Goal: Task Accomplishment & Management: Manage account settings

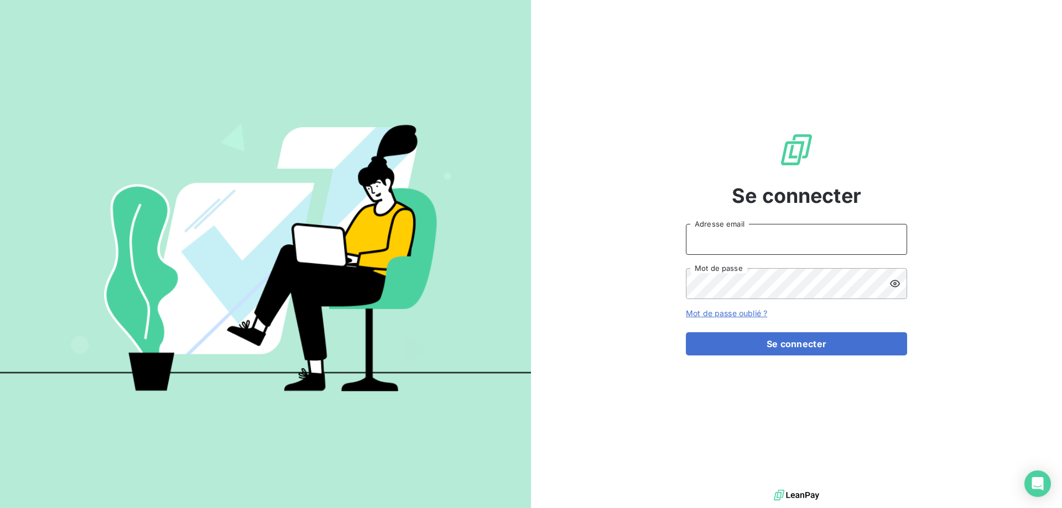
type input "[EMAIL_ADDRESS][DOMAIN_NAME]"
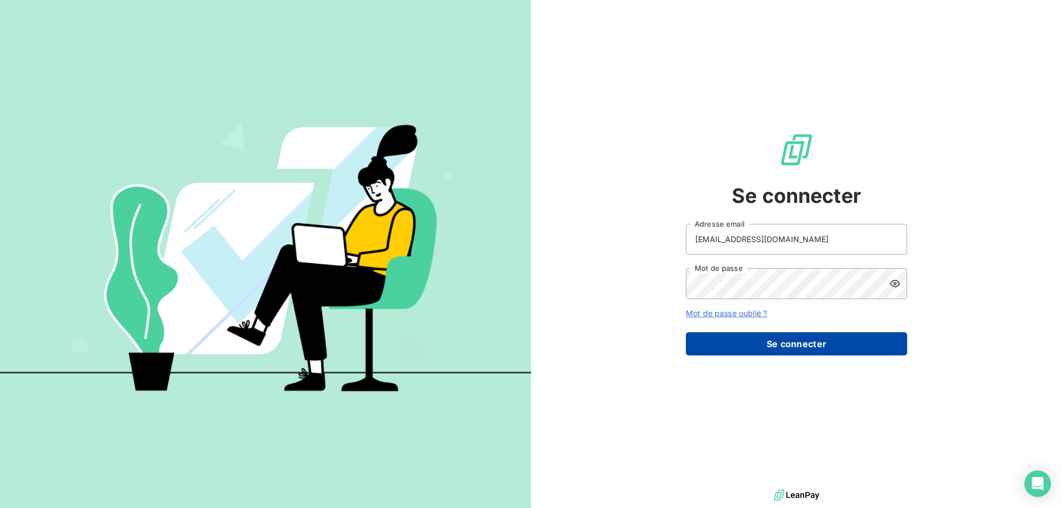
click at [789, 349] on button "Se connecter" at bounding box center [796, 343] width 221 height 23
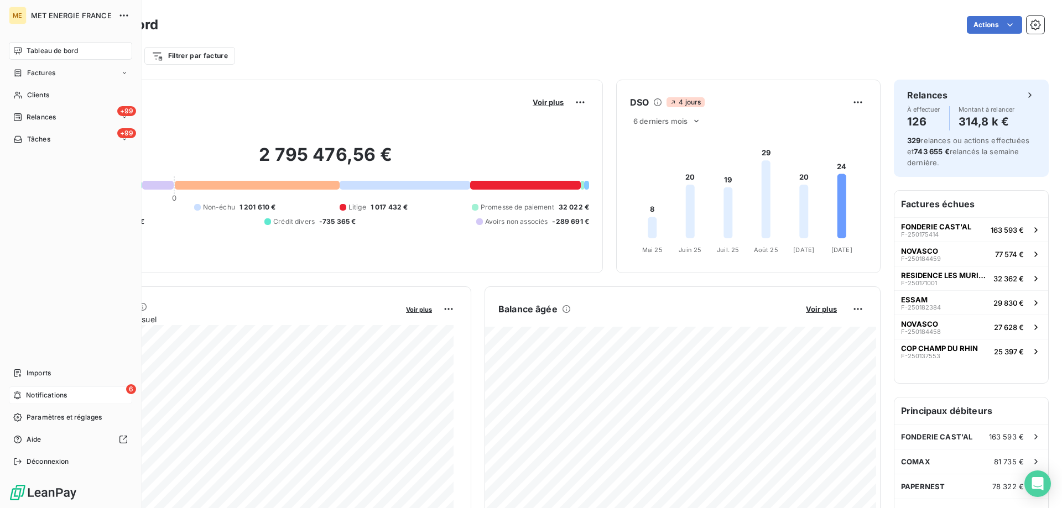
click at [30, 392] on span "Notifications" at bounding box center [46, 396] width 41 height 10
click at [56, 116] on div "+99 Relances" at bounding box center [70, 117] width 123 height 18
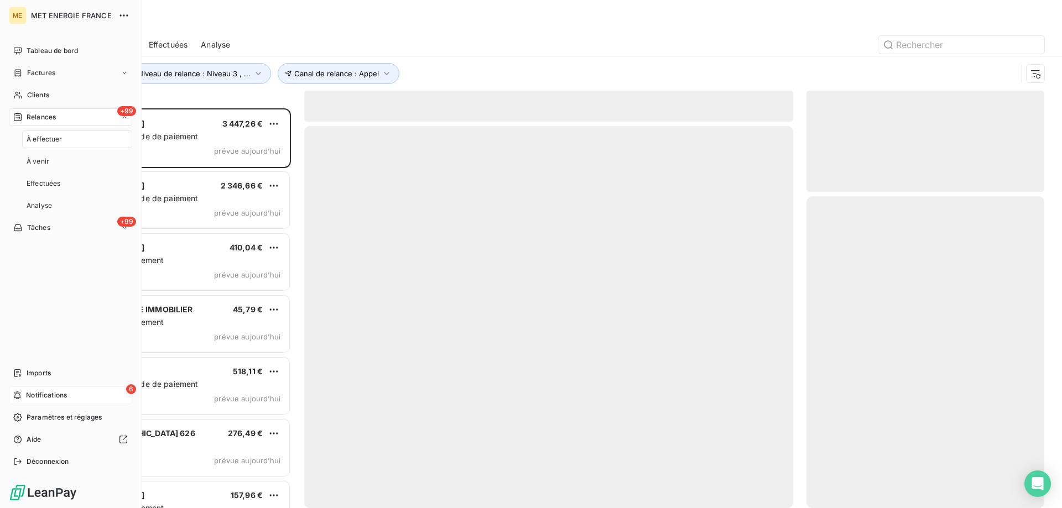
scroll to position [392, 230]
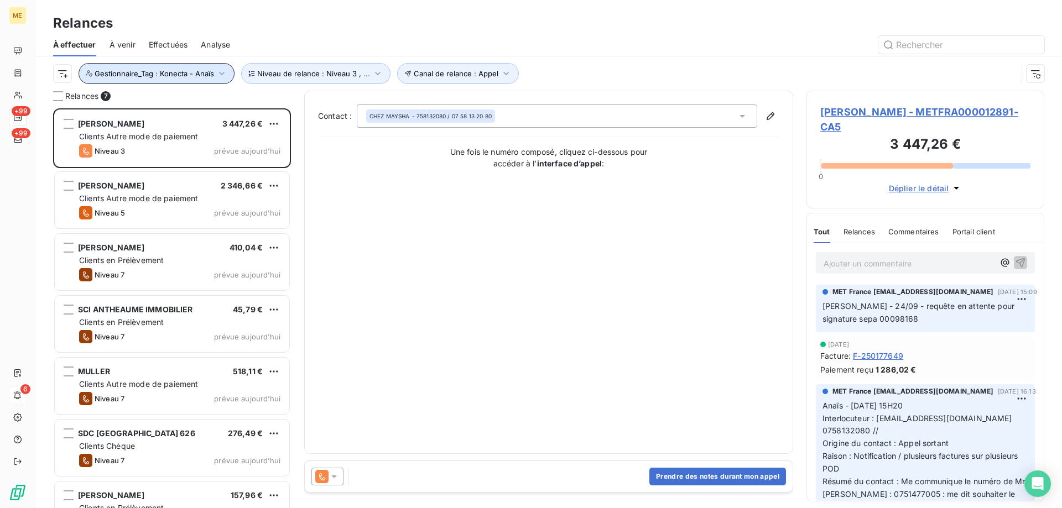
click at [169, 72] on span "Gestionnaire_Tag : Konecta - Anaïs" at bounding box center [154, 73] width 119 height 9
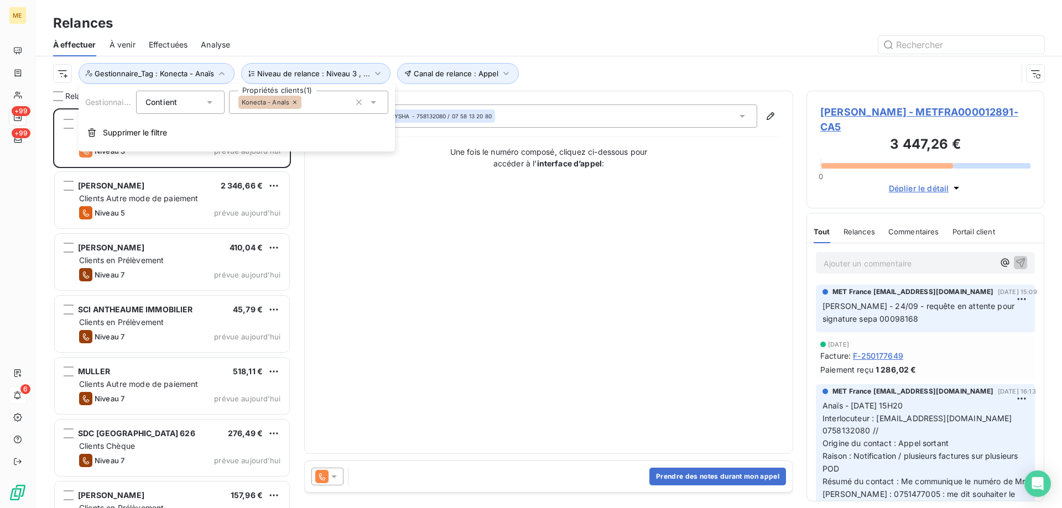
click at [318, 103] on div "Konecta - Anaïs" at bounding box center [308, 102] width 159 height 23
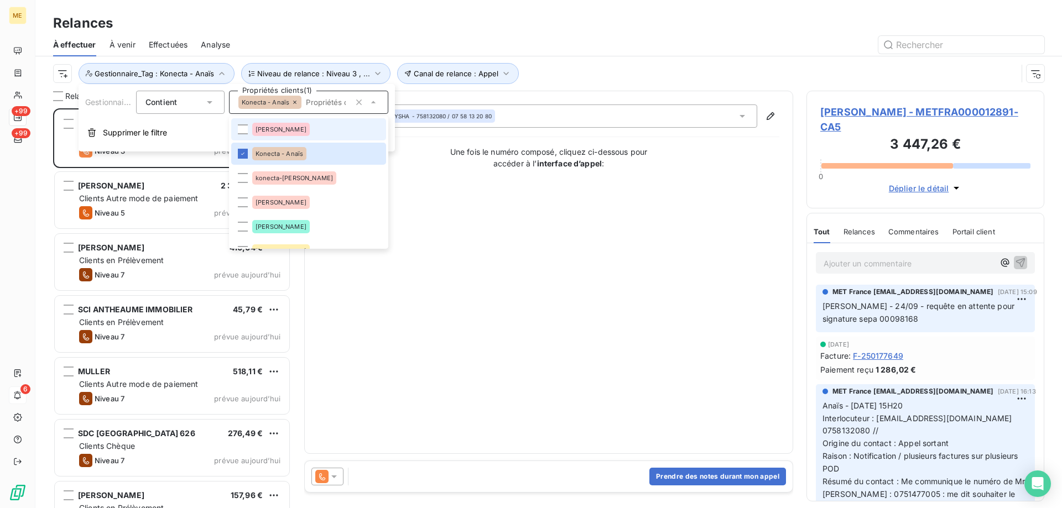
click at [304, 134] on li "[PERSON_NAME]" at bounding box center [308, 129] width 155 height 22
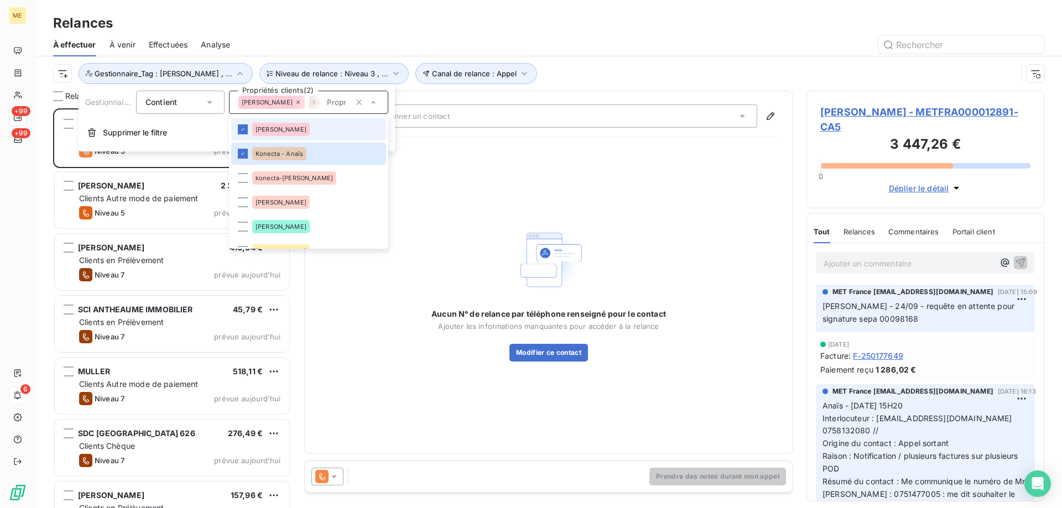
click at [291, 127] on li "[PERSON_NAME]" at bounding box center [308, 129] width 155 height 22
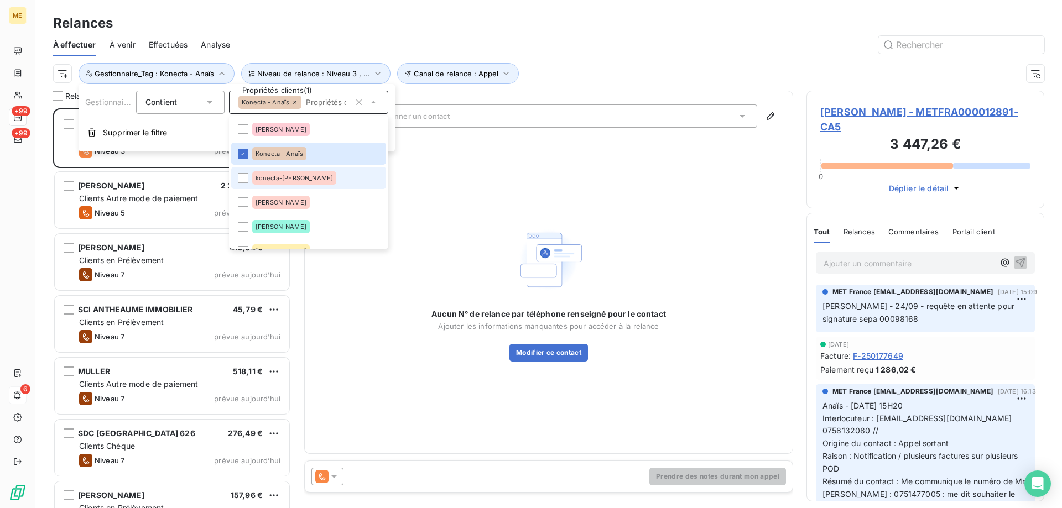
click at [304, 181] on div "konecta-[PERSON_NAME]" at bounding box center [294, 177] width 84 height 13
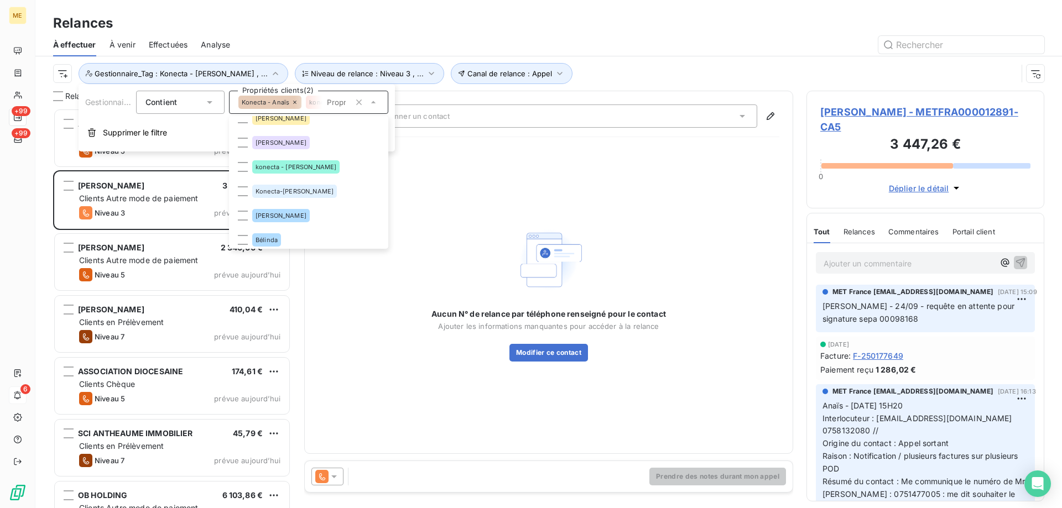
scroll to position [166, 0]
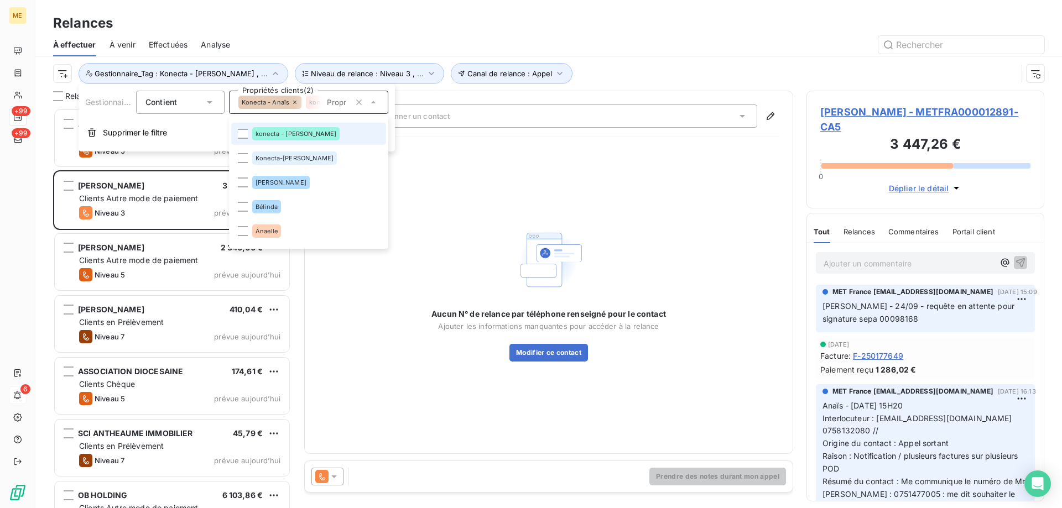
drag, startPoint x: 308, startPoint y: 129, endPoint x: 308, endPoint y: 136, distance: 6.1
click at [309, 129] on li "konecta - [PERSON_NAME]" at bounding box center [308, 134] width 155 height 22
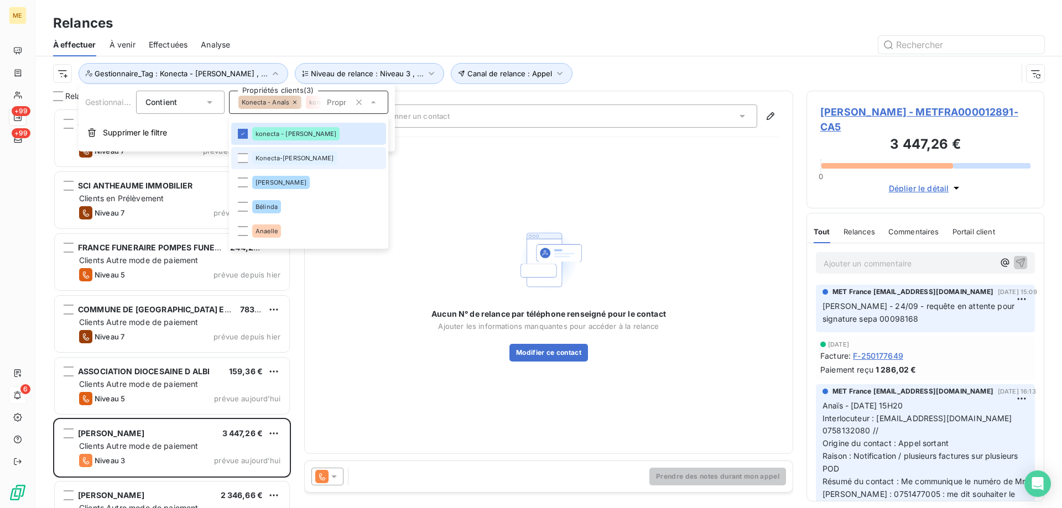
click at [306, 159] on div "Konecta-[PERSON_NAME]" at bounding box center [294, 158] width 85 height 13
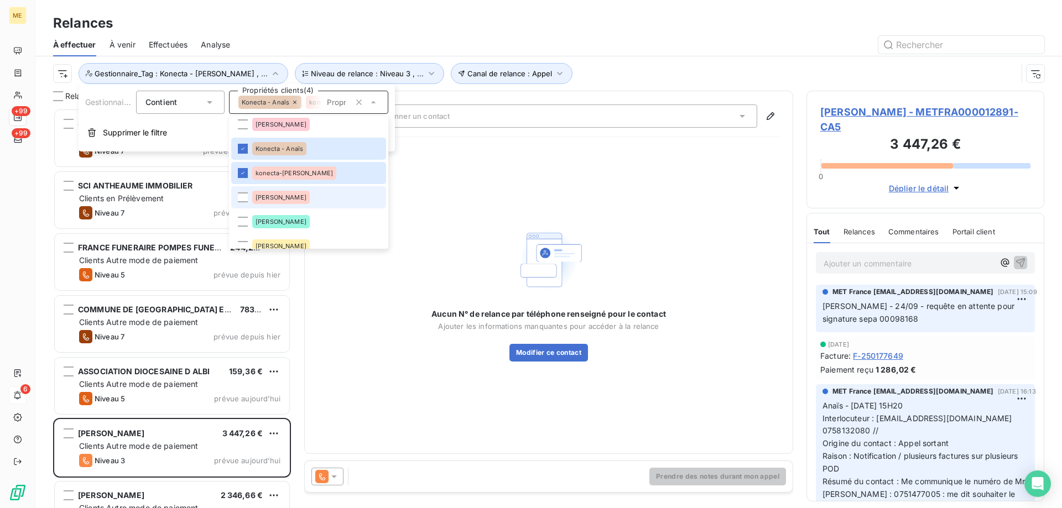
scroll to position [0, 0]
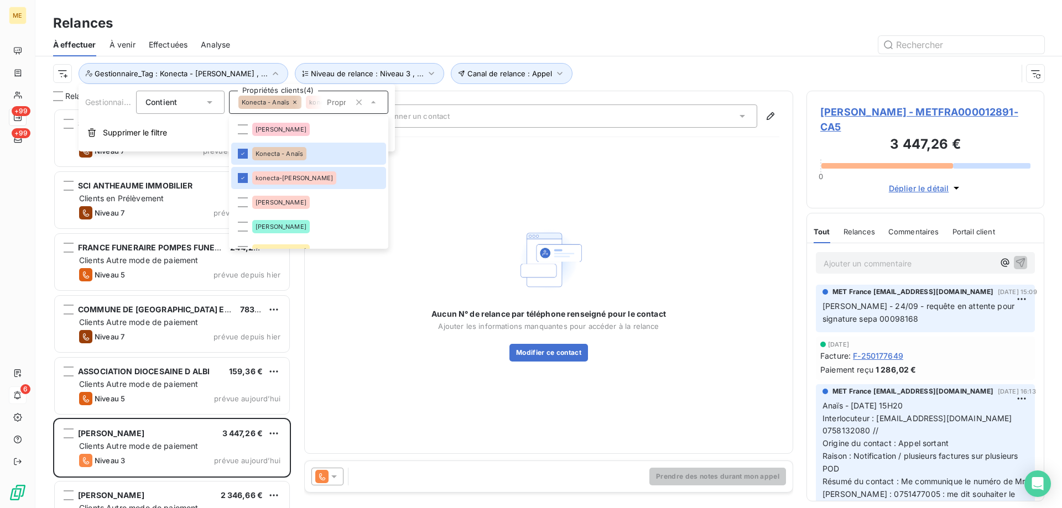
drag, startPoint x: 580, startPoint y: 69, endPoint x: 580, endPoint y: 86, distance: 17.2
click at [580, 70] on div "Canal de relance : Appel Niveau de relance : Niveau 3 , ... Gestionnaire_Tag : …" at bounding box center [535, 73] width 964 height 21
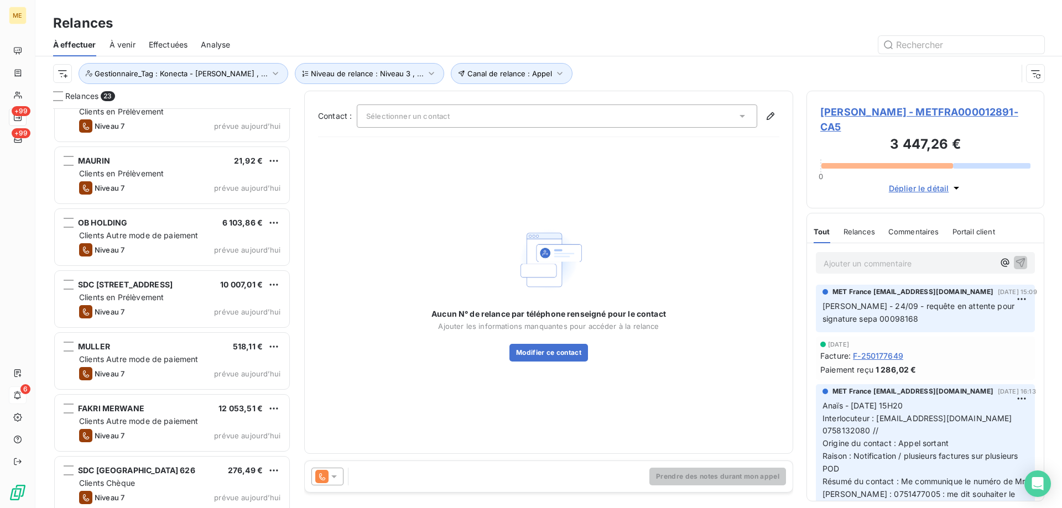
scroll to position [528, 0]
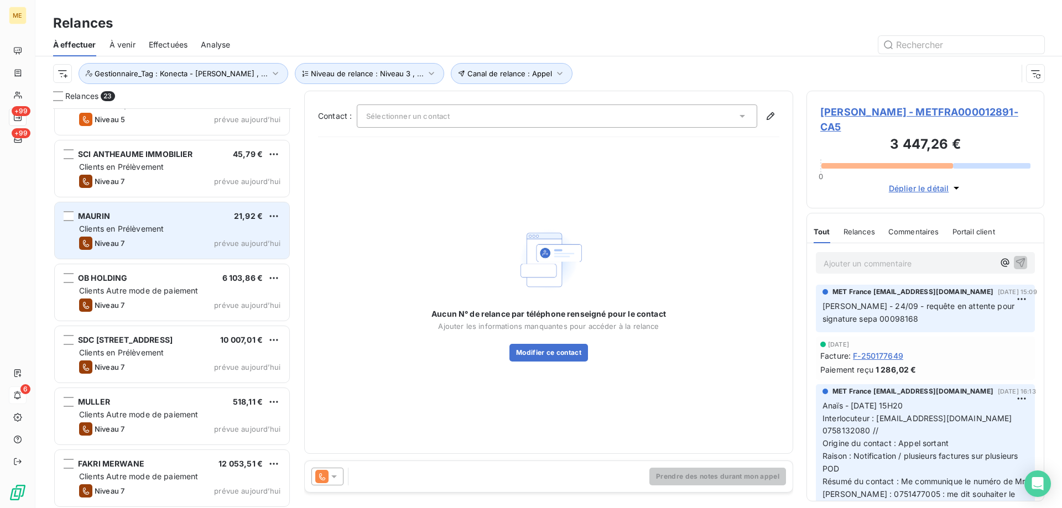
click at [244, 227] on div "Clients en Prélèvement" at bounding box center [179, 228] width 201 height 11
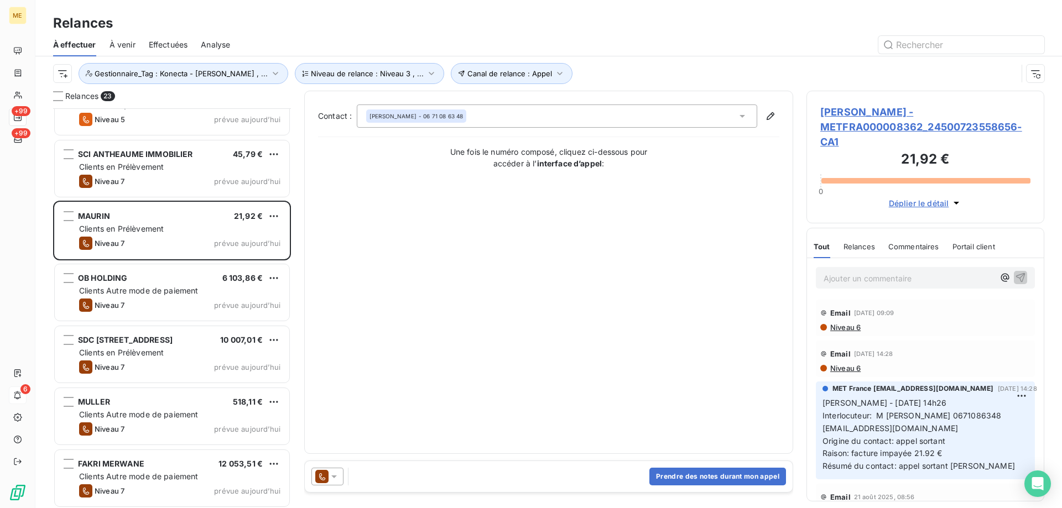
click at [338, 475] on icon at bounding box center [334, 476] width 11 height 11
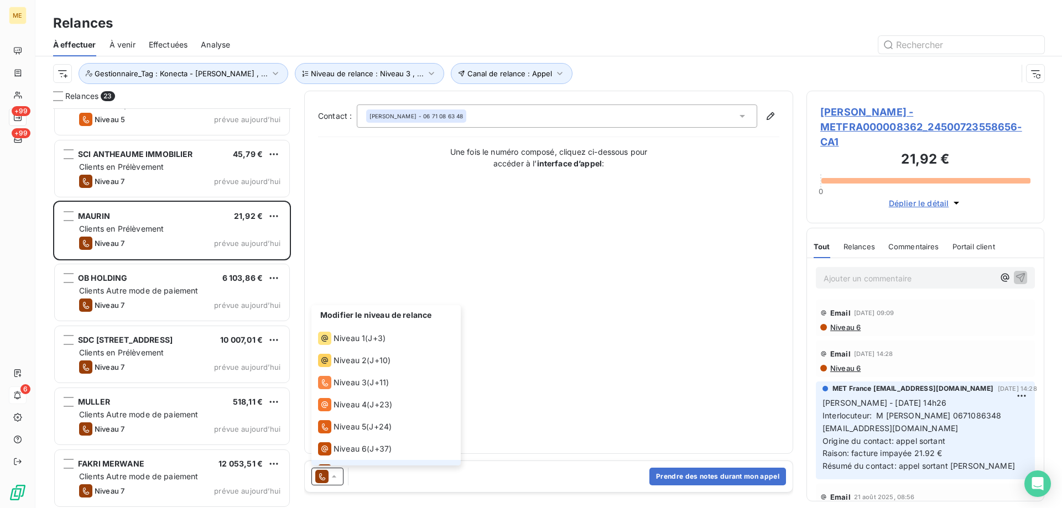
scroll to position [17, 0]
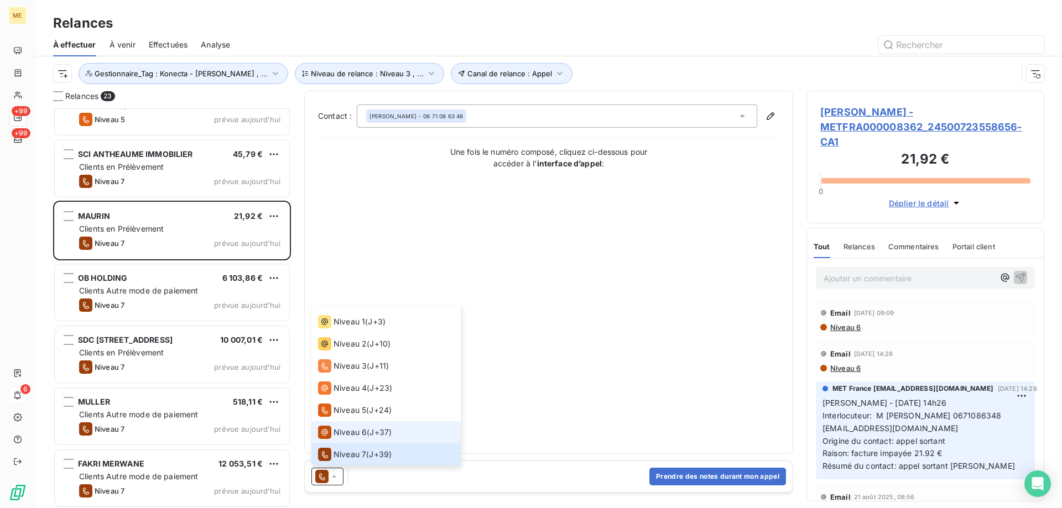
click at [346, 431] on span "Niveau 6" at bounding box center [350, 432] width 33 height 11
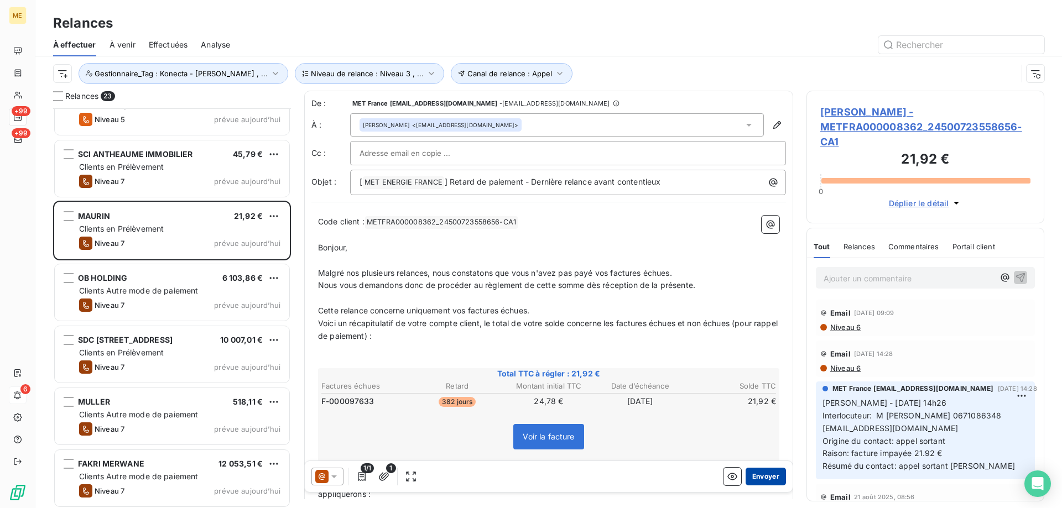
click at [759, 473] on button "Envoyer" at bounding box center [766, 477] width 40 height 18
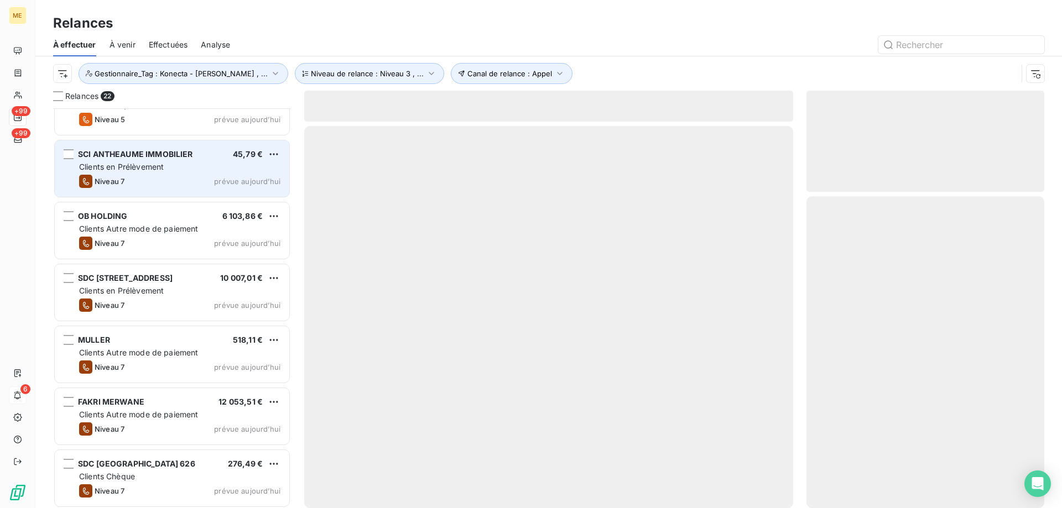
click at [228, 168] on div "Clients en Prélèvement" at bounding box center [179, 167] width 201 height 11
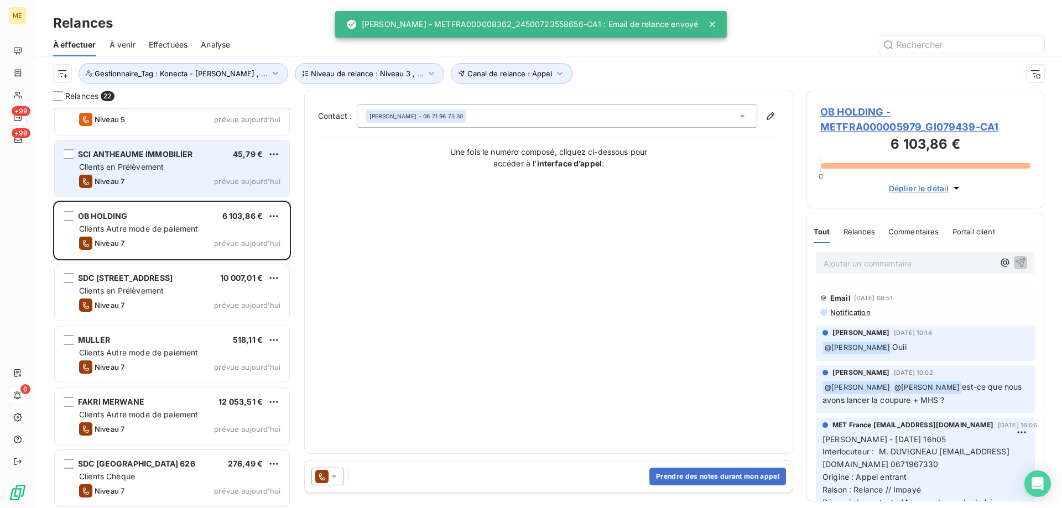
click at [205, 159] on div "SCI ANTHEAUME IMMOBILIER 45,79 €" at bounding box center [179, 154] width 201 height 10
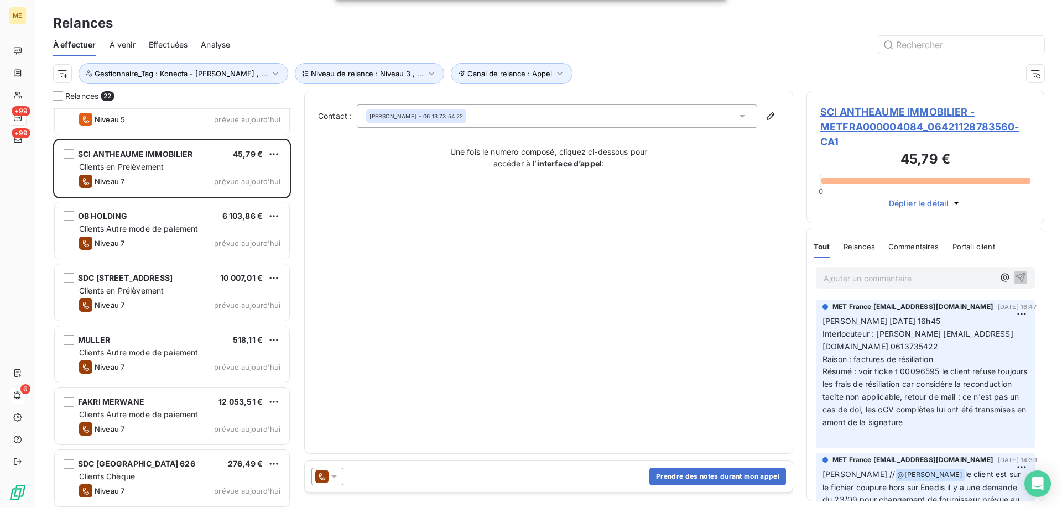
click at [335, 476] on icon at bounding box center [334, 477] width 6 height 3
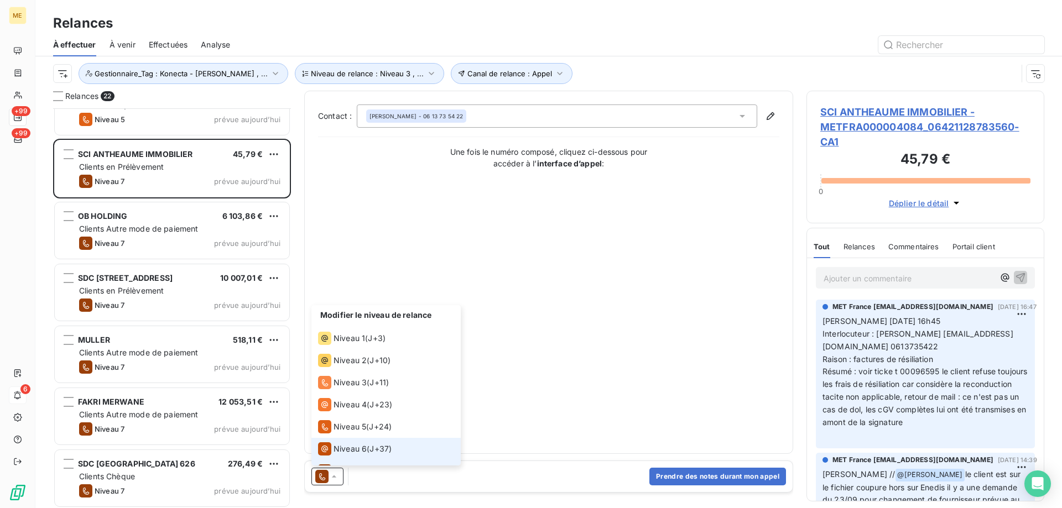
scroll to position [17, 0]
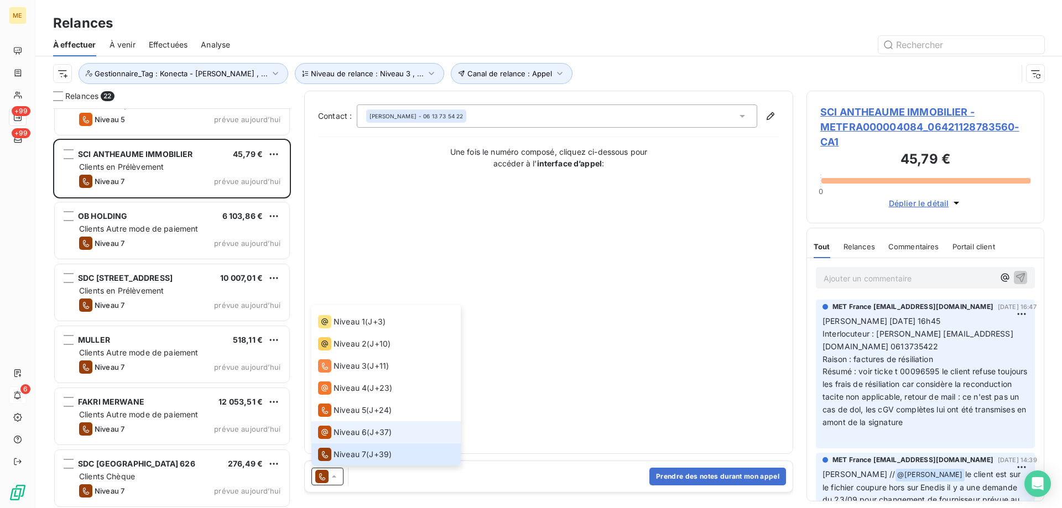
click at [341, 429] on span "Niveau 6" at bounding box center [350, 432] width 33 height 11
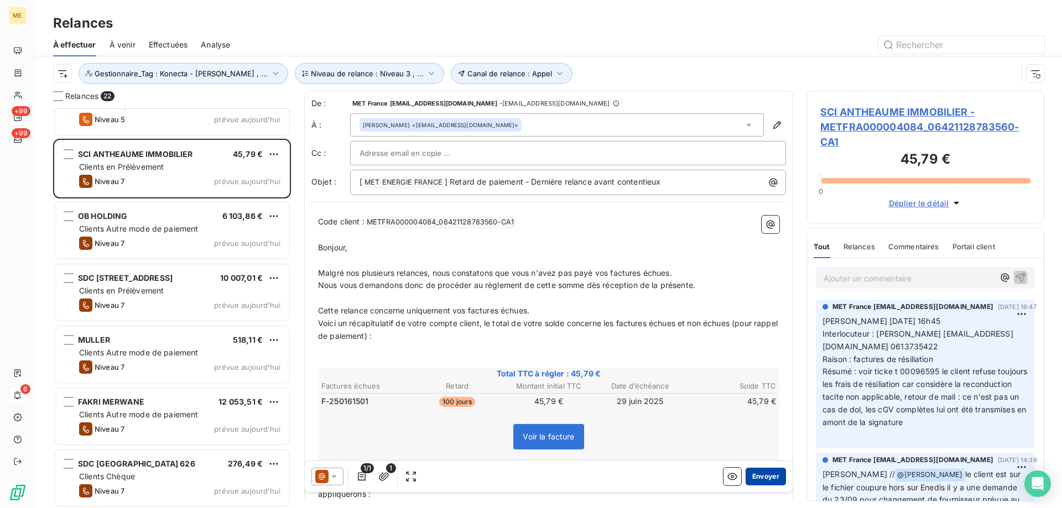
click at [760, 477] on button "Envoyer" at bounding box center [766, 477] width 40 height 18
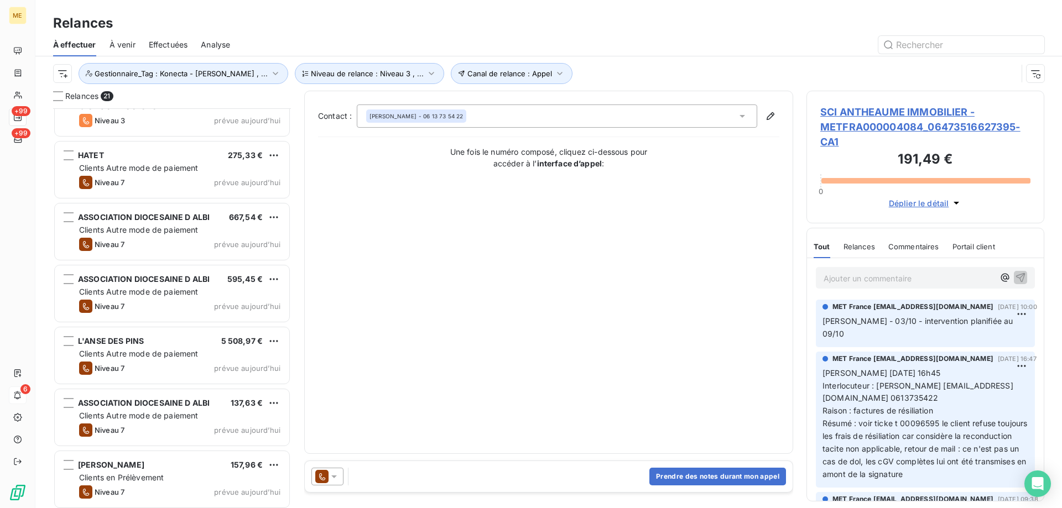
scroll to position [902, 0]
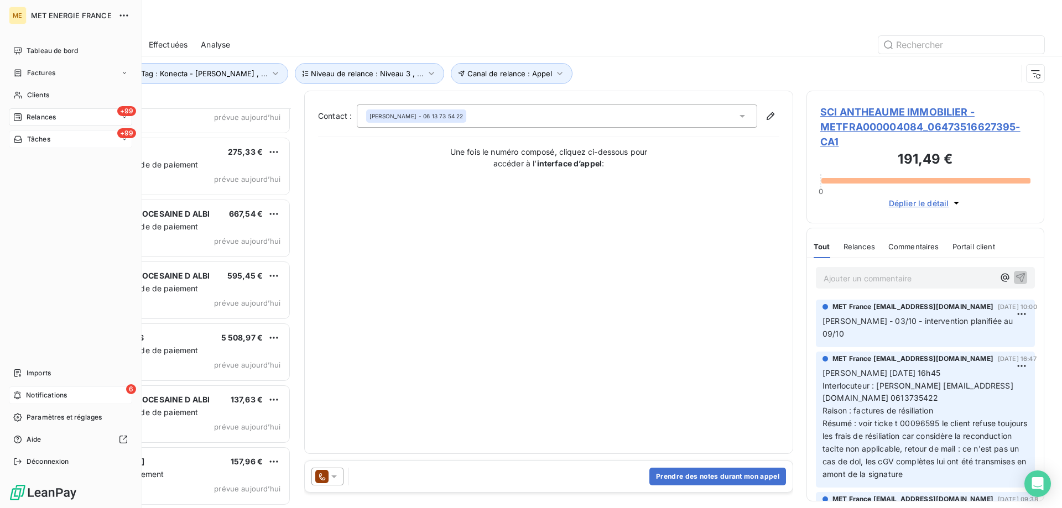
click at [27, 142] on div "Tâches" at bounding box center [31, 139] width 37 height 10
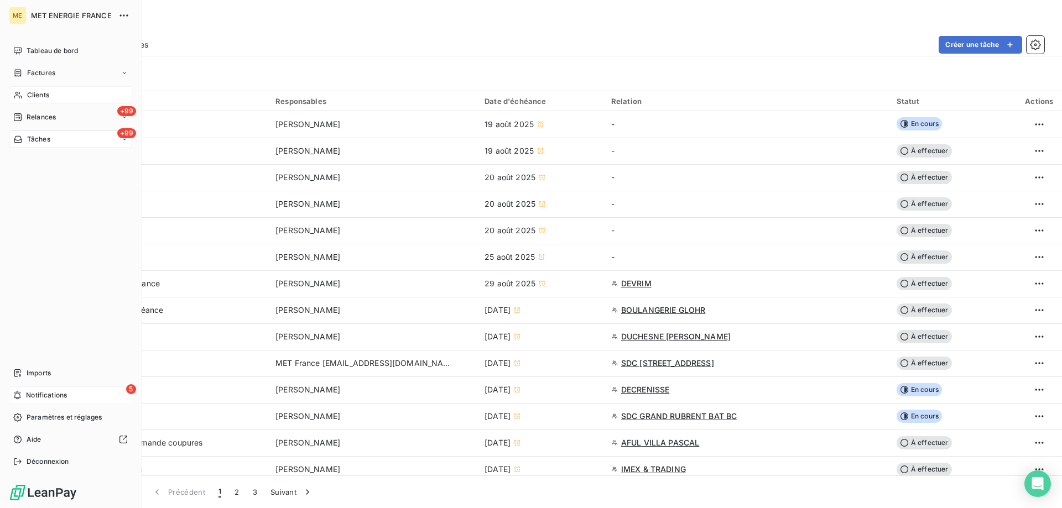
click at [33, 93] on span "Clients" at bounding box center [38, 95] width 22 height 10
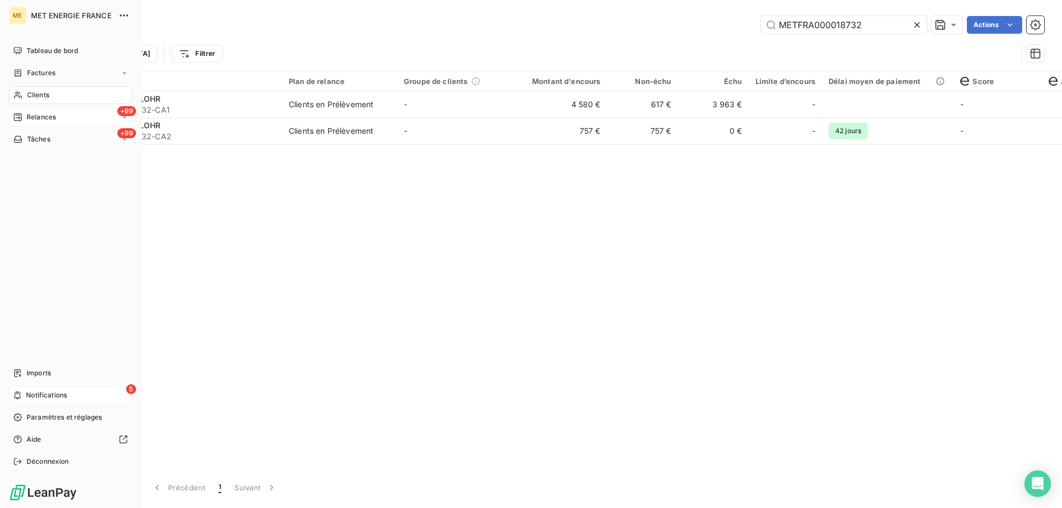
click at [51, 112] on span "Relances" at bounding box center [41, 117] width 29 height 10
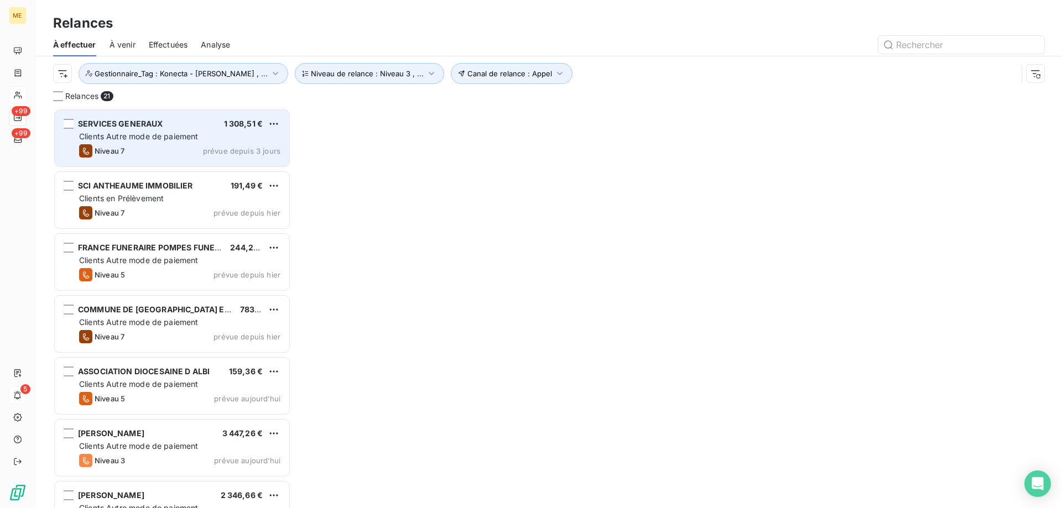
scroll to position [392, 230]
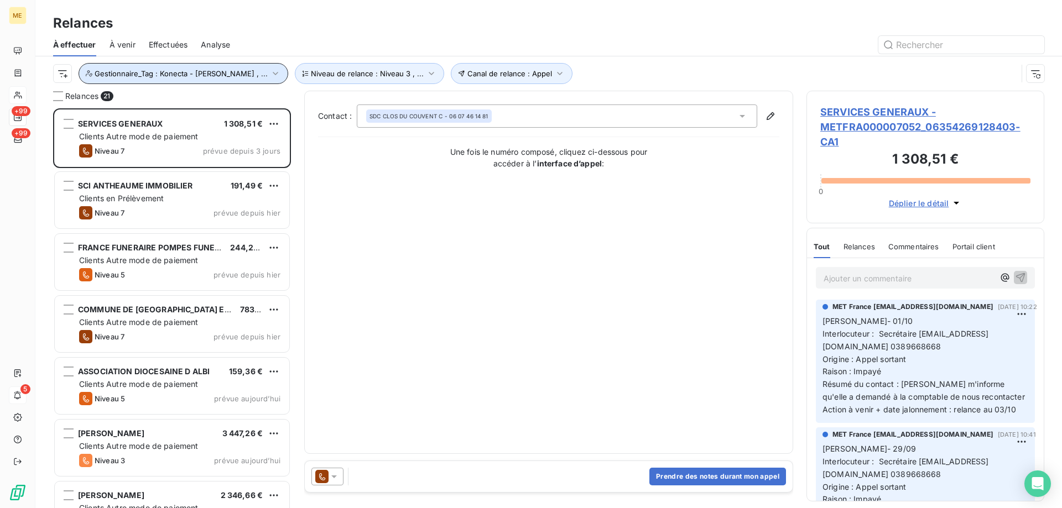
click at [167, 76] on span "Gestionnaire_Tag : Konecta - [PERSON_NAME] , ..." at bounding box center [181, 73] width 173 height 9
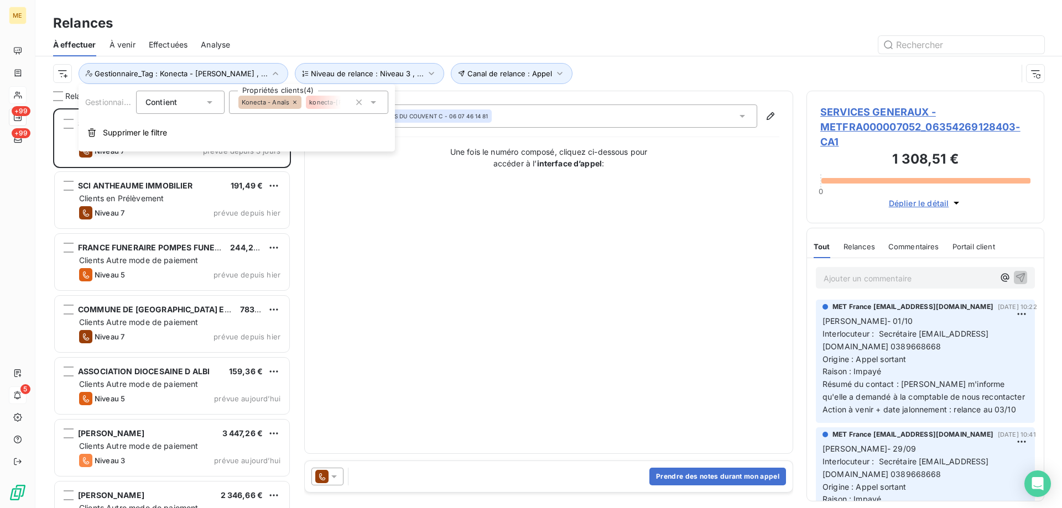
click at [598, 81] on div "Canal de relance : Appel Niveau de relance : Niveau 3 , ... Gestionnaire_Tag : …" at bounding box center [535, 73] width 964 height 21
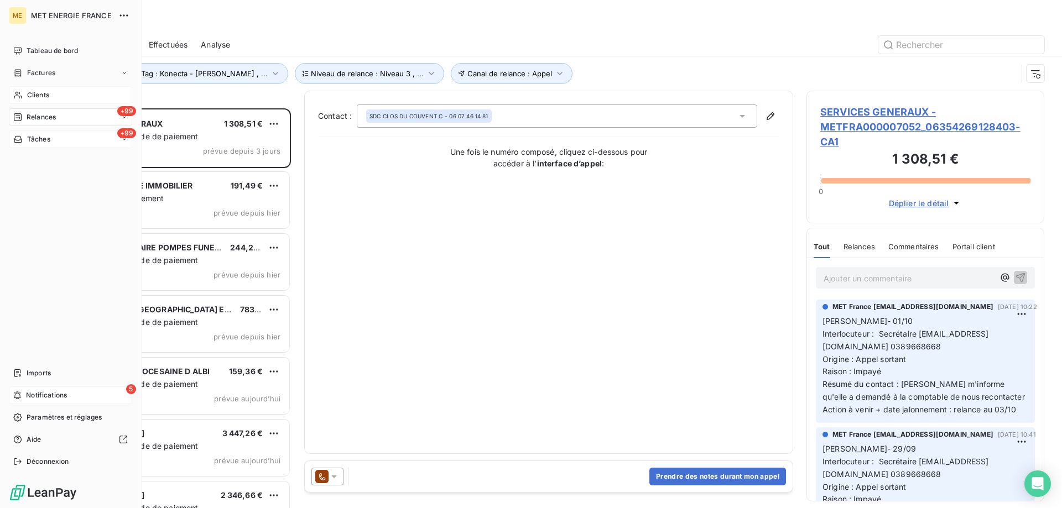
click at [43, 140] on span "Tâches" at bounding box center [38, 139] width 23 height 10
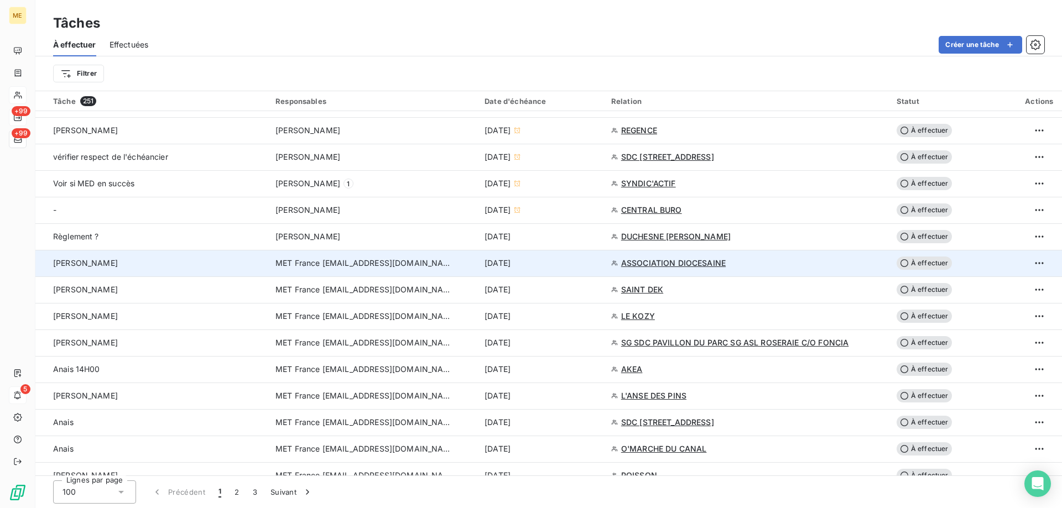
scroll to position [553, 0]
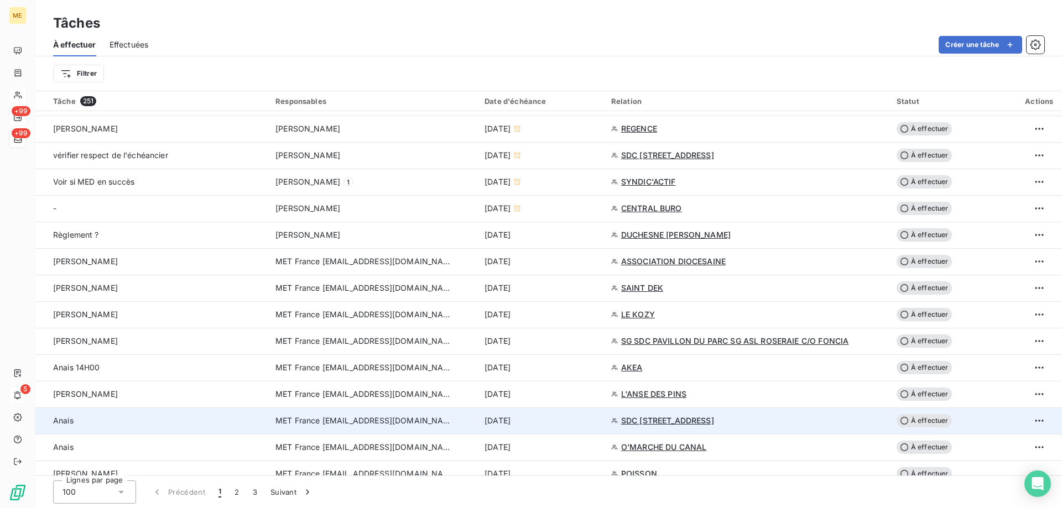
click at [573, 419] on div "[DATE]" at bounding box center [541, 420] width 113 height 11
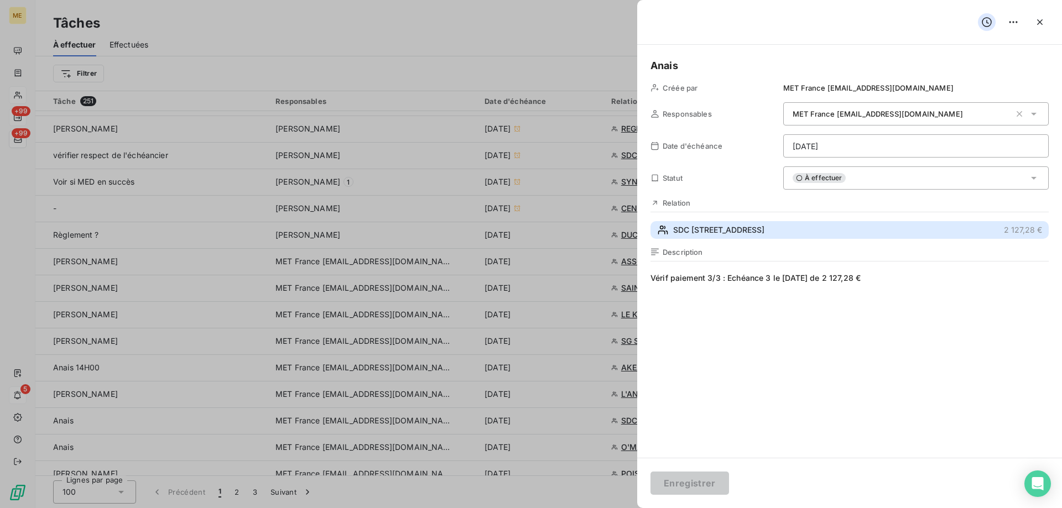
click at [684, 231] on span "SDC [STREET_ADDRESS]" at bounding box center [718, 230] width 91 height 11
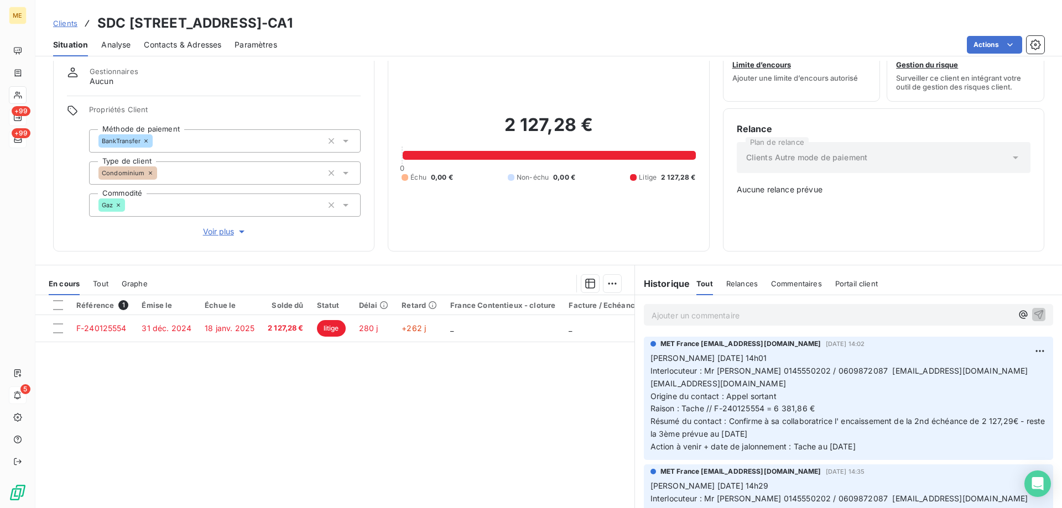
scroll to position [63, 0]
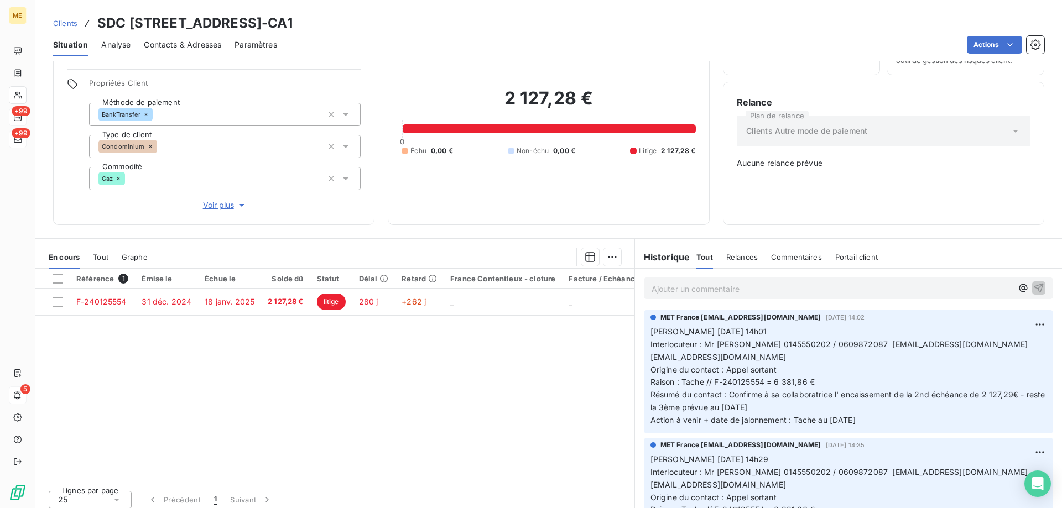
drag, startPoint x: 536, startPoint y: 23, endPoint x: 430, endPoint y: 24, distance: 106.2
click at [293, 24] on h3 "SDC [STREET_ADDRESS]-CA1" at bounding box center [194, 23] width 195 height 20
click at [293, 26] on h3 "SDC [STREET_ADDRESS]-CA1" at bounding box center [194, 23] width 195 height 20
drag, startPoint x: 426, startPoint y: 23, endPoint x: 542, endPoint y: 28, distance: 116.3
click at [293, 28] on h3 "SDC [STREET_ADDRESS]-CA1" at bounding box center [194, 23] width 195 height 20
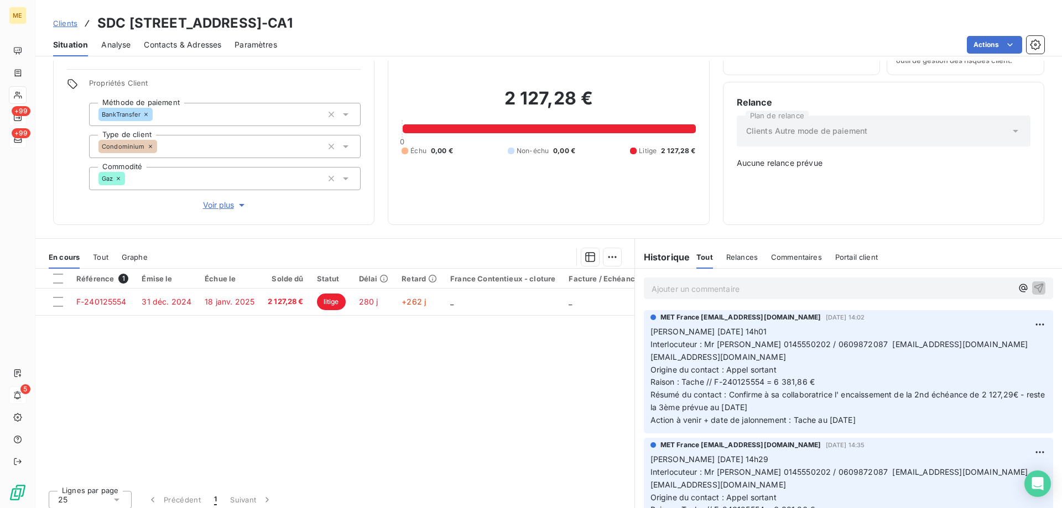
copy h3 "21552821900958"
drag, startPoint x: 967, startPoint y: 335, endPoint x: 979, endPoint y: 337, distance: 11.7
click at [979, 340] on span "Interlocuteur : Mr [PERSON_NAME] 0145550202 / 0609872087 [EMAIL_ADDRESS][DOMAIN…" at bounding box center [841, 351] width 380 height 22
copy span "[EMAIL_ADDRESS][DOMAIN_NAME]"
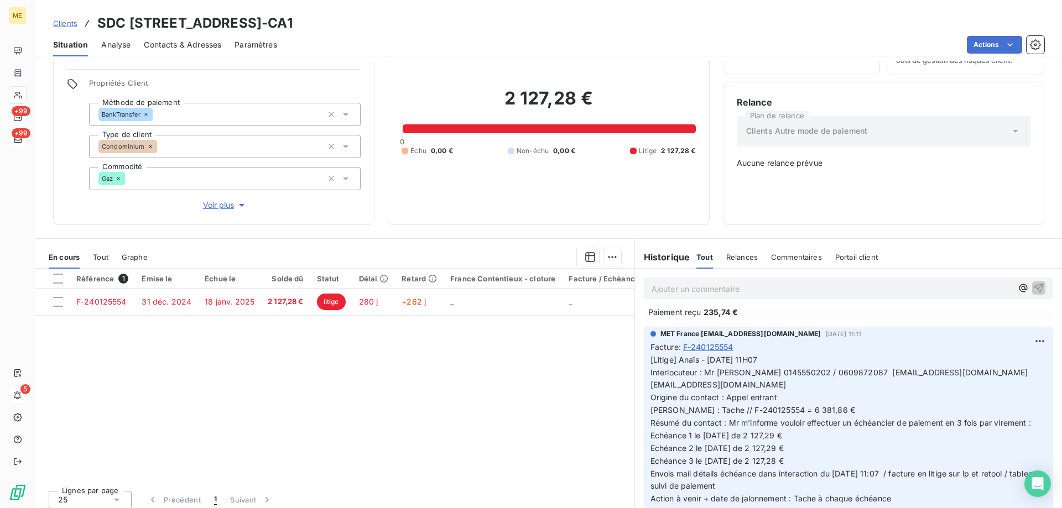
scroll to position [885, 0]
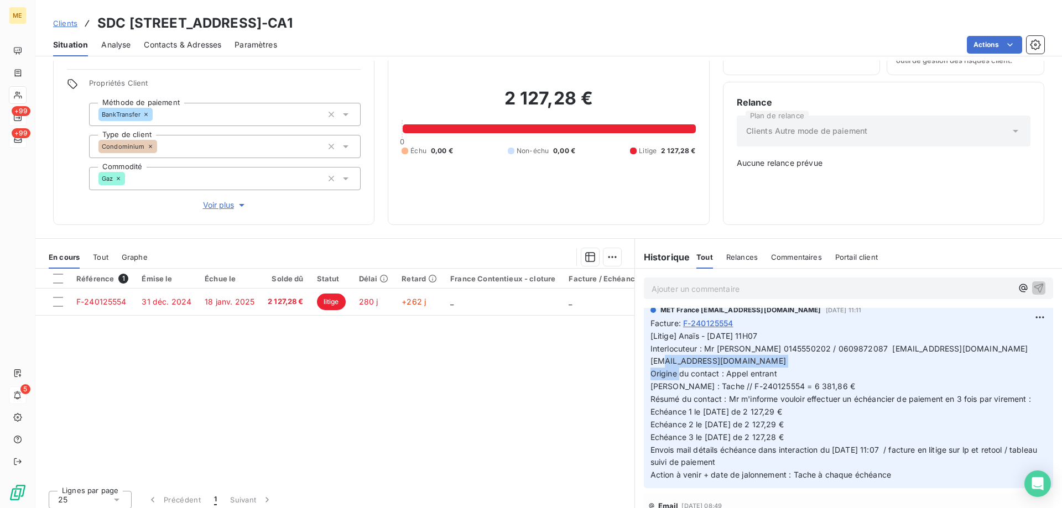
drag, startPoint x: 784, startPoint y: 355, endPoint x: 639, endPoint y: 356, distance: 144.4
click at [644, 356] on div "MET [GEOGRAPHIC_DATA] [EMAIL_ADDRESS][DOMAIN_NAME] [DATE] 11:11 Facture : F-240…" at bounding box center [848, 396] width 409 height 186
copy span "[EMAIL_ADDRESS][DOMAIN_NAME]"
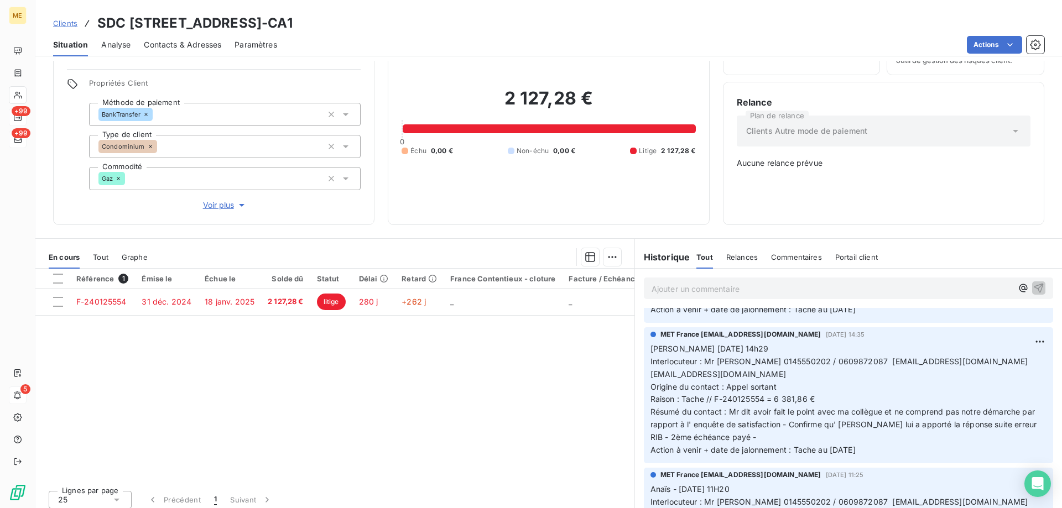
scroll to position [0, 0]
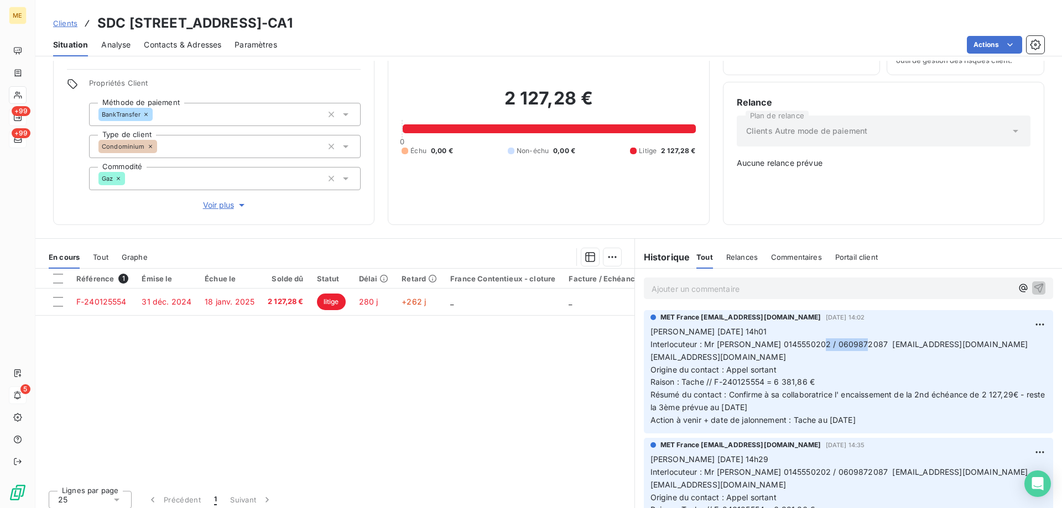
drag, startPoint x: 809, startPoint y: 337, endPoint x: 859, endPoint y: 344, distance: 49.6
click at [859, 344] on p "[PERSON_NAME] [DATE] 14h01 Interlocuteur : Mr [PERSON_NAME] 0145550202 / 060987…" at bounding box center [849, 376] width 396 height 101
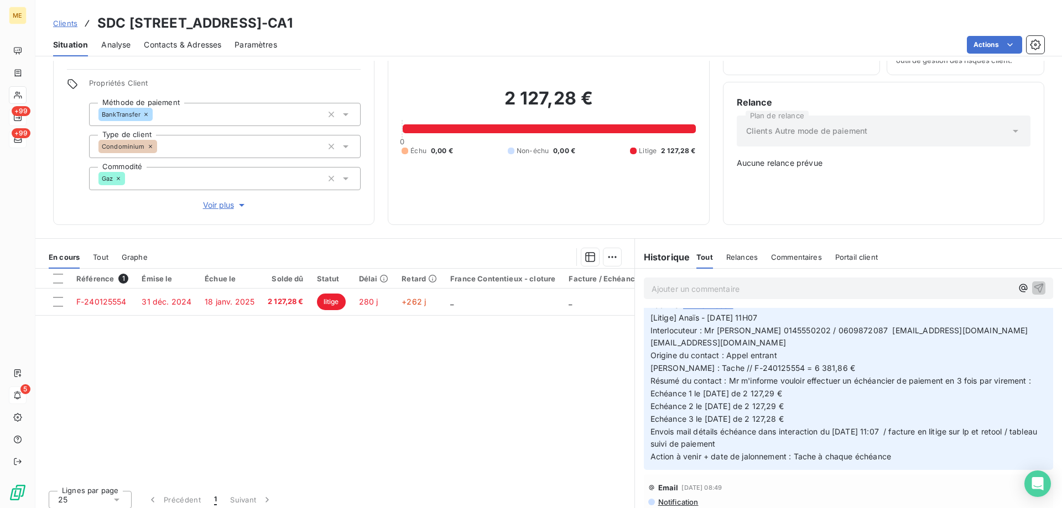
scroll to position [885, 0]
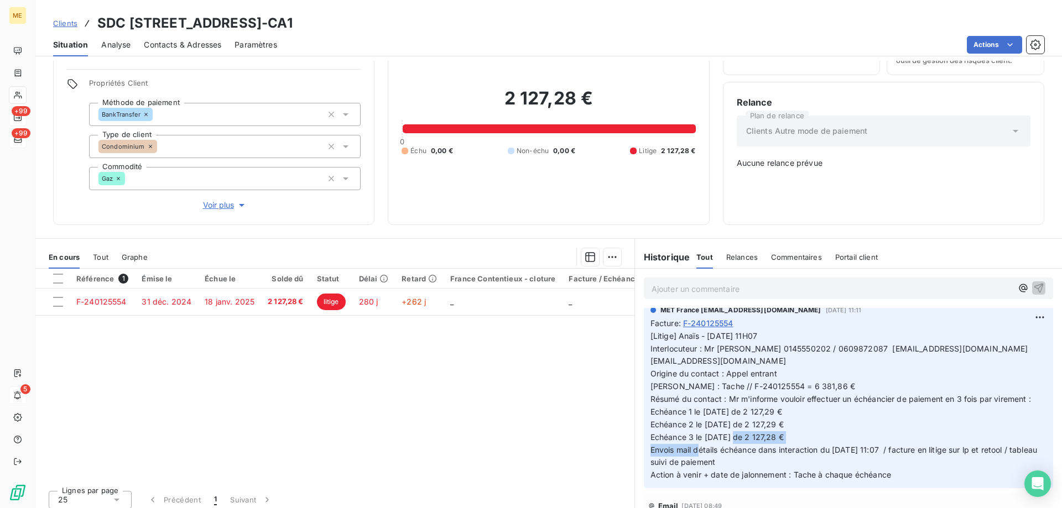
drag, startPoint x: 691, startPoint y: 443, endPoint x: 824, endPoint y: 448, distance: 132.3
click at [824, 448] on p "[Litige] Anaïs - [DATE] 11H07 Interlocuteur : Mr [PERSON_NAME] 0145550202 / 060…" at bounding box center [849, 406] width 396 height 152
copy span "le [DATE] de 2 127,28 €"
click at [724, 284] on p "Ajouter un commentaire ﻿" at bounding box center [832, 289] width 361 height 14
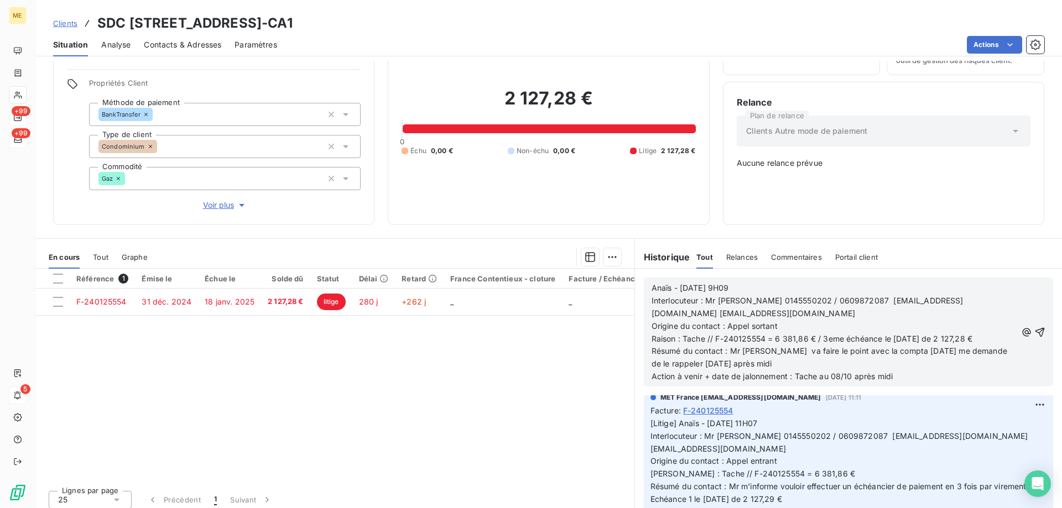
scroll to position [973, 0]
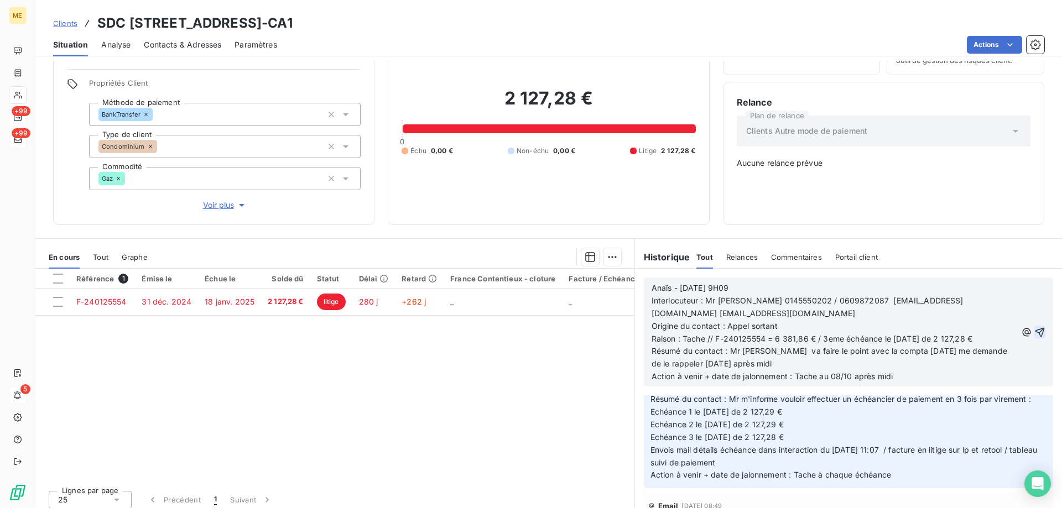
click at [1036, 327] on icon "button" at bounding box center [1040, 331] width 9 height 9
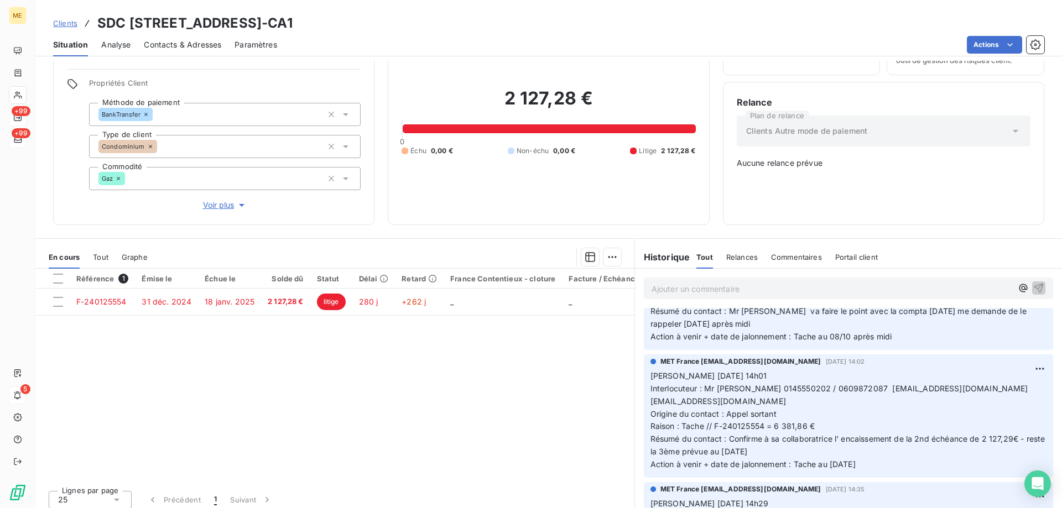
scroll to position [0, 0]
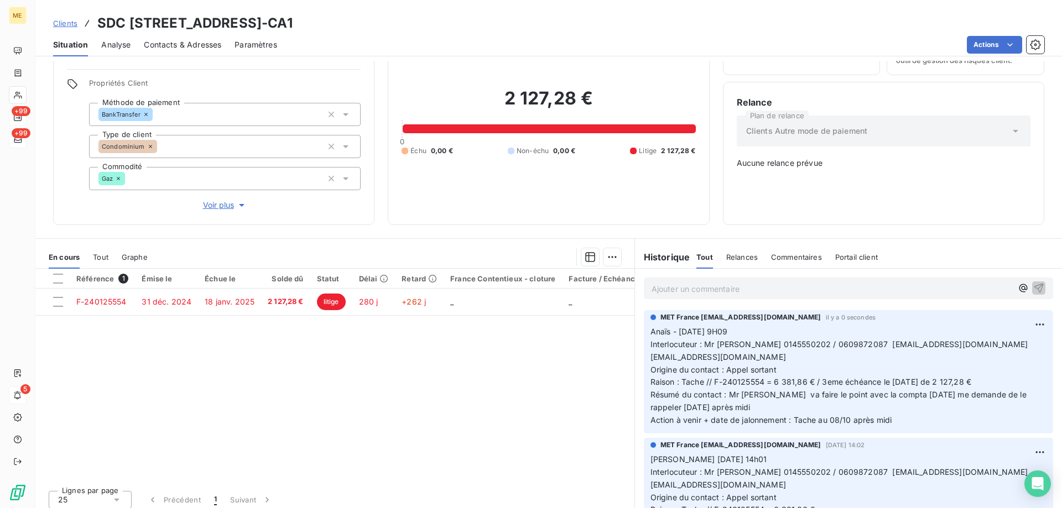
drag, startPoint x: 587, startPoint y: 27, endPoint x: 284, endPoint y: 28, distance: 303.7
click at [284, 28] on div "Clients SDC [STREET_ADDRESS]-CA1" at bounding box center [548, 23] width 1027 height 20
copy h3 "METFRA000002753_21552821900958-CA1"
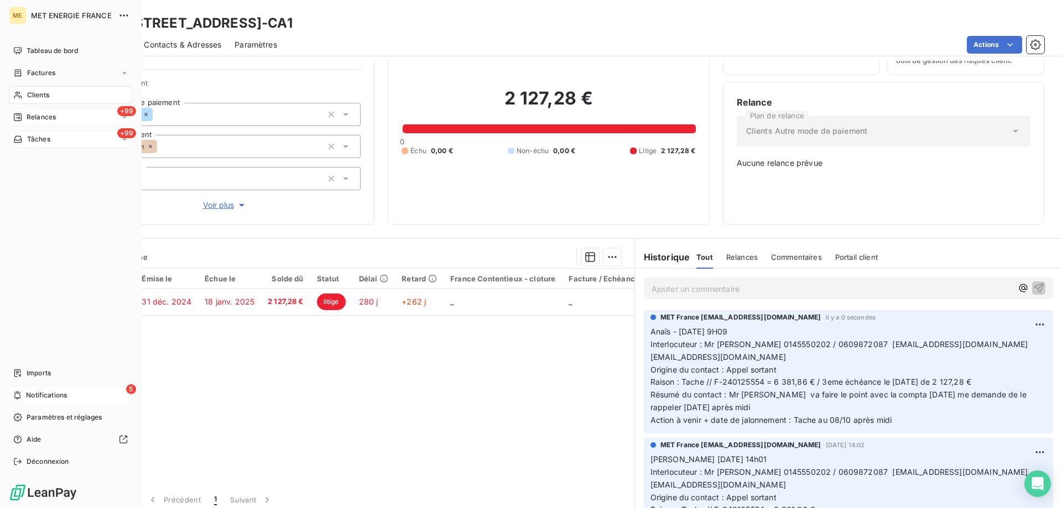
click at [63, 138] on div "+99 Tâches" at bounding box center [70, 140] width 123 height 18
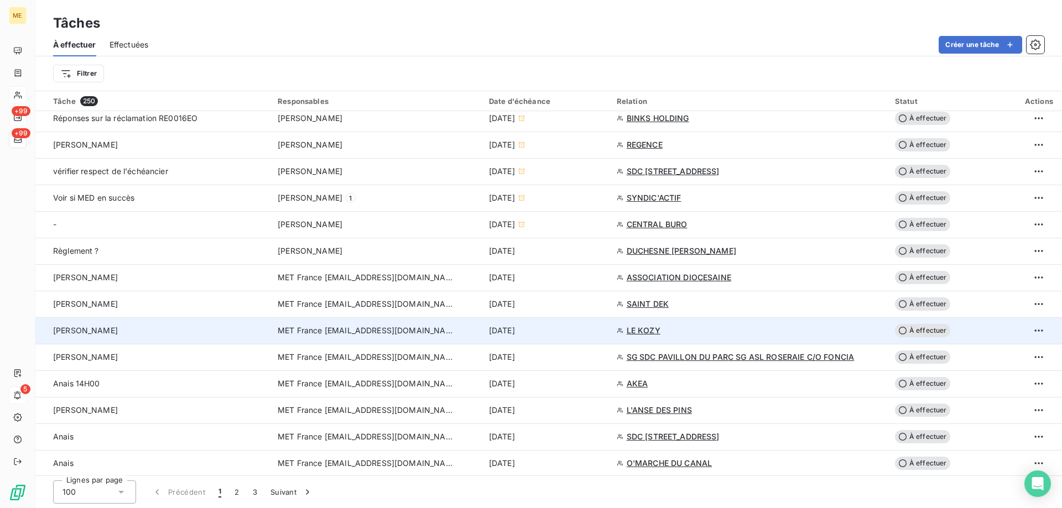
scroll to position [553, 0]
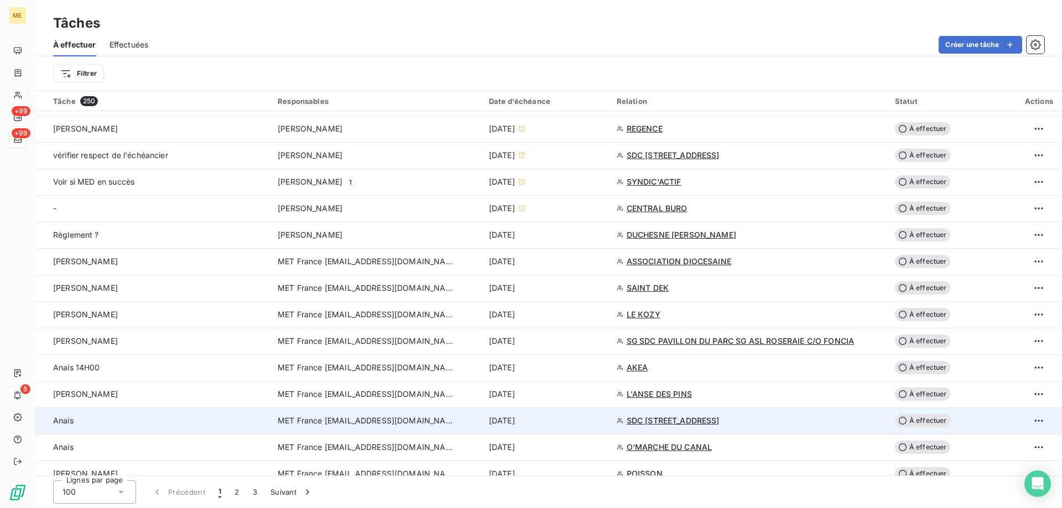
click at [604, 413] on td "[DATE]" at bounding box center [546, 421] width 128 height 27
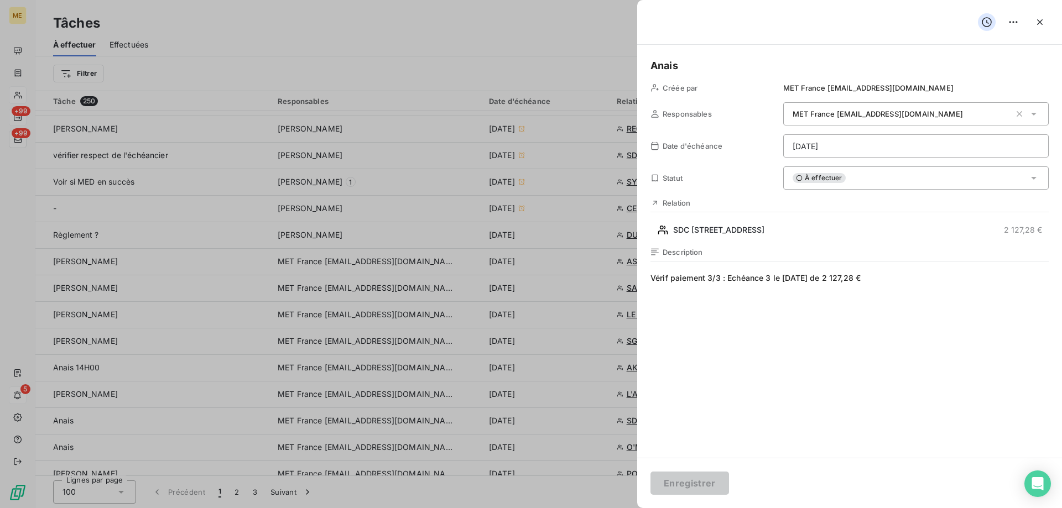
click at [968, 287] on span "Vérif paiement 3/3 : Echéance 3 le [DATE] de 2 127,28 €" at bounding box center [850, 379] width 398 height 212
click at [710, 72] on h5 "Anais" at bounding box center [850, 65] width 398 height 15
click at [819, 145] on html "ME +99 +99 5 Tâches À effectuer Effectuées Créer une tâche Filtrer Tâche 250 Re…" at bounding box center [531, 309] width 1062 height 619
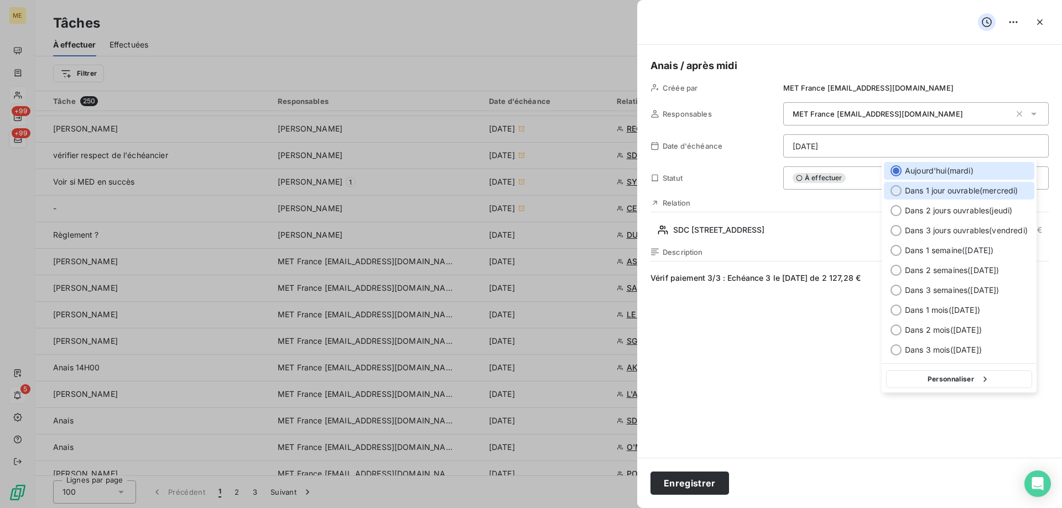
click at [939, 194] on span "Dans 1 jour ouvrable ( [DATE] )" at bounding box center [961, 190] width 113 height 11
type input "[DATE]"
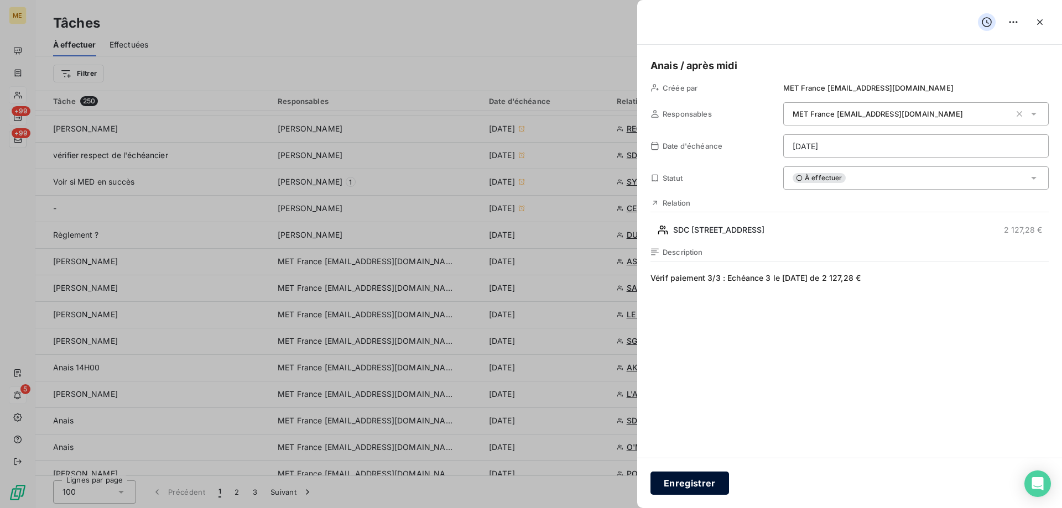
click at [685, 483] on button "Enregistrer" at bounding box center [690, 483] width 79 height 23
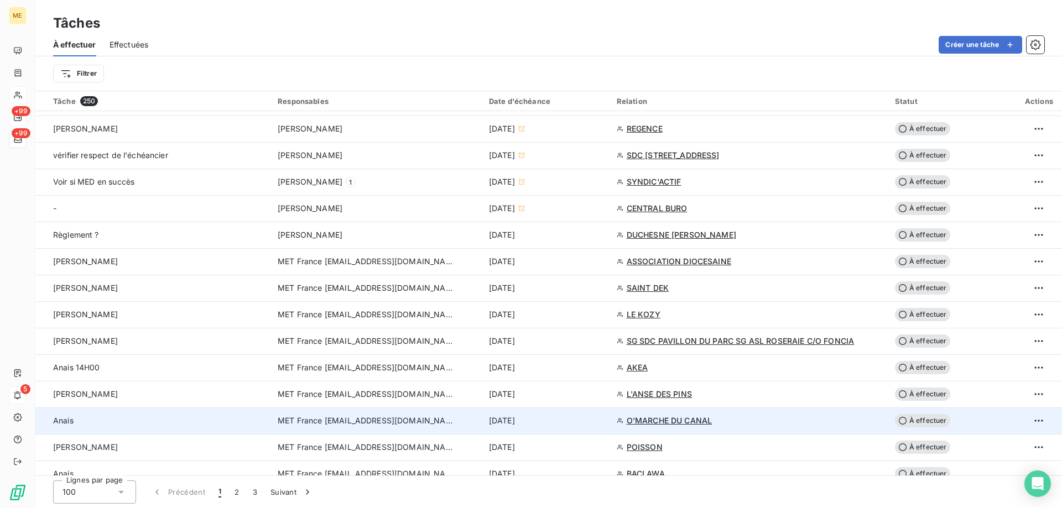
click at [579, 409] on td "[DATE]" at bounding box center [546, 421] width 128 height 27
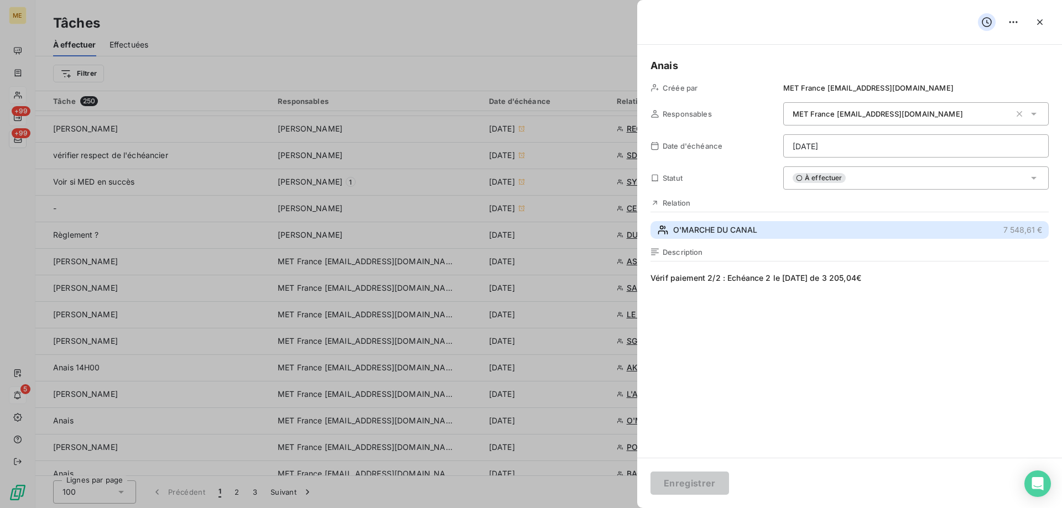
click at [789, 225] on button "O'MARCHE DU CANAL 7 548,61 €" at bounding box center [850, 230] width 398 height 18
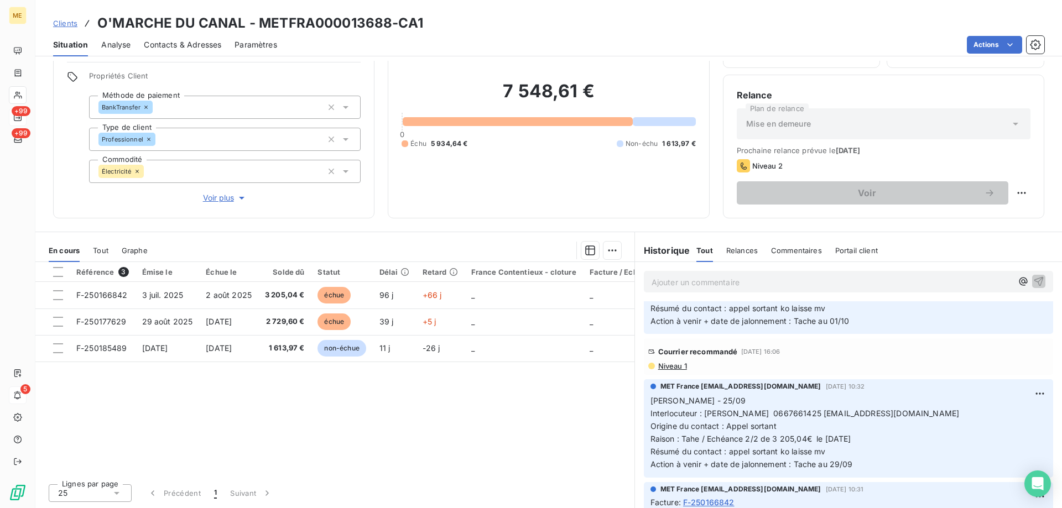
scroll to position [59, 0]
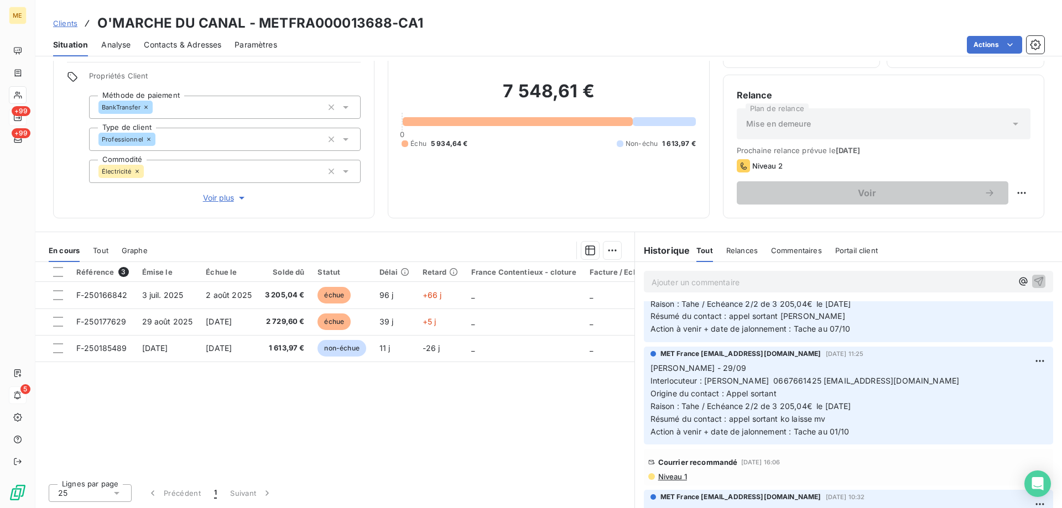
click at [219, 194] on span "Voir plus" at bounding box center [225, 198] width 44 height 11
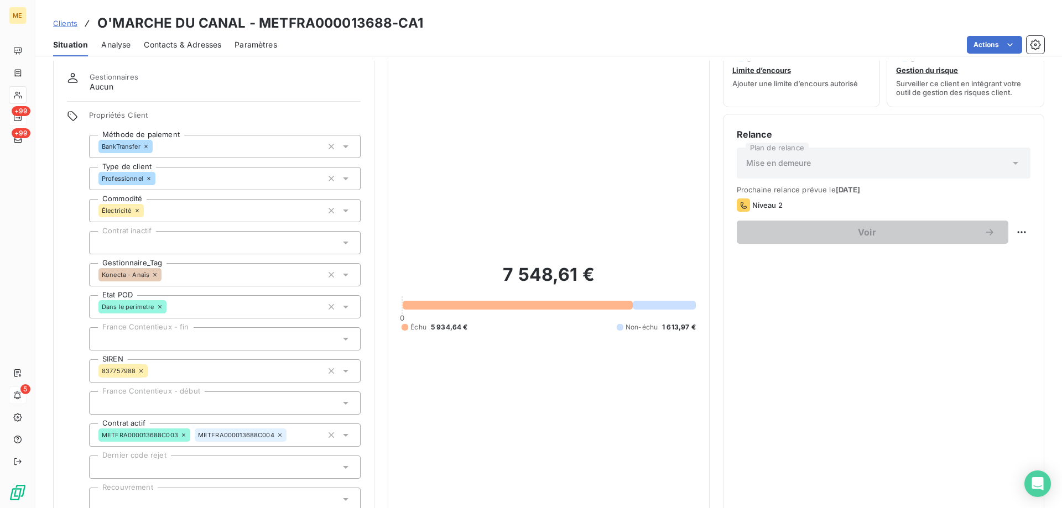
scroll to position [20, 0]
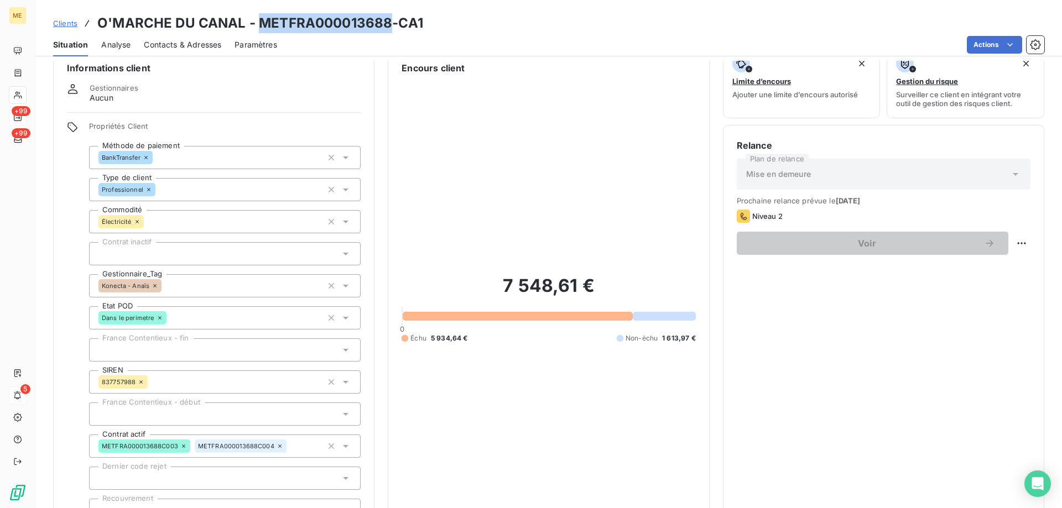
drag, startPoint x: 388, startPoint y: 23, endPoint x: 257, endPoint y: 30, distance: 131.9
click at [257, 30] on h3 "O'MARCHE DU CANAL - METFRA000013688-CA1" at bounding box center [260, 23] width 326 height 20
copy h3 "METFRA000013688"
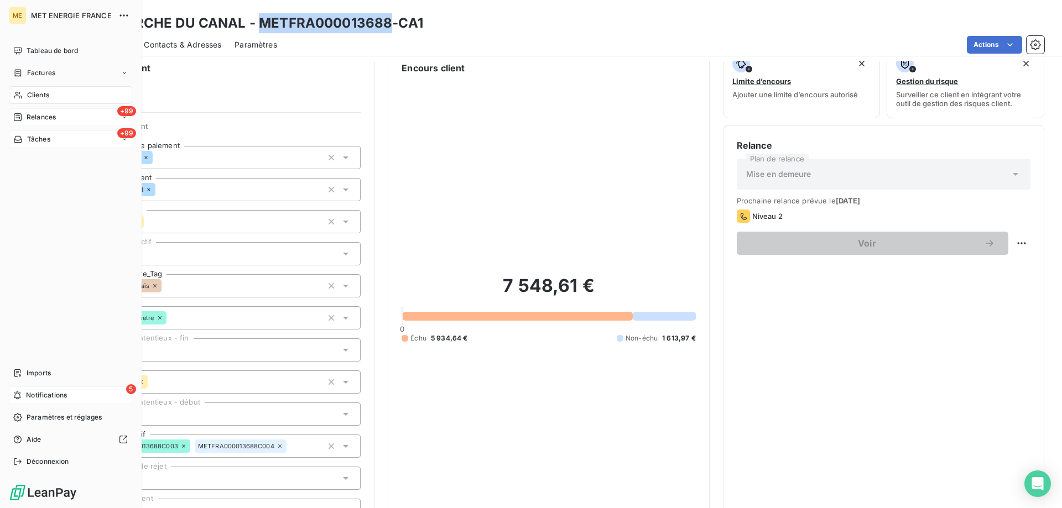
click at [72, 137] on div "+99 Tâches" at bounding box center [70, 140] width 123 height 18
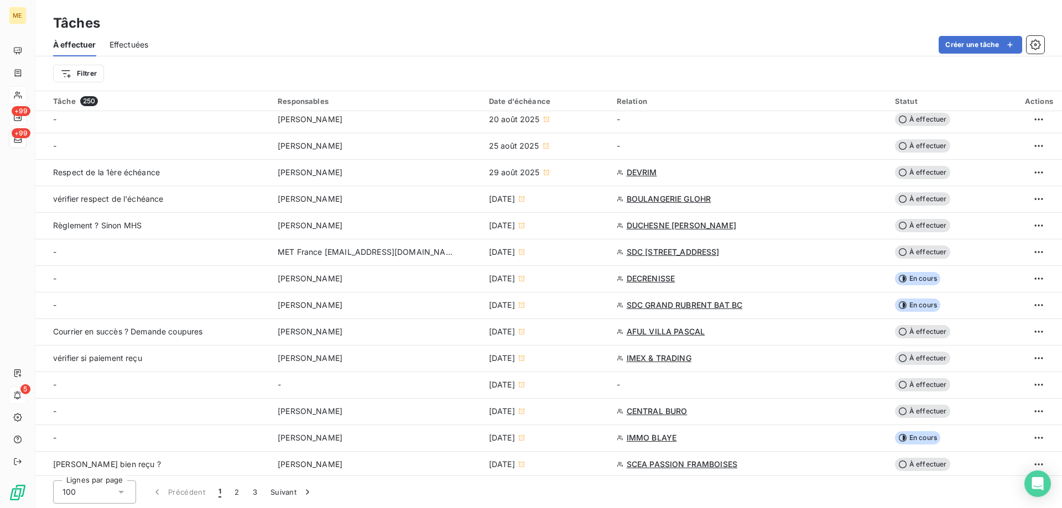
scroll to position [166, 0]
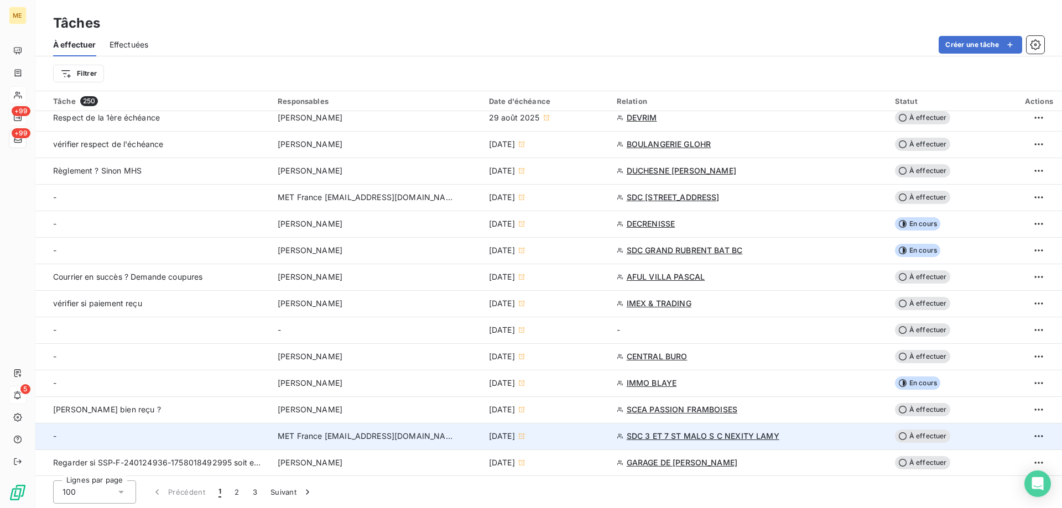
click at [573, 438] on div "[DATE]" at bounding box center [546, 436] width 115 height 11
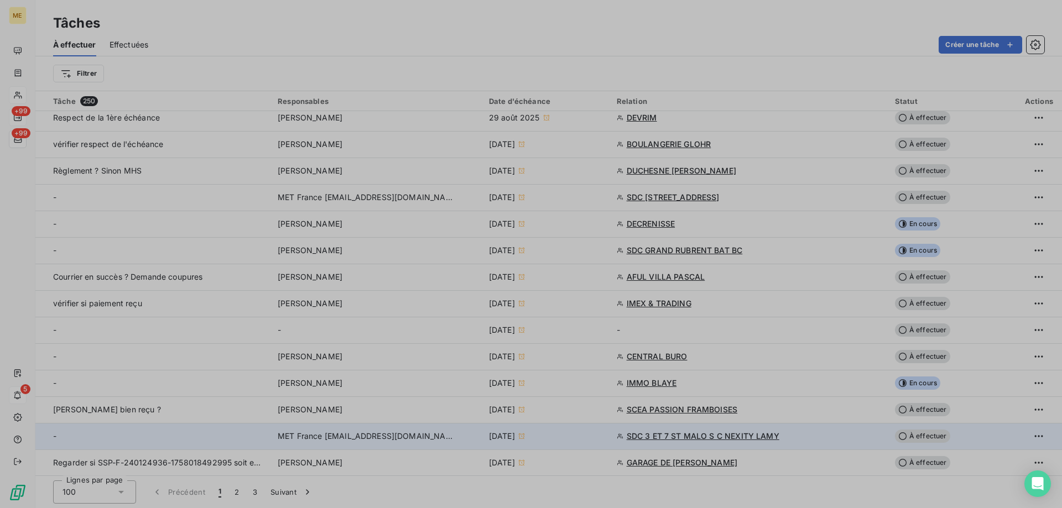
type input "[DATE]"
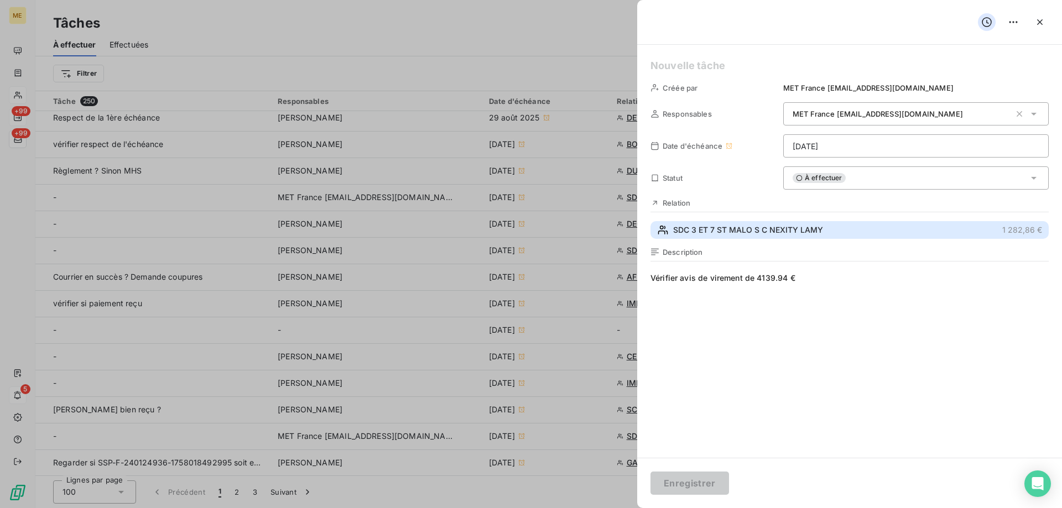
click at [747, 235] on span "SDC 3 ET 7 ST MALO S C NEXITY LAMY" at bounding box center [748, 230] width 150 height 11
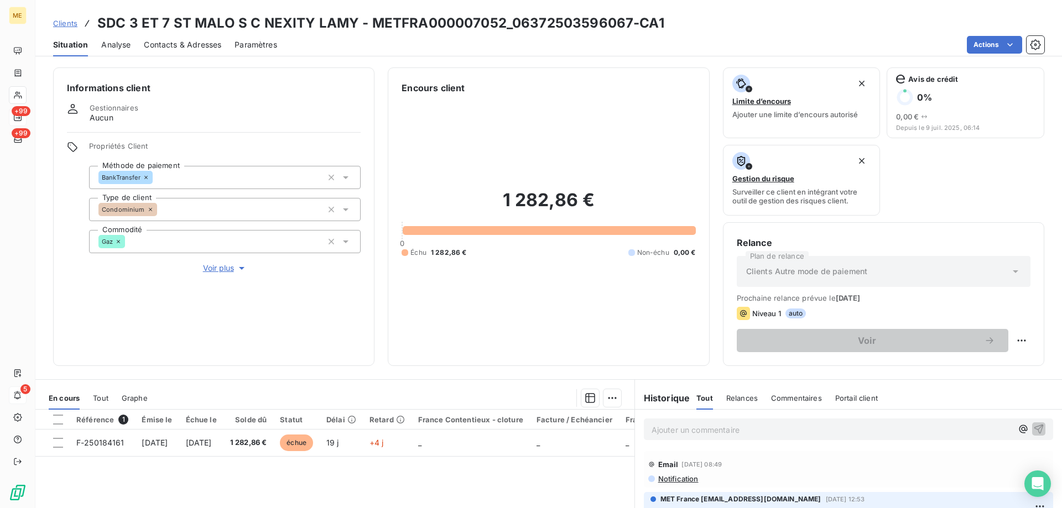
click at [206, 263] on span "Voir plus" at bounding box center [225, 268] width 44 height 11
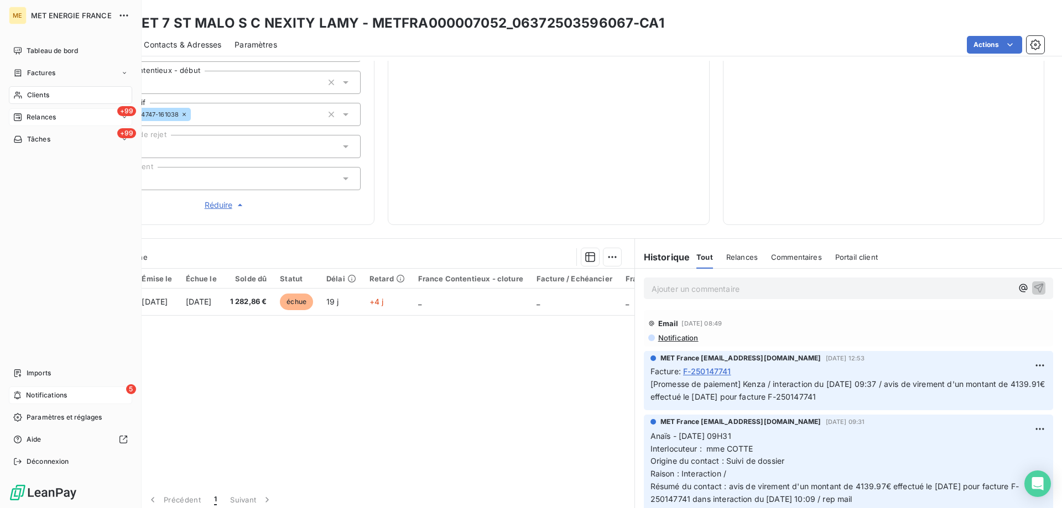
click at [49, 137] on span "Tâches" at bounding box center [38, 139] width 23 height 10
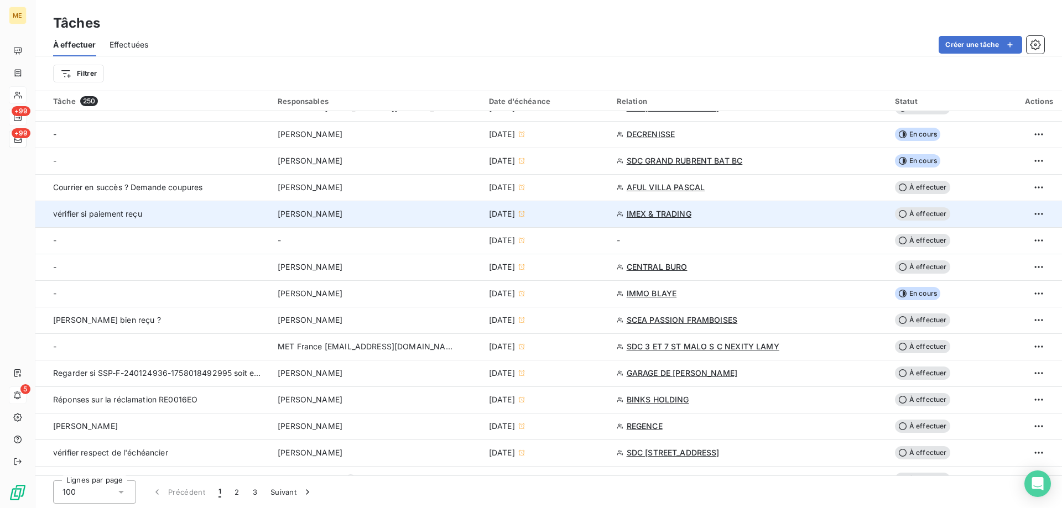
scroll to position [277, 0]
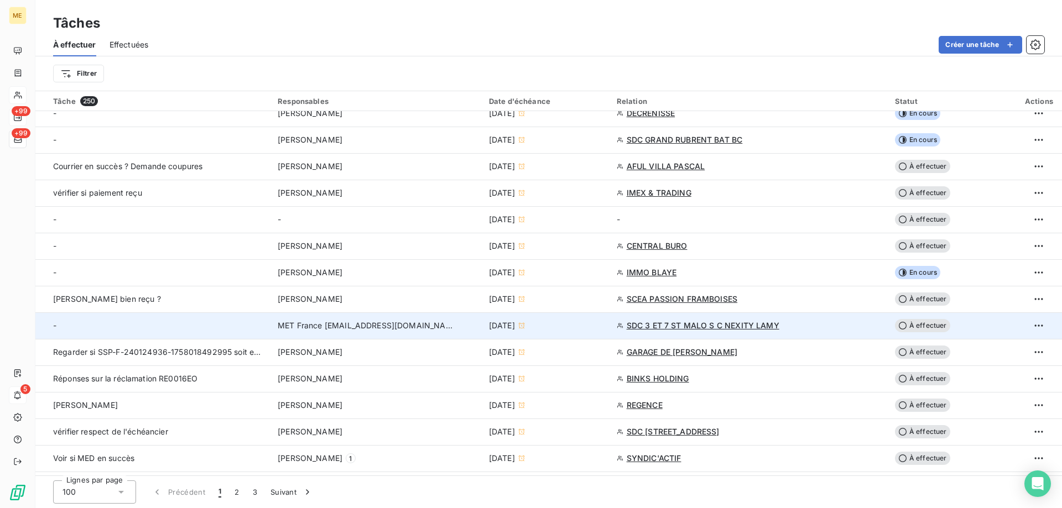
click at [585, 328] on div "[DATE]" at bounding box center [546, 325] width 115 height 11
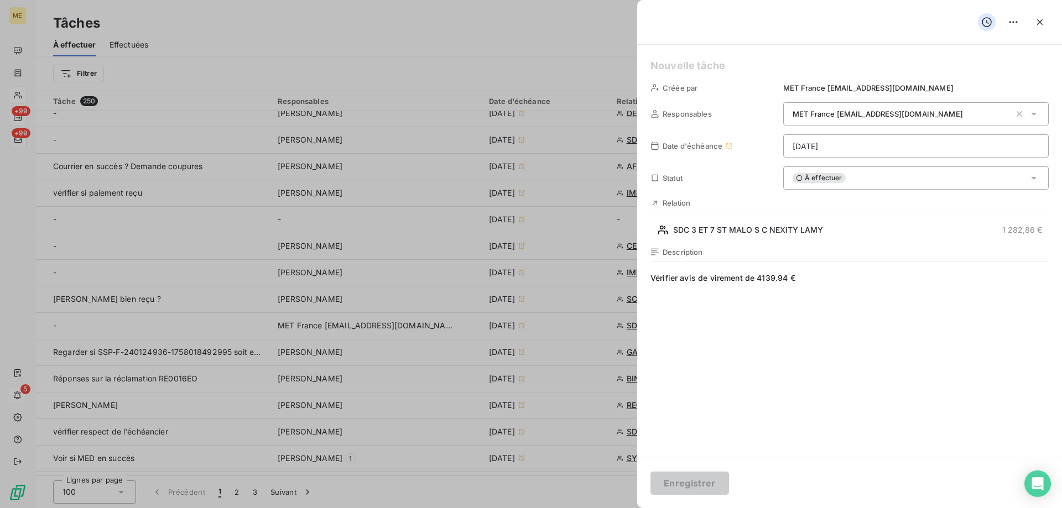
click at [914, 180] on div "À effectuer" at bounding box center [916, 178] width 266 height 23
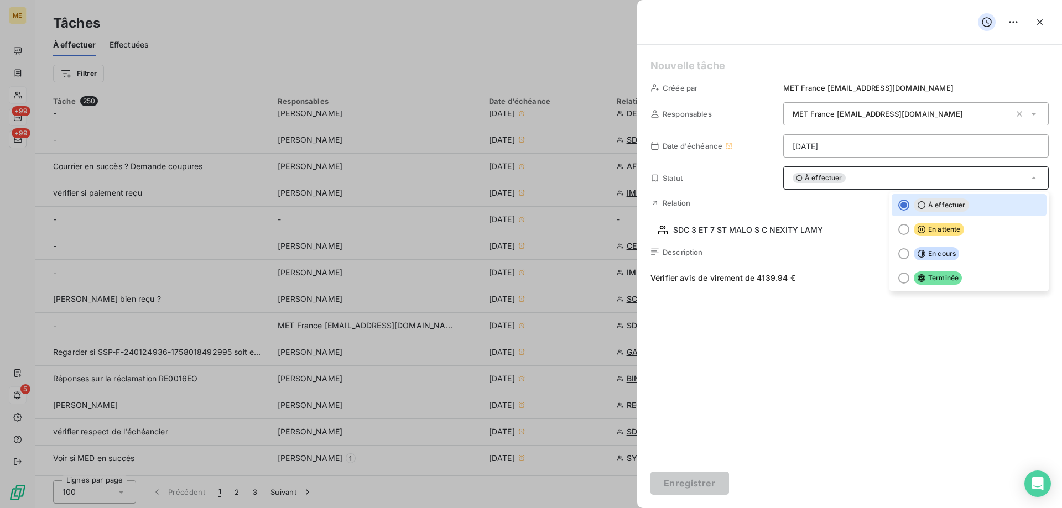
click at [795, 367] on span "Vérifier avis de virement de 4139.94 €" at bounding box center [850, 379] width 398 height 212
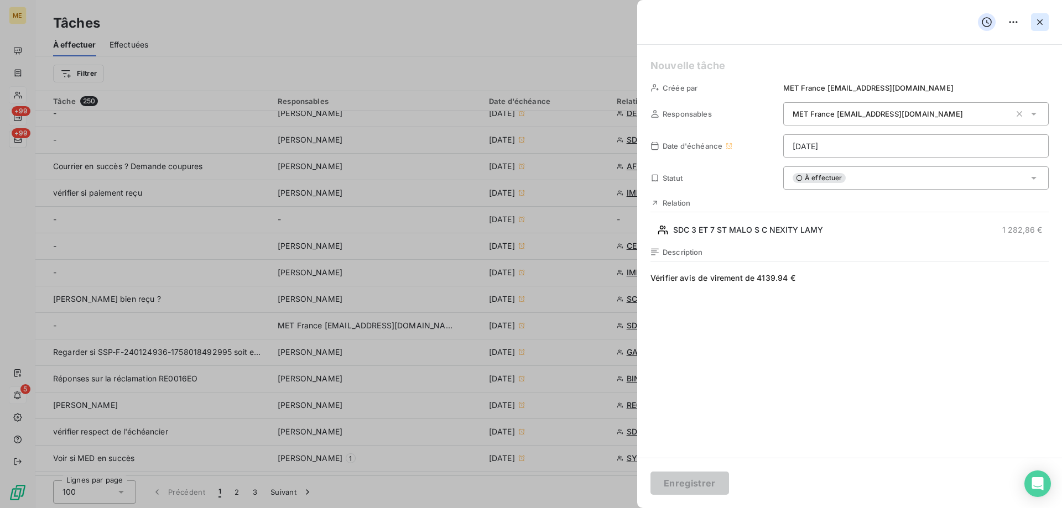
click at [1039, 25] on icon "button" at bounding box center [1039, 22] width 11 height 11
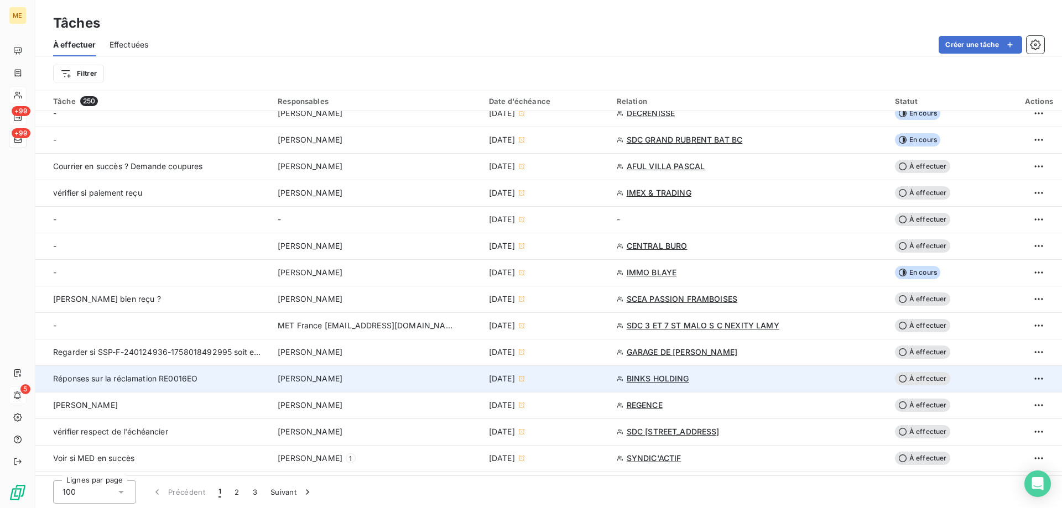
scroll to position [387, 0]
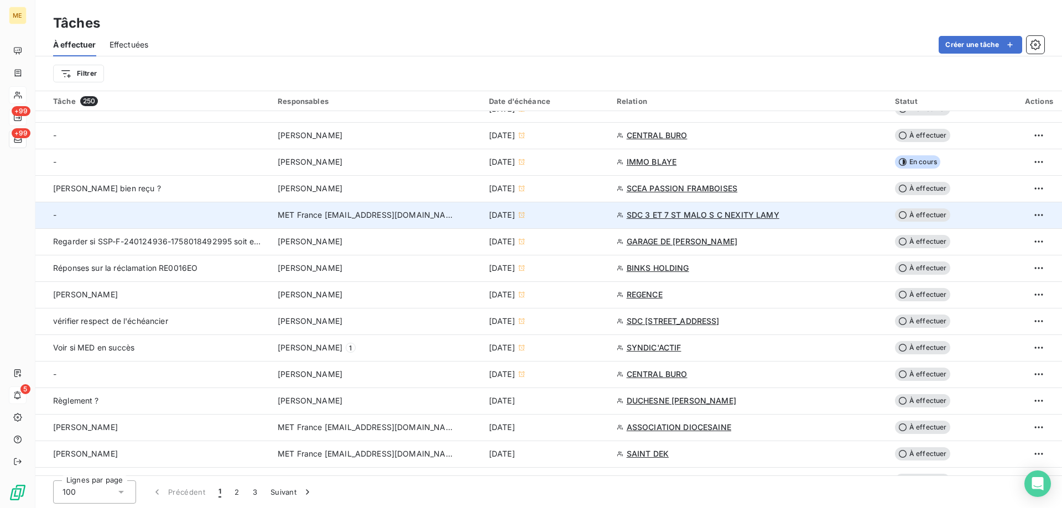
click at [584, 217] on div "[DATE]" at bounding box center [546, 215] width 115 height 11
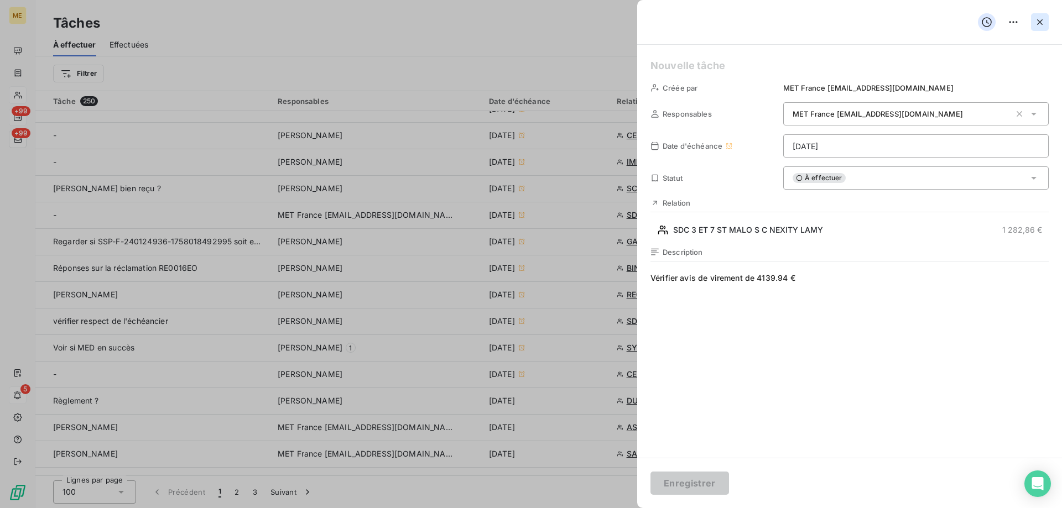
click at [1042, 21] on icon "button" at bounding box center [1039, 22] width 11 height 11
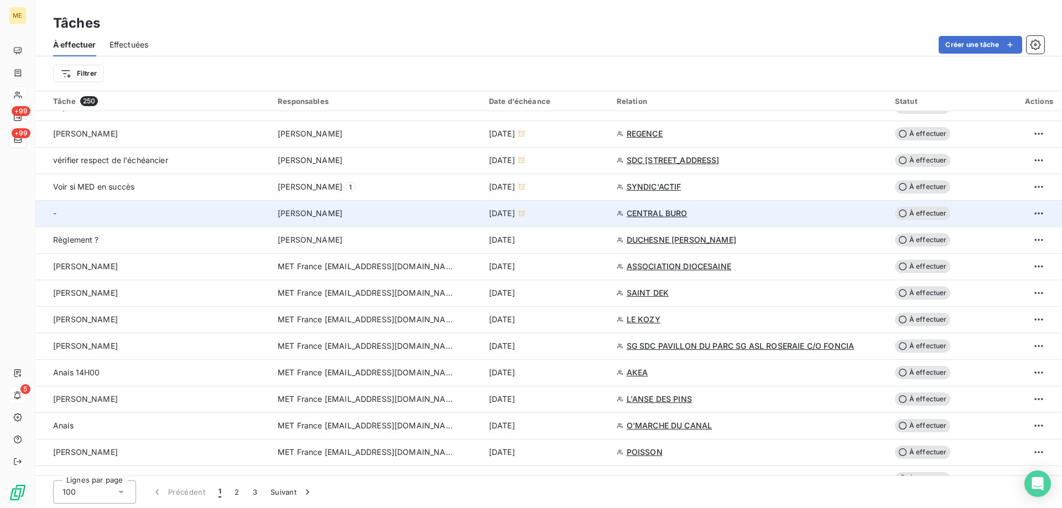
scroll to position [553, 0]
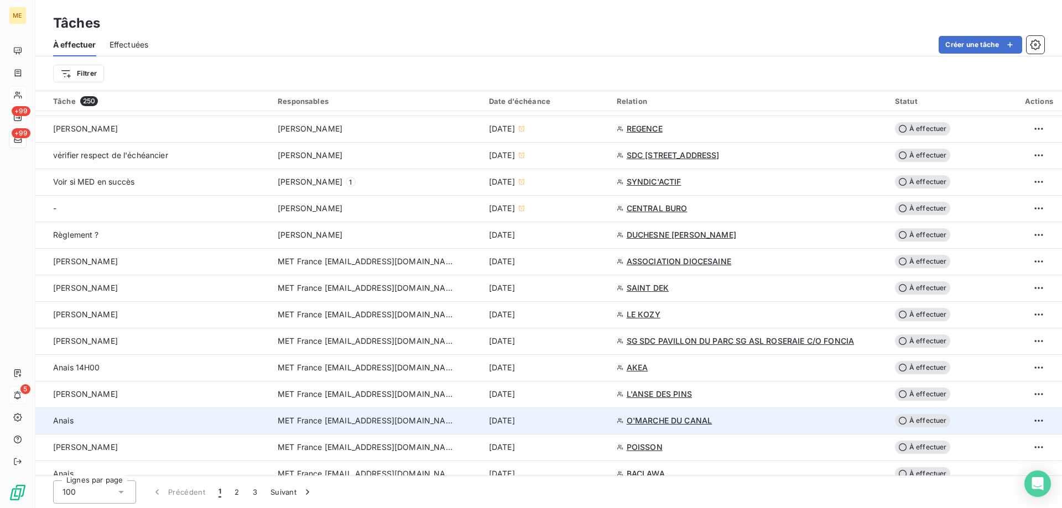
click at [566, 418] on div "[DATE]" at bounding box center [546, 420] width 115 height 11
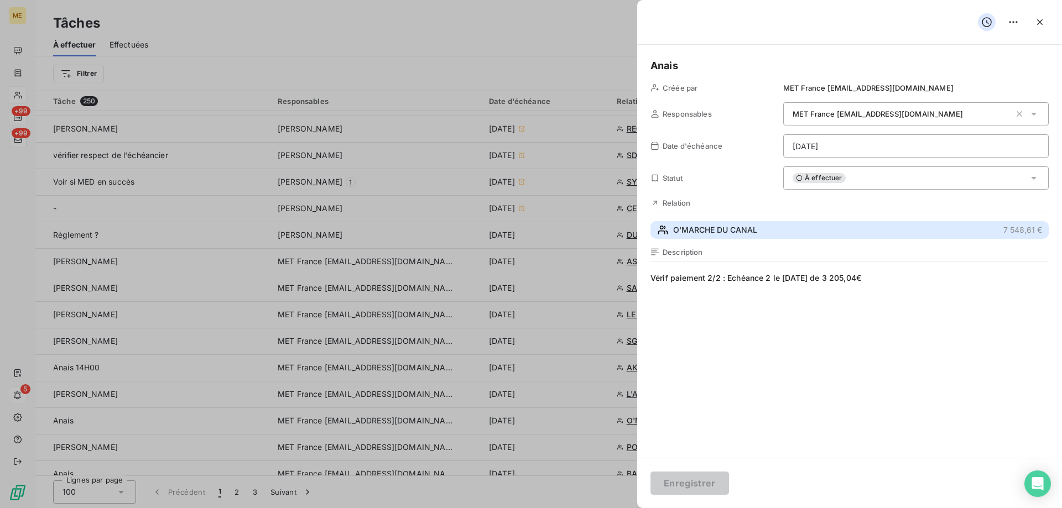
click at [750, 231] on span "O'MARCHE DU CANAL" at bounding box center [715, 230] width 84 height 11
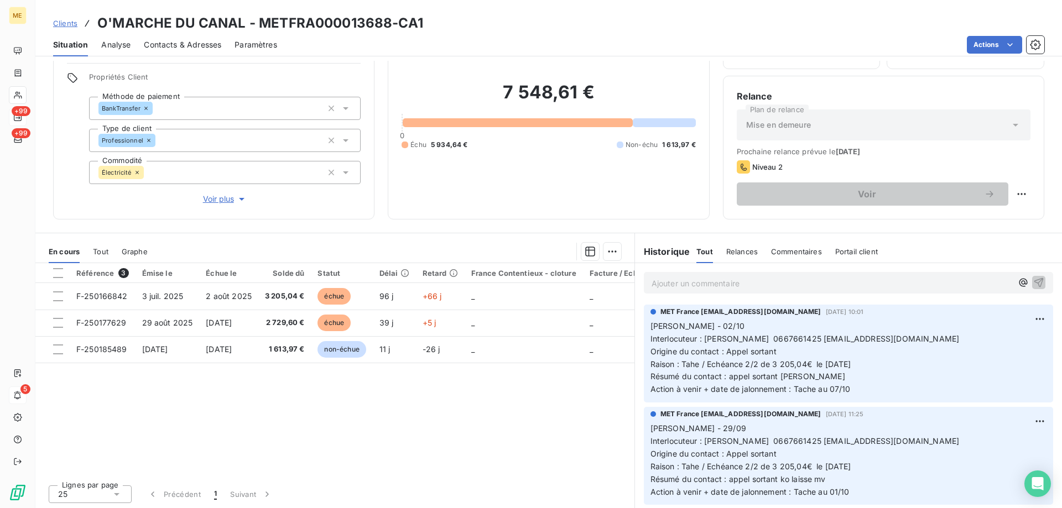
scroll to position [70, 0]
drag, startPoint x: 833, startPoint y: 337, endPoint x: 942, endPoint y: 342, distance: 109.1
click at [942, 342] on span "Interlocuteur : [PERSON_NAME] 0667661425 [EMAIL_ADDRESS][DOMAIN_NAME]" at bounding box center [805, 337] width 309 height 9
copy span "[EMAIL_ADDRESS][DOMAIN_NAME]"
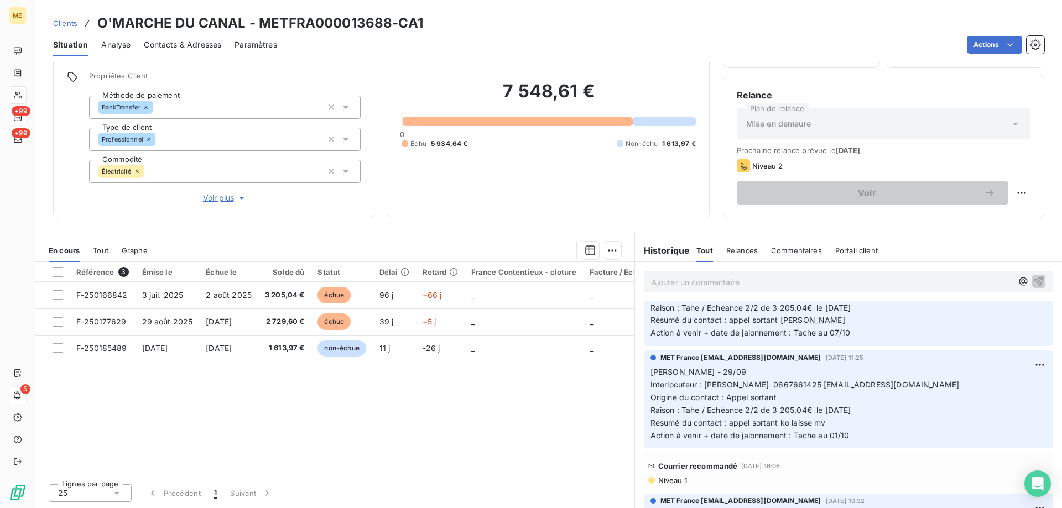
scroll to position [111, 0]
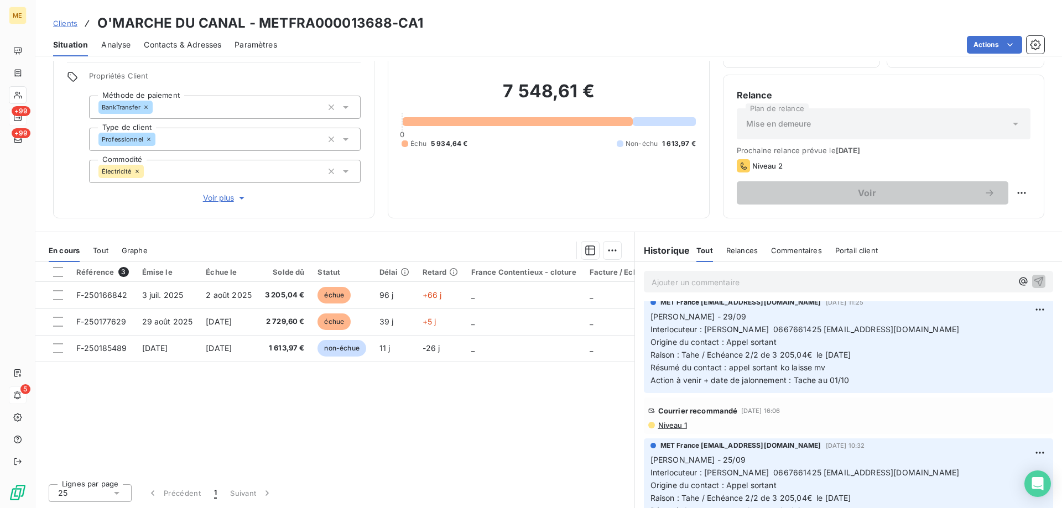
click at [627, 170] on div "7 548,61 € 0 Échu 5 934,64 € Non-échu 1 613,97 €" at bounding box center [549, 114] width 294 height 180
drag, startPoint x: 471, startPoint y: 140, endPoint x: 428, endPoint y: 139, distance: 43.7
click at [428, 139] on div "Échu 5 934,64 € Non-échu 1 613,97 €" at bounding box center [549, 144] width 294 height 10
copy span "5 934,64 €"
drag, startPoint x: 388, startPoint y: 22, endPoint x: 259, endPoint y: 20, distance: 128.9
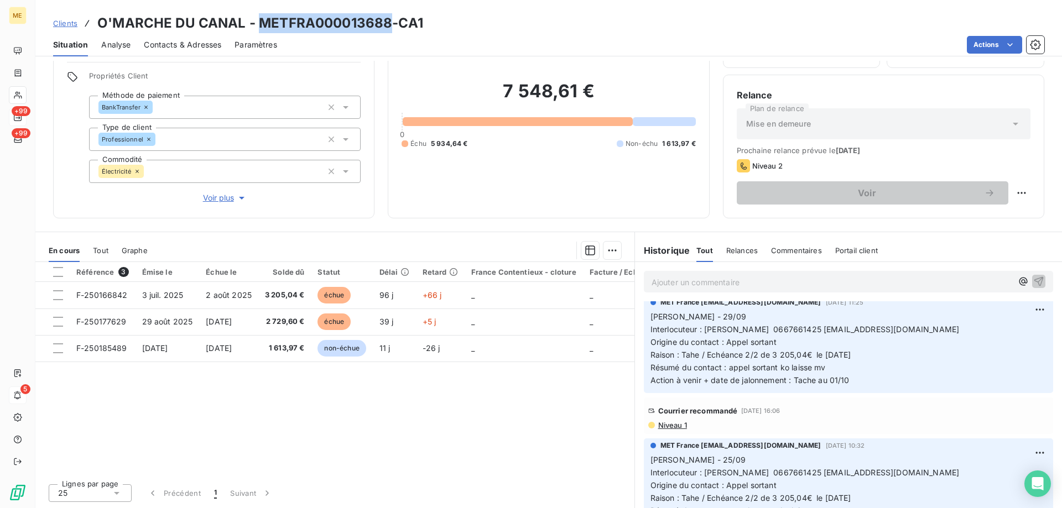
click at [259, 20] on h3 "O'MARCHE DU CANAL - METFRA000013688-CA1" at bounding box center [260, 23] width 326 height 20
copy h3 "METFRA000013688"
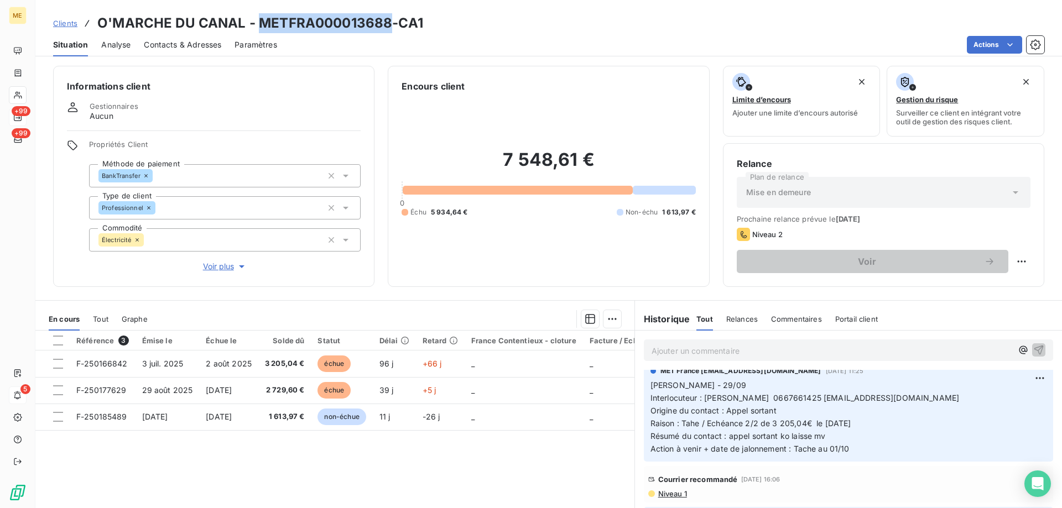
scroll to position [0, 0]
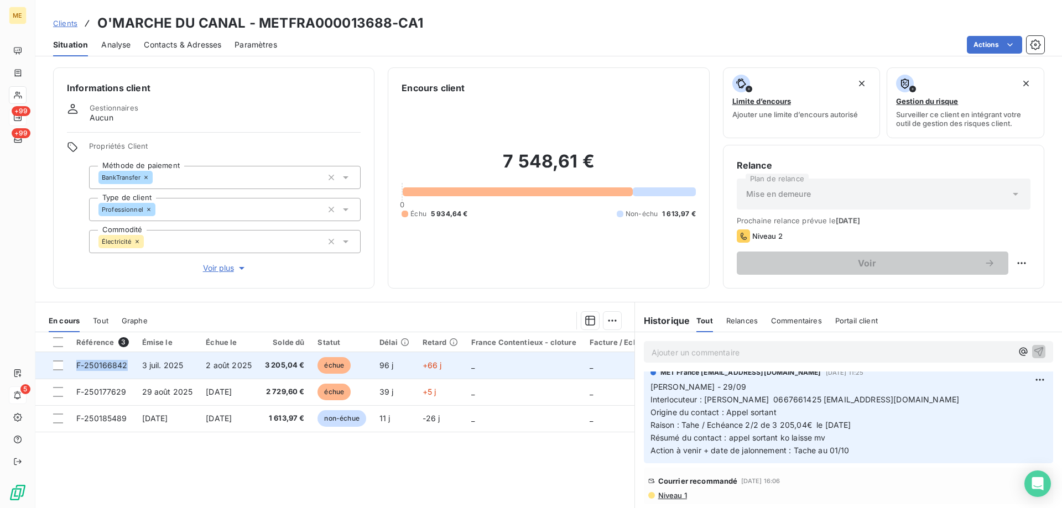
copy span "F-250166842"
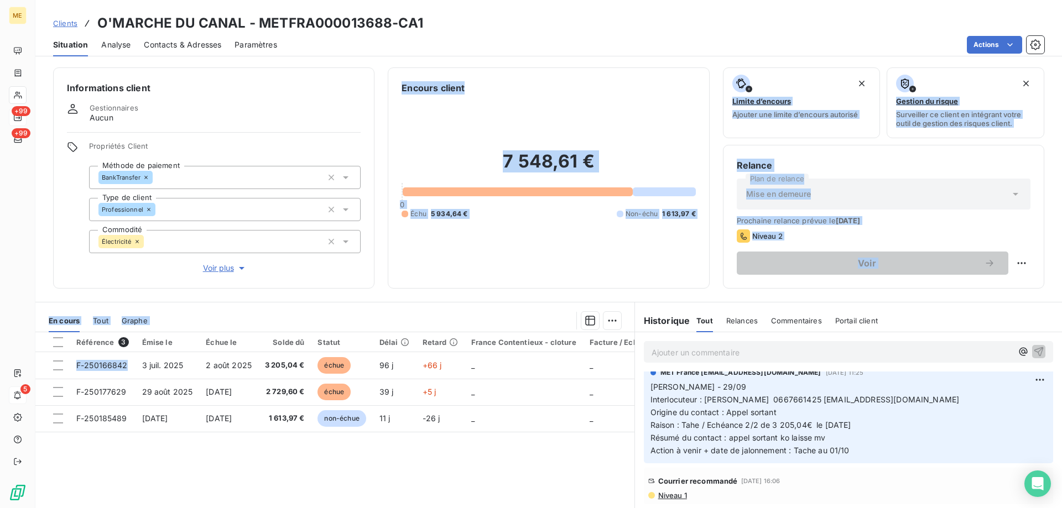
drag, startPoint x: 131, startPoint y: 366, endPoint x: 92, endPoint y: 265, distance: 108.4
click at [85, 274] on div "Informations client Gestionnaires Aucun Propriétés Client Méthode de paiement B…" at bounding box center [548, 285] width 1027 height 448
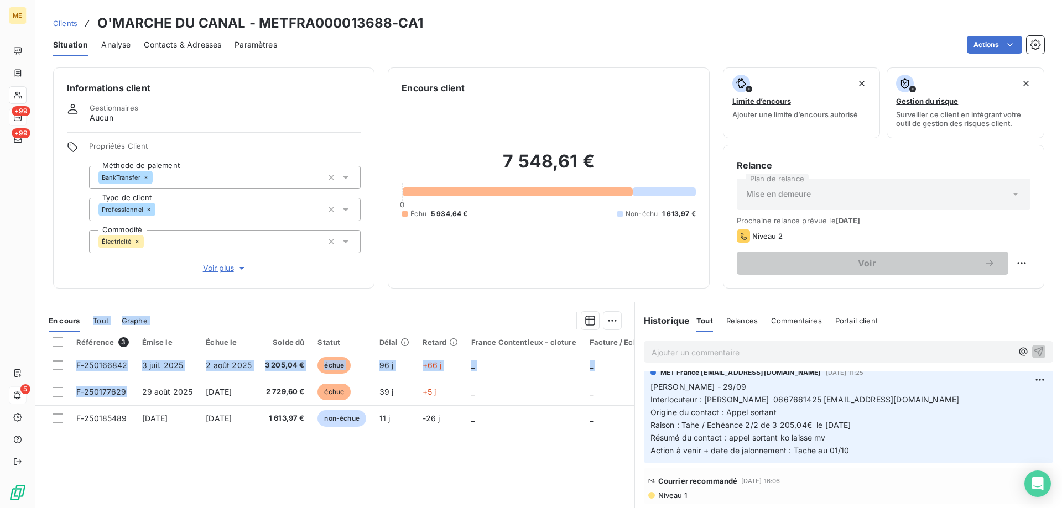
drag, startPoint x: 128, startPoint y: 393, endPoint x: 97, endPoint y: 273, distance: 124.0
click at [95, 290] on div "Informations client Gestionnaires Aucun Propriétés Client Méthode de paiement B…" at bounding box center [548, 285] width 1027 height 448
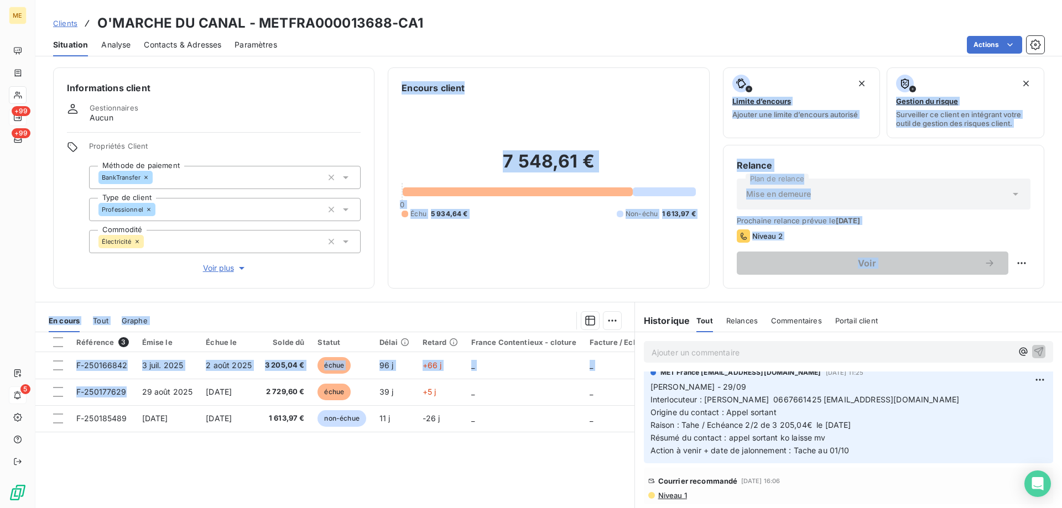
click at [492, 215] on div "7 548,61 € 0 Échu 5 934,64 € Non-échu 1 613,97 €" at bounding box center [549, 185] width 294 height 180
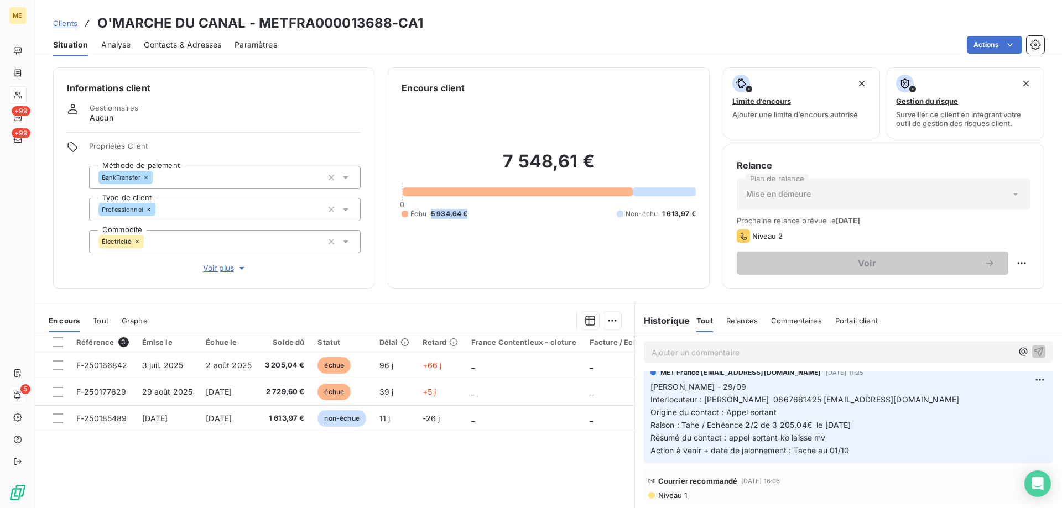
drag, startPoint x: 470, startPoint y: 207, endPoint x: 428, endPoint y: 207, distance: 42.0
click at [428, 209] on div "Échu 5 934,64 € Non-échu 1 613,97 €" at bounding box center [549, 214] width 294 height 10
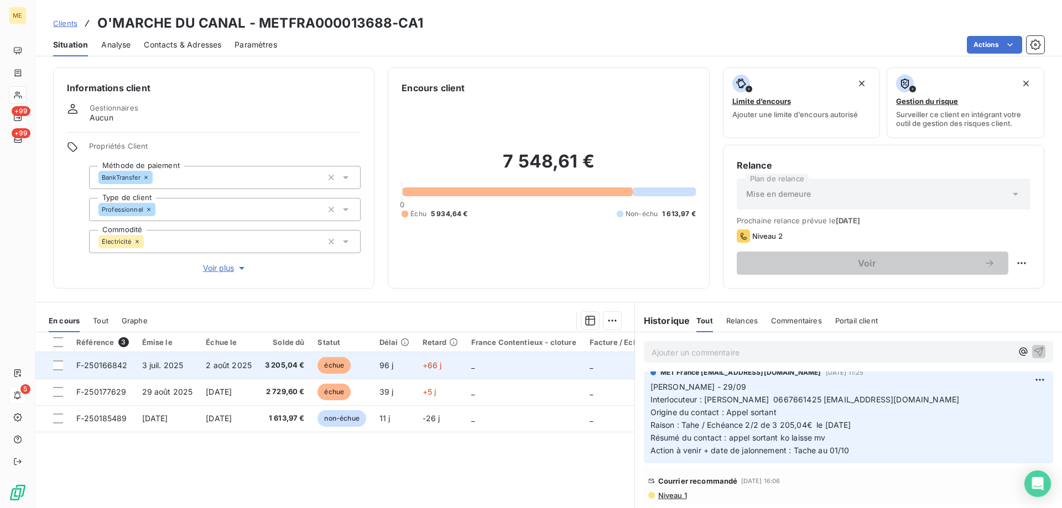
click at [456, 367] on td "+66 j" at bounding box center [440, 365] width 49 height 27
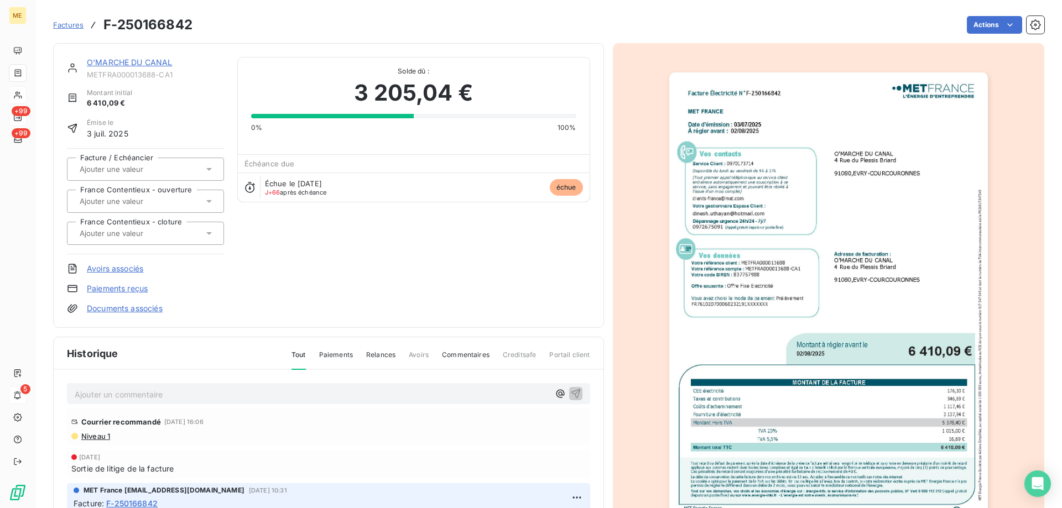
click at [788, 333] on img "button" at bounding box center [828, 297] width 319 height 450
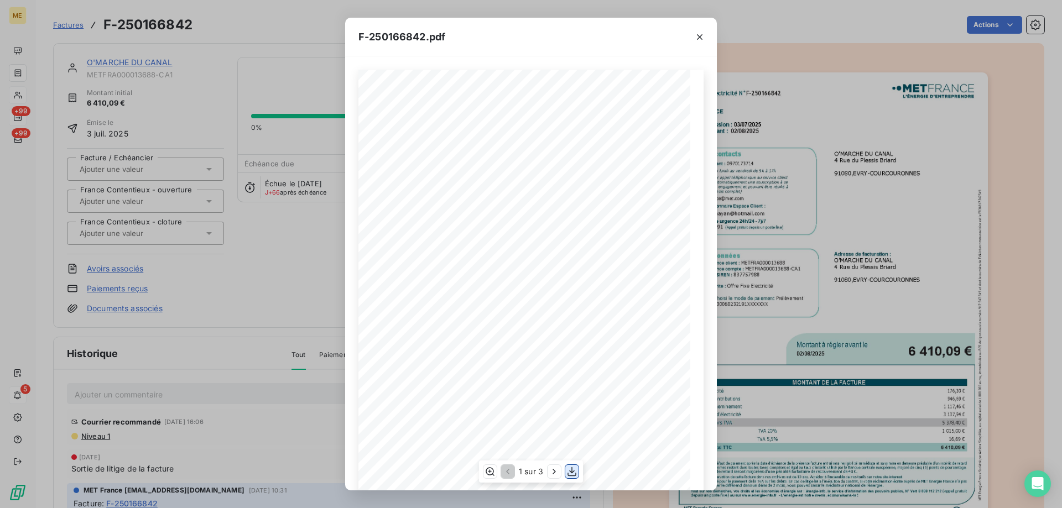
click at [567, 472] on icon "button" at bounding box center [571, 471] width 11 height 11
click at [699, 37] on icon "button" at bounding box center [699, 37] width 11 height 11
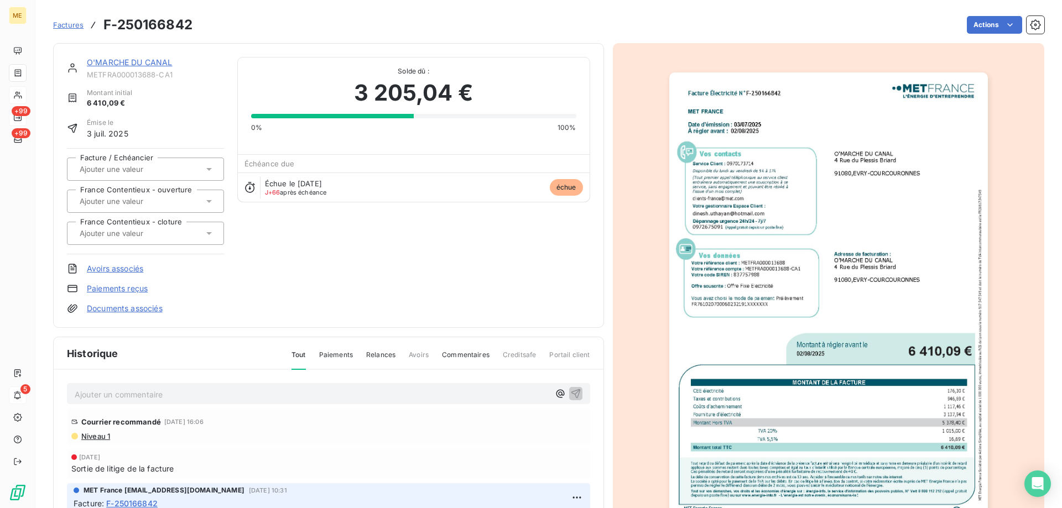
scroll to position [76, 0]
click at [138, 59] on link "O'MARCHE DU CANAL" at bounding box center [130, 62] width 86 height 9
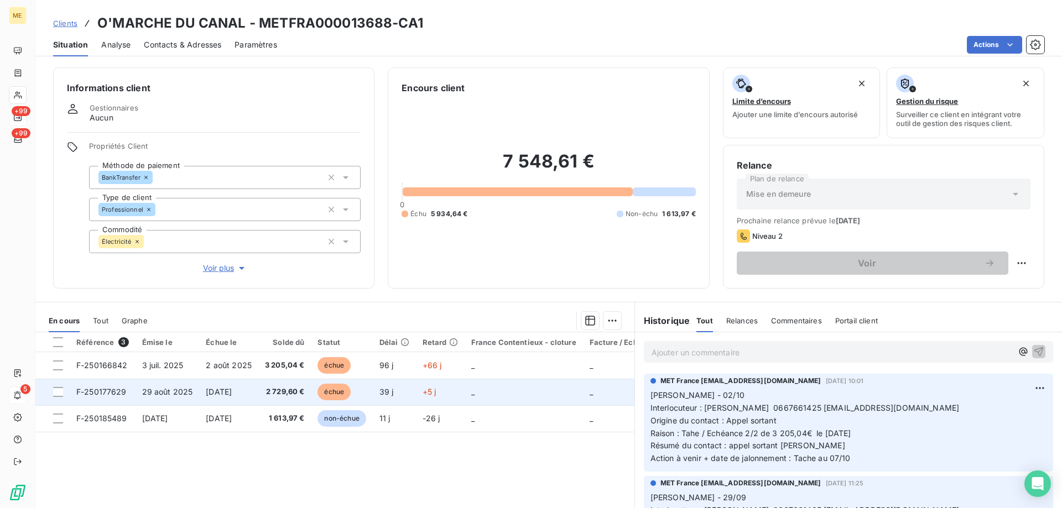
click at [497, 393] on td "_" at bounding box center [524, 392] width 118 height 27
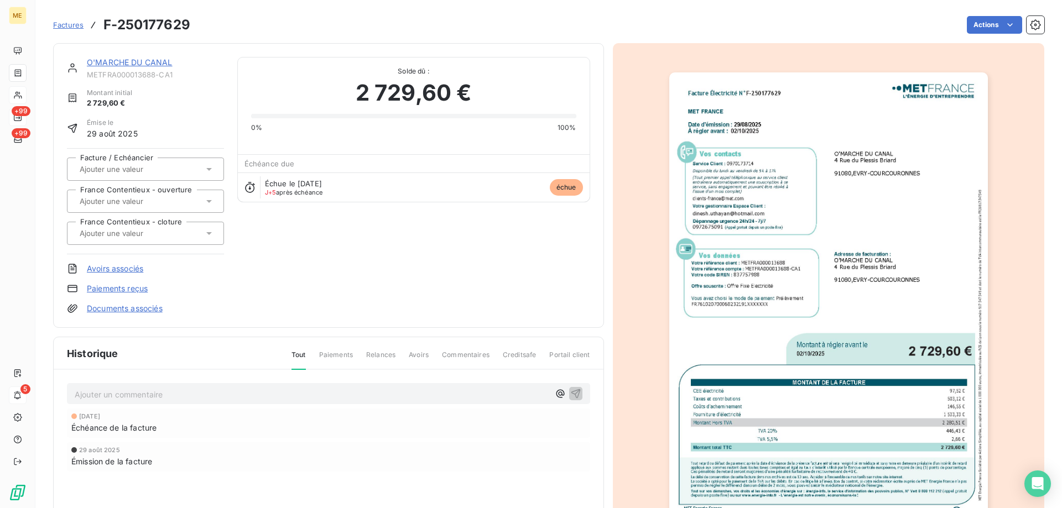
click at [775, 276] on img "button" at bounding box center [828, 297] width 319 height 450
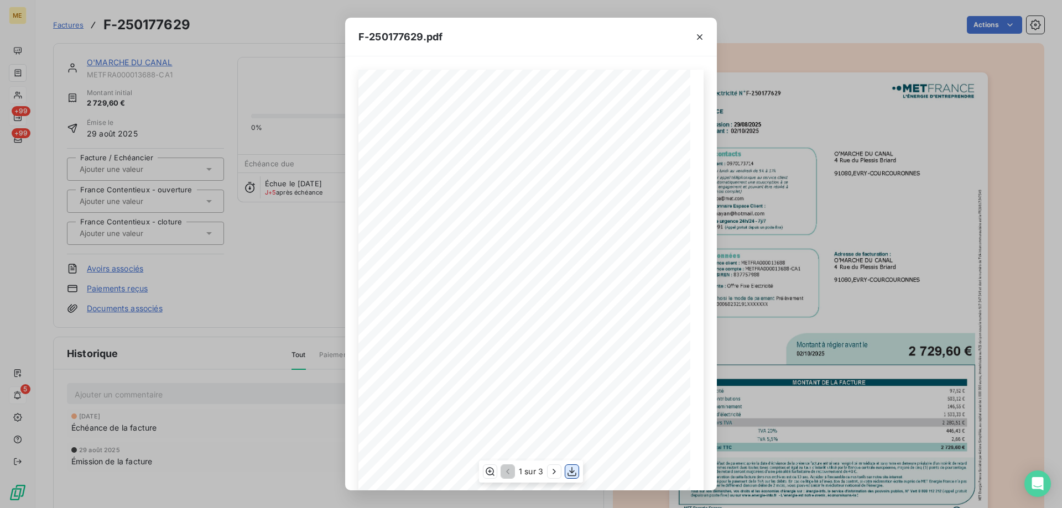
click at [572, 472] on icon "button" at bounding box center [572, 471] width 9 height 9
click at [698, 39] on icon "button" at bounding box center [700, 37] width 6 height 6
click at [698, 35] on icon "button" at bounding box center [699, 37] width 11 height 11
click at [699, 35] on icon "button" at bounding box center [699, 37] width 11 height 11
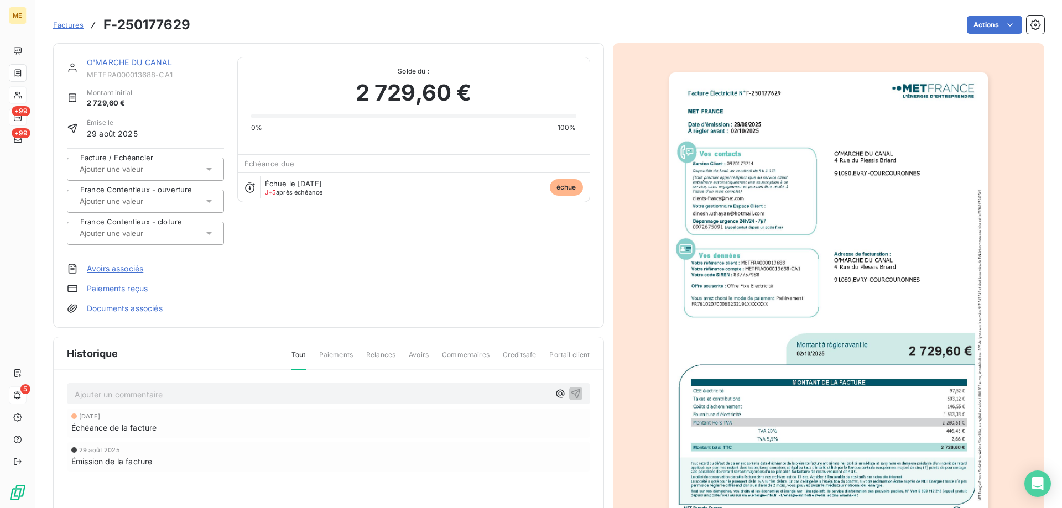
click at [124, 65] on link "O'MARCHE DU CANAL" at bounding box center [130, 62] width 86 height 9
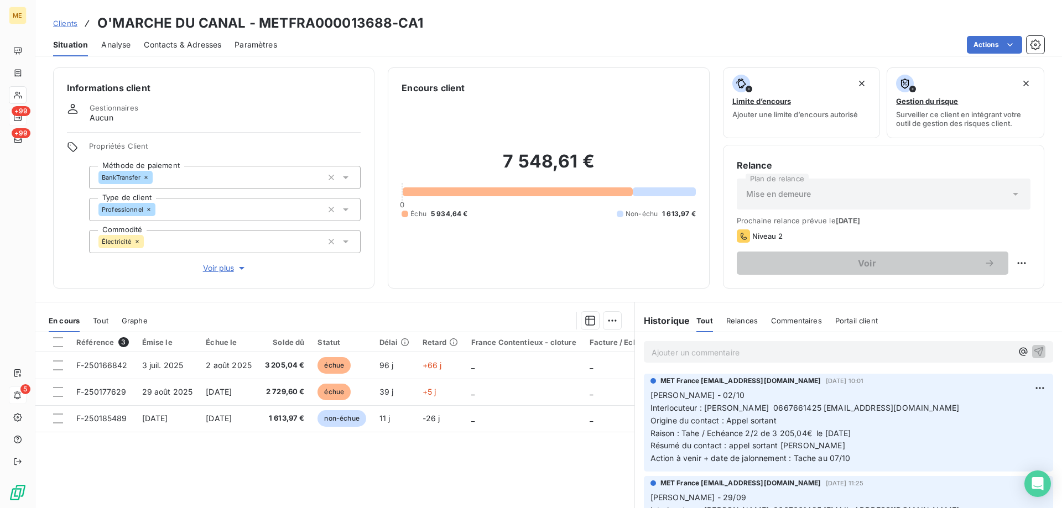
click at [782, 350] on p "Ajouter un commentaire ﻿" at bounding box center [832, 353] width 361 height 14
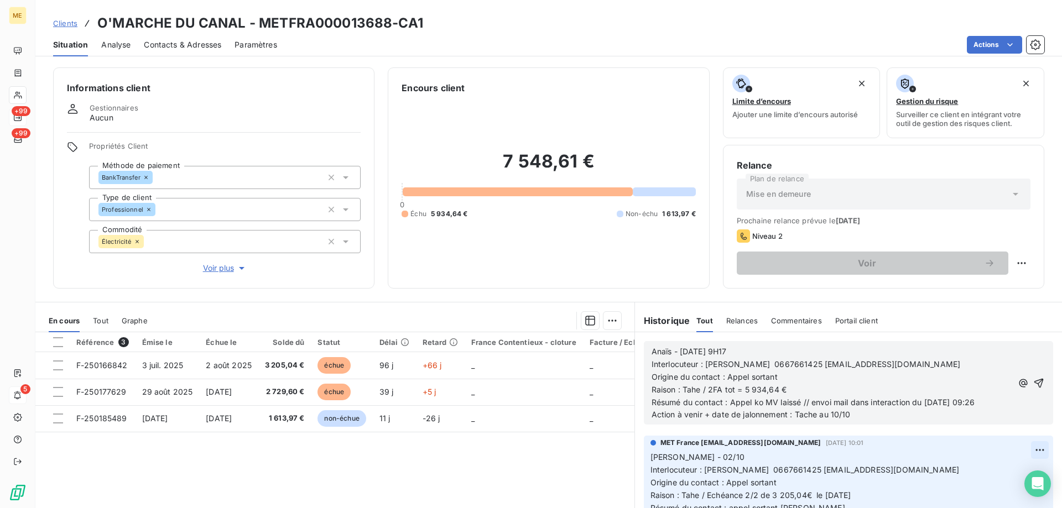
click at [1033, 382] on icon "button" at bounding box center [1038, 383] width 11 height 11
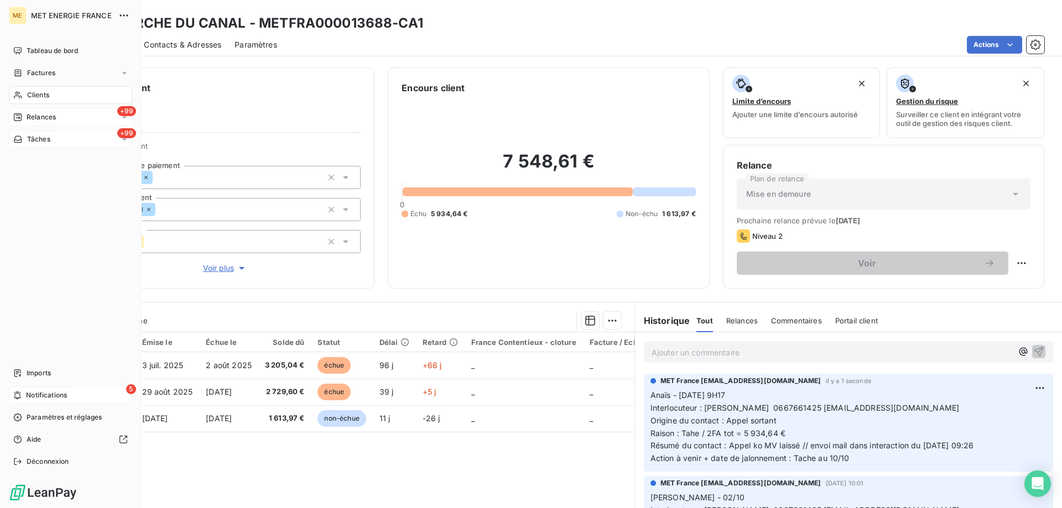
click at [54, 139] on div "+99 Tâches" at bounding box center [70, 140] width 123 height 18
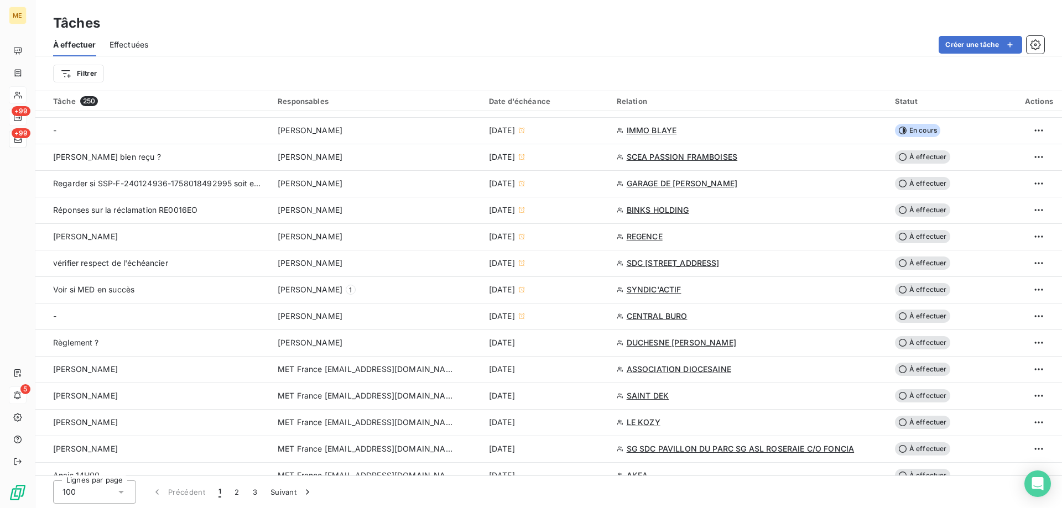
scroll to position [498, 0]
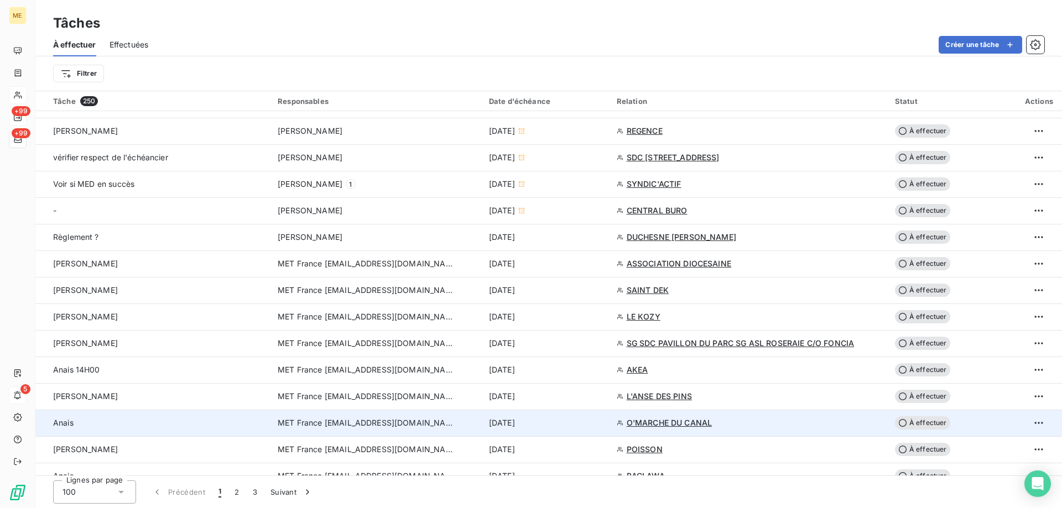
click at [560, 423] on div "[DATE]" at bounding box center [546, 423] width 115 height 11
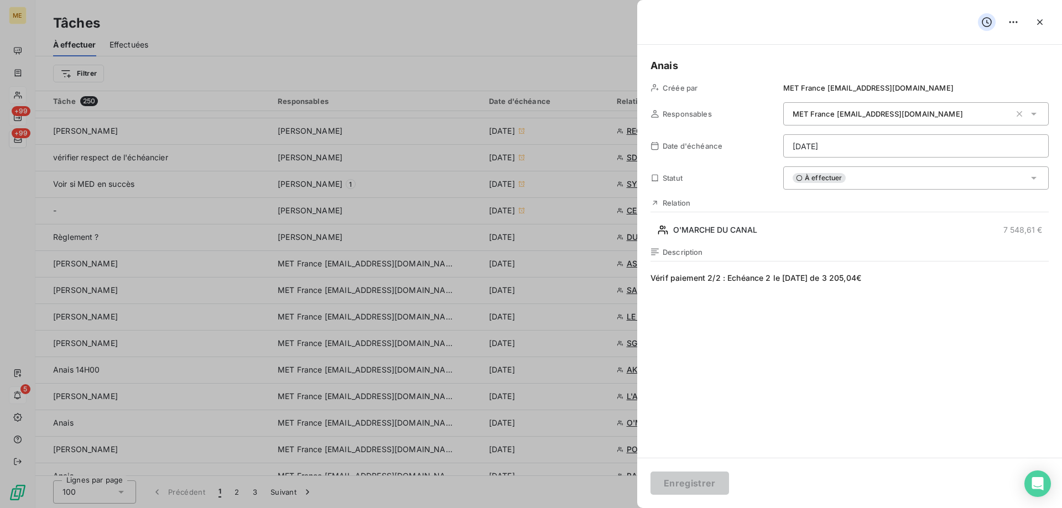
click at [917, 275] on span "Vérif paiement 2/2 : Echéance 2 le [DATE] de 3 205,04€" at bounding box center [850, 379] width 398 height 212
click at [861, 147] on html "ME +99 +99 5 Tâches À effectuer Effectuées Créer une tâche Filtrer Tâche 250 Re…" at bounding box center [531, 309] width 1062 height 619
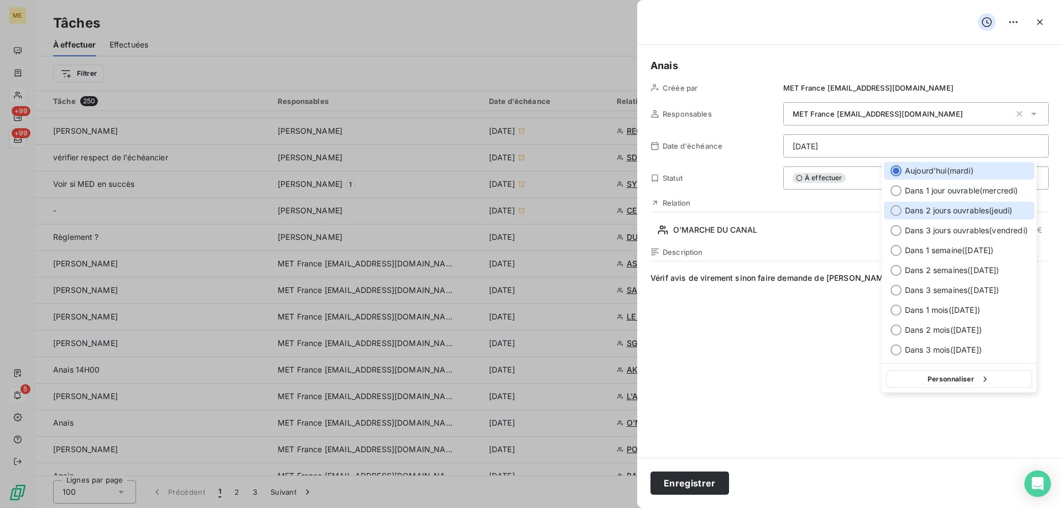
click at [937, 210] on span "Dans 2 jours ouvrables ( [DATE] )" at bounding box center [958, 210] width 107 height 11
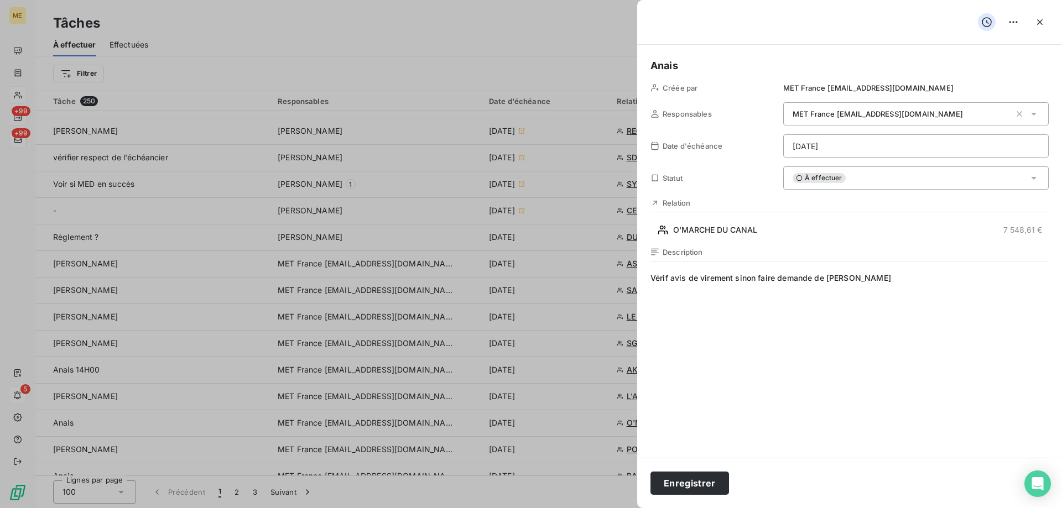
click at [823, 138] on html "ME +99 +99 5 Tâches À effectuer Effectuées Créer une tâche Filtrer Tâche 250 Re…" at bounding box center [531, 309] width 1062 height 619
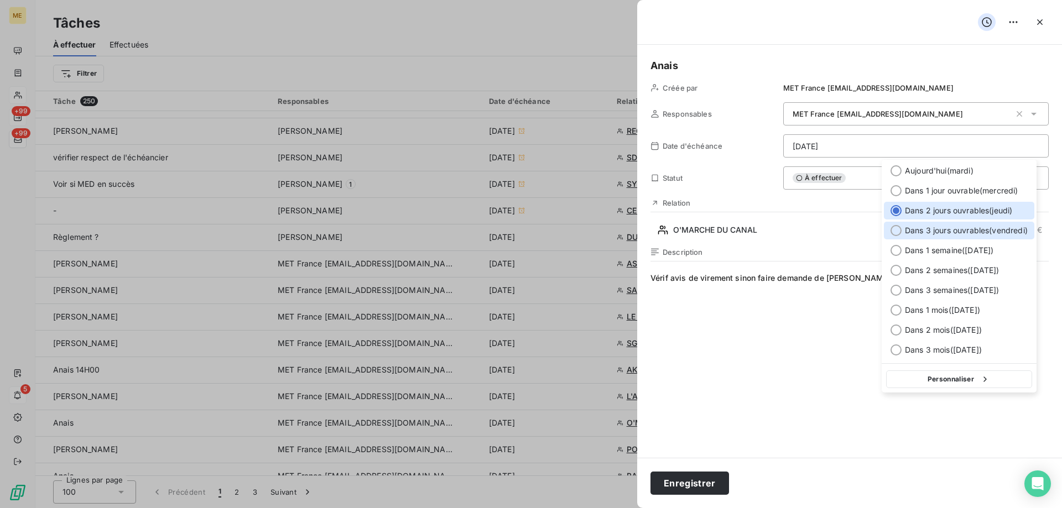
click at [966, 231] on span "Dans 3 jours ouvrables ( [DATE] )" at bounding box center [966, 230] width 123 height 11
type input "[DATE]"
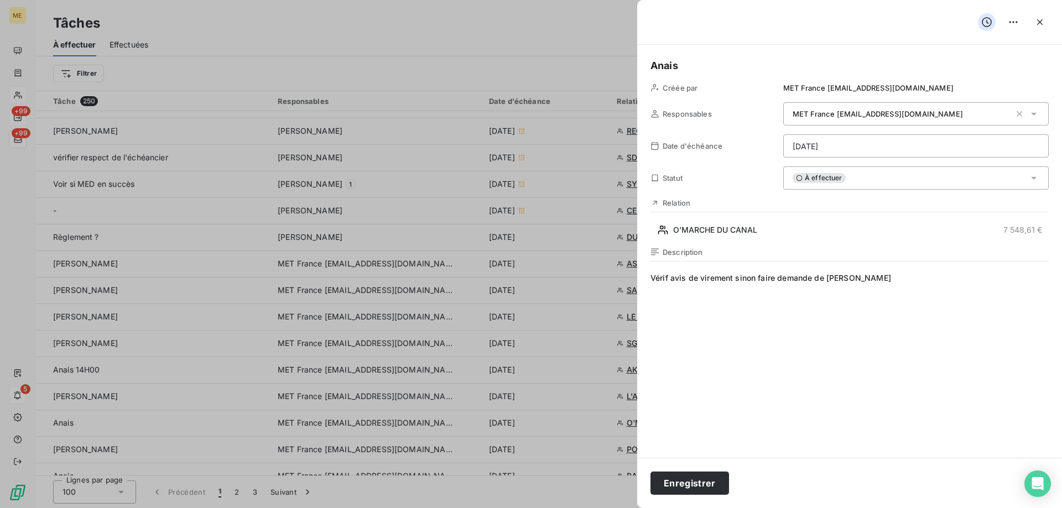
click at [689, 501] on div "Enregistrer" at bounding box center [849, 483] width 425 height 50
click at [690, 489] on button "Enregistrer" at bounding box center [690, 483] width 79 height 23
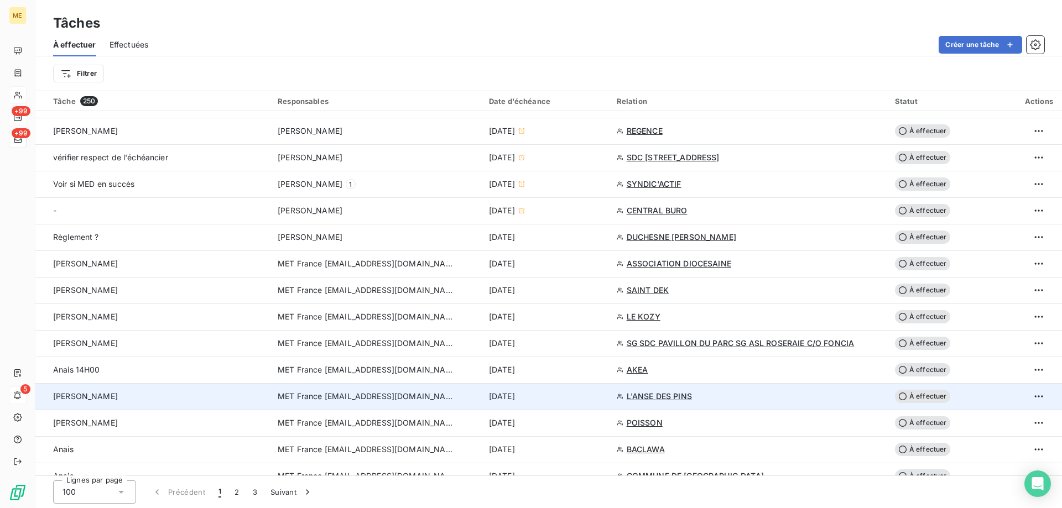
click at [560, 389] on td "[DATE]" at bounding box center [546, 396] width 128 height 27
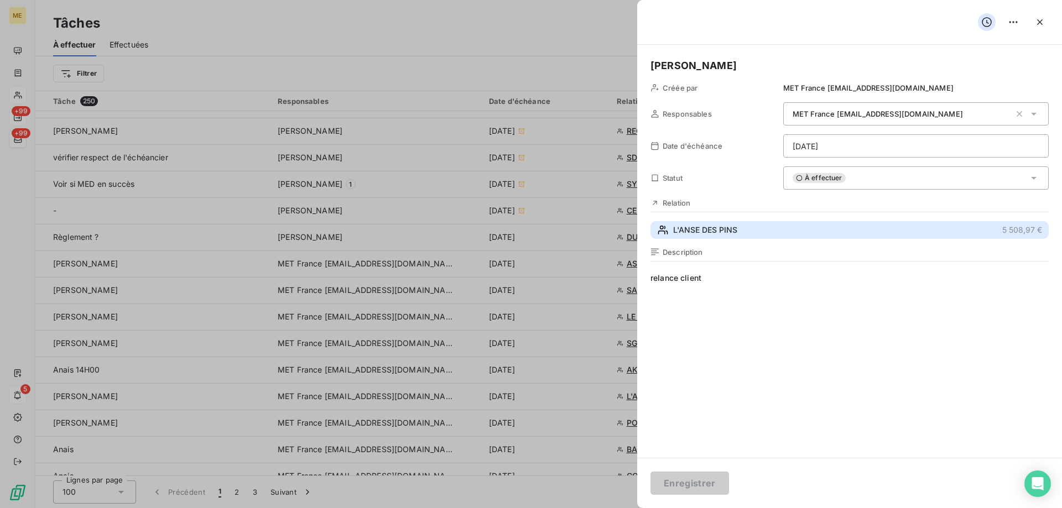
click at [721, 226] on span "L'ANSE DES PINS" at bounding box center [705, 230] width 64 height 11
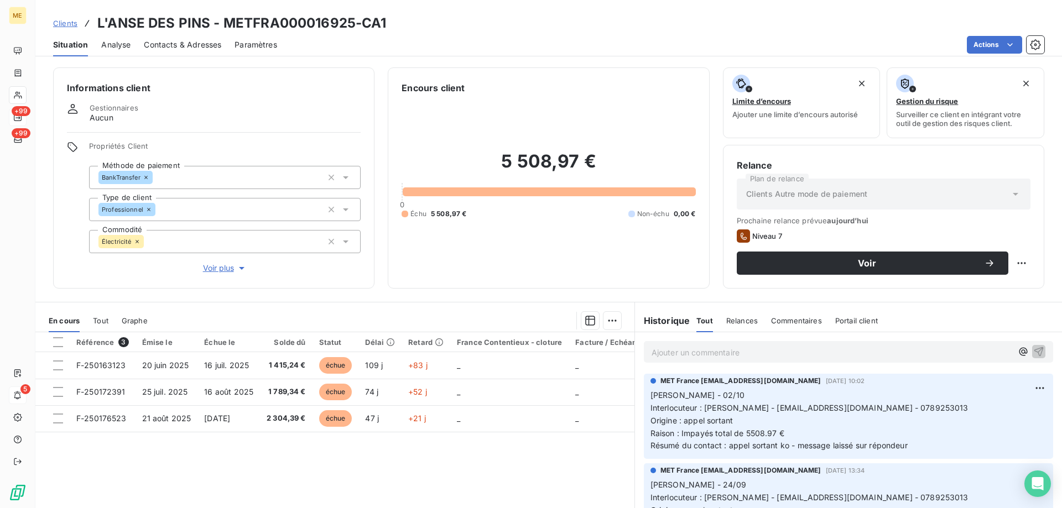
click at [217, 268] on div "Informations client Gestionnaires Aucun Propriétés Client Méthode de paiement B…" at bounding box center [213, 177] width 321 height 221
click at [218, 263] on span "Voir plus" at bounding box center [225, 268] width 44 height 11
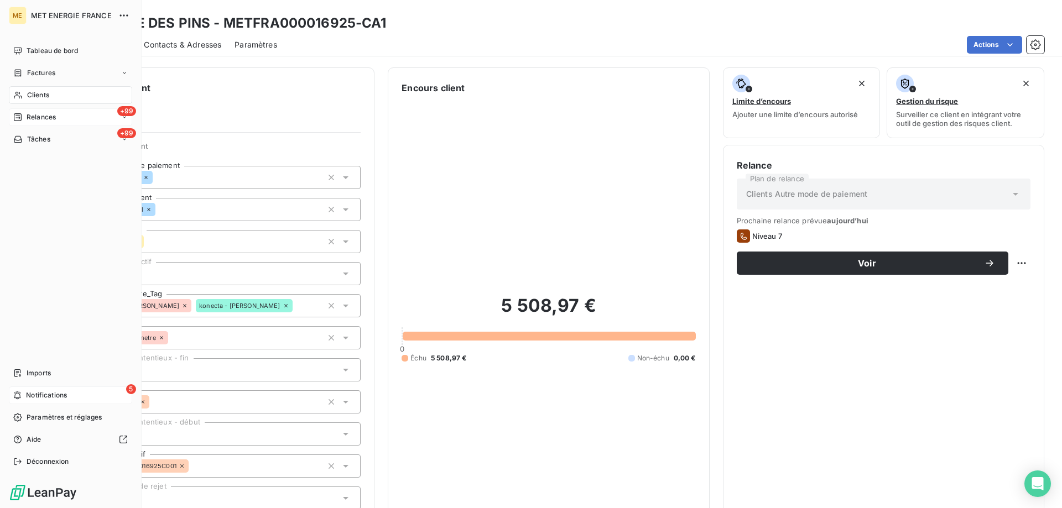
click at [42, 138] on span "Tâches" at bounding box center [38, 139] width 23 height 10
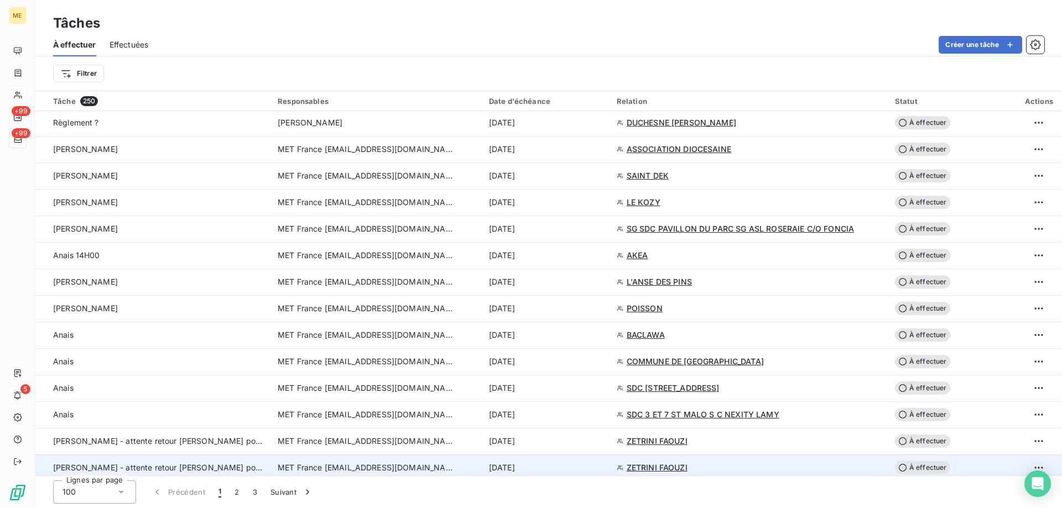
scroll to position [609, 0]
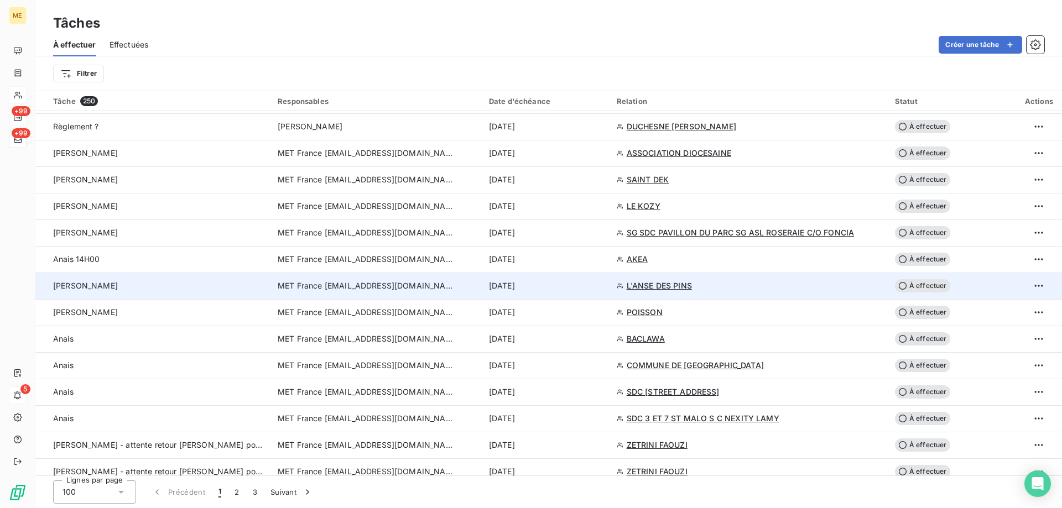
click at [585, 285] on div "[DATE]" at bounding box center [546, 285] width 115 height 11
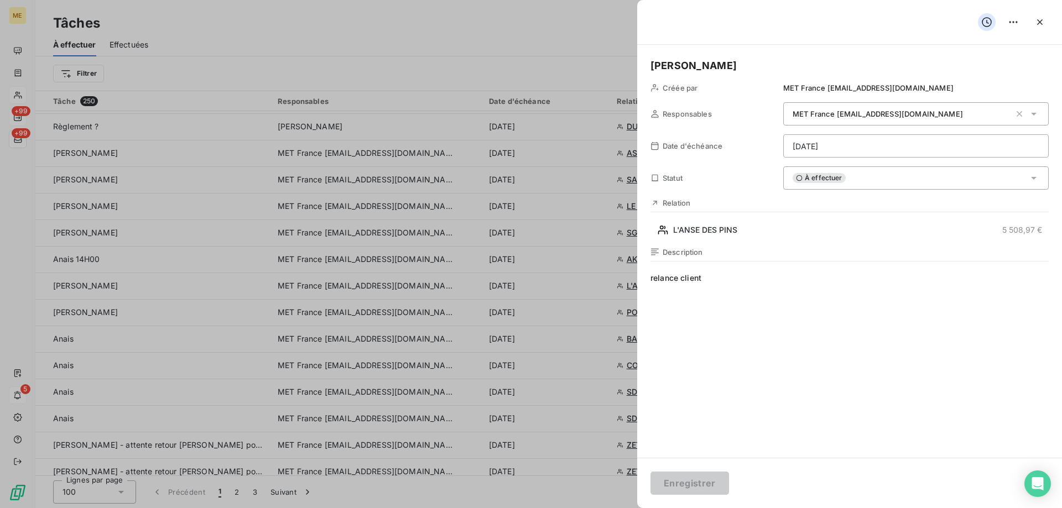
click at [695, 65] on h5 "[PERSON_NAME]" at bounding box center [850, 65] width 398 height 15
click at [701, 484] on button "Enregistrer" at bounding box center [690, 483] width 79 height 23
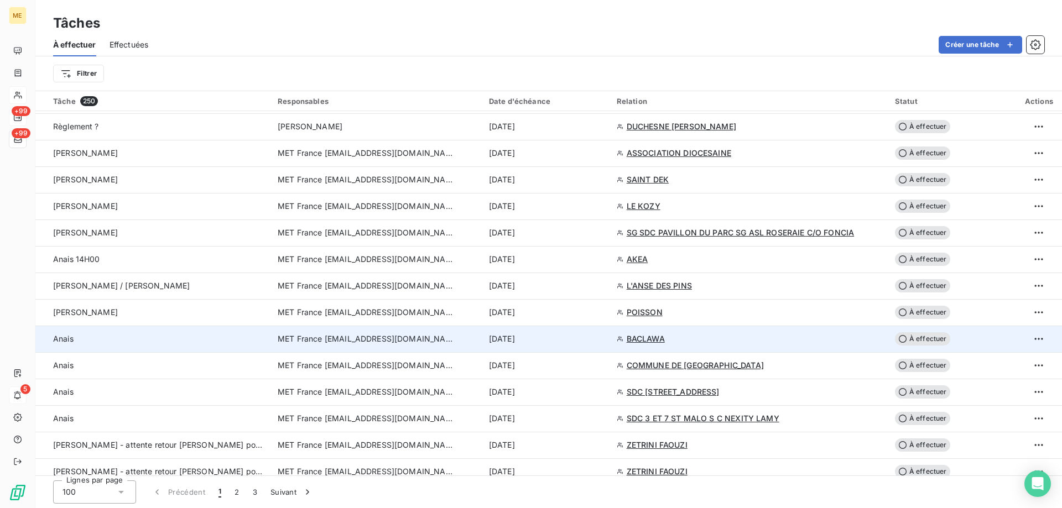
click at [581, 342] on div "[DATE]" at bounding box center [546, 339] width 115 height 11
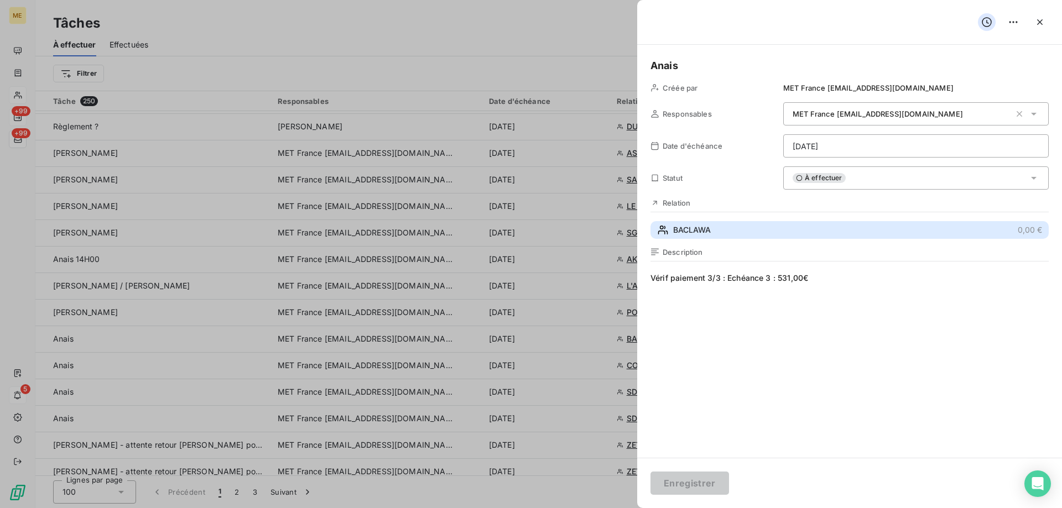
click at [752, 228] on button "BACLAWA 0,00 €" at bounding box center [850, 230] width 398 height 18
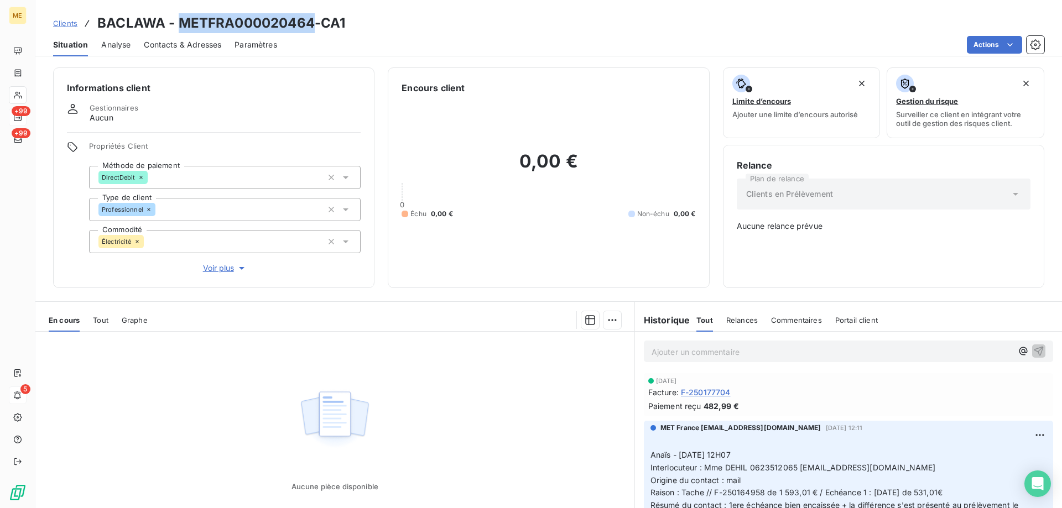
drag, startPoint x: 314, startPoint y: 22, endPoint x: 177, endPoint y: 28, distance: 136.8
click at [177, 28] on h3 "BACLAWA - METFRA000020464-CA1" at bounding box center [221, 23] width 248 height 20
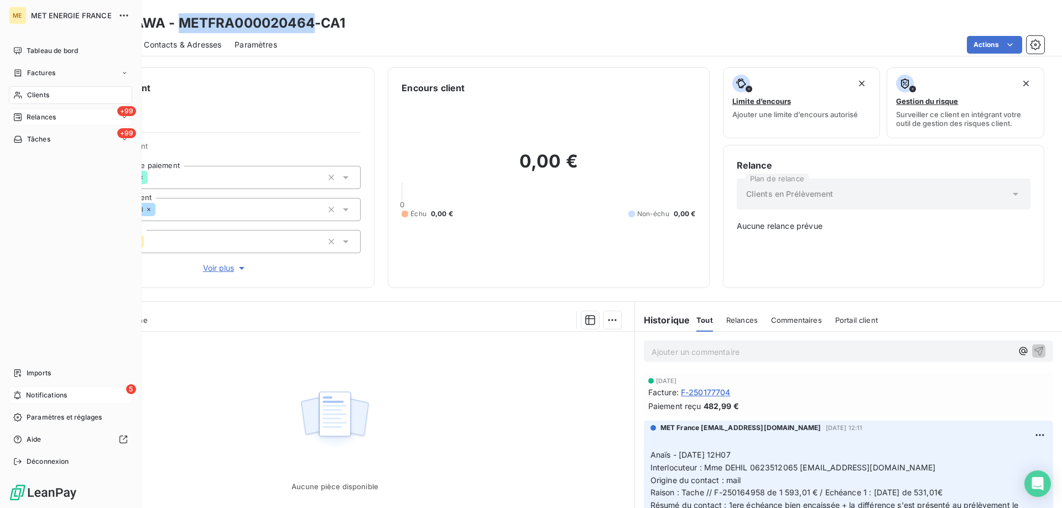
click at [49, 136] on span "Tâches" at bounding box center [38, 139] width 23 height 10
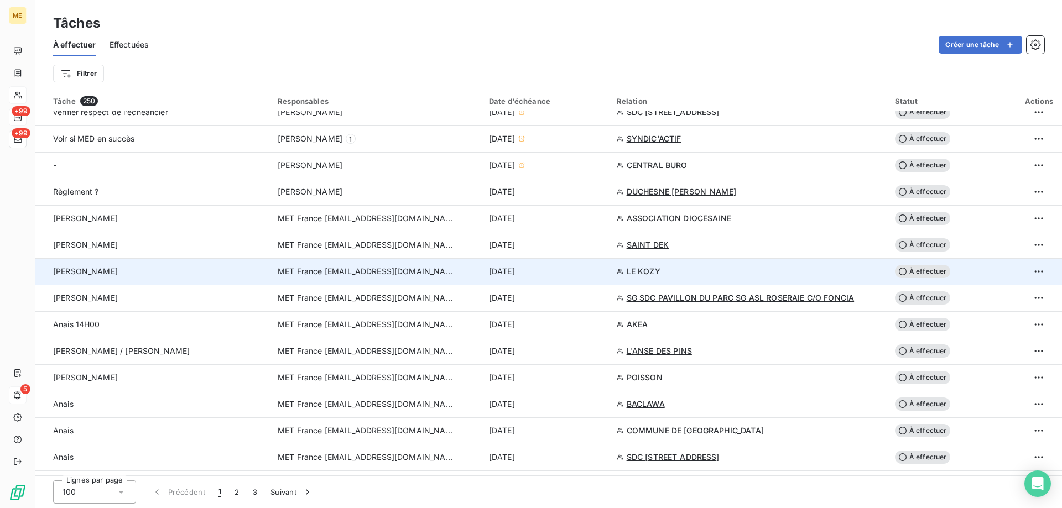
scroll to position [553, 0]
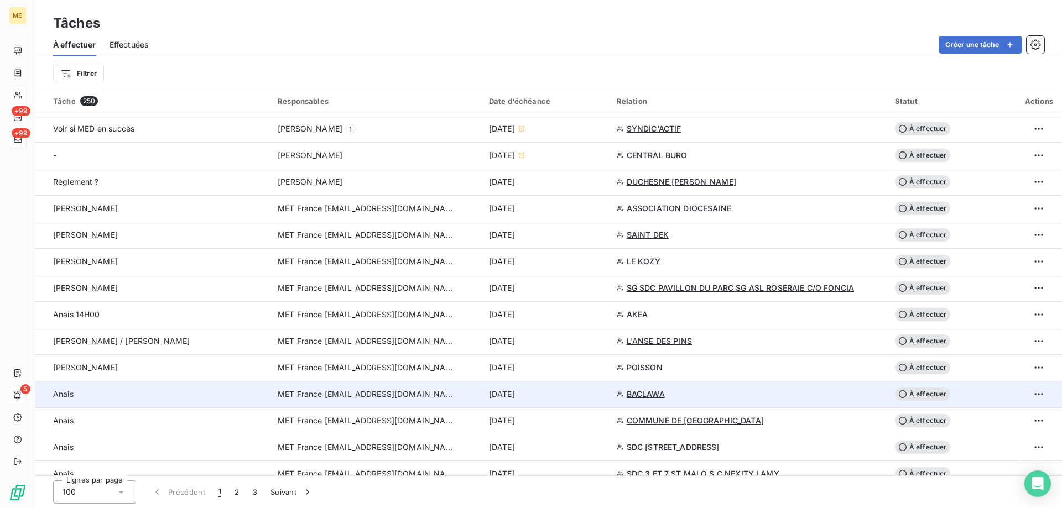
click at [584, 399] on div "[DATE]" at bounding box center [546, 394] width 115 height 11
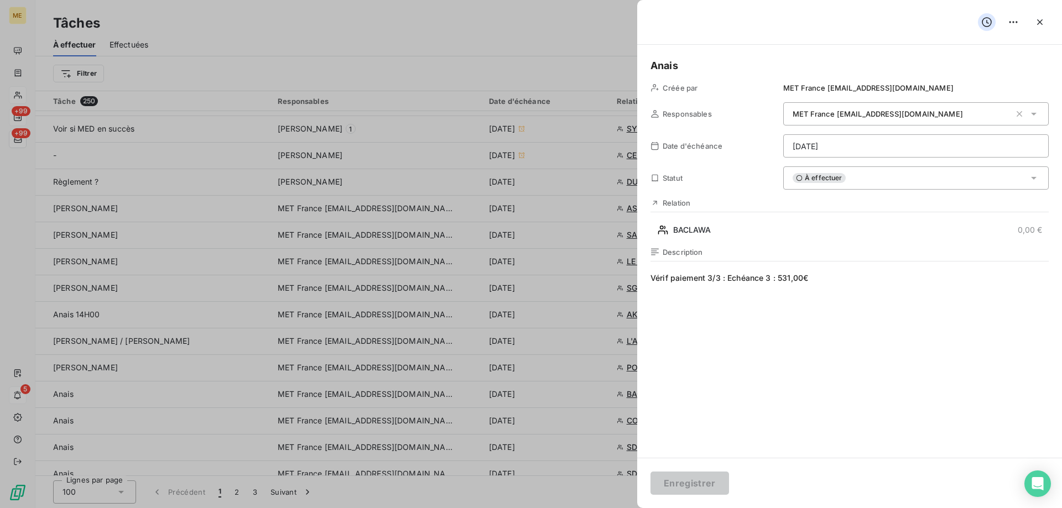
drag, startPoint x: 925, startPoint y: 182, endPoint x: 926, endPoint y: 188, distance: 6.2
click at [926, 182] on div "À effectuer" at bounding box center [916, 178] width 266 height 23
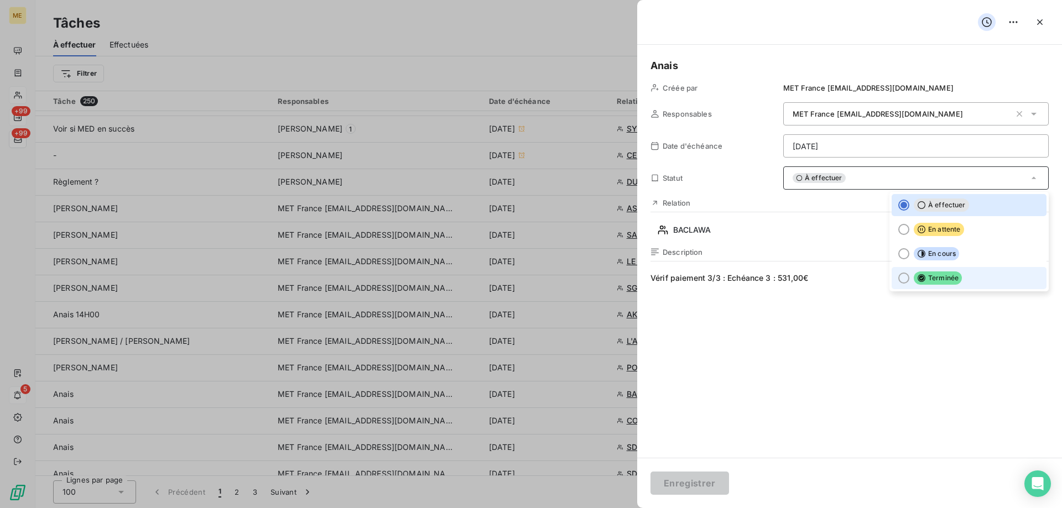
click at [943, 281] on span "Terminée" at bounding box center [938, 278] width 48 height 13
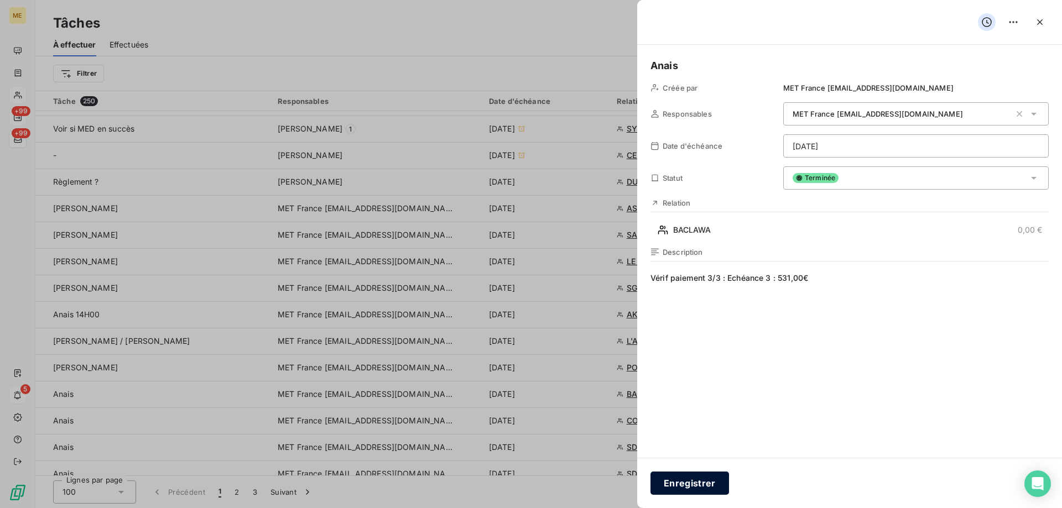
click at [681, 483] on button "Enregistrer" at bounding box center [690, 483] width 79 height 23
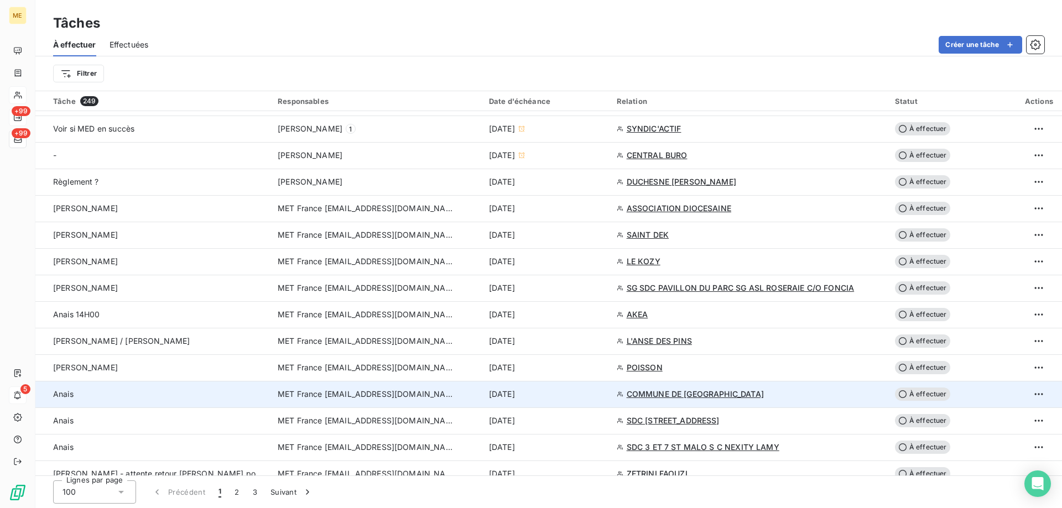
click at [596, 394] on div "[DATE]" at bounding box center [546, 394] width 115 height 11
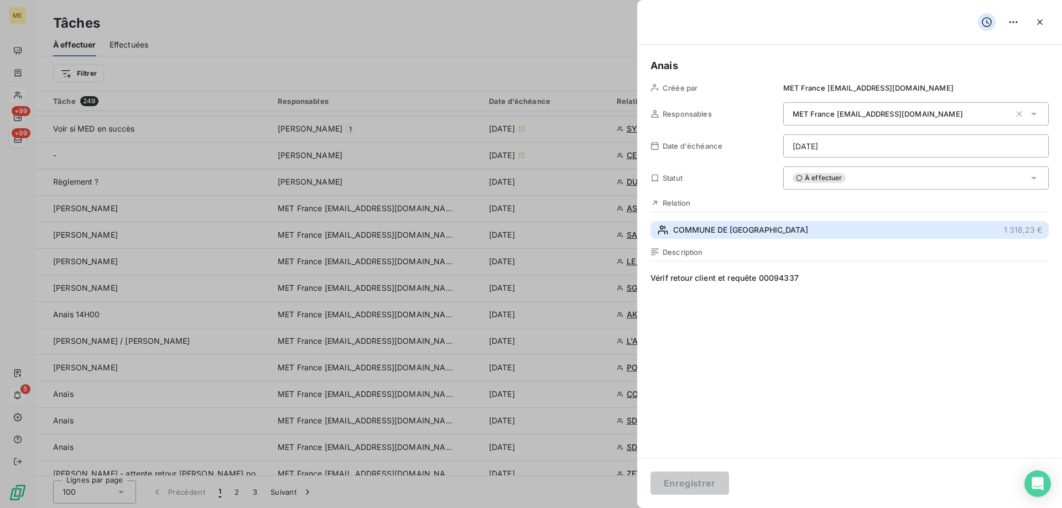
click at [794, 232] on button "COMMUNE DE [GEOGRAPHIC_DATA] 1 318,23 €" at bounding box center [850, 230] width 398 height 18
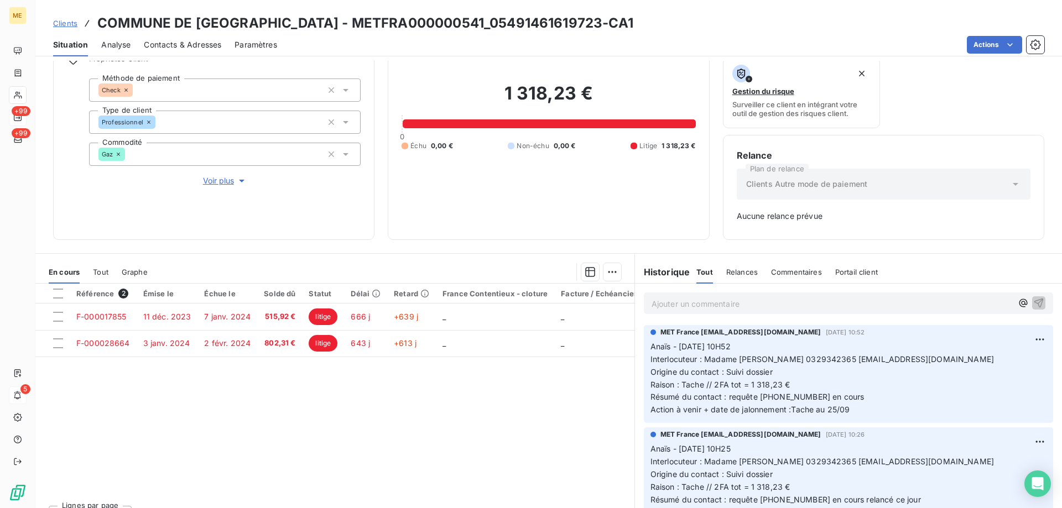
scroll to position [109, 0]
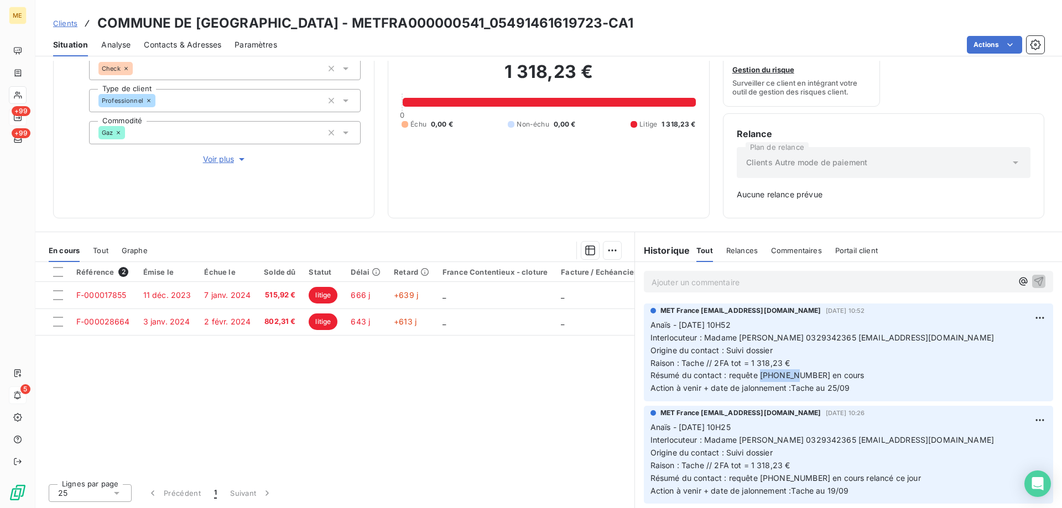
drag, startPoint x: 793, startPoint y: 374, endPoint x: 757, endPoint y: 380, distance: 37.0
click at [757, 380] on span "Résumé du contact : requête [PHONE_NUMBER] en cours" at bounding box center [758, 375] width 214 height 9
click at [725, 282] on p "Ajouter un commentaire ﻿" at bounding box center [832, 282] width 361 height 14
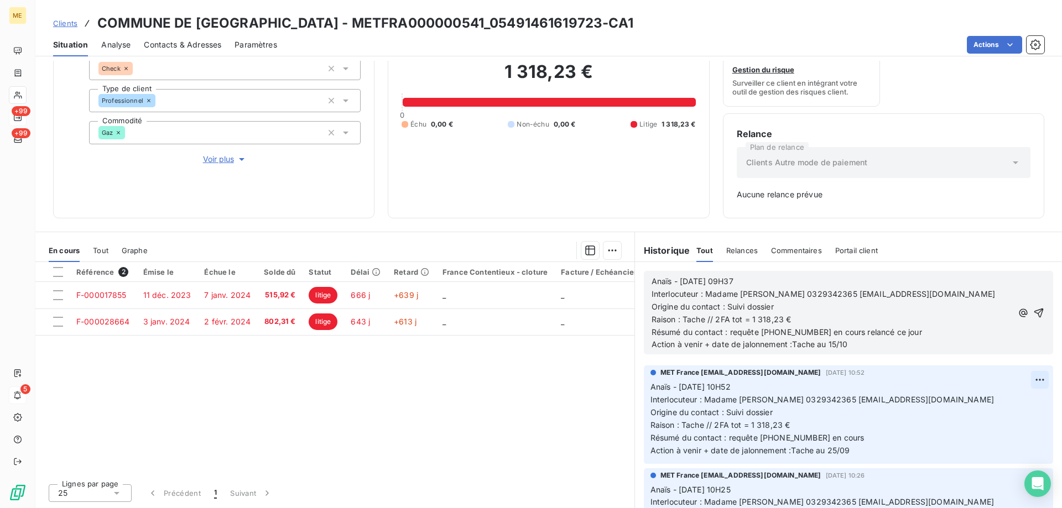
click at [1033, 309] on icon "button" at bounding box center [1038, 313] width 11 height 11
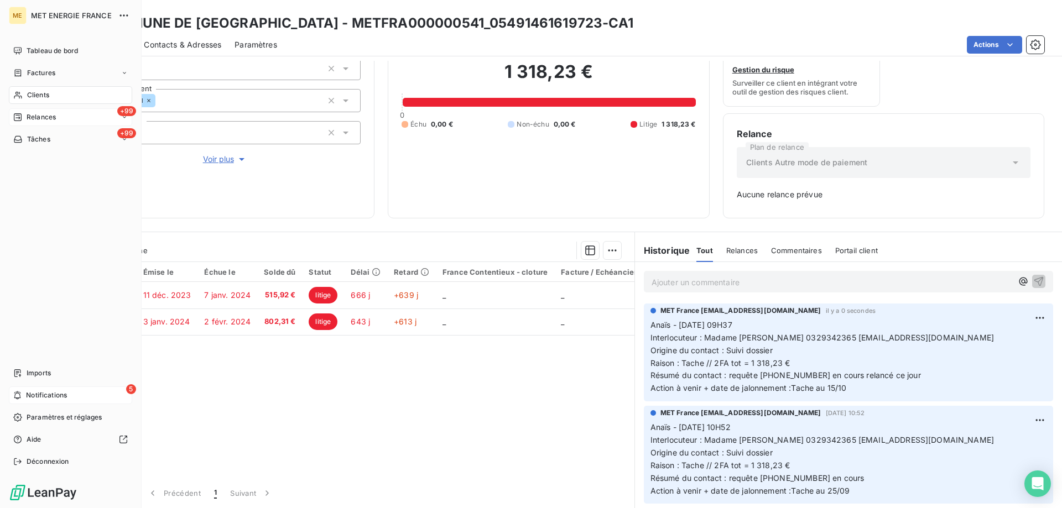
click at [48, 139] on span "Tâches" at bounding box center [38, 139] width 23 height 10
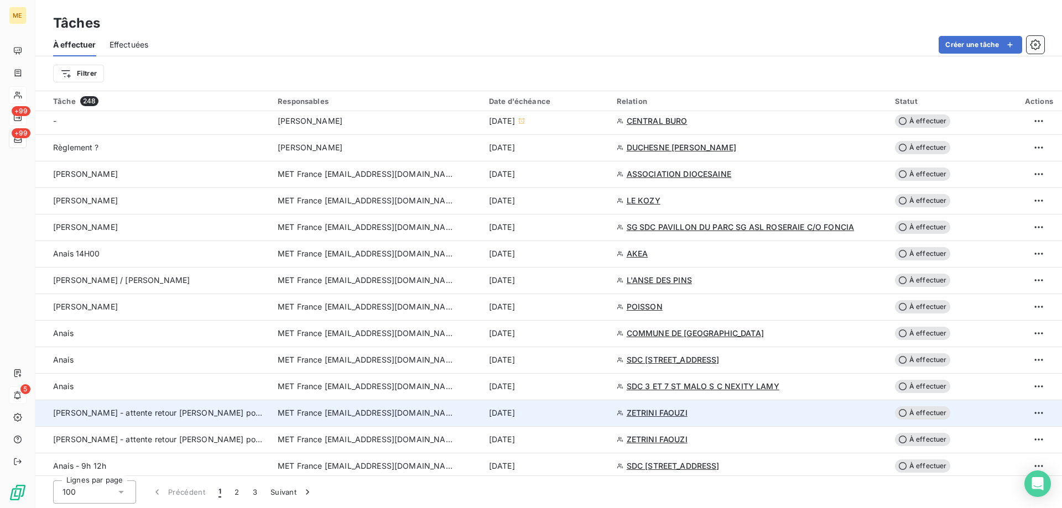
scroll to position [609, 0]
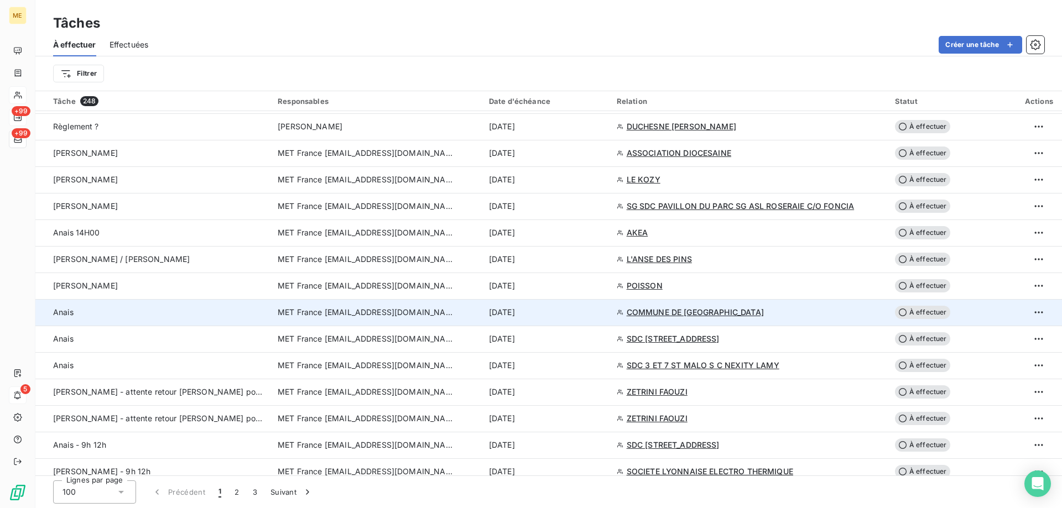
click at [569, 318] on td "[DATE]" at bounding box center [546, 312] width 128 height 27
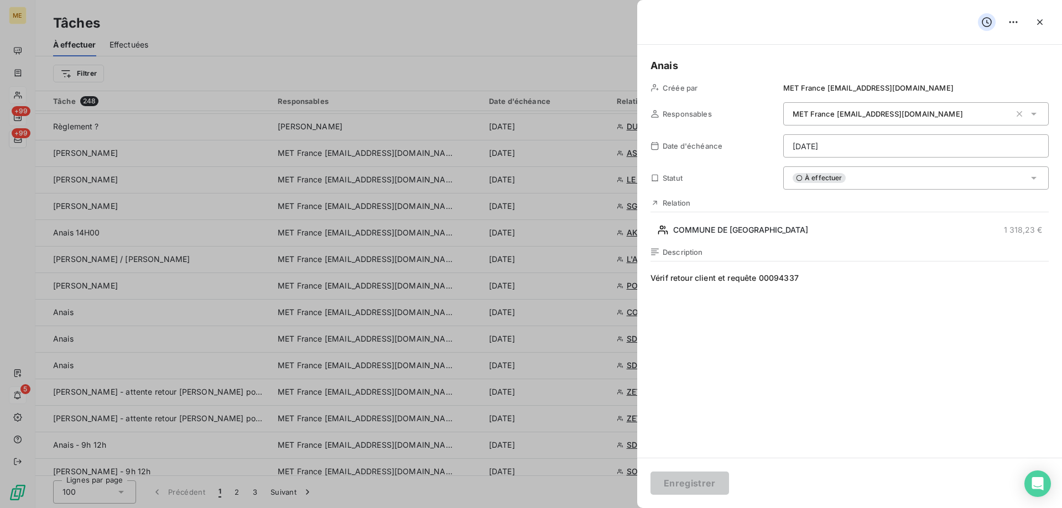
click at [879, 146] on html "ME +99 +99 5 Tâches À effectuer Effectuées Créer une tâche Filtrer Tâche 248 Re…" at bounding box center [531, 309] width 1062 height 619
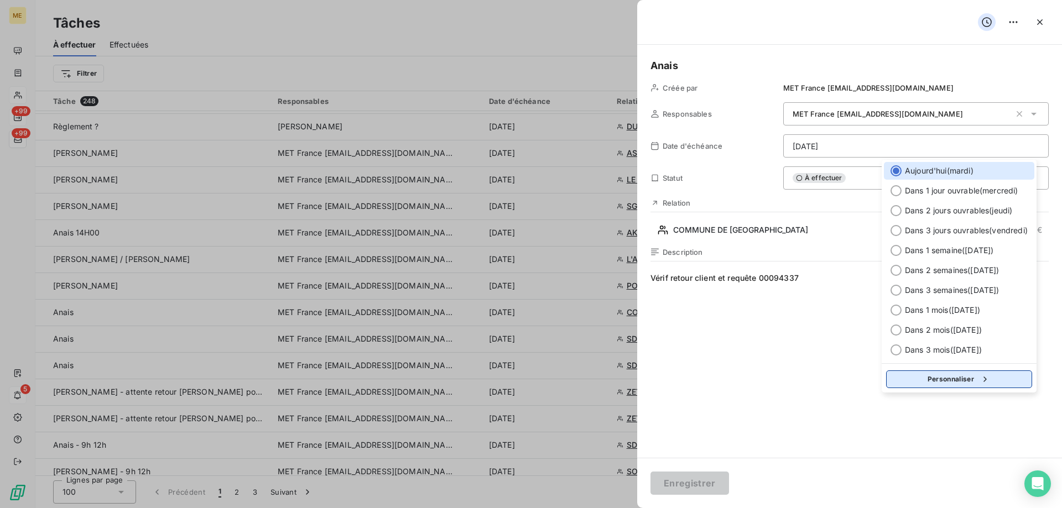
click at [984, 383] on icon "button" at bounding box center [985, 379] width 11 height 11
select select "9"
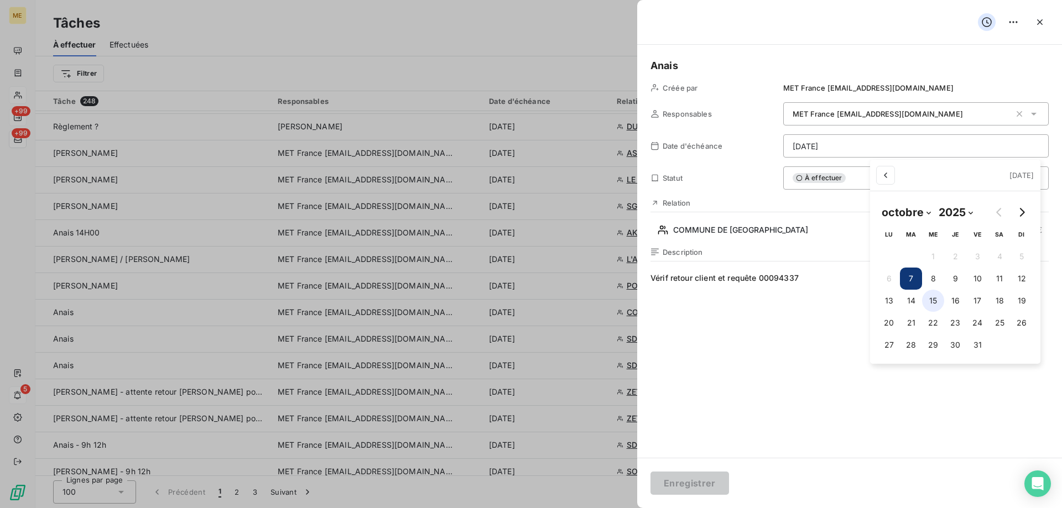
click at [934, 300] on button "15" at bounding box center [933, 301] width 22 height 22
type input "[DATE]"
click at [757, 370] on html "ME +99 +99 5 Tâches À effectuer Effectuées Créer une tâche Filtrer Tâche 248 Re…" at bounding box center [531, 309] width 1062 height 619
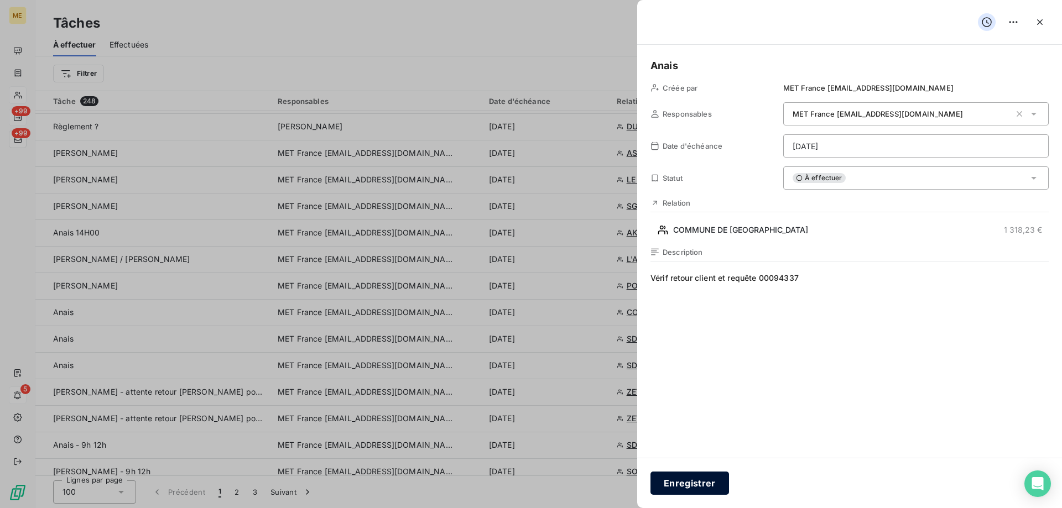
click at [681, 486] on button "Enregistrer" at bounding box center [690, 483] width 79 height 23
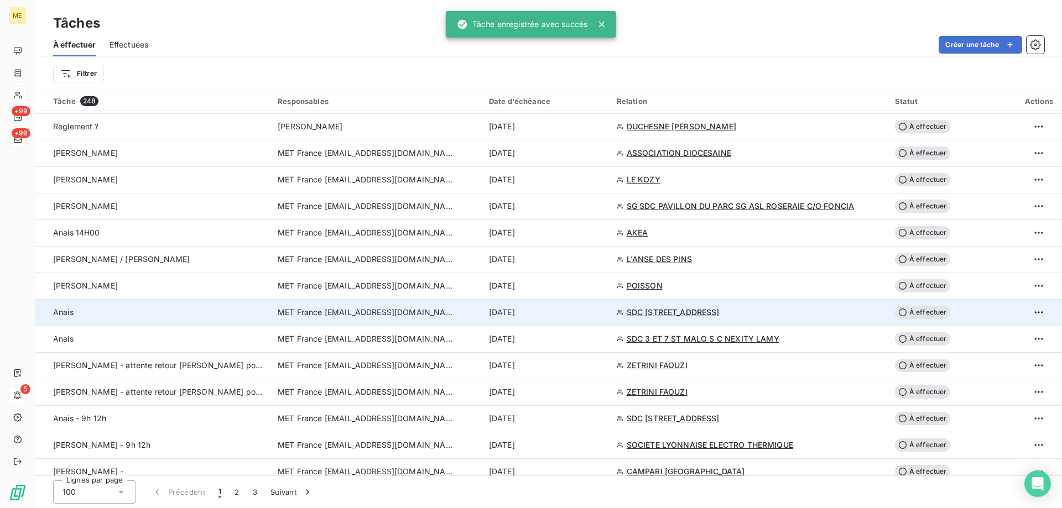
click at [587, 314] on div "[DATE]" at bounding box center [546, 312] width 115 height 11
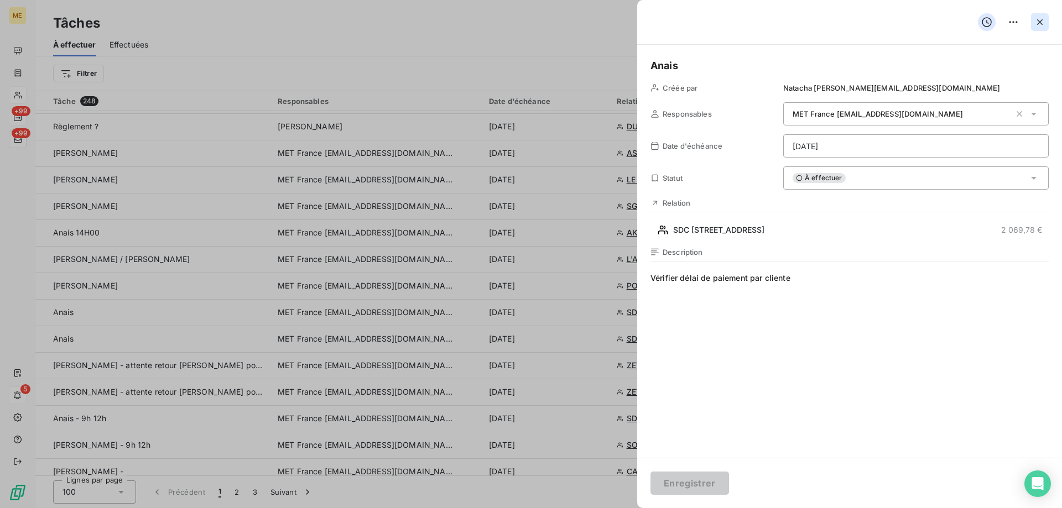
click at [1039, 21] on icon "button" at bounding box center [1040, 22] width 6 height 6
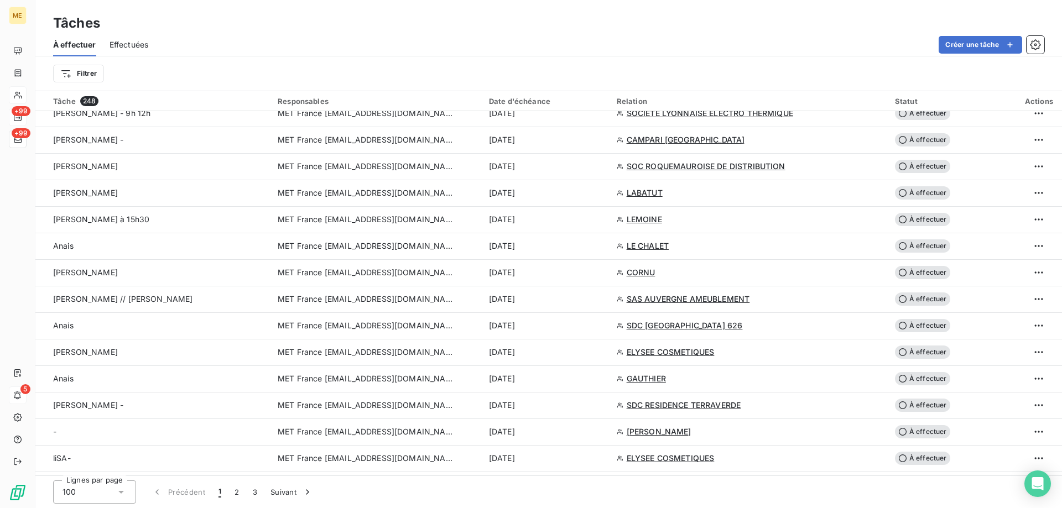
scroll to position [1051, 0]
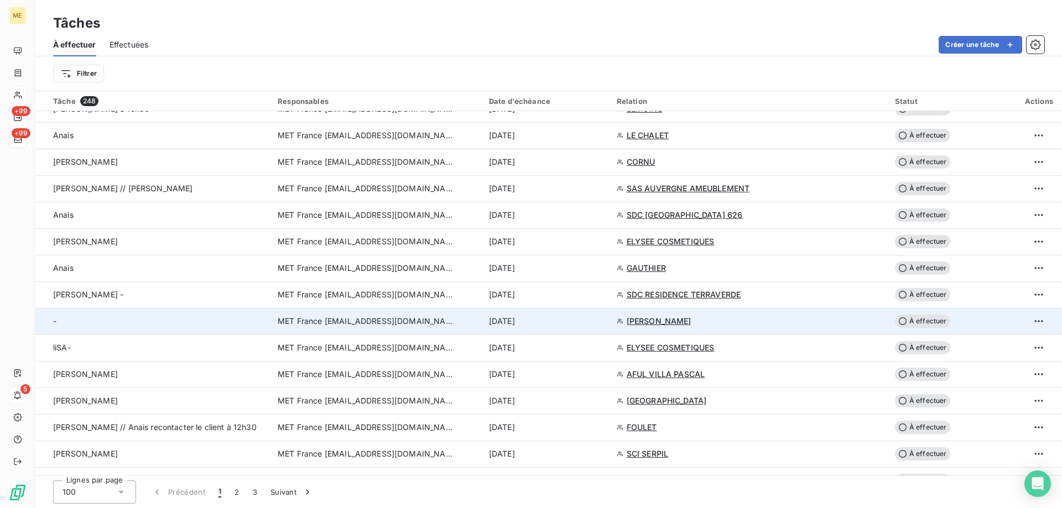
click at [587, 323] on div "[DATE]" at bounding box center [546, 321] width 115 height 11
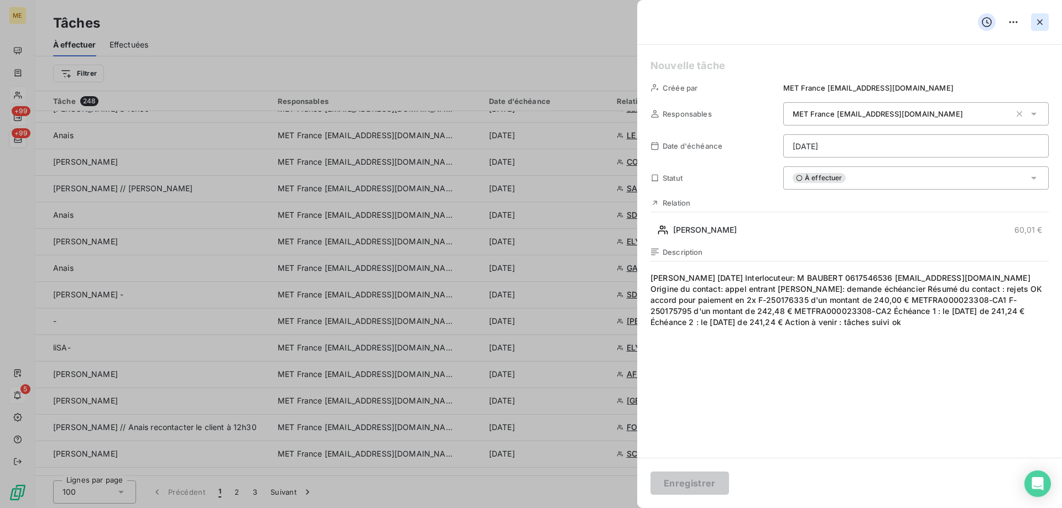
click at [1039, 20] on icon "button" at bounding box center [1040, 22] width 6 height 6
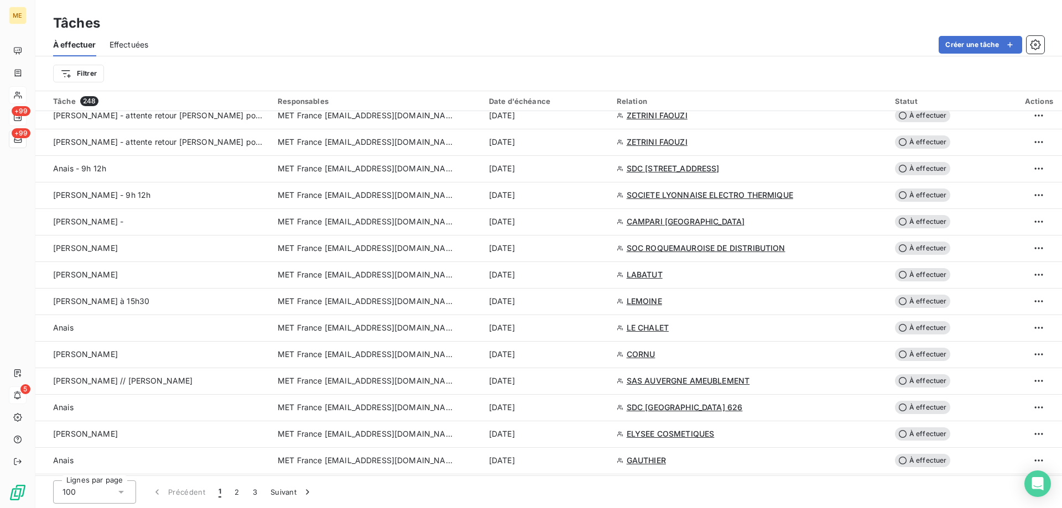
scroll to position [830, 0]
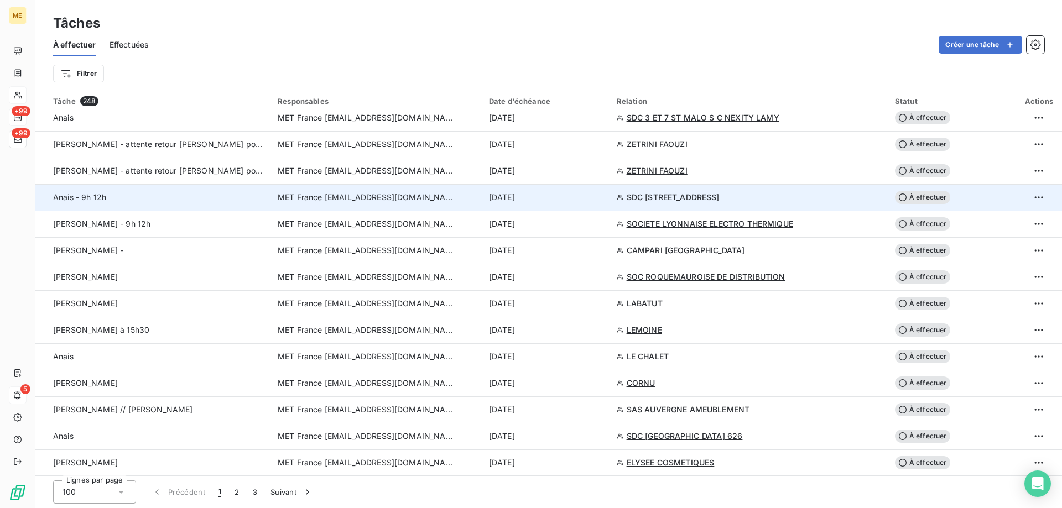
click at [591, 200] on div "[DATE]" at bounding box center [546, 197] width 115 height 11
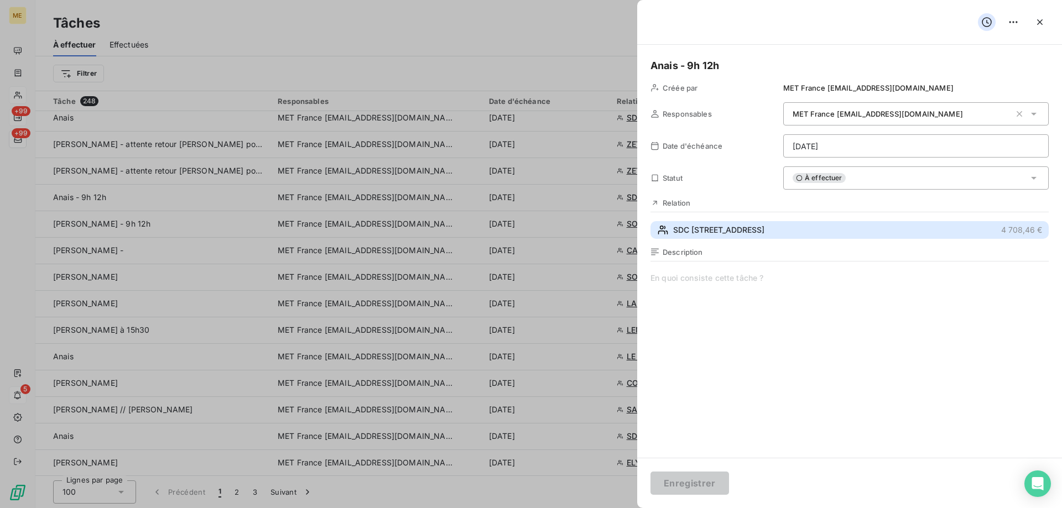
click at [765, 235] on span "SDC [STREET_ADDRESS]" at bounding box center [718, 230] width 91 height 11
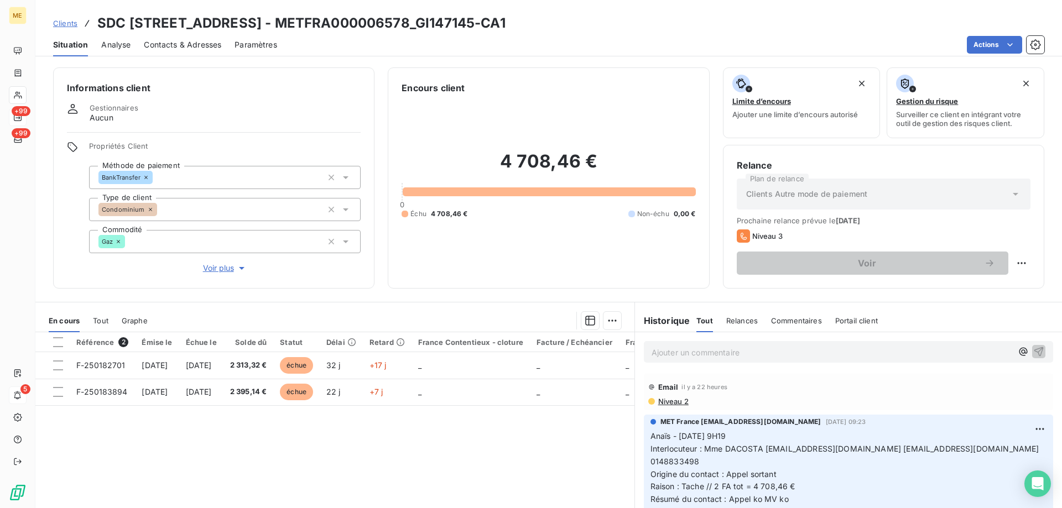
click at [506, 23] on h3 "SDC [STREET_ADDRESS] - METFRA000006578_GI147145-CA1" at bounding box center [301, 23] width 408 height 20
drag, startPoint x: 576, startPoint y: 25, endPoint x: 524, endPoint y: 20, distance: 52.8
click at [506, 20] on h3 "SDC [STREET_ADDRESS] - METFRA000006578_GI147145-CA1" at bounding box center [301, 23] width 408 height 20
drag, startPoint x: 762, startPoint y: 451, endPoint x: 854, endPoint y: 454, distance: 91.3
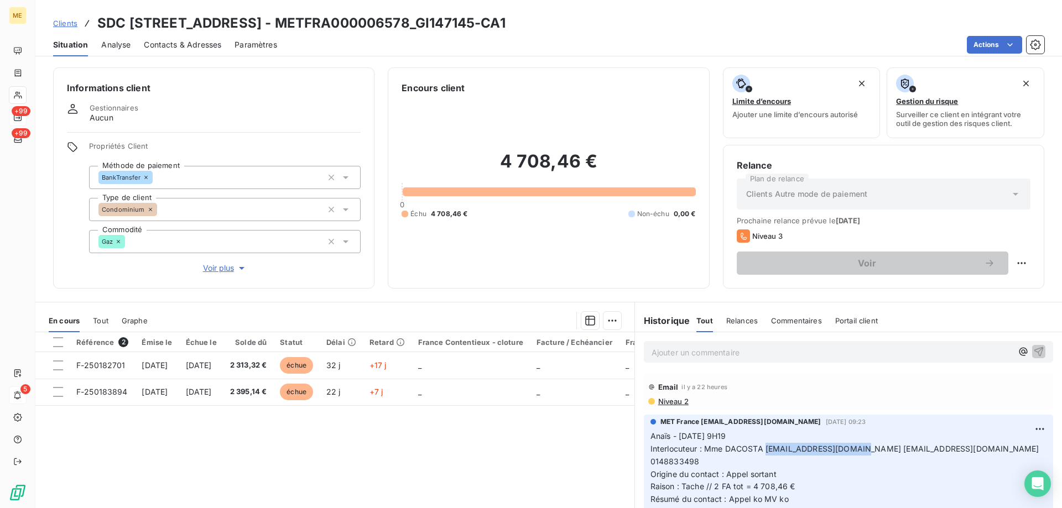
click at [854, 454] on p "Anaïs - [DATE] 9H19 Interlocuteur : Mme DACOSTA [EMAIL_ADDRESS][DOMAIN_NAME] [E…" at bounding box center [849, 474] width 396 height 89
drag, startPoint x: 580, startPoint y: 22, endPoint x: 523, endPoint y: 22, distance: 57.5
click at [506, 22] on h3 "SDC [STREET_ADDRESS] - METFRA000006578_GI147145-CA1" at bounding box center [301, 23] width 408 height 20
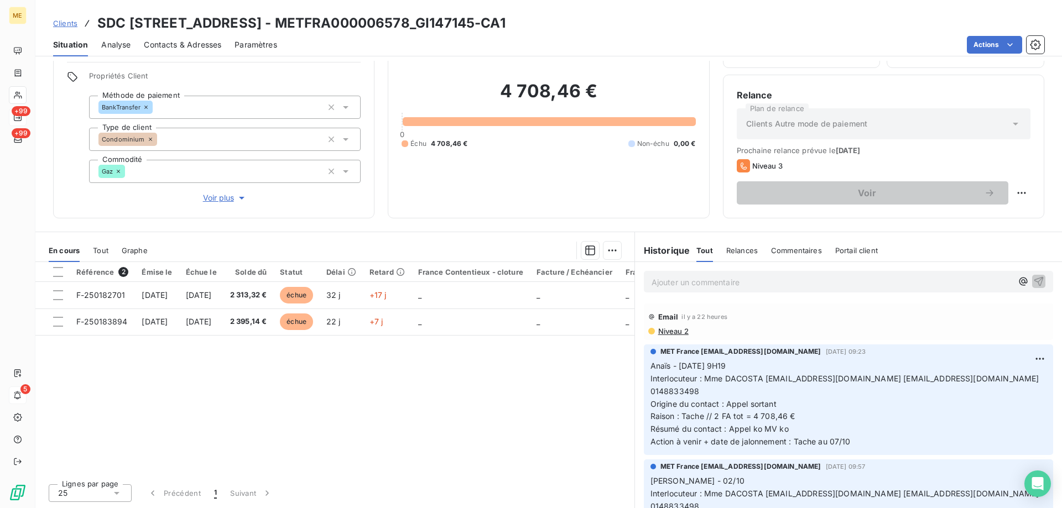
click at [786, 279] on p "Ajouter un commentaire ﻿" at bounding box center [832, 282] width 361 height 14
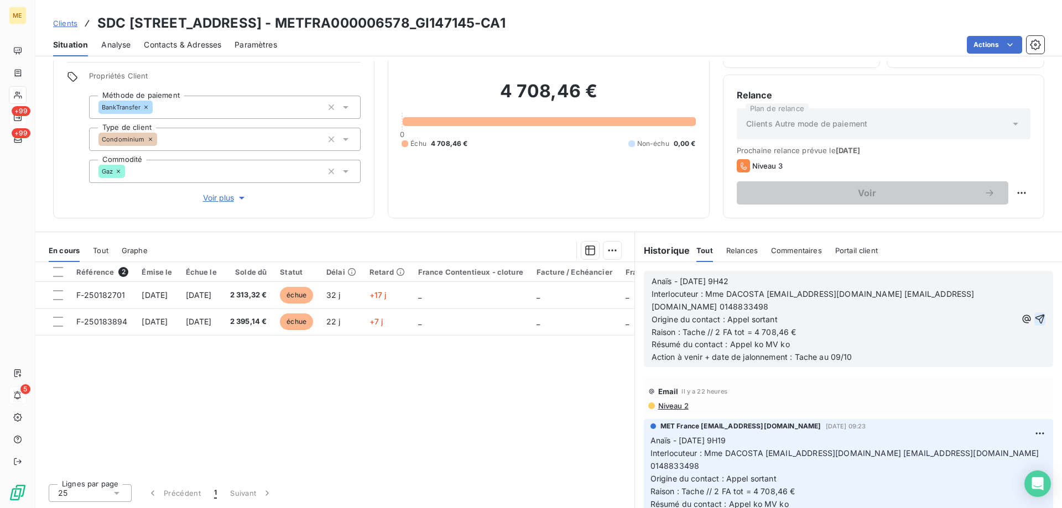
click at [1034, 318] on icon "button" at bounding box center [1039, 319] width 11 height 11
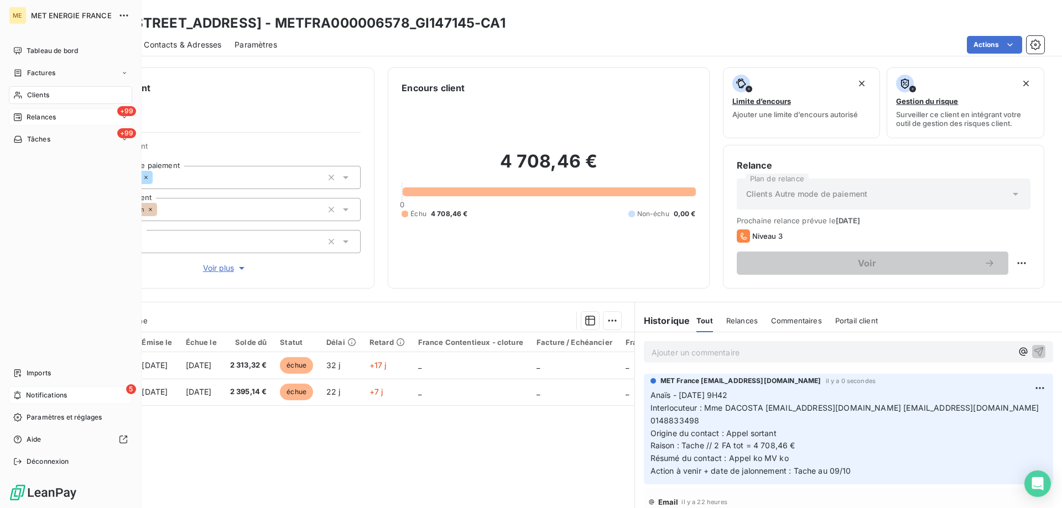
click at [32, 136] on span "Tâches" at bounding box center [38, 139] width 23 height 10
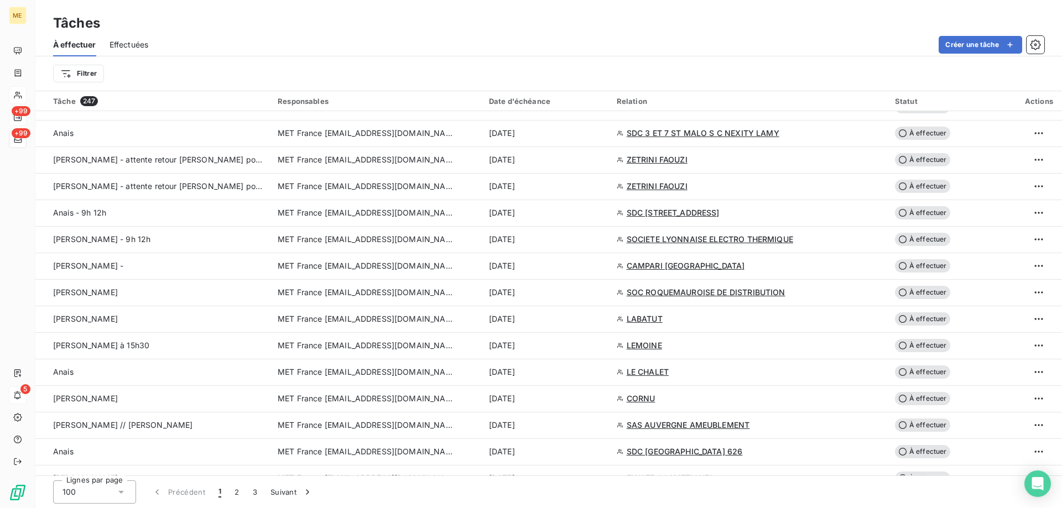
scroll to position [774, 0]
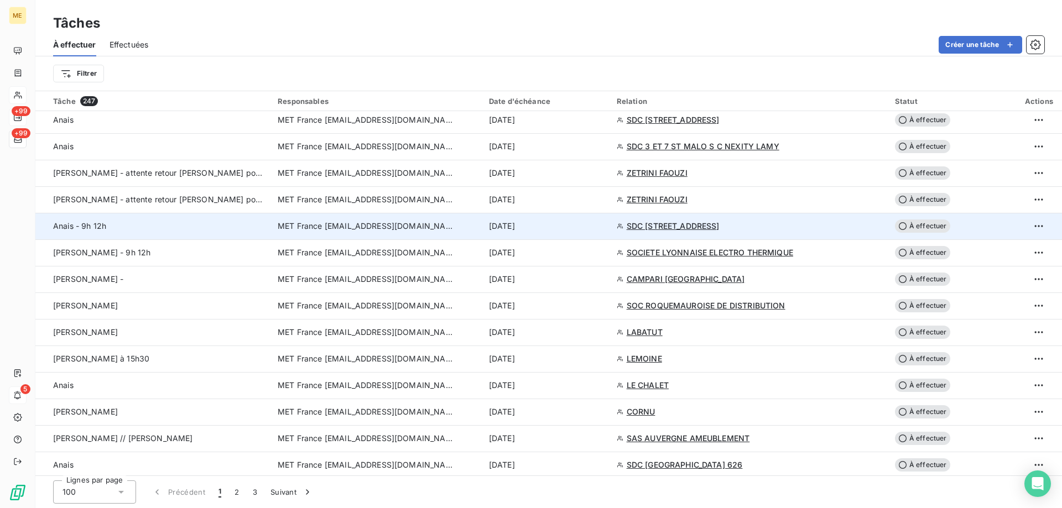
click at [571, 228] on div "[DATE]" at bounding box center [546, 226] width 115 height 11
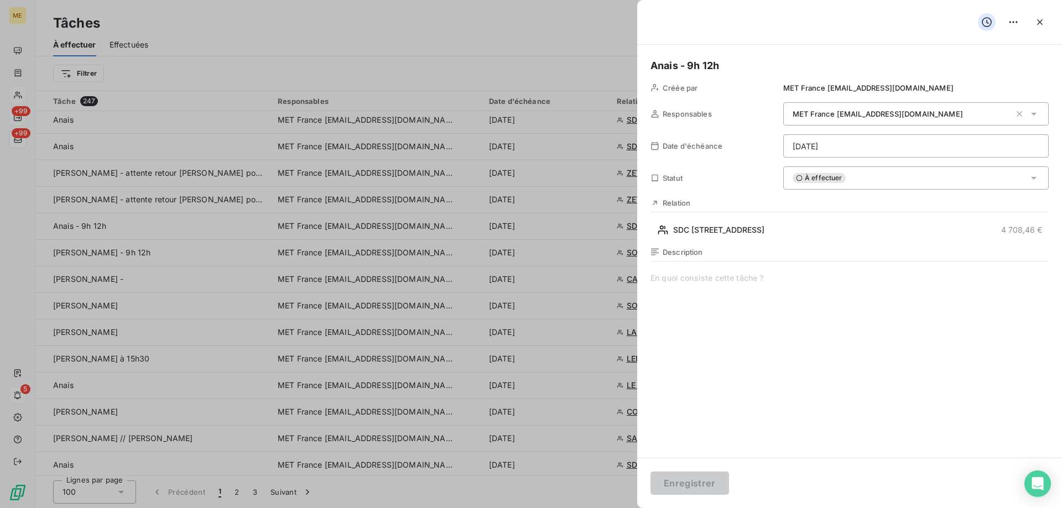
click at [833, 149] on html "ME +99 +99 5 Tâches À effectuer Effectuées Créer une tâche Filtrer Tâche 247 Re…" at bounding box center [531, 309] width 1062 height 619
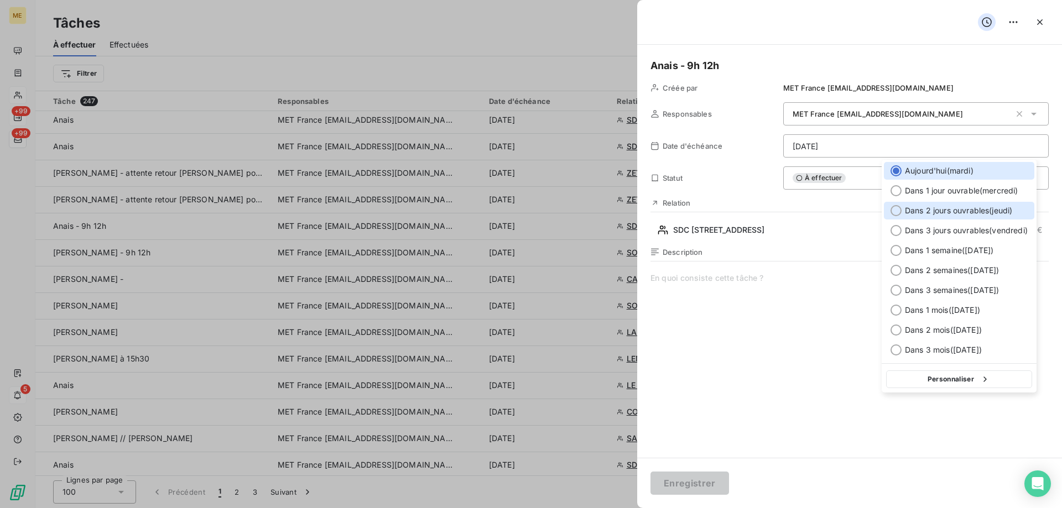
click at [914, 209] on span "Dans 2 jours ouvrables ( [DATE] )" at bounding box center [958, 210] width 107 height 11
type input "[DATE]"
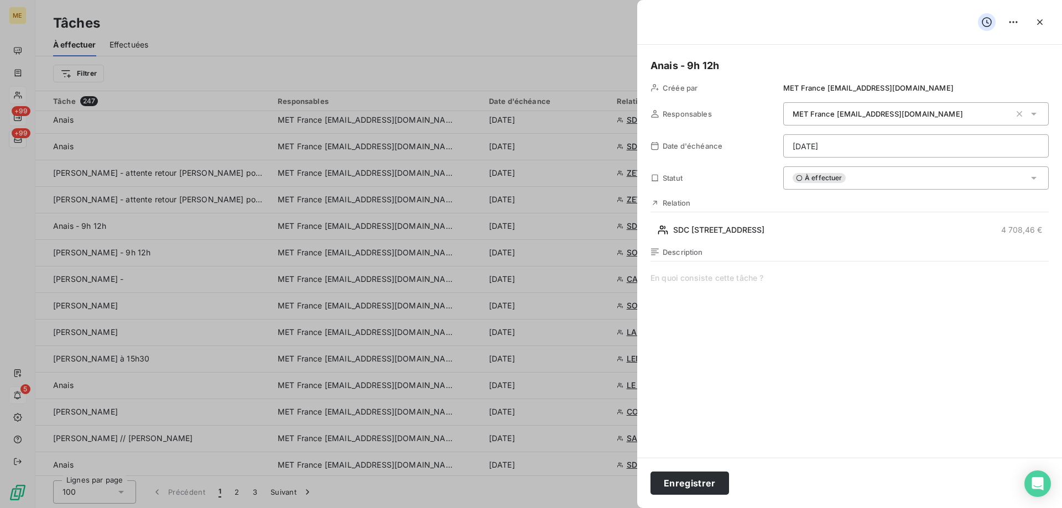
click at [675, 284] on span at bounding box center [850, 379] width 398 height 212
click at [688, 482] on button "Enregistrer" at bounding box center [690, 483] width 79 height 23
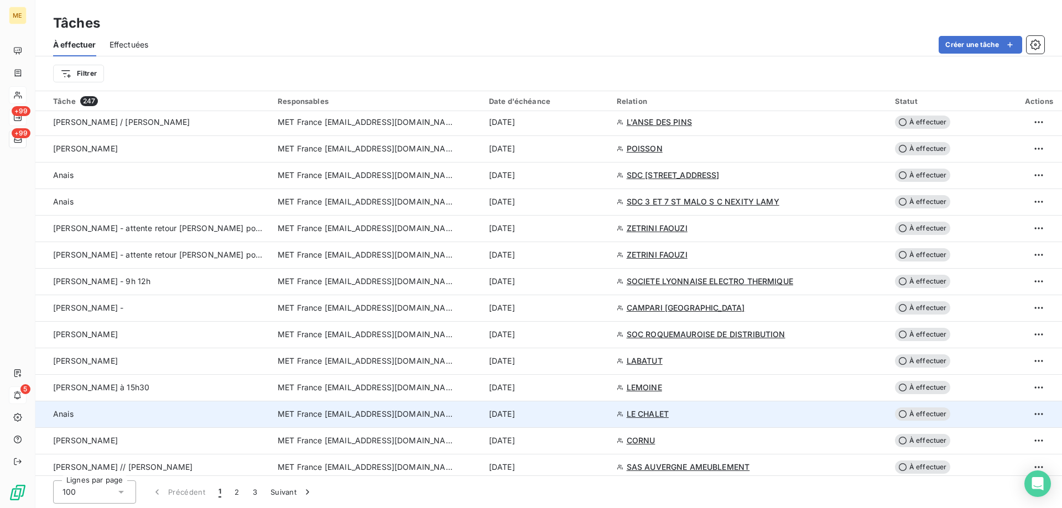
scroll to position [609, 0]
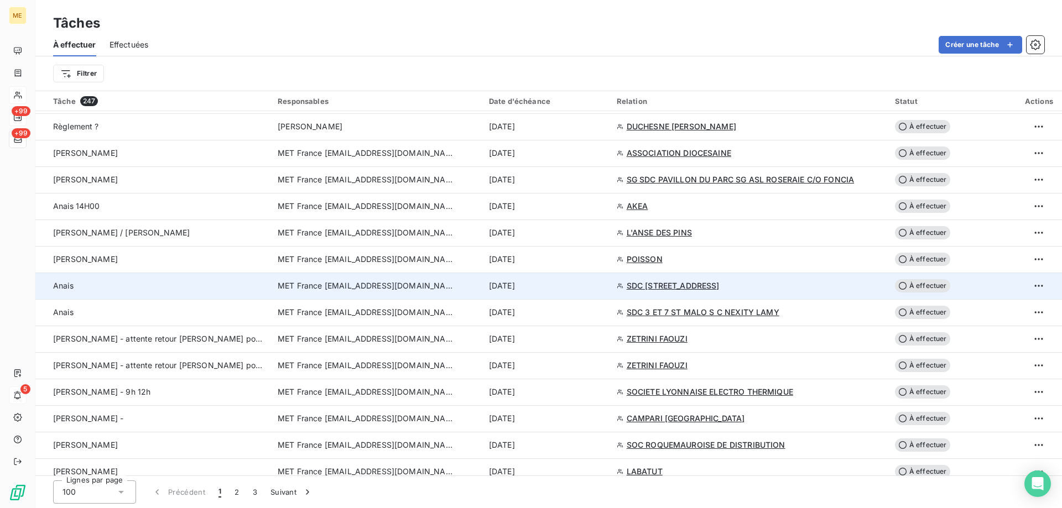
click at [586, 290] on div "[DATE]" at bounding box center [546, 285] width 115 height 11
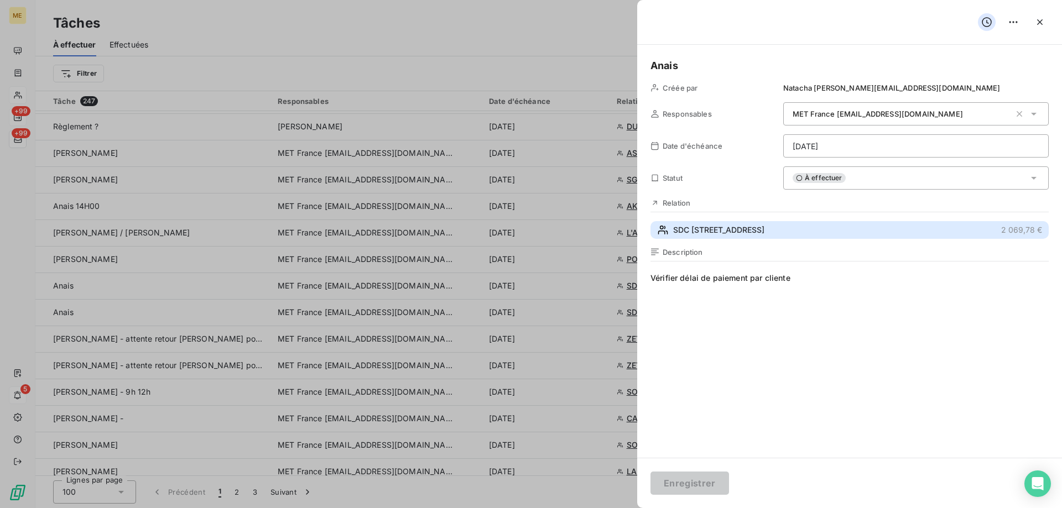
click at [765, 228] on span "SDC [STREET_ADDRESS]" at bounding box center [718, 230] width 91 height 11
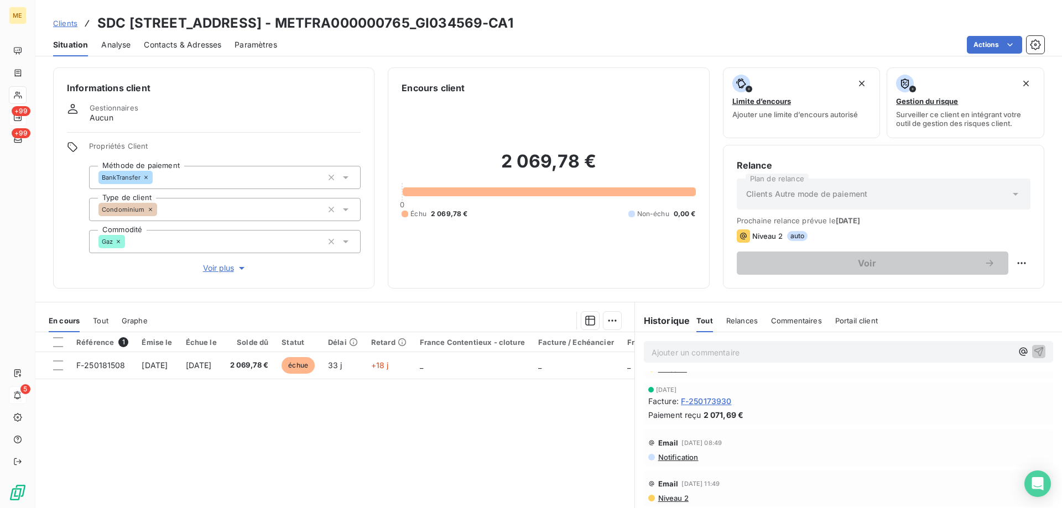
scroll to position [166, 0]
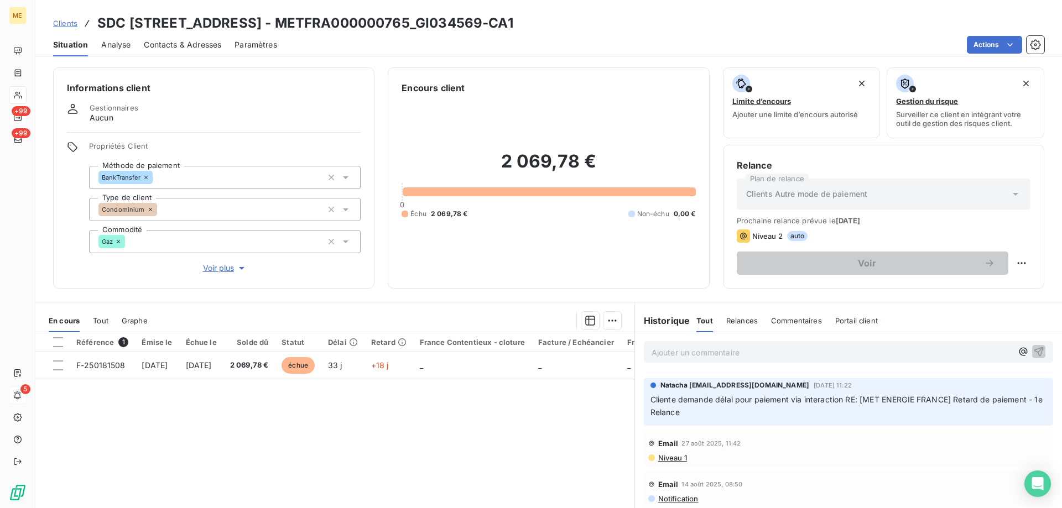
drag, startPoint x: 523, startPoint y: 21, endPoint x: 460, endPoint y: 27, distance: 63.3
click at [460, 27] on h3 "SDC [STREET_ADDRESS] - METFRA000000765_GI034569-CA1" at bounding box center [305, 23] width 416 height 20
click at [555, 99] on div "2 069,78 € 0 Échu 2 069,78 € Non-échu 0,00 €" at bounding box center [549, 185] width 294 height 180
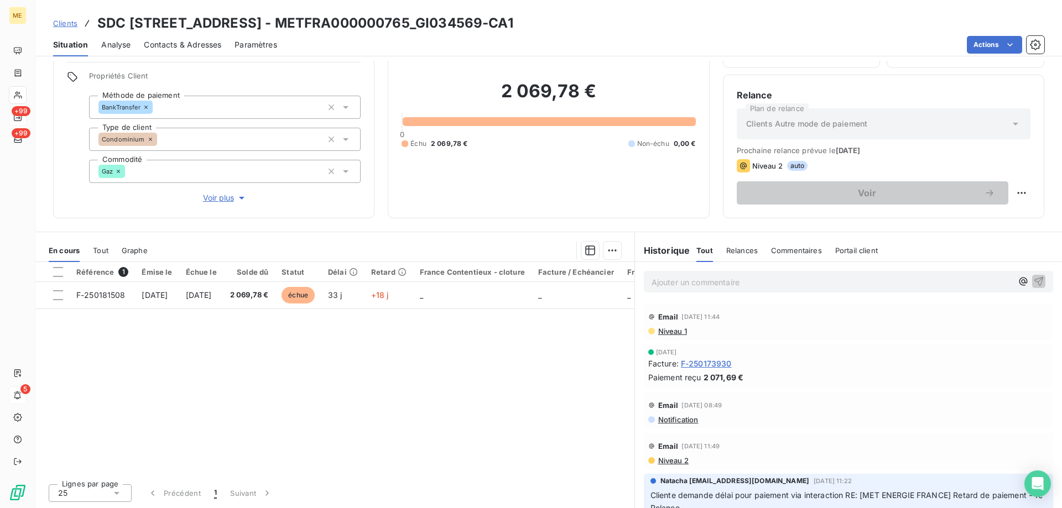
scroll to position [0, 0]
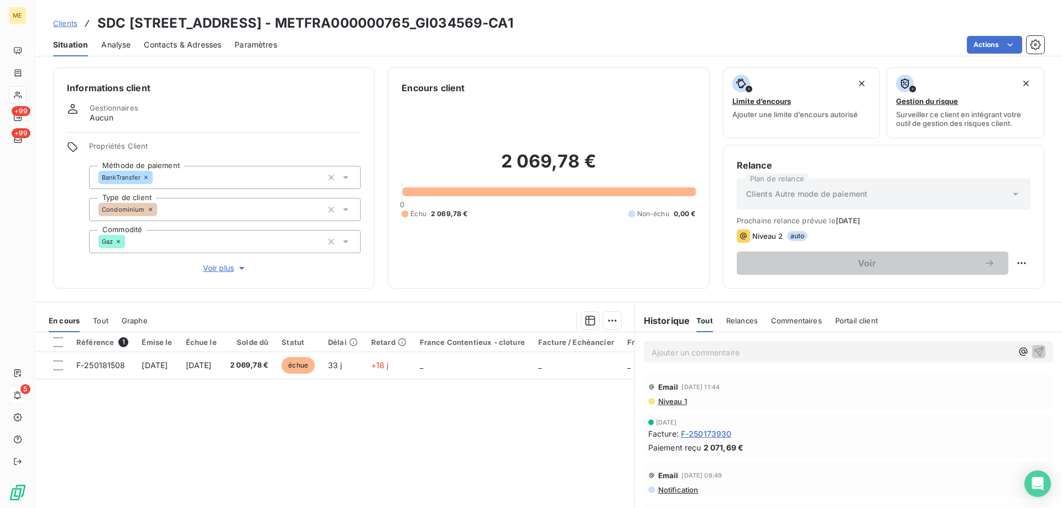
click at [219, 263] on span "Voir plus" at bounding box center [225, 268] width 44 height 11
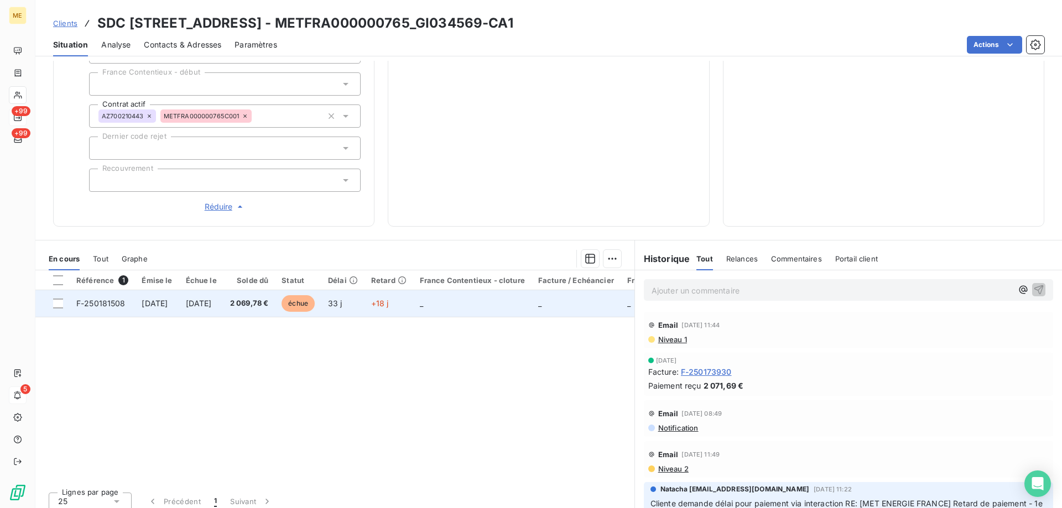
scroll to position [352, 0]
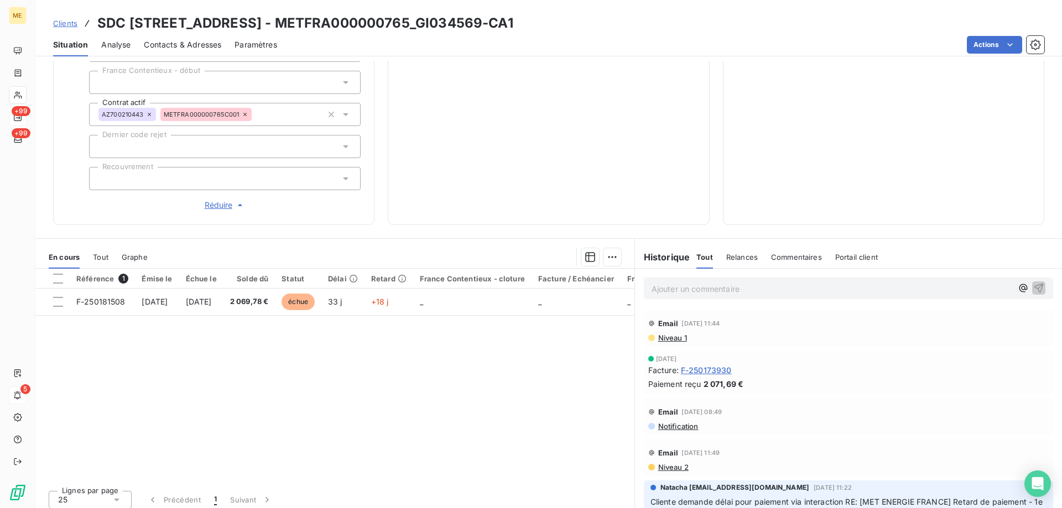
click at [774, 282] on p "Ajouter un commentaire ﻿" at bounding box center [832, 289] width 361 height 14
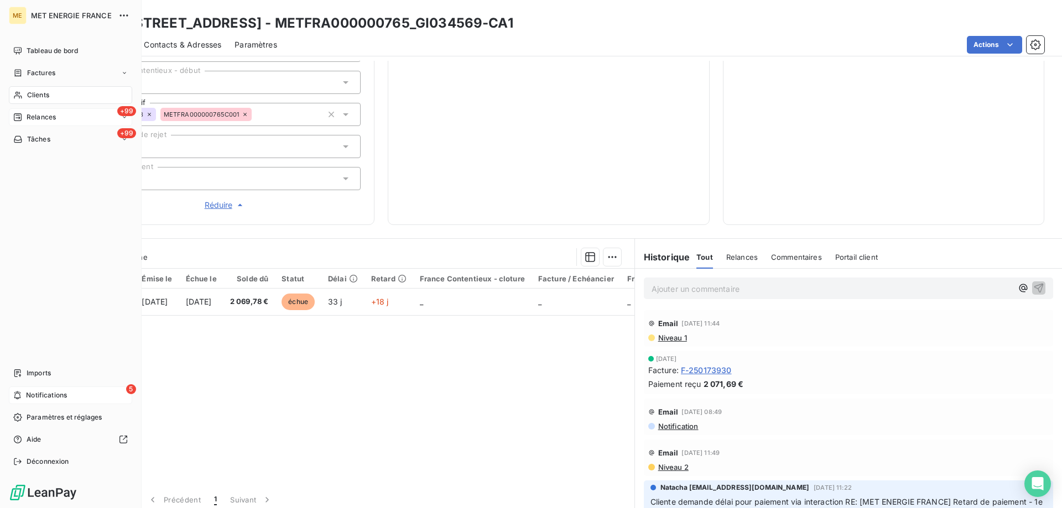
click at [33, 141] on span "Tâches" at bounding box center [38, 139] width 23 height 10
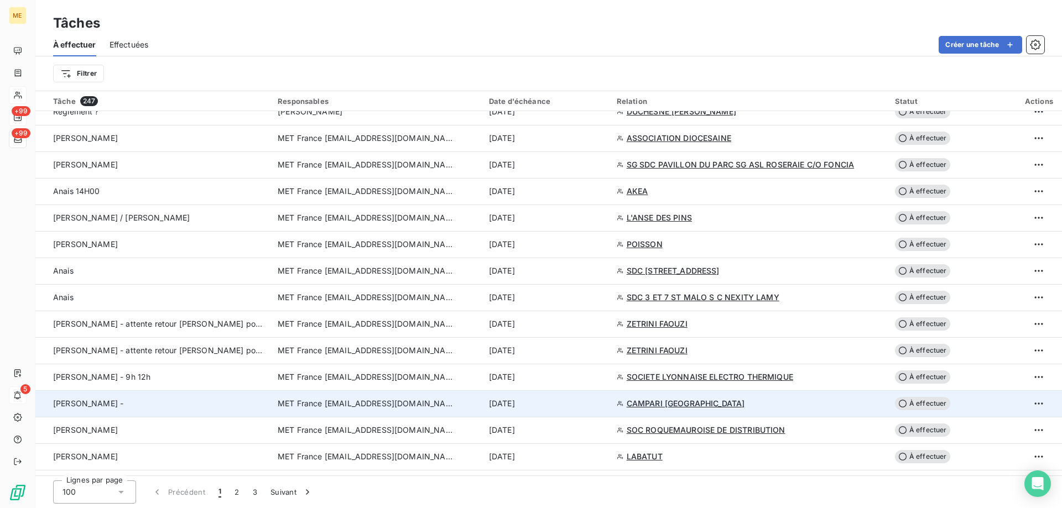
scroll to position [609, 0]
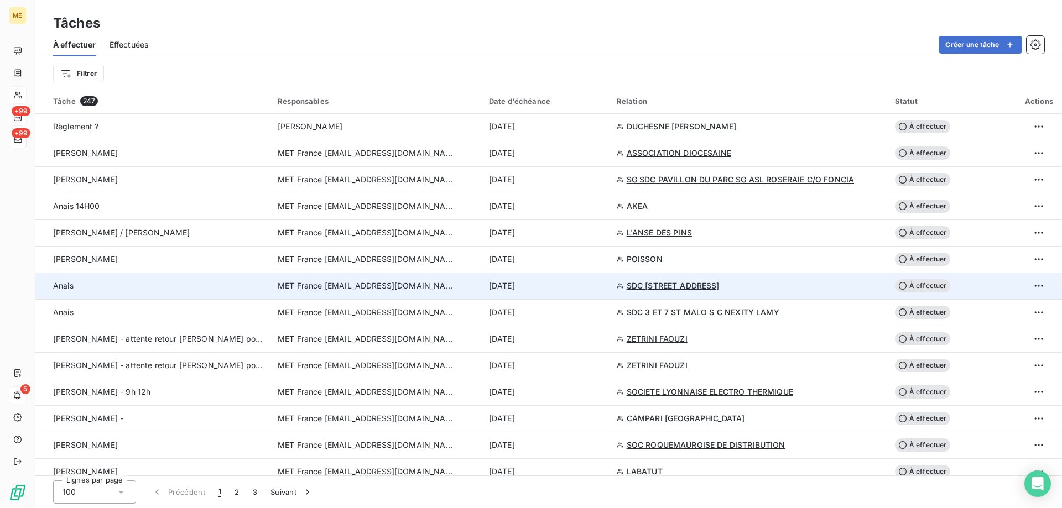
click at [573, 291] on div "[DATE]" at bounding box center [546, 285] width 115 height 11
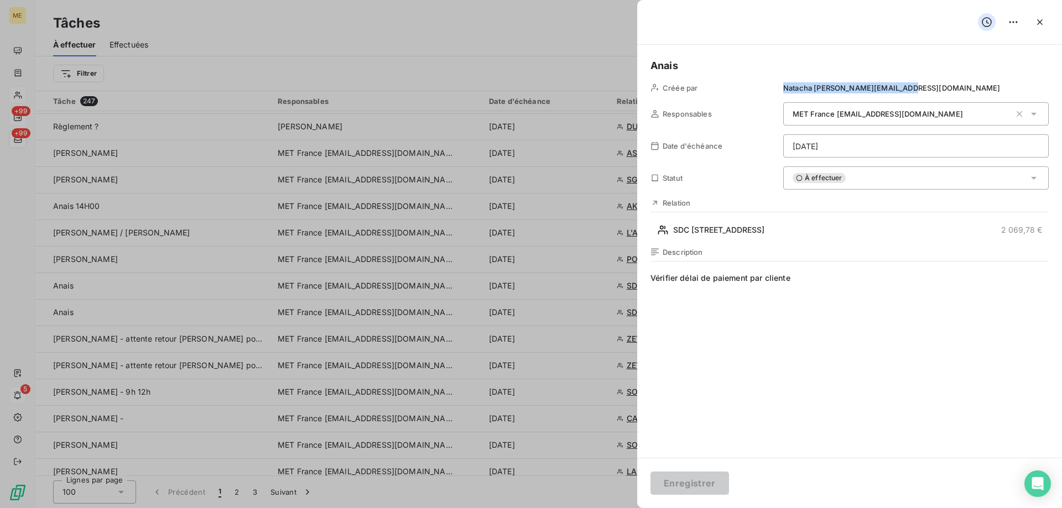
drag, startPoint x: 779, startPoint y: 89, endPoint x: 972, endPoint y: 75, distance: 193.0
click at [957, 79] on div "[PERSON_NAME] par Natacha [EMAIL_ADDRESS][DOMAIN_NAME] Responsables MET France …" at bounding box center [849, 251] width 425 height 413
click at [972, 76] on div "[PERSON_NAME] par Natacha [EMAIL_ADDRESS][DOMAIN_NAME] Responsables MET France …" at bounding box center [849, 251] width 425 height 413
click at [1038, 19] on icon "button" at bounding box center [1039, 22] width 11 height 11
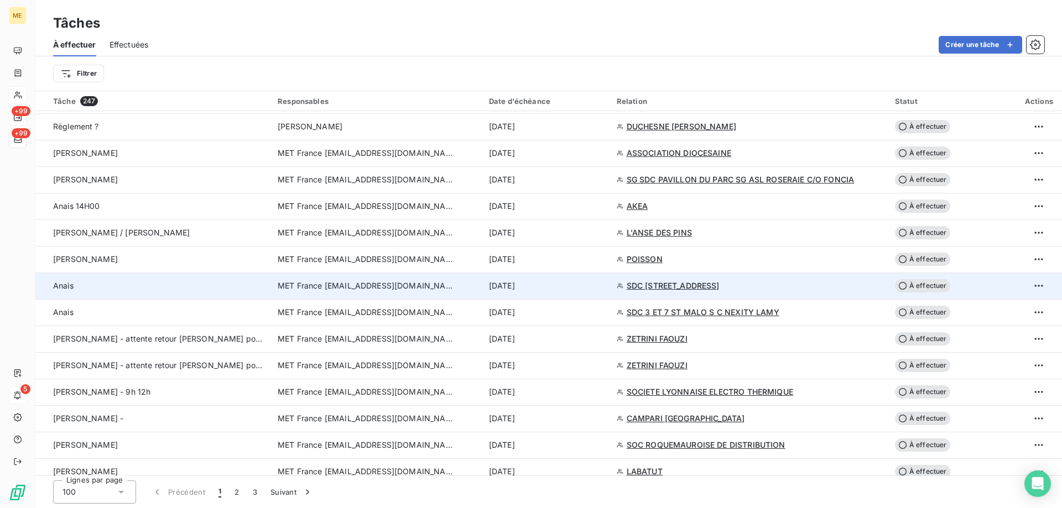
click at [591, 289] on div "[DATE]" at bounding box center [546, 285] width 115 height 11
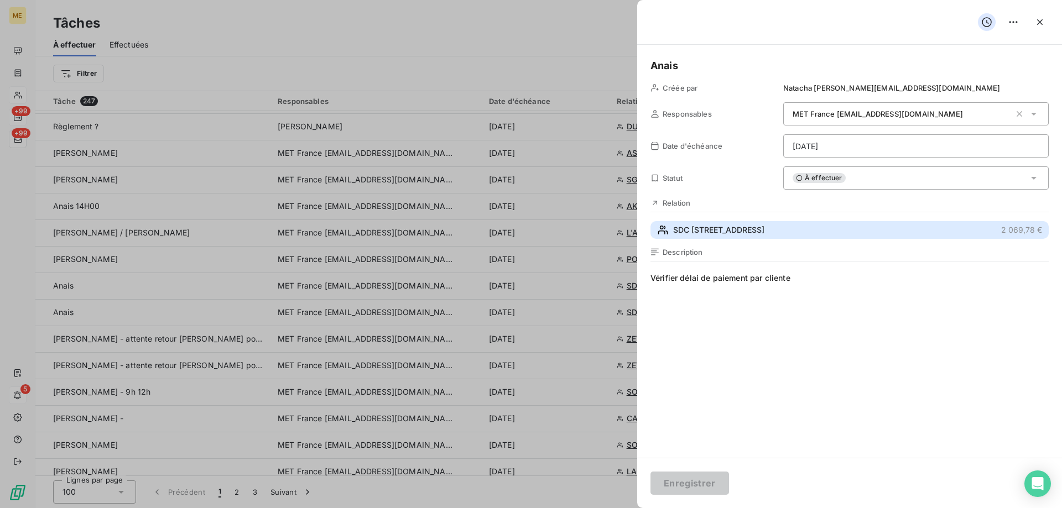
click at [741, 226] on span "SDC [STREET_ADDRESS]" at bounding box center [718, 230] width 91 height 11
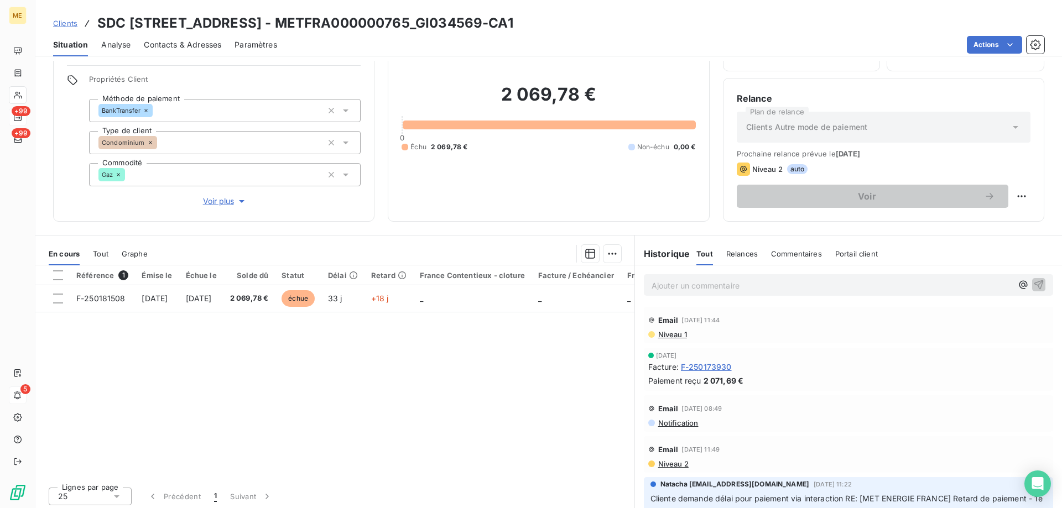
scroll to position [70, 0]
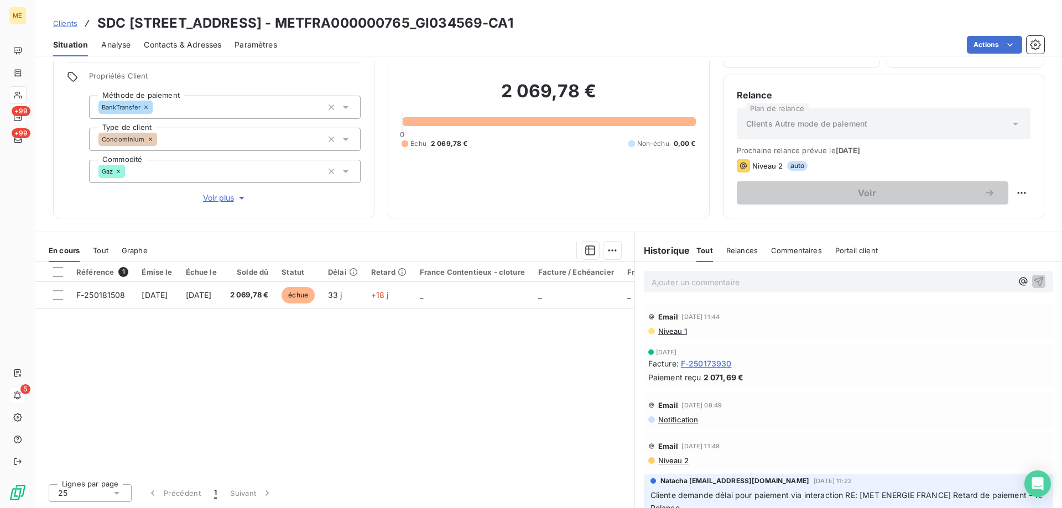
click at [748, 284] on p "Ajouter un commentaire ﻿" at bounding box center [832, 282] width 361 height 14
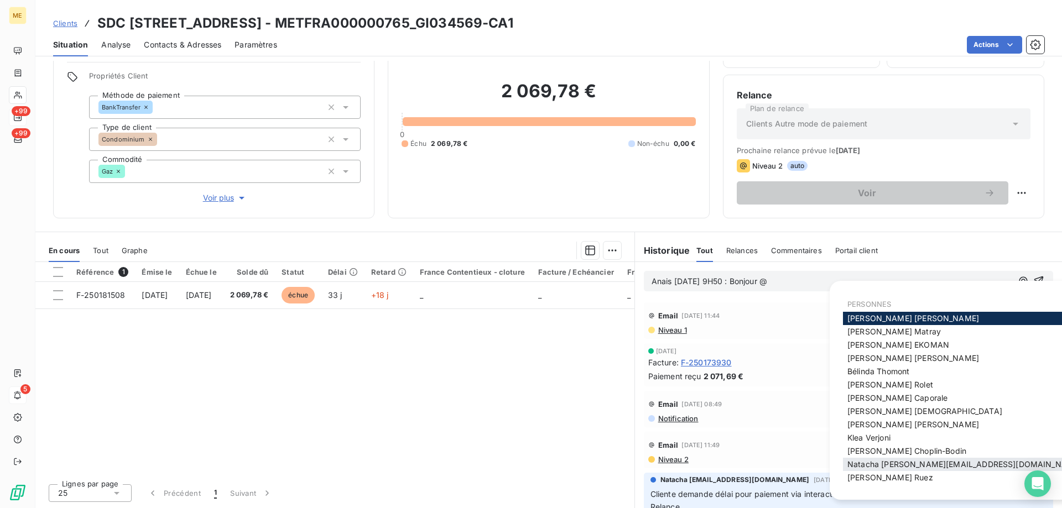
click at [919, 465] on span "Natacha [EMAIL_ADDRESS][DOMAIN_NAME]" at bounding box center [964, 464] width 234 height 9
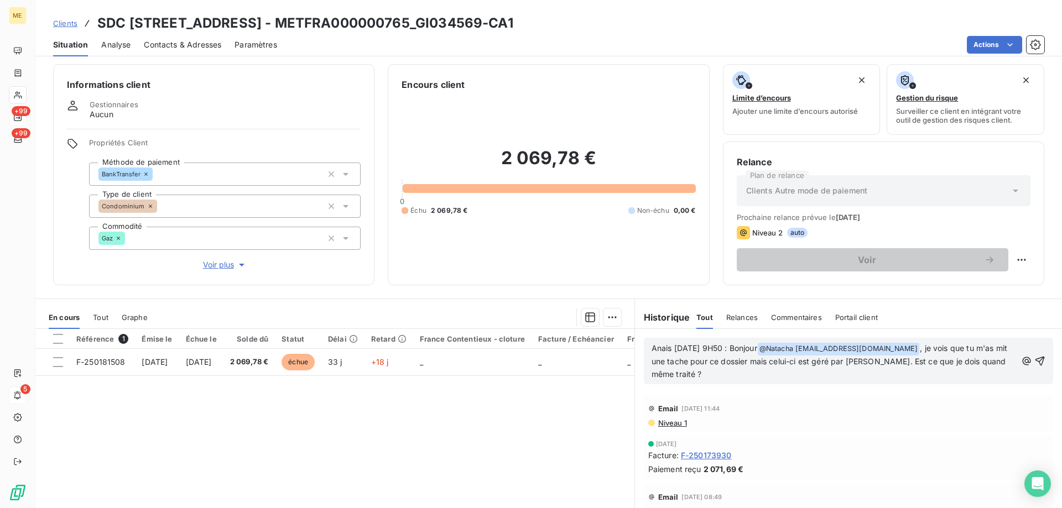
scroll to position [0, 0]
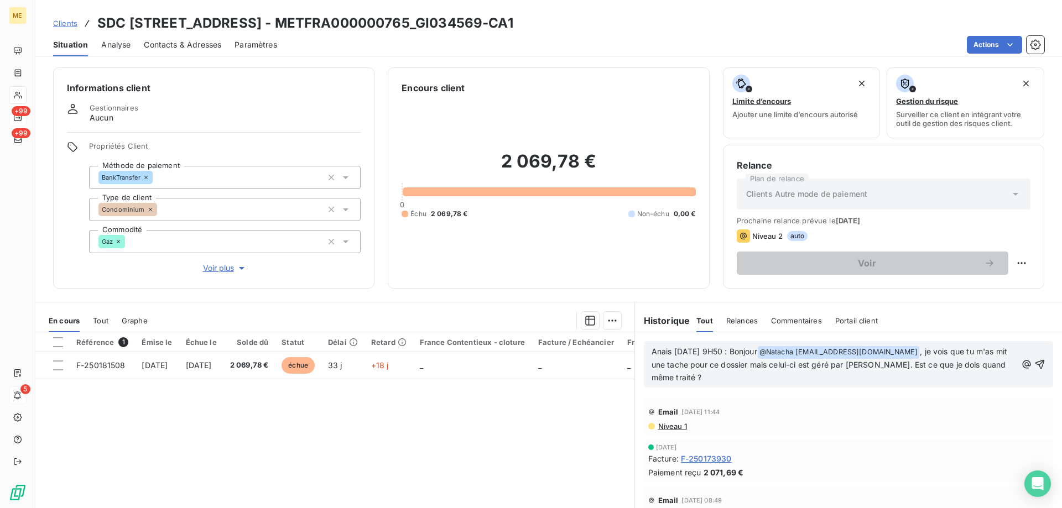
click at [217, 263] on span "Voir plus" at bounding box center [225, 268] width 44 height 11
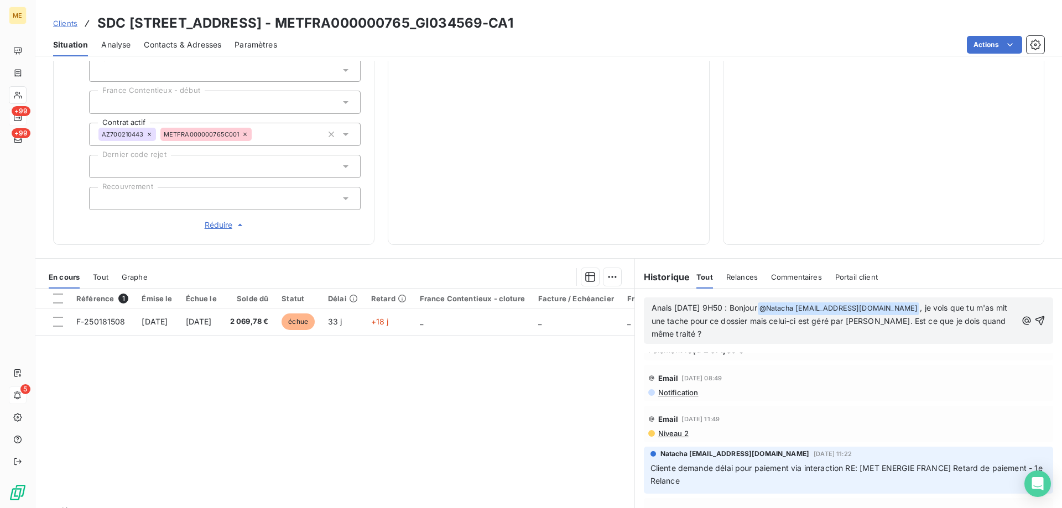
scroll to position [166, 0]
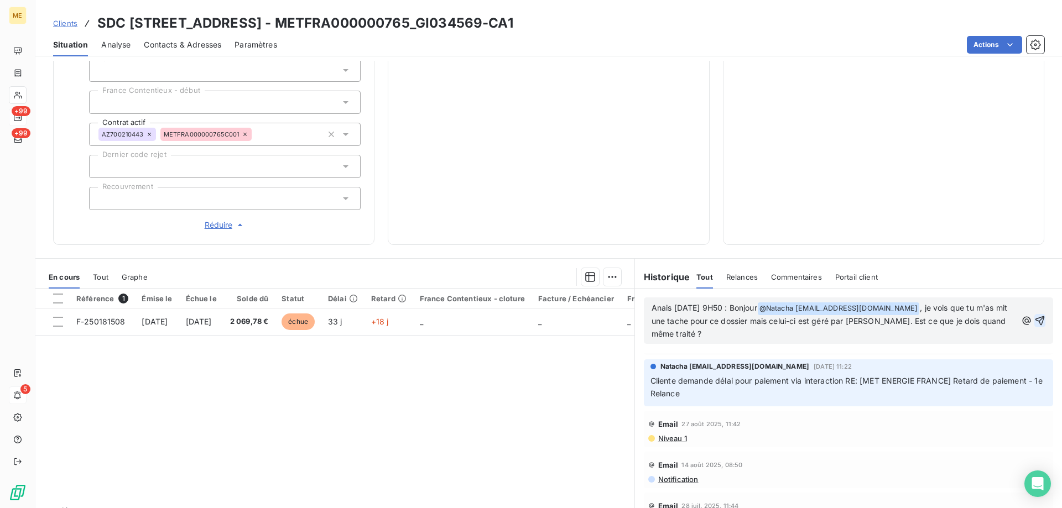
click at [1034, 315] on icon "button" at bounding box center [1039, 320] width 11 height 11
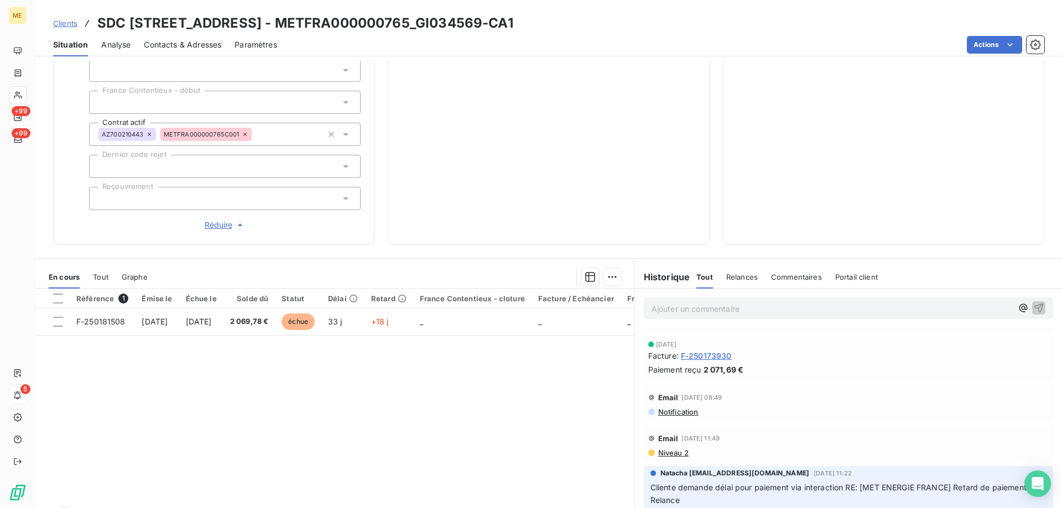
scroll to position [0, 0]
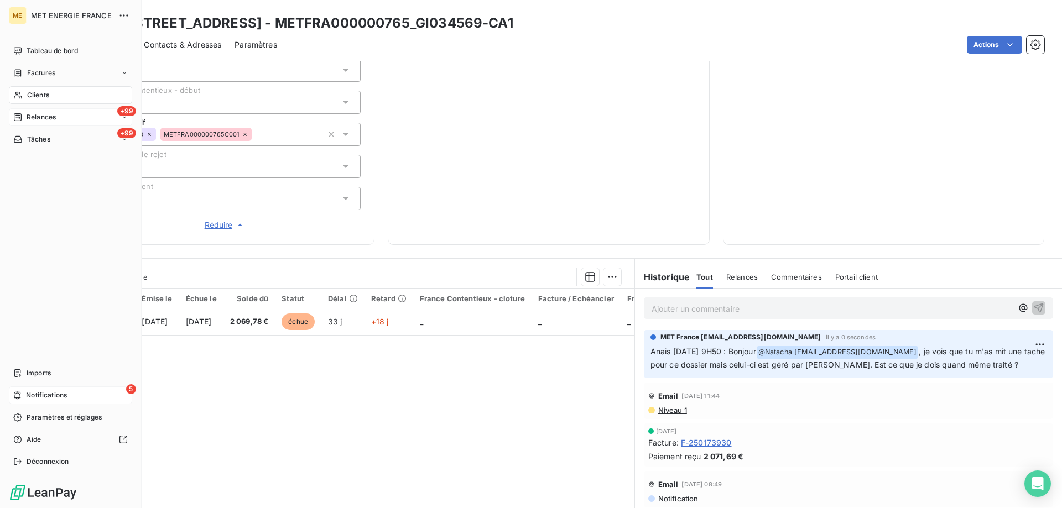
click at [50, 139] on span "Tâches" at bounding box center [38, 139] width 23 height 10
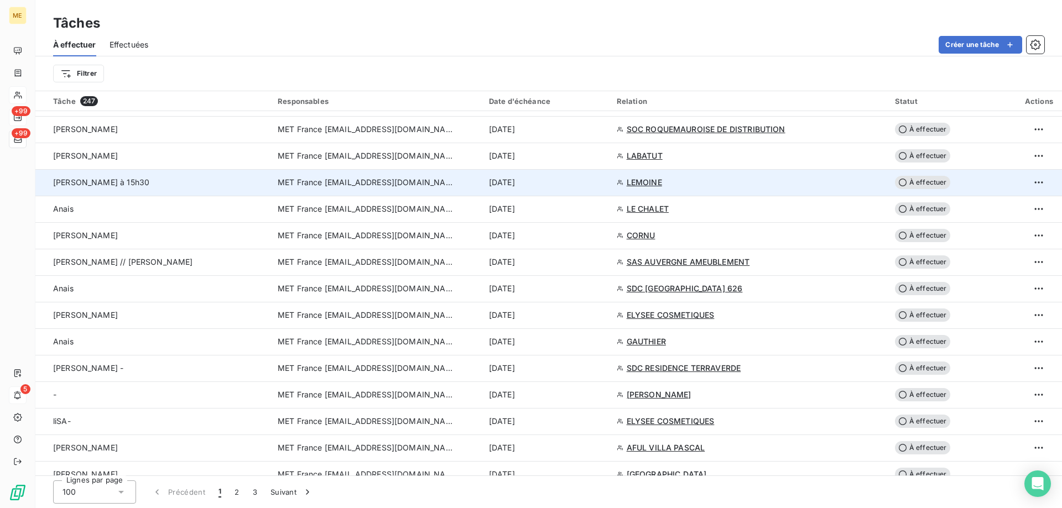
scroll to position [940, 0]
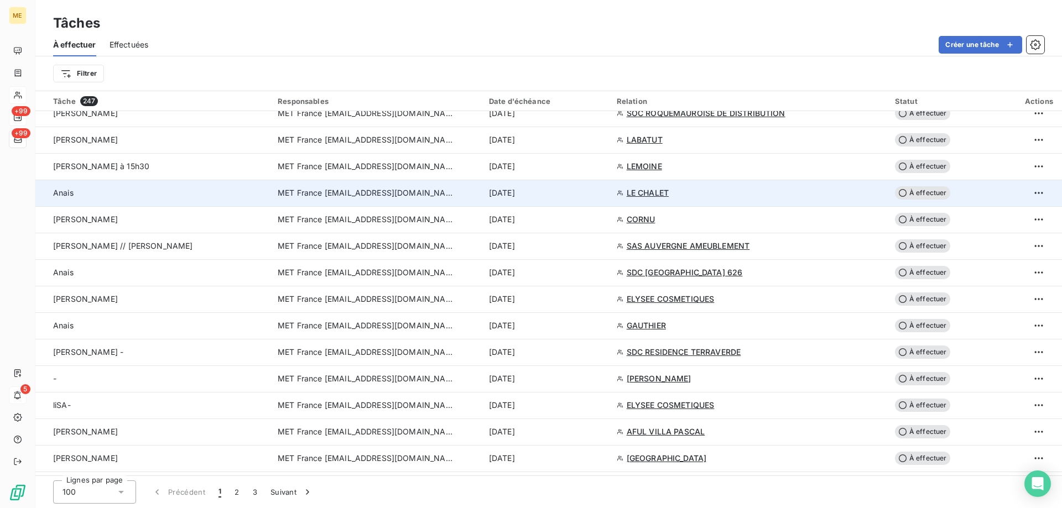
click at [568, 200] on td "[DATE]" at bounding box center [546, 193] width 128 height 27
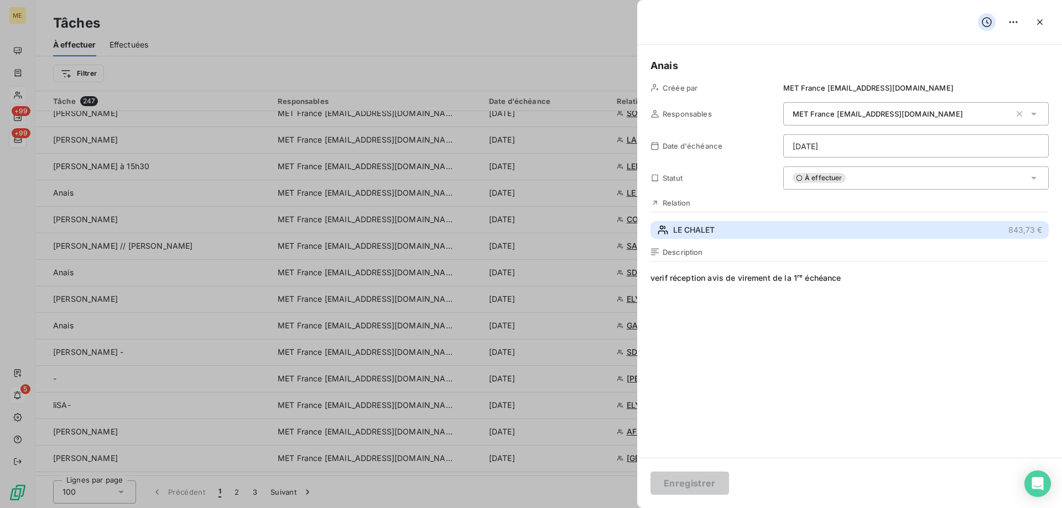
click at [818, 233] on button "LE CHALET 843,73 €" at bounding box center [850, 230] width 398 height 18
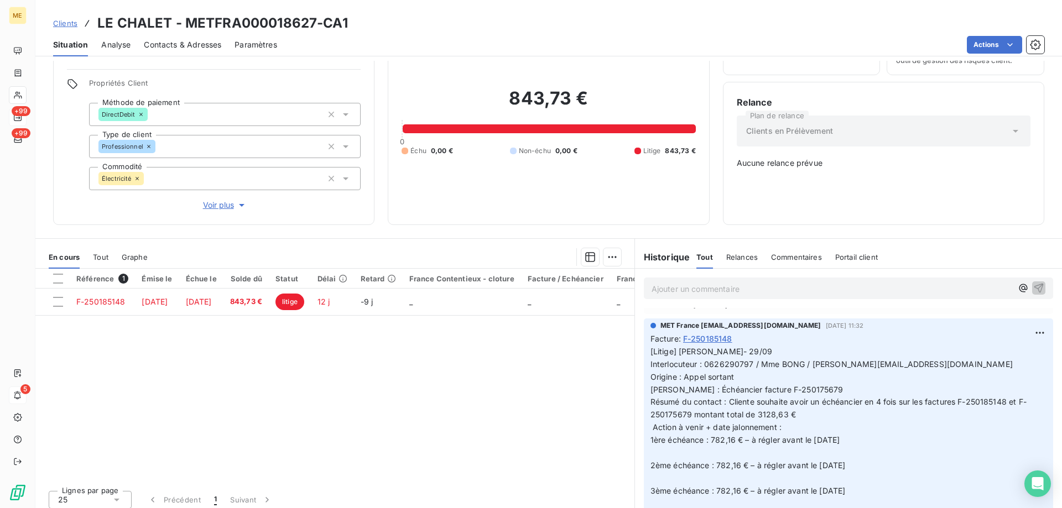
scroll to position [55, 0]
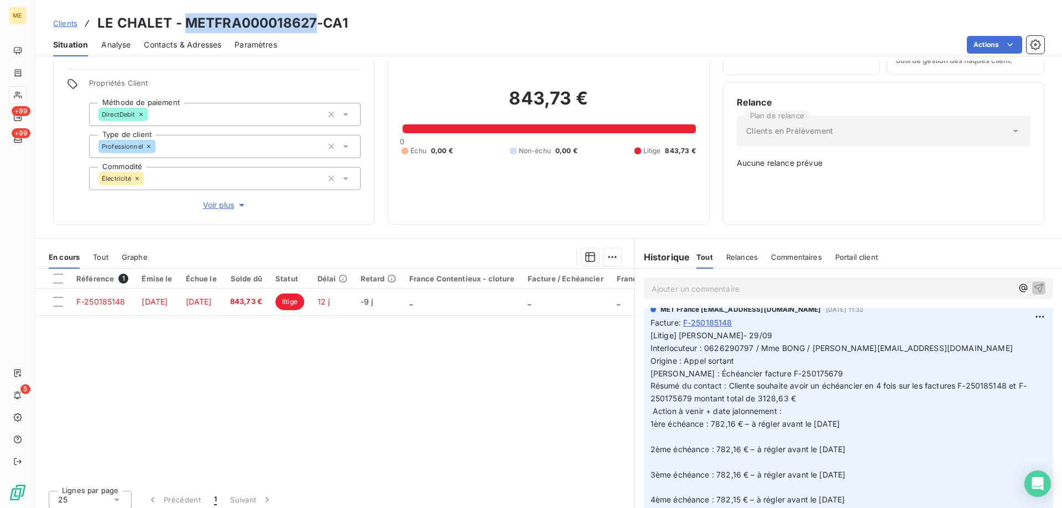
drag, startPoint x: 317, startPoint y: 22, endPoint x: 187, endPoint y: 28, distance: 130.1
click at [187, 28] on h3 "LE CHALET - METFRA000018627-CA1" at bounding box center [222, 23] width 251 height 20
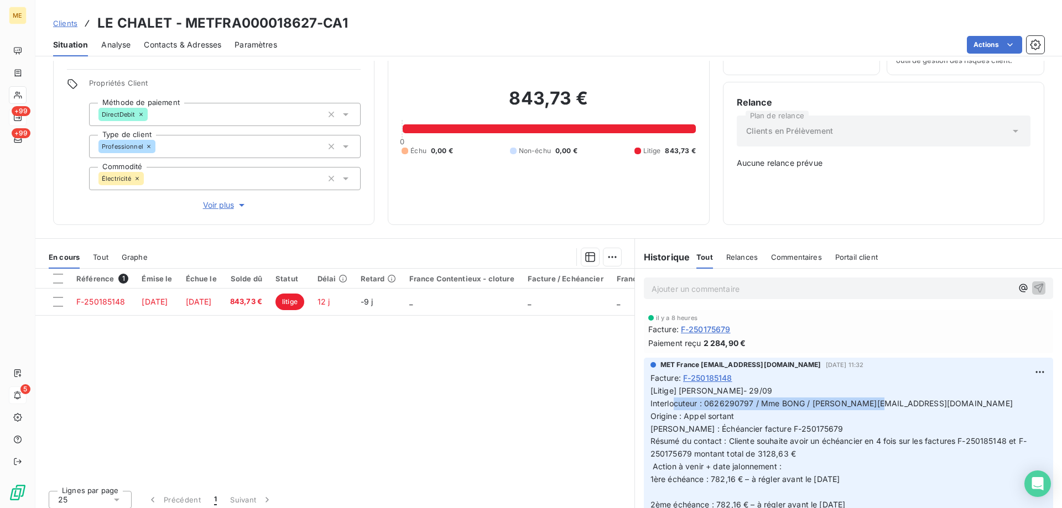
drag, startPoint x: 700, startPoint y: 397, endPoint x: 912, endPoint y: 396, distance: 211.9
click at [912, 396] on p "[Litige] [PERSON_NAME]- 29/09 Interlocuteur : 0626290797 / Mme BONG / [PERSON_N…" at bounding box center [849, 473] width 396 height 177
click at [904, 419] on p "[Litige] [PERSON_NAME]- 29/09 Interlocuteur : 0626290797 / Mme BONG / [PERSON_N…" at bounding box center [849, 473] width 396 height 177
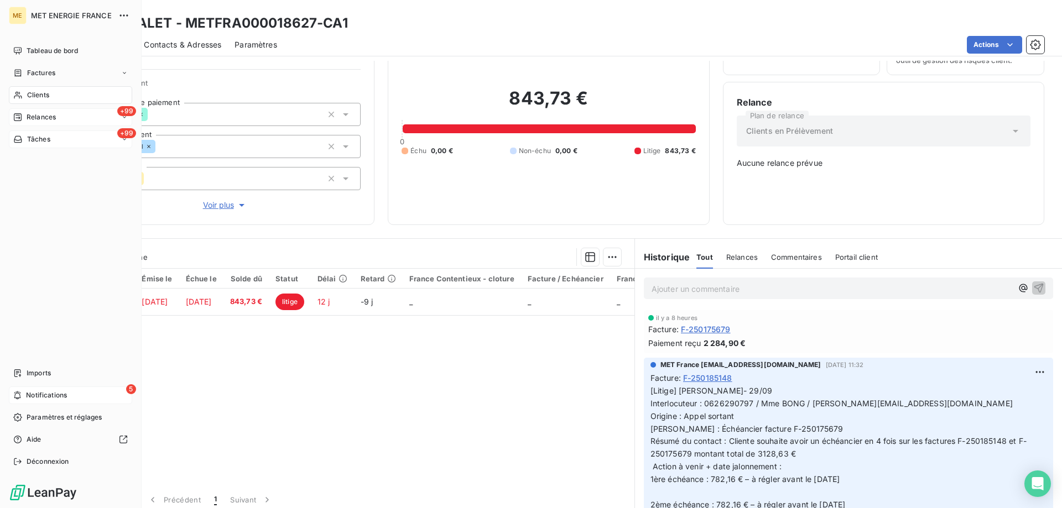
click at [54, 142] on div "+99 Tâches" at bounding box center [70, 140] width 123 height 18
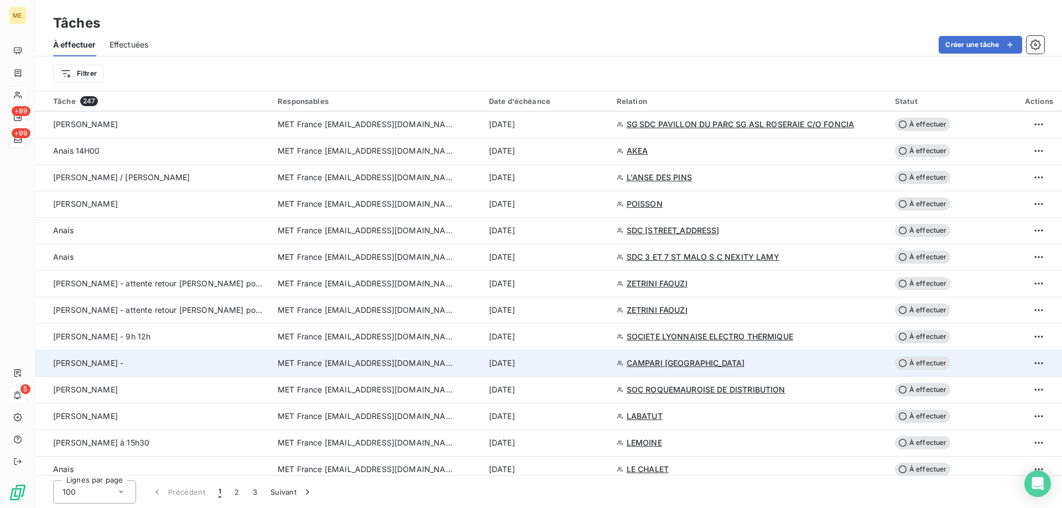
scroll to position [719, 0]
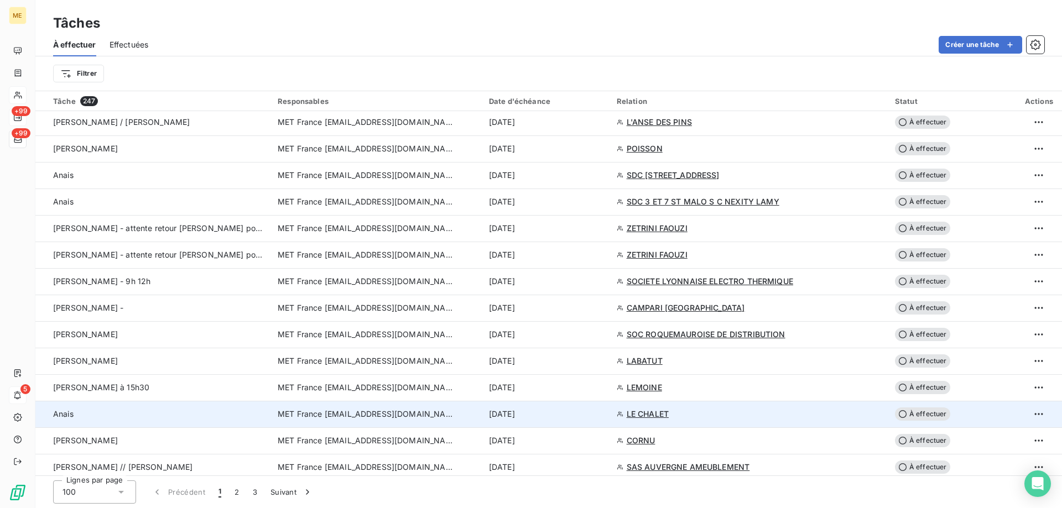
click at [565, 417] on div "[DATE]" at bounding box center [546, 414] width 115 height 11
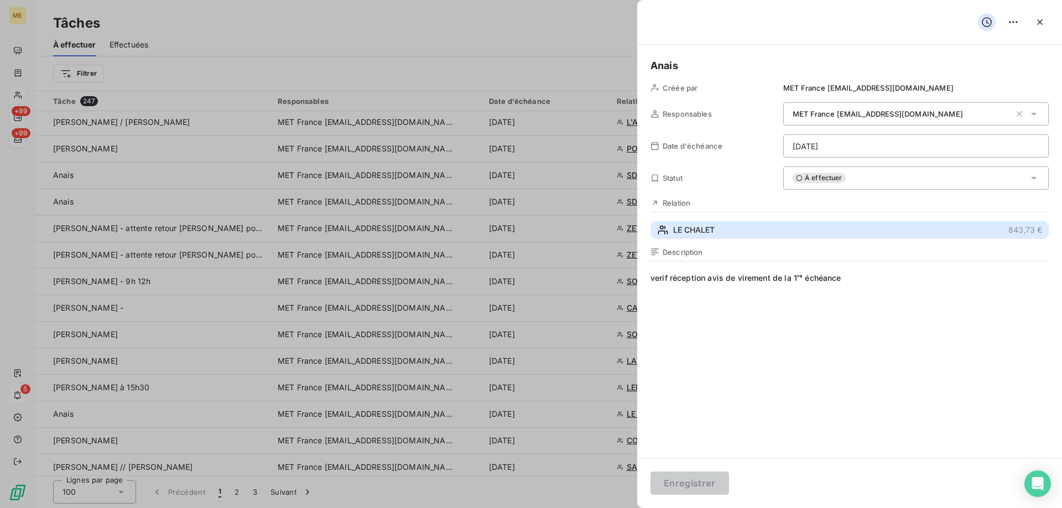
click at [802, 236] on button "LE CHALET 843,73 €" at bounding box center [850, 230] width 398 height 18
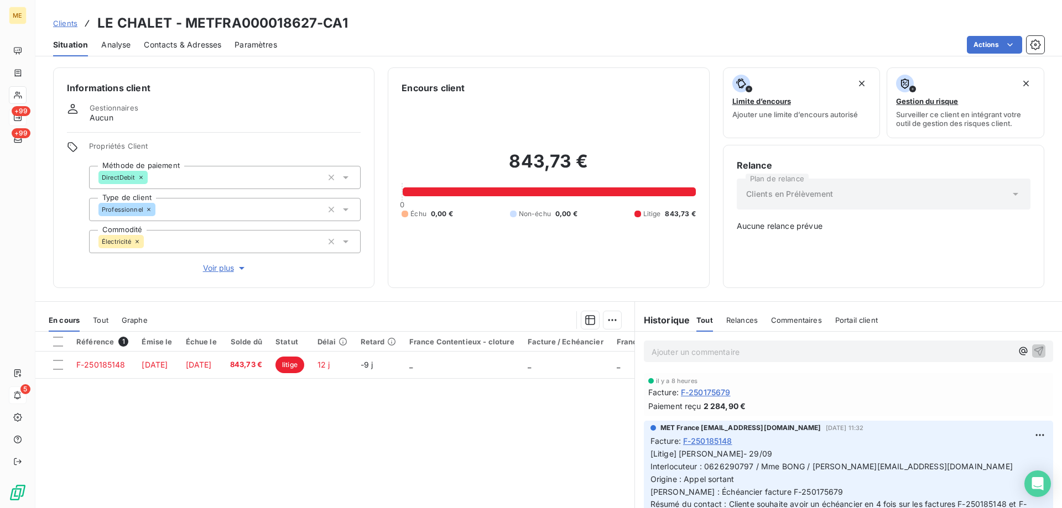
scroll to position [55, 0]
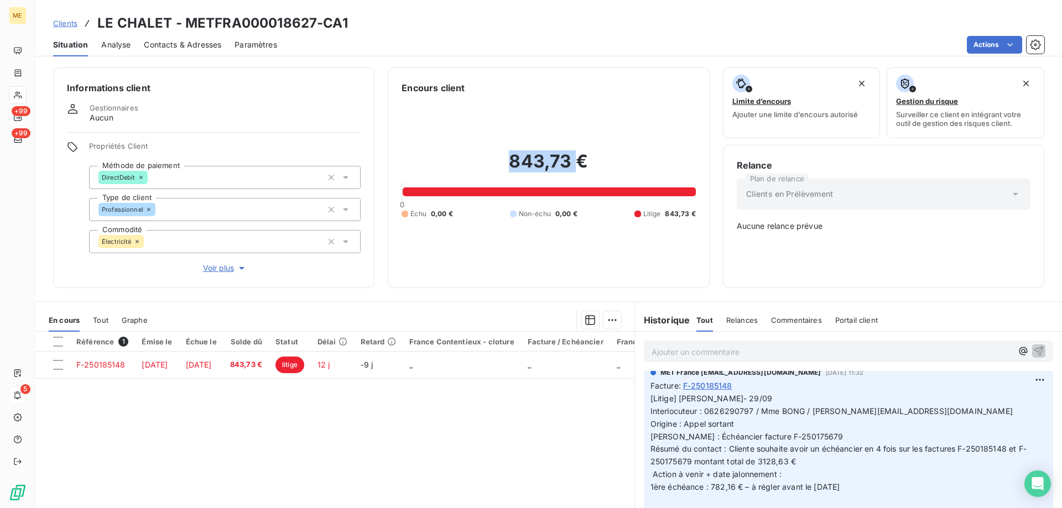
drag, startPoint x: 503, startPoint y: 165, endPoint x: 573, endPoint y: 164, distance: 69.7
click at [573, 164] on h2 "843,73 €" at bounding box center [549, 166] width 294 height 33
click at [231, 263] on span "Voir plus" at bounding box center [225, 268] width 44 height 11
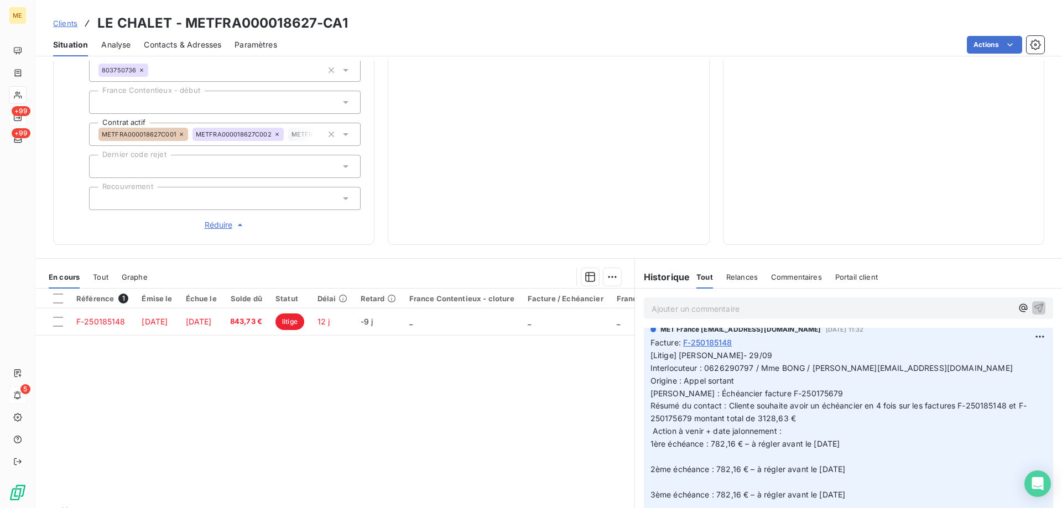
scroll to position [352, 0]
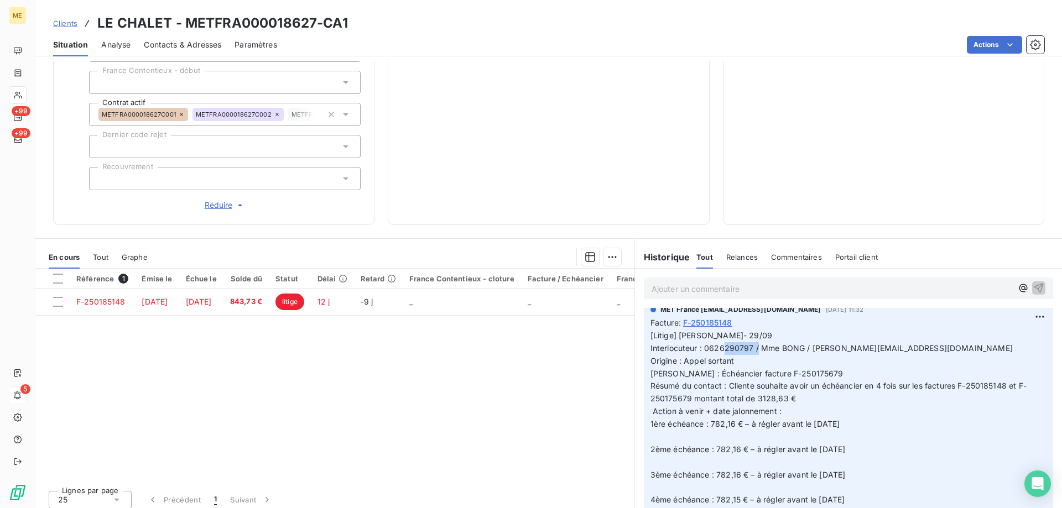
drag, startPoint x: 755, startPoint y: 342, endPoint x: 799, endPoint y: 344, distance: 44.3
click at [799, 344] on span "[Litige] [PERSON_NAME]- 29/09 Interlocuteur : 0626290797 / Mme BONG / [PERSON_N…" at bounding box center [863, 418] width 425 height 174
click at [799, 368] on span "[Litige] [PERSON_NAME]- 29/09 Interlocuteur : 0626290797 / Mme BONG / [PERSON_N…" at bounding box center [863, 418] width 425 height 174
drag, startPoint x: 722, startPoint y: 367, endPoint x: 822, endPoint y: 365, distance: 100.2
click at [823, 365] on p "[Litige] [PERSON_NAME]- 29/09 Interlocuteur : 0626290797 / Mme BONG / [PERSON_N…" at bounding box center [849, 418] width 396 height 177
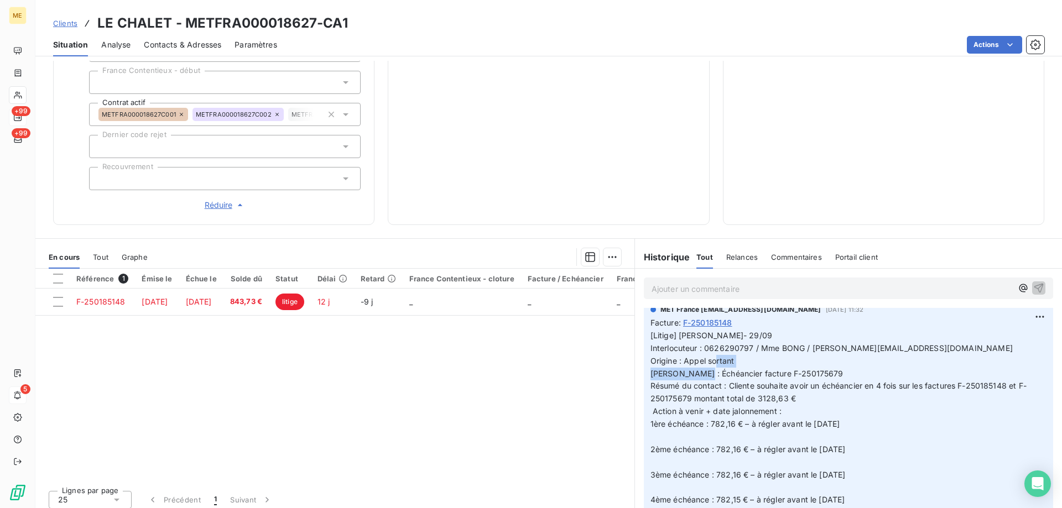
click at [822, 365] on p "[Litige] [PERSON_NAME]- 29/09 Interlocuteur : 0626290797 / Mme BONG / [PERSON_N…" at bounding box center [849, 418] width 396 height 177
drag, startPoint x: 708, startPoint y: 418, endPoint x: 736, endPoint y: 419, distance: 28.2
click at [736, 419] on span "[Litige] [PERSON_NAME]- 29/09 Interlocuteur : 0626290797 / Mme BONG / [PERSON_N…" at bounding box center [863, 418] width 425 height 174
drag, startPoint x: 807, startPoint y: 342, endPoint x: 916, endPoint y: 343, distance: 108.4
click at [916, 343] on p "[Litige] [PERSON_NAME]- 29/09 Interlocuteur : 0626290797 / Mme BONG / [PERSON_N…" at bounding box center [849, 418] width 396 height 177
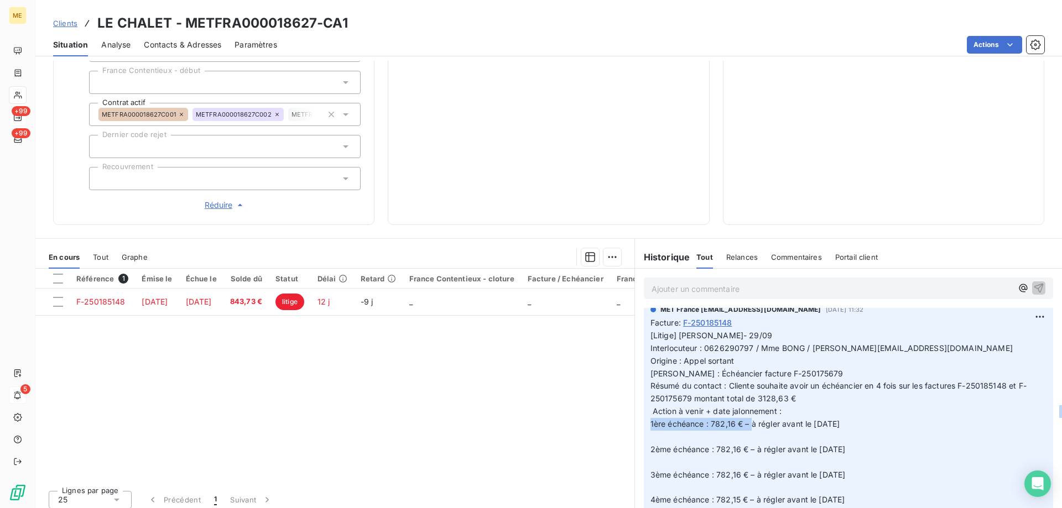
drag, startPoint x: 745, startPoint y: 418, endPoint x: 785, endPoint y: 424, distance: 40.3
click at [785, 424] on p "[Litige] [PERSON_NAME]- 29/09 Interlocuteur : 0626290797 / Mme BONG / [PERSON_N…" at bounding box center [849, 418] width 396 height 177
click at [792, 415] on span "[Litige] [PERSON_NAME]- 29/09 Interlocuteur : 0626290797 / Mme BONG / [PERSON_N…" at bounding box center [863, 418] width 425 height 174
drag, startPoint x: 707, startPoint y: 418, endPoint x: 876, endPoint y: 419, distance: 168.7
click at [876, 419] on p "[Litige] [PERSON_NAME]- 29/09 Interlocuteur : 0626290797 / Mme BONG / [PERSON_N…" at bounding box center [849, 418] width 396 height 177
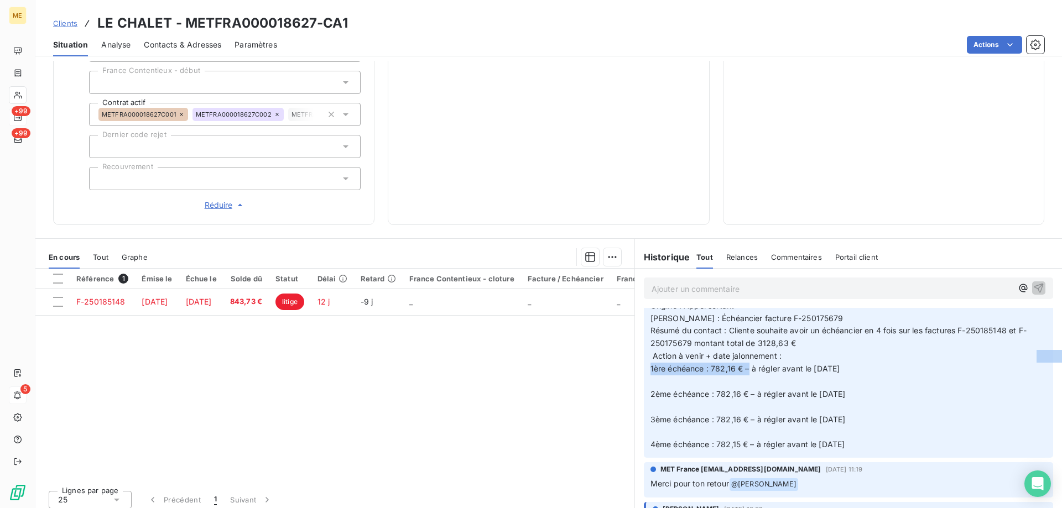
scroll to position [55, 0]
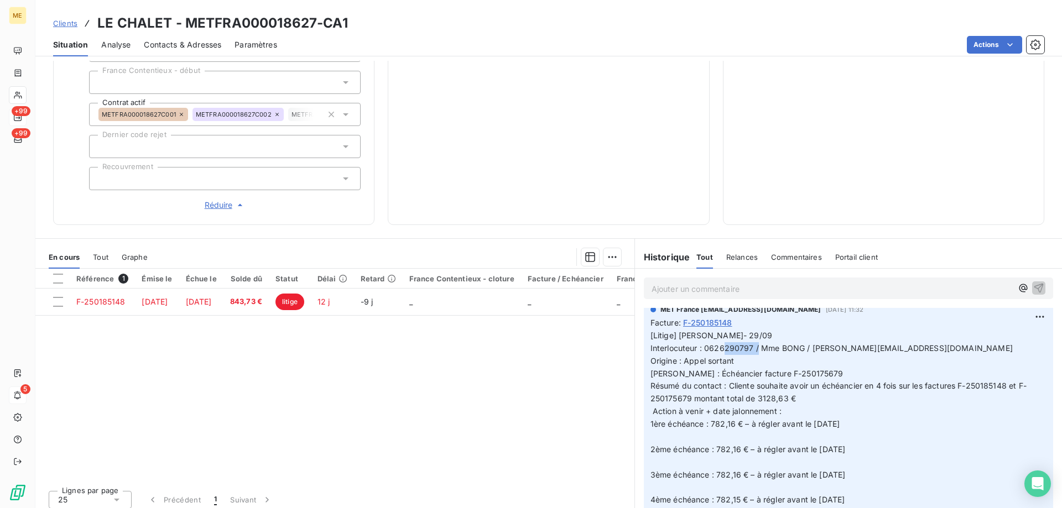
drag, startPoint x: 755, startPoint y: 341, endPoint x: 799, endPoint y: 340, distance: 44.8
click at [799, 340] on span "[Litige] [PERSON_NAME]- 29/09 Interlocuteur : 0626290797 / Mme BONG / [PERSON_N…" at bounding box center [863, 418] width 425 height 174
drag, startPoint x: 310, startPoint y: 25, endPoint x: 184, endPoint y: 27, distance: 126.7
click at [184, 27] on h3 "LE CHALET - METFRA000018627-CA1" at bounding box center [222, 23] width 251 height 20
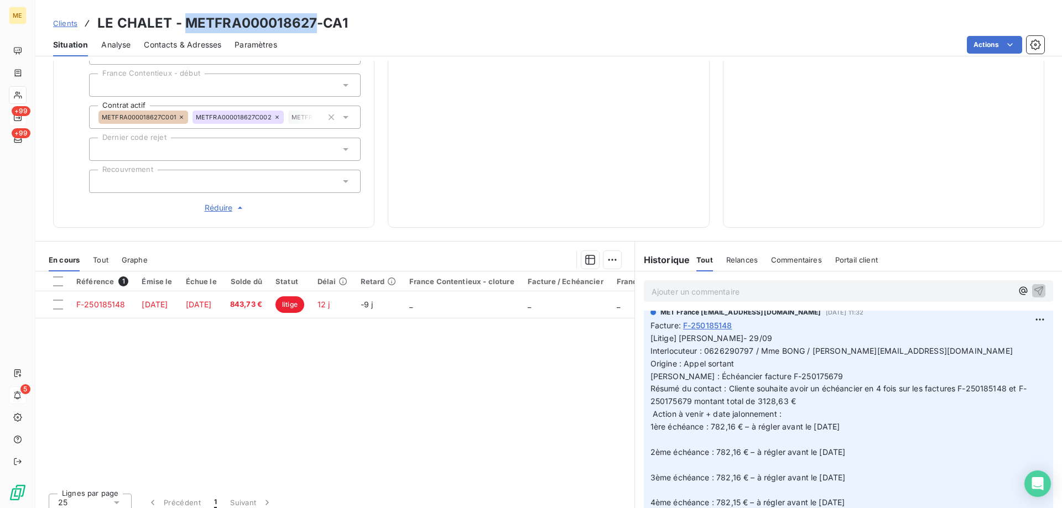
scroll to position [352, 0]
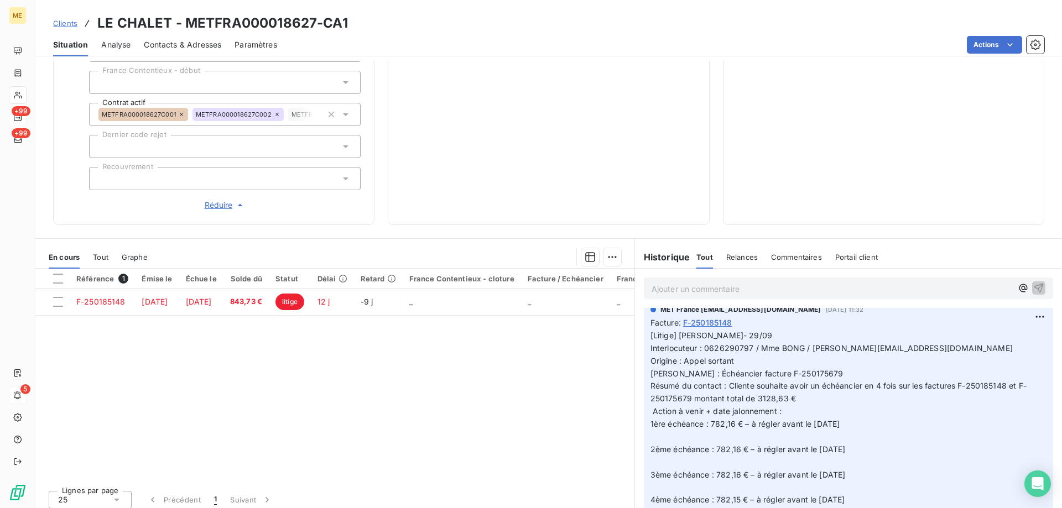
click at [684, 282] on p "Ajouter un commentaire ﻿" at bounding box center [832, 289] width 361 height 14
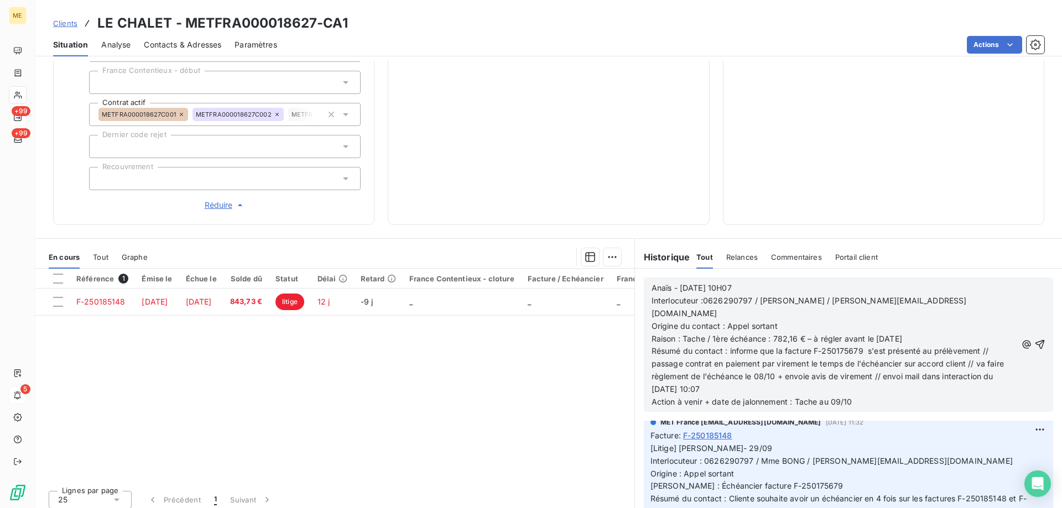
scroll to position [155, 0]
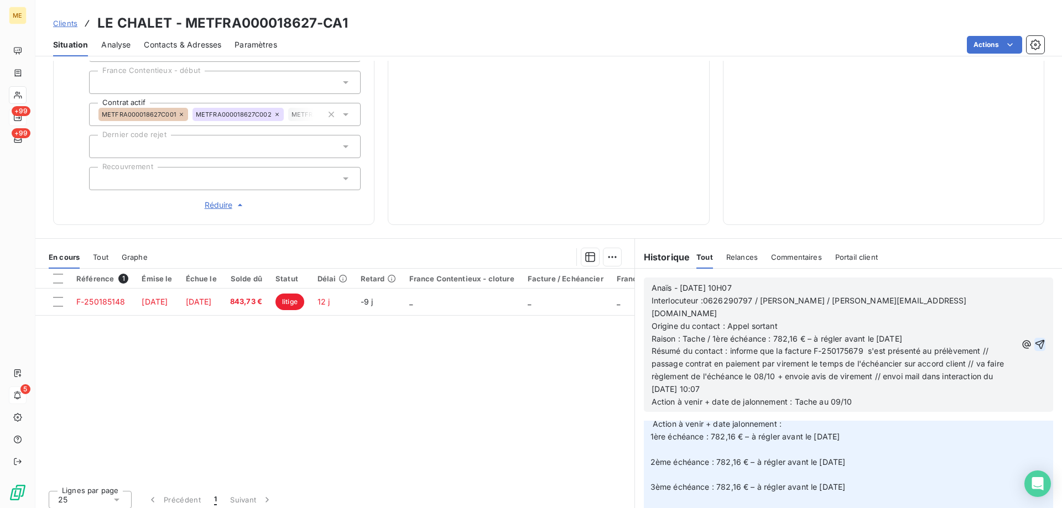
click at [1036, 340] on icon "button" at bounding box center [1040, 344] width 9 height 9
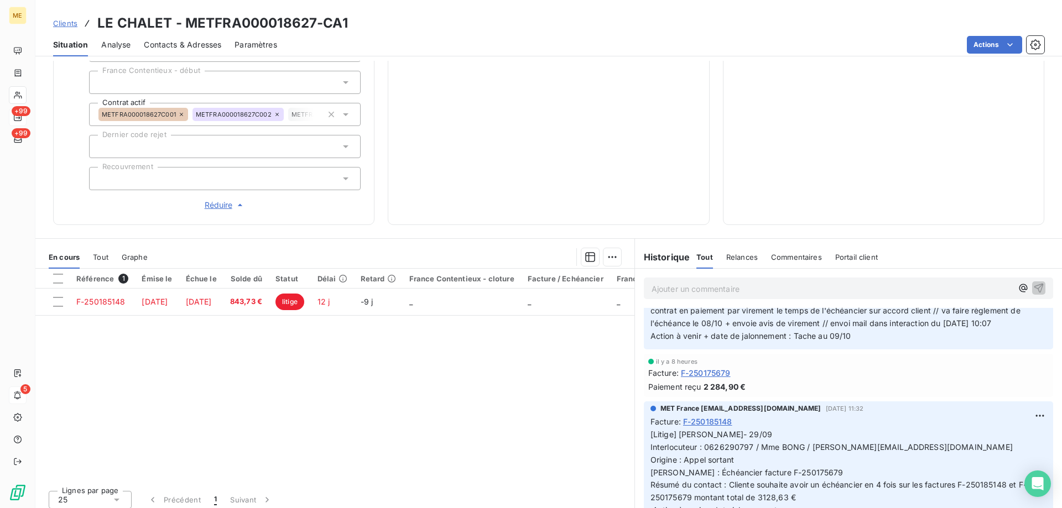
scroll to position [0, 0]
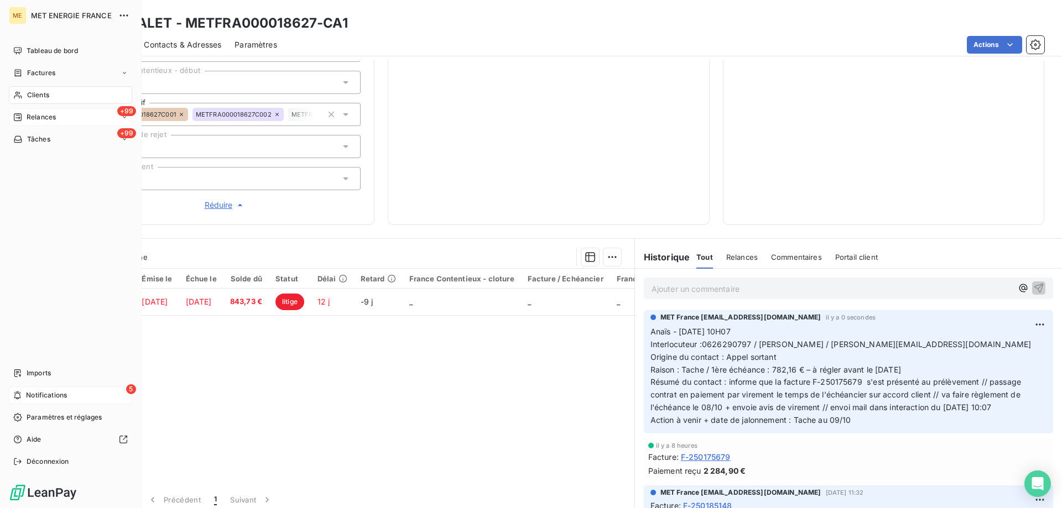
click at [25, 141] on div "Tâches" at bounding box center [31, 139] width 37 height 10
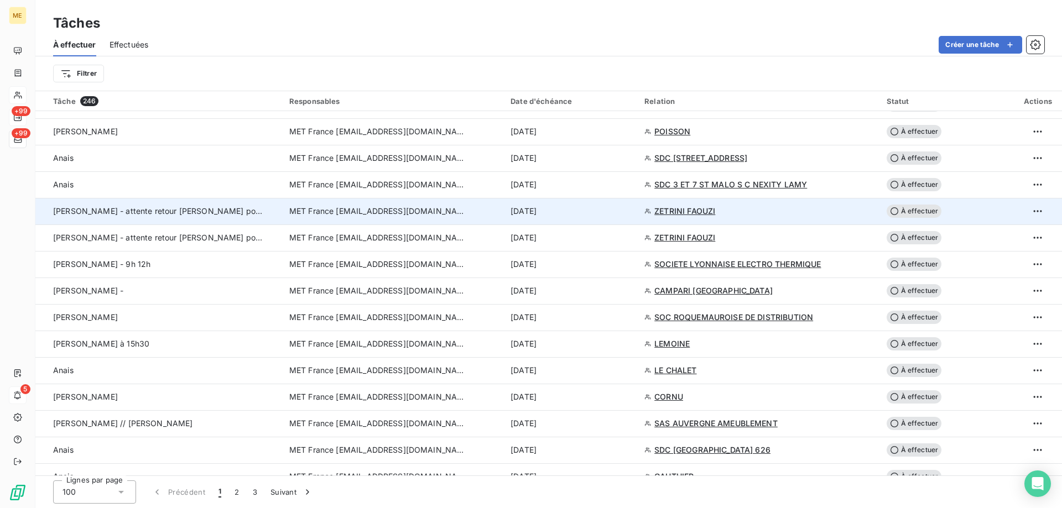
scroll to position [719, 0]
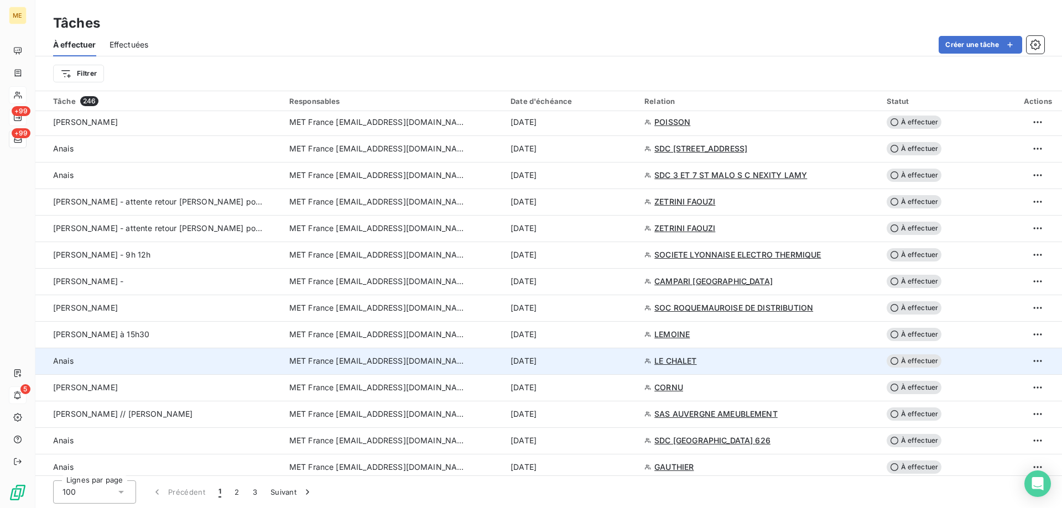
click at [604, 366] on div "[DATE]" at bounding box center [571, 361] width 121 height 11
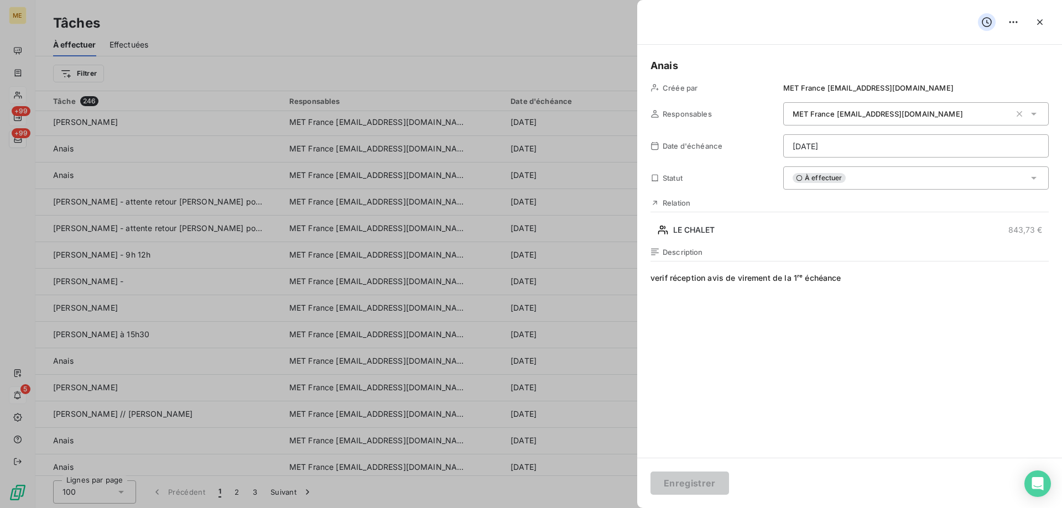
click at [854, 276] on span "verif réception avis de virement de la 1ʳᵉ échéance" at bounding box center [850, 379] width 398 height 212
click at [838, 142] on html "ME +99 +99 5 Tâches À effectuer Effectuées Créer une tâche Filtrer Tâche 246 Re…" at bounding box center [531, 309] width 1062 height 619
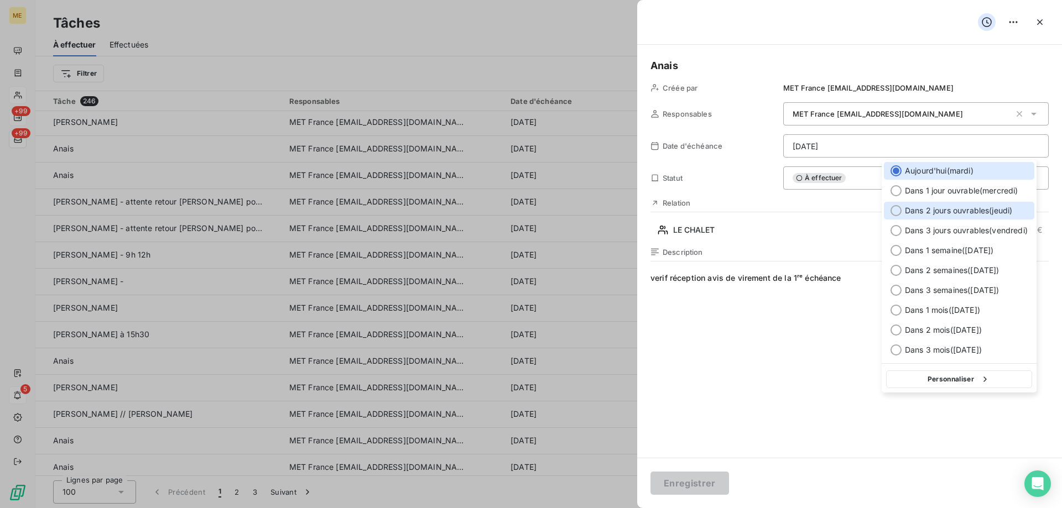
click at [968, 207] on span "Dans 2 jours ouvrables ( [DATE] )" at bounding box center [958, 210] width 107 height 11
type input "[DATE]"
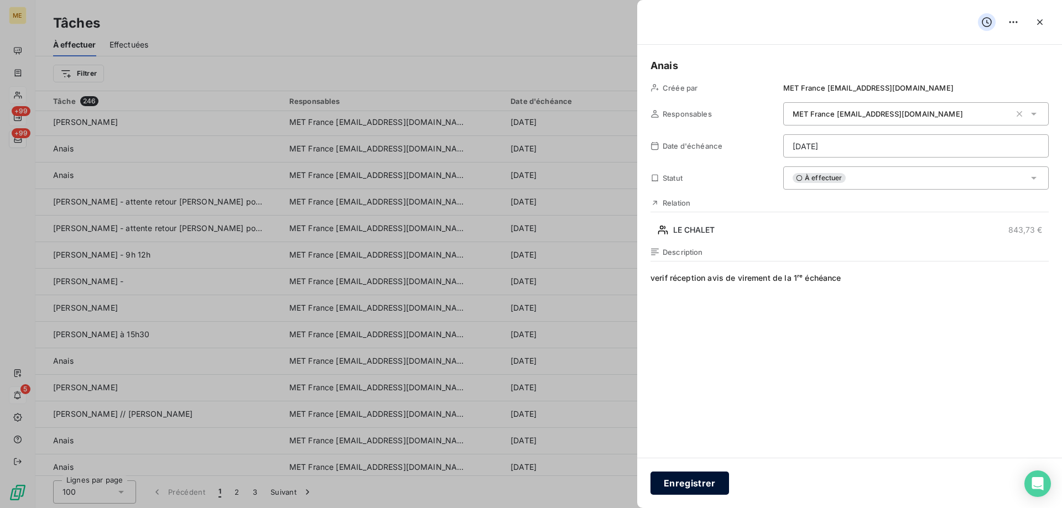
click at [701, 484] on button "Enregistrer" at bounding box center [690, 483] width 79 height 23
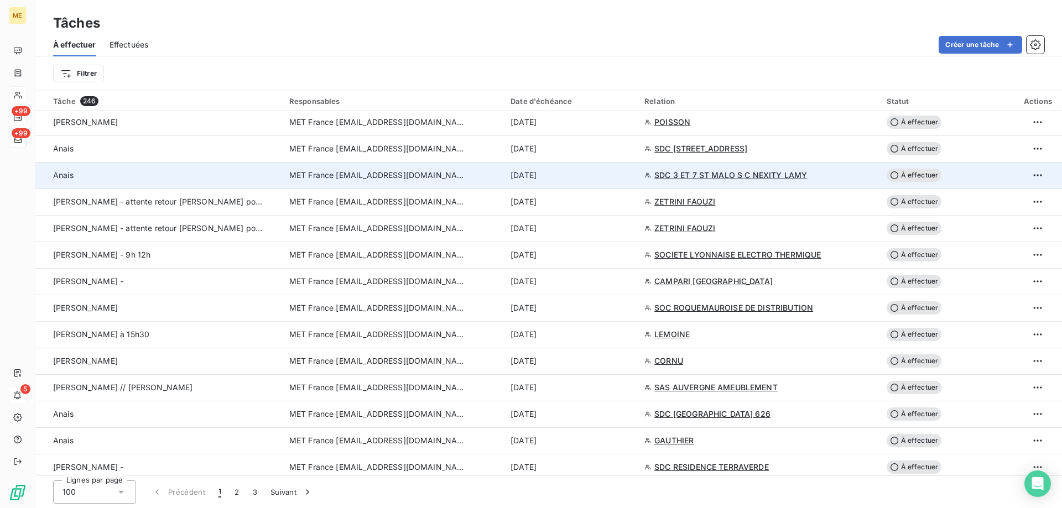
click at [591, 175] on div "[DATE]" at bounding box center [571, 175] width 121 height 11
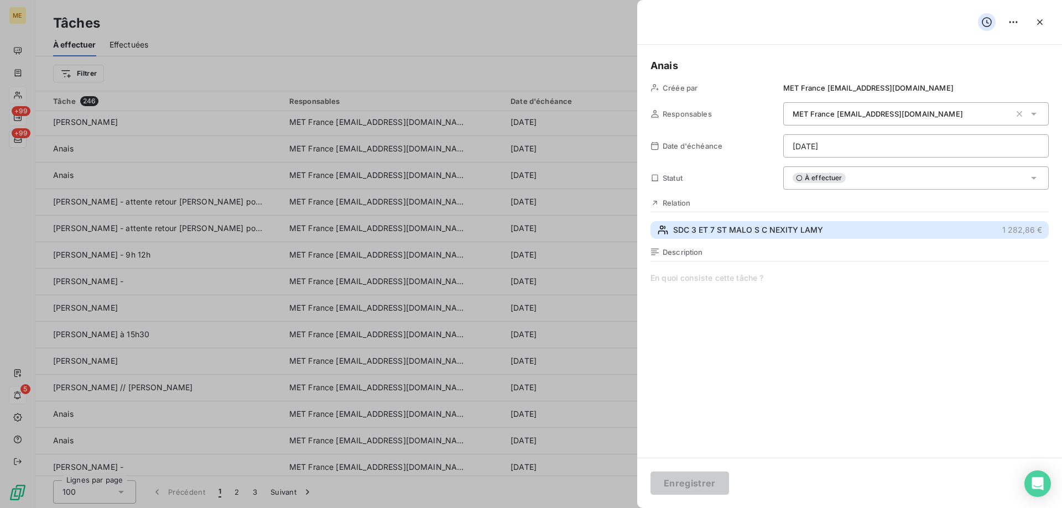
click at [783, 228] on span "SDC 3 ET 7 ST MALO S C NEXITY LAMY" at bounding box center [748, 230] width 150 height 11
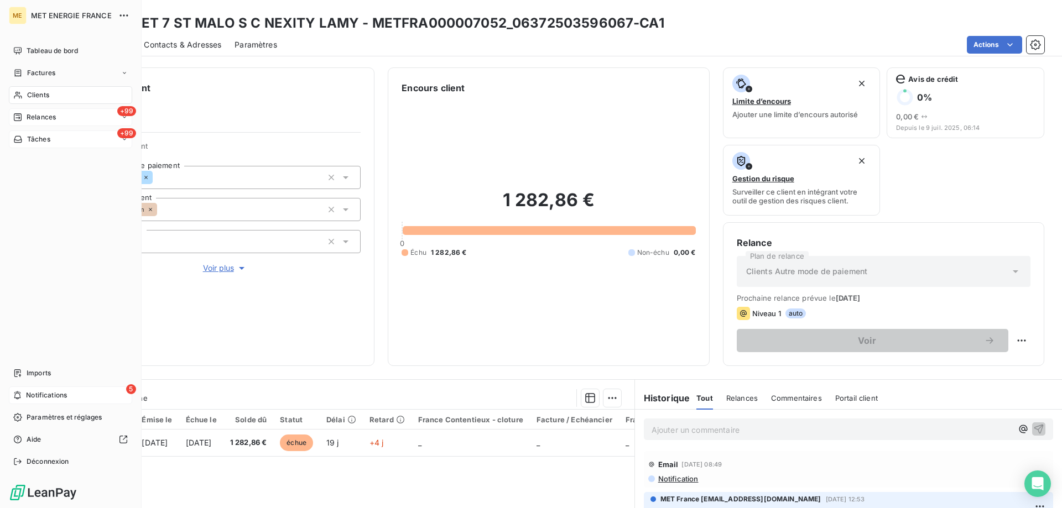
click at [25, 139] on div "Tâches" at bounding box center [31, 139] width 37 height 10
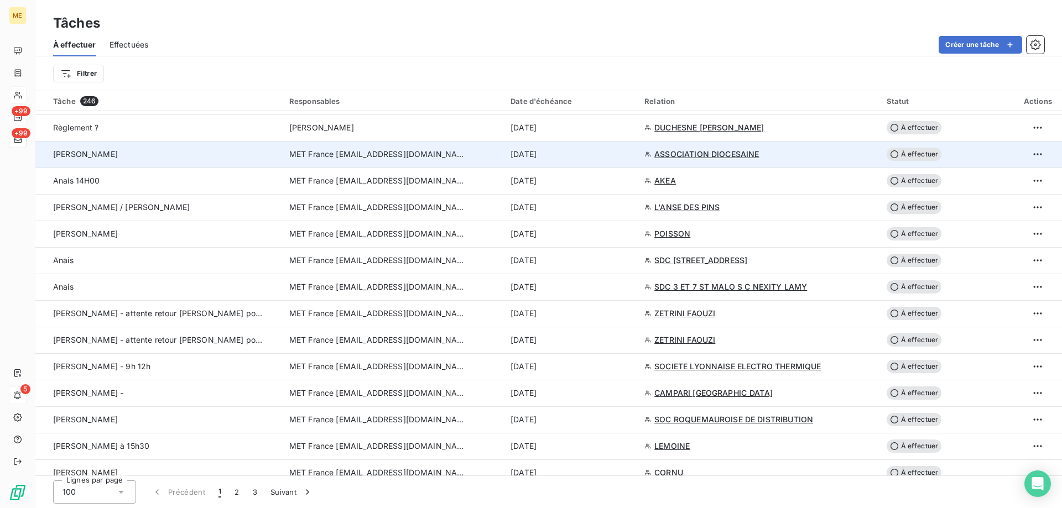
scroll to position [609, 0]
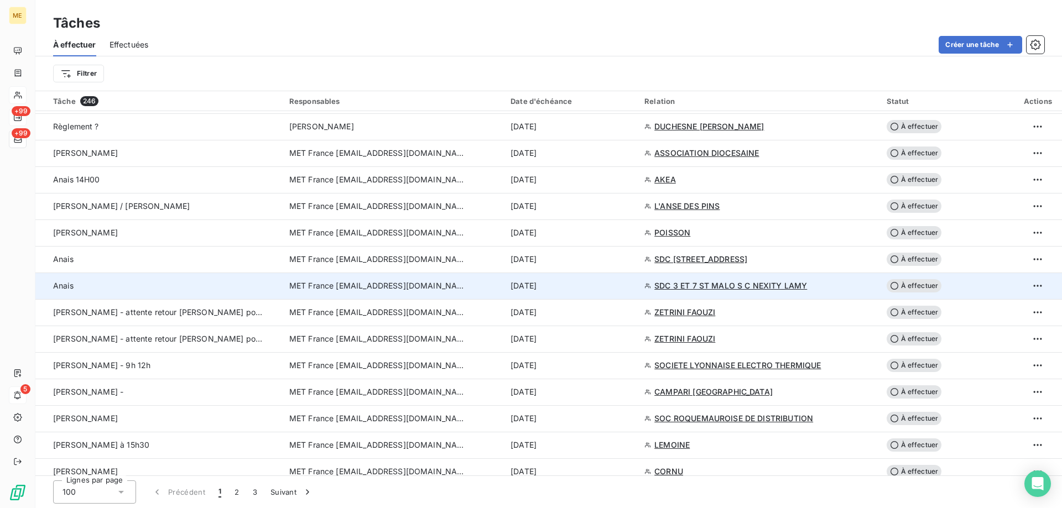
click at [600, 286] on div "[DATE]" at bounding box center [571, 285] width 121 height 11
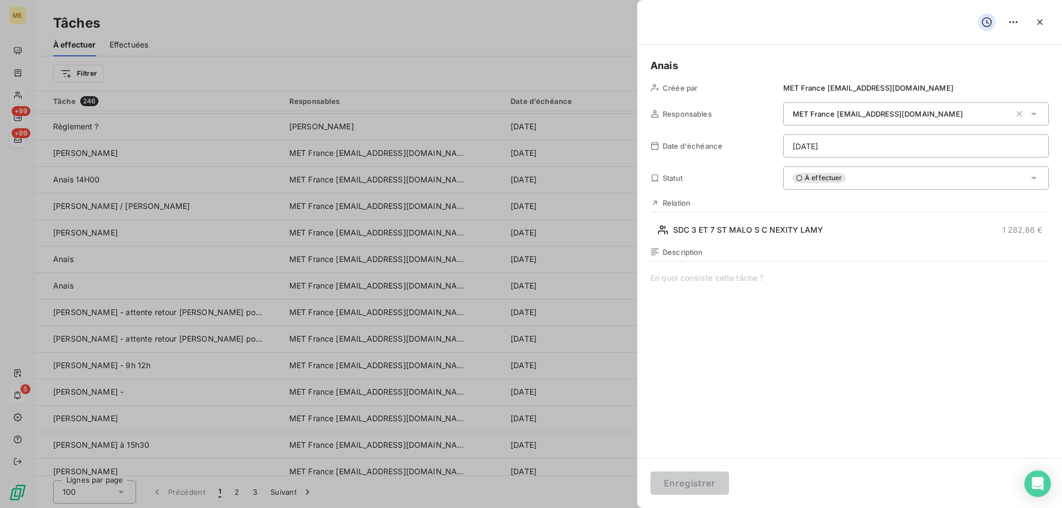
click at [926, 184] on div "À effectuer" at bounding box center [916, 178] width 266 height 23
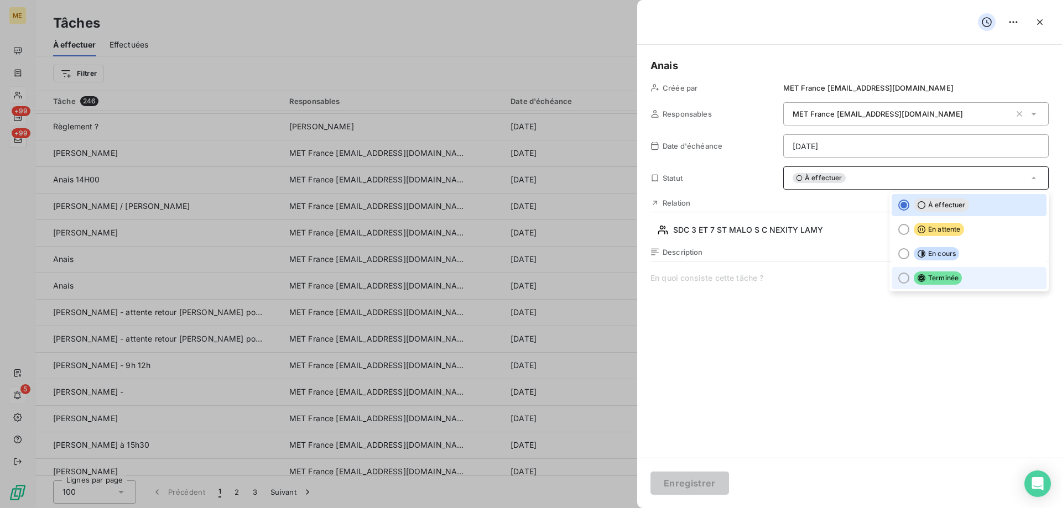
drag, startPoint x: 924, startPoint y: 282, endPoint x: 908, endPoint y: 295, distance: 20.8
click at [924, 283] on span "Terminée" at bounding box center [938, 278] width 48 height 13
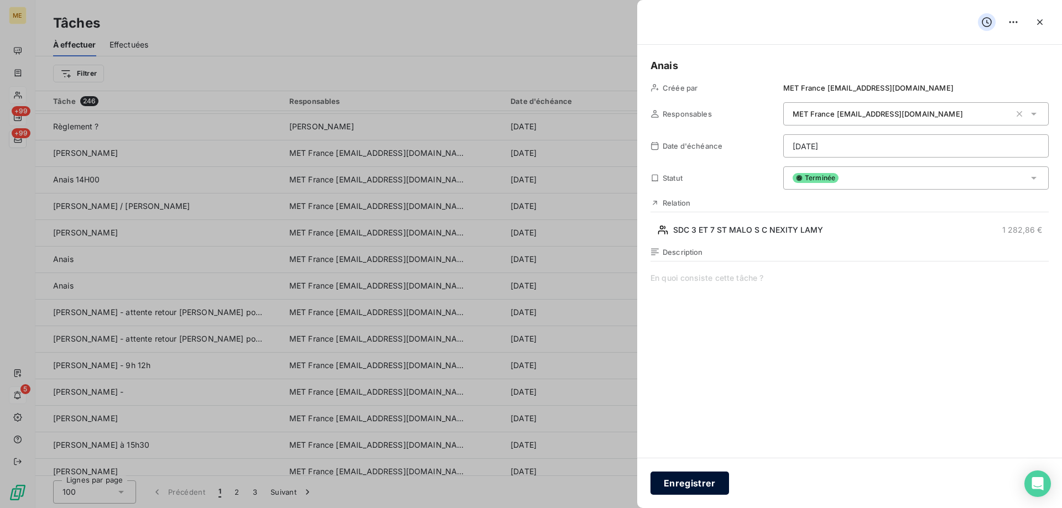
click at [692, 491] on button "Enregistrer" at bounding box center [690, 483] width 79 height 23
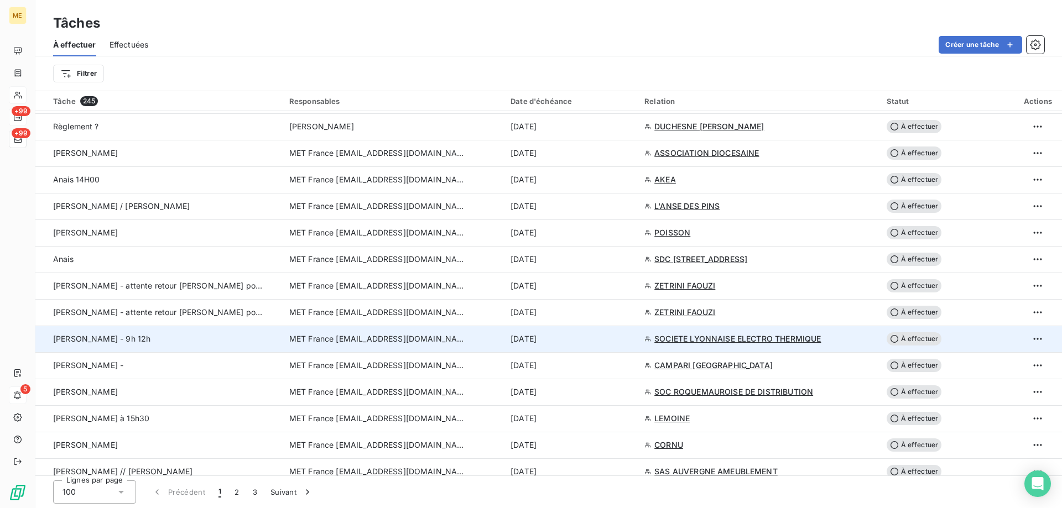
click at [594, 341] on div "[DATE]" at bounding box center [571, 339] width 121 height 11
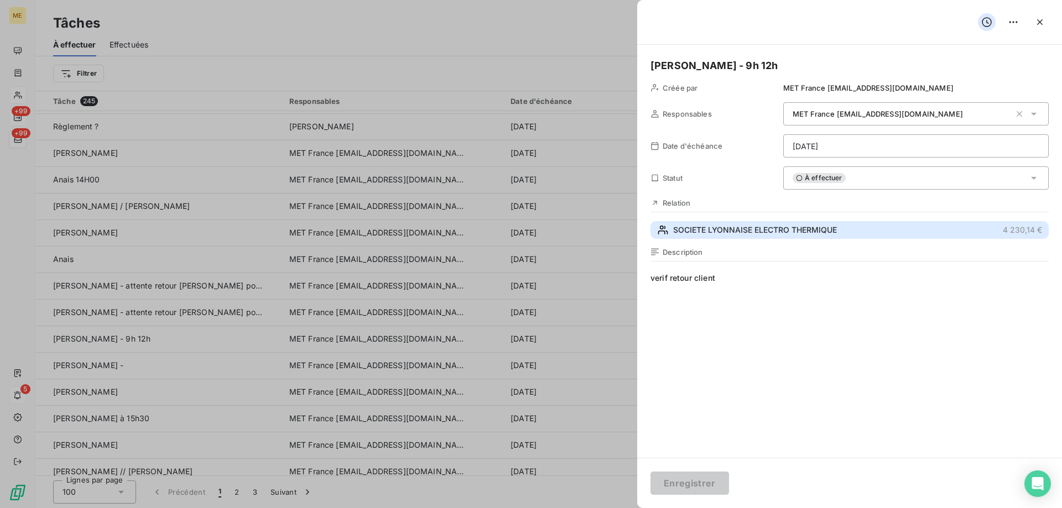
click at [727, 236] on span "SOCIETE LYONNAISE ELECTRO THERMIQUE" at bounding box center [755, 230] width 164 height 11
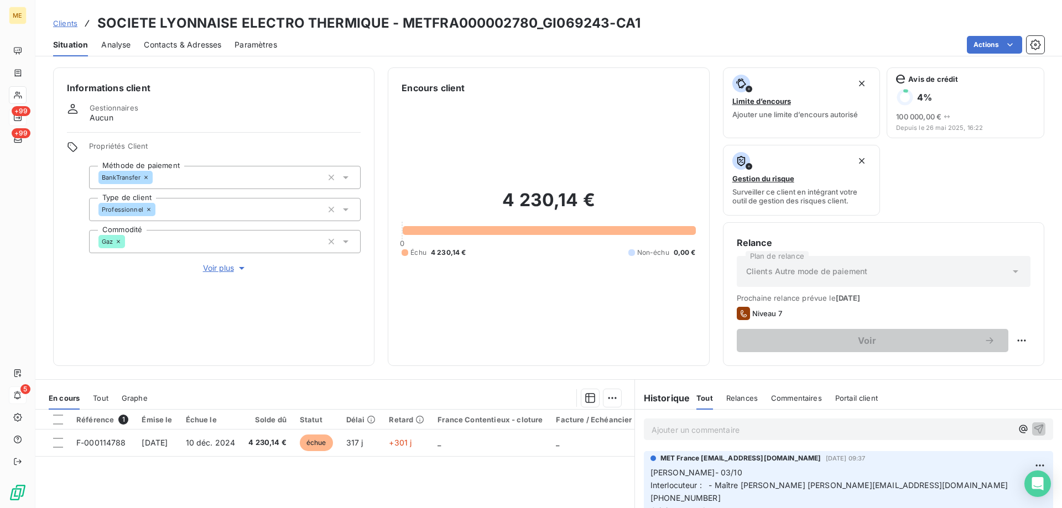
click at [226, 263] on span "Voir plus" at bounding box center [225, 268] width 44 height 11
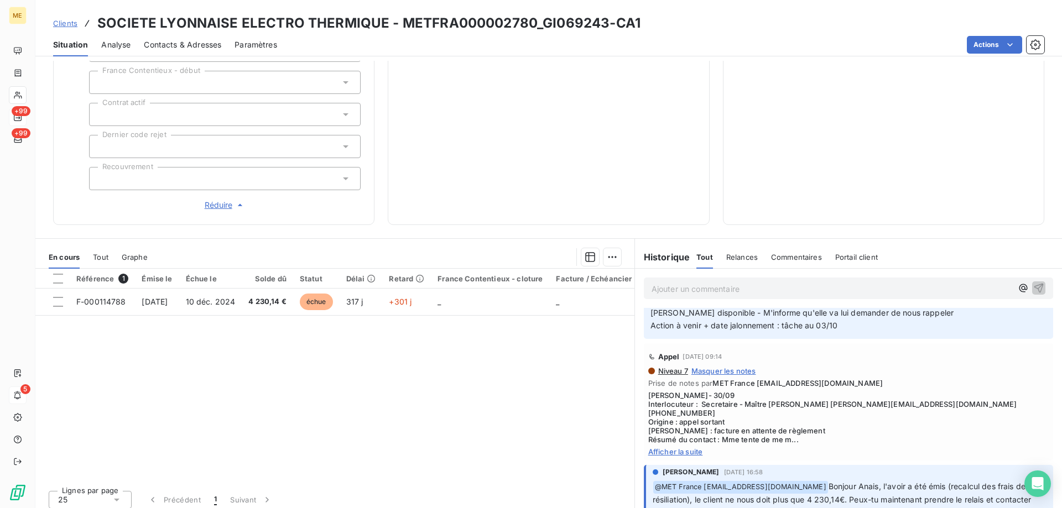
scroll to position [221, 0]
click at [691, 449] on span "Afficher la suite" at bounding box center [848, 453] width 401 height 9
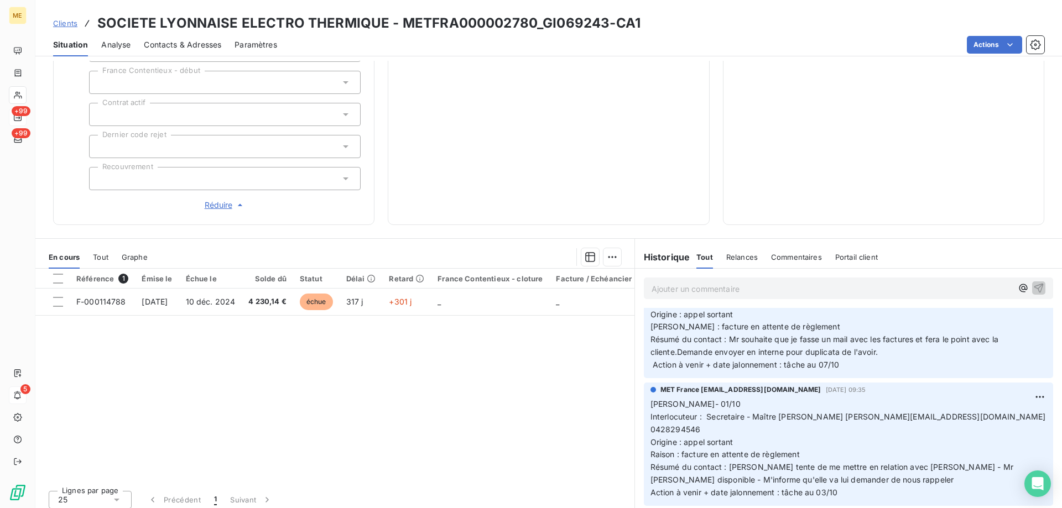
scroll to position [0, 0]
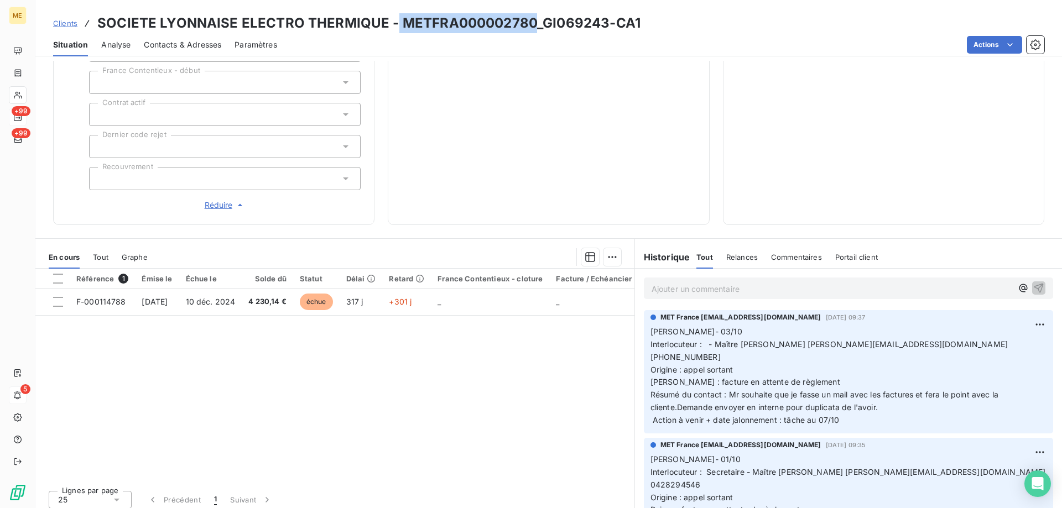
drag, startPoint x: 529, startPoint y: 22, endPoint x: 395, endPoint y: 23, distance: 134.4
click at [395, 23] on h3 "SOCIETE LYONNAISE ELECTRO THERMIQUE - METFRA000002780_GI069243-CA1" at bounding box center [368, 23] width 543 height 20
click at [413, 23] on h3 "SOCIETE LYONNAISE ELECTRO THERMIQUE - METFRA000002780_GI069243-CA1" at bounding box center [368, 23] width 543 height 20
drag, startPoint x: 400, startPoint y: 24, endPoint x: 527, endPoint y: 17, distance: 126.9
click at [527, 17] on h3 "SOCIETE LYONNAISE ELECTRO THERMIQUE - METFRA000002780_GI069243-CA1" at bounding box center [368, 23] width 543 height 20
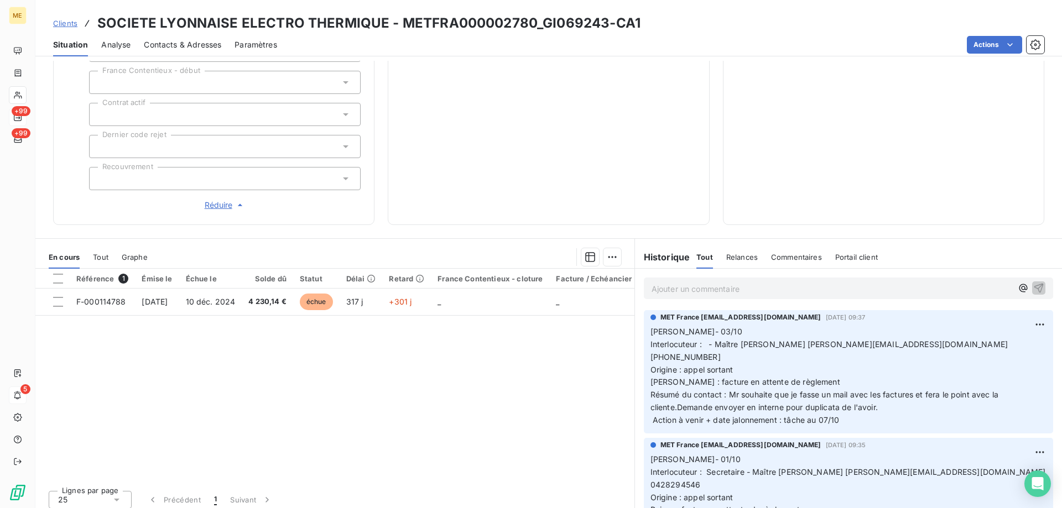
click at [531, 21] on h3 "SOCIETE LYONNAISE ELECTRO THERMIQUE - METFRA000002780_GI069243-CA1" at bounding box center [368, 23] width 543 height 20
drag, startPoint x: 531, startPoint y: 24, endPoint x: 401, endPoint y: 26, distance: 130.0
click at [401, 26] on h3 "SOCIETE LYONNAISE ELECTRO THERMIQUE - METFRA000002780_GI069243-CA1" at bounding box center [368, 23] width 543 height 20
click at [103, 253] on span "Tout" at bounding box center [100, 257] width 15 height 9
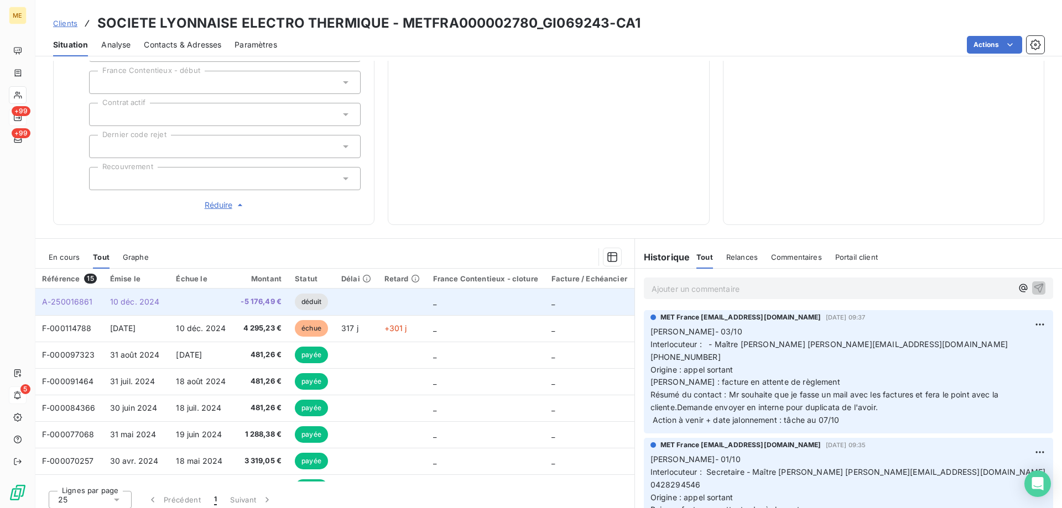
click at [457, 298] on td "_" at bounding box center [486, 302] width 118 height 27
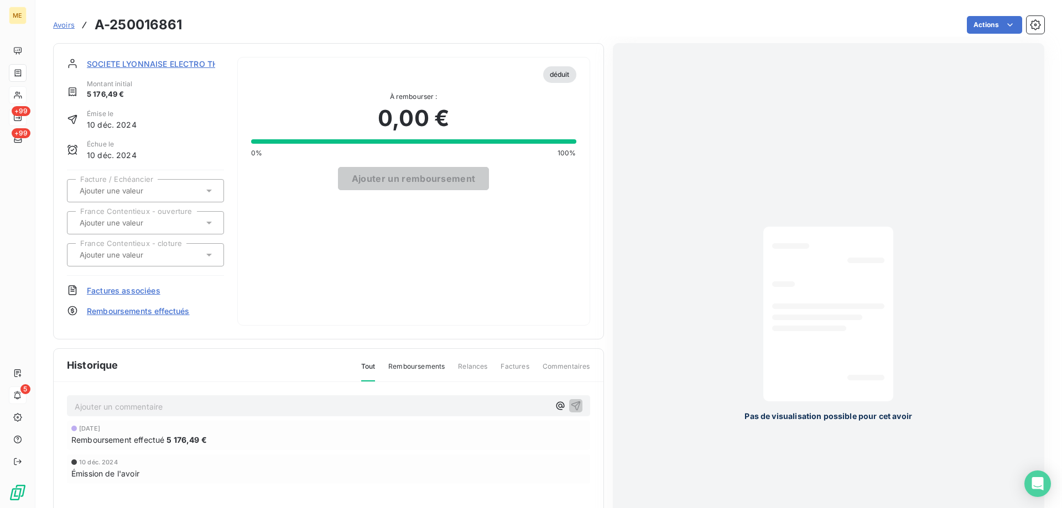
click at [123, 69] on span "SOCIETE LYONNAISE ELECTRO THERMIQUE" at bounding box center [170, 64] width 167 height 12
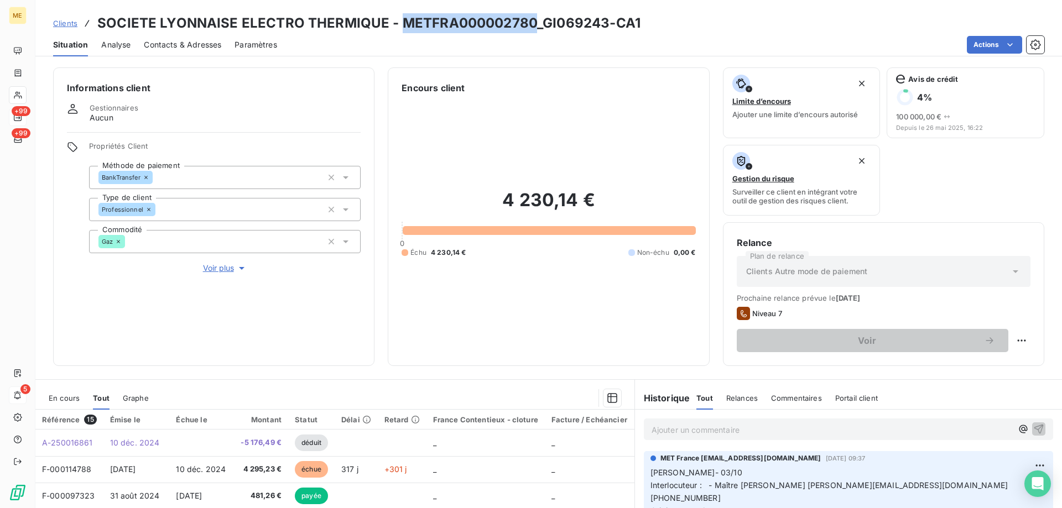
drag, startPoint x: 533, startPoint y: 25, endPoint x: 397, endPoint y: 24, distance: 135.5
click at [397, 24] on h3 "SOCIETE LYONNAISE ELECTRO THERMIQUE - METFRA000002780_GI069243-CA1" at bounding box center [368, 23] width 543 height 20
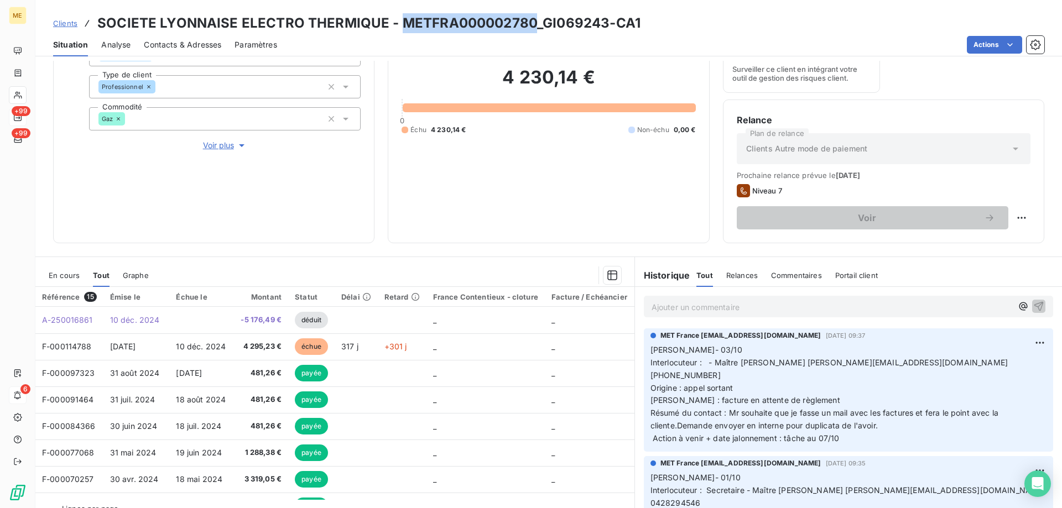
scroll to position [148, 0]
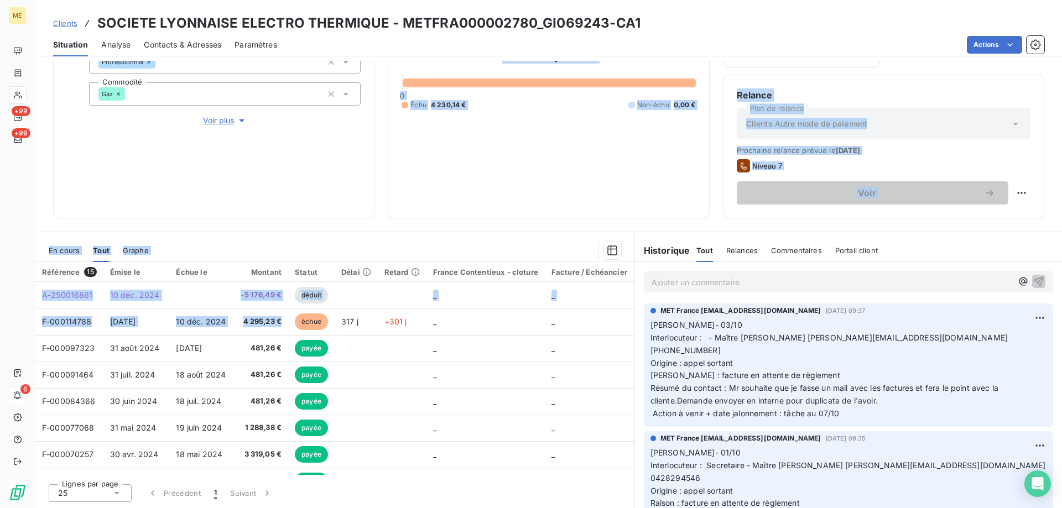
drag, startPoint x: 280, startPoint y: 324, endPoint x: 268, endPoint y: 105, distance: 219.4
click at [267, 107] on div "Informations client Gestionnaires Aucun Propriétés Client Méthode de paiement B…" at bounding box center [548, 285] width 1027 height 448
click at [413, 225] on div "Informations client Gestionnaires Aucun Propriétés Client Méthode de paiement B…" at bounding box center [548, 285] width 1027 height 448
drag, startPoint x: 92, startPoint y: 298, endPoint x: 40, endPoint y: 210, distance: 101.7
click at [40, 210] on div "Informations client Gestionnaires Aucun Propriétés Client Méthode de paiement B…" at bounding box center [548, 285] width 1027 height 448
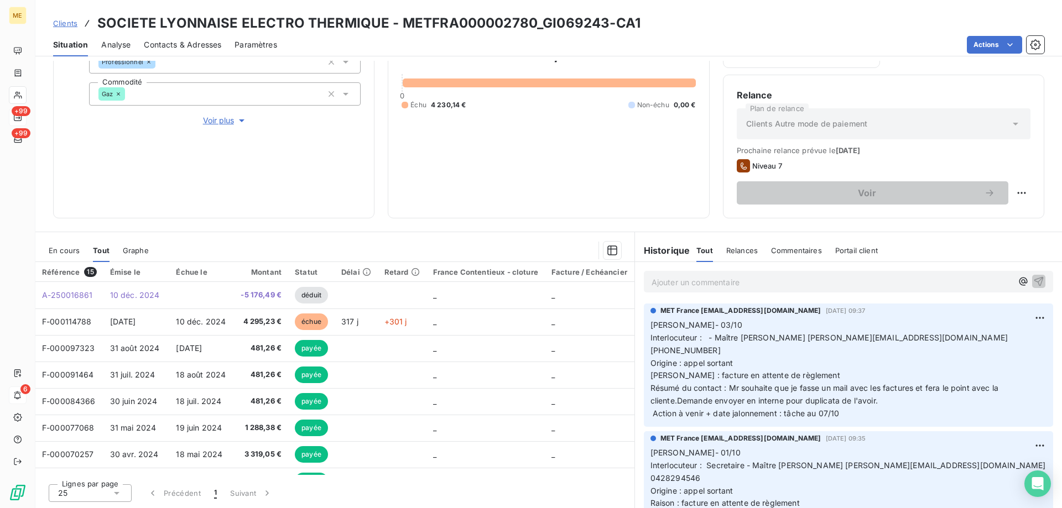
click at [763, 277] on p "Ajouter un commentaire ﻿" at bounding box center [832, 282] width 361 height 14
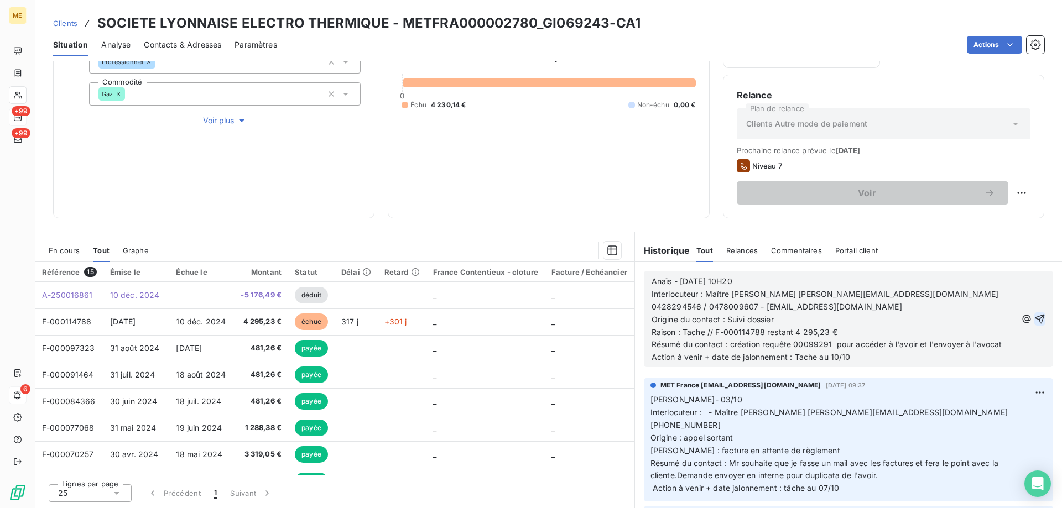
click at [1034, 318] on icon "button" at bounding box center [1039, 319] width 11 height 11
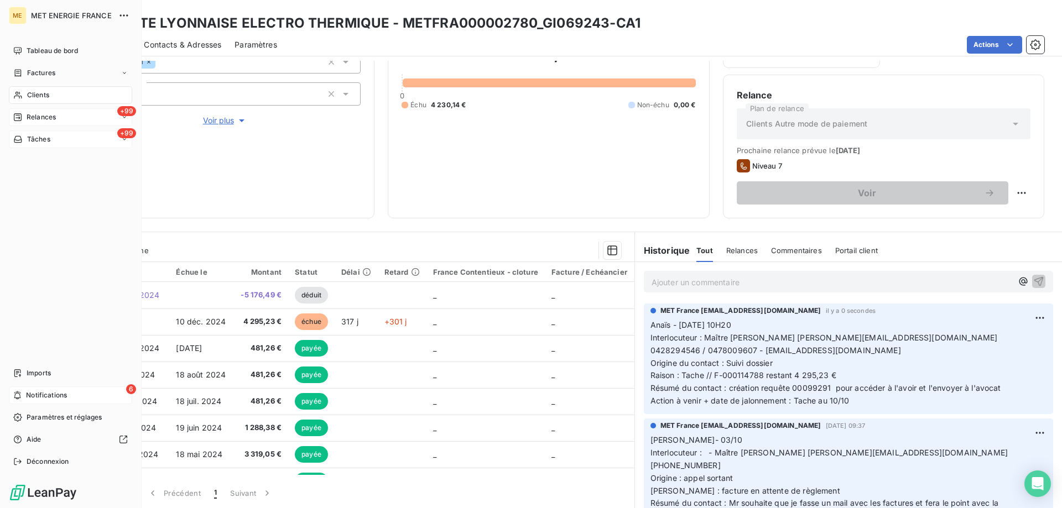
click at [35, 141] on span "Tâches" at bounding box center [38, 139] width 23 height 10
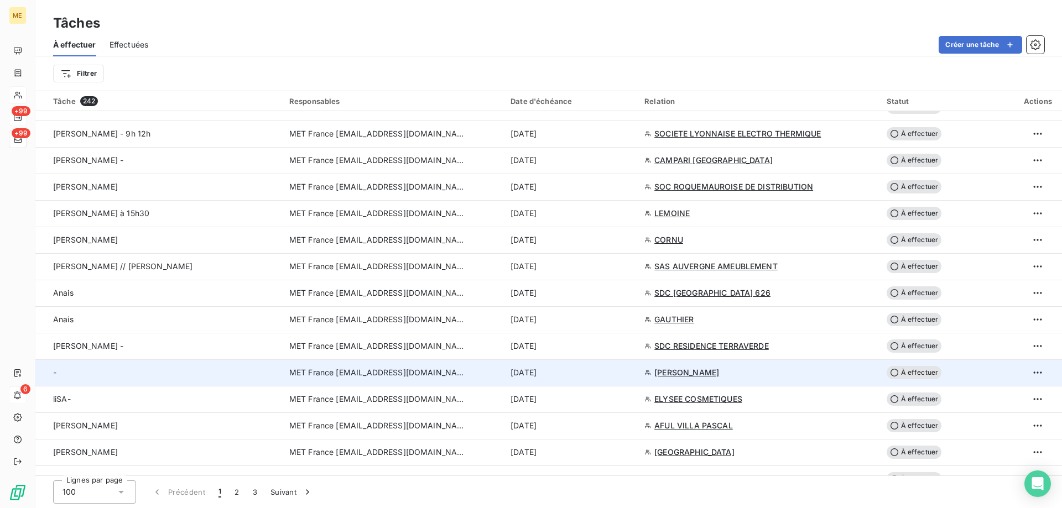
scroll to position [719, 0]
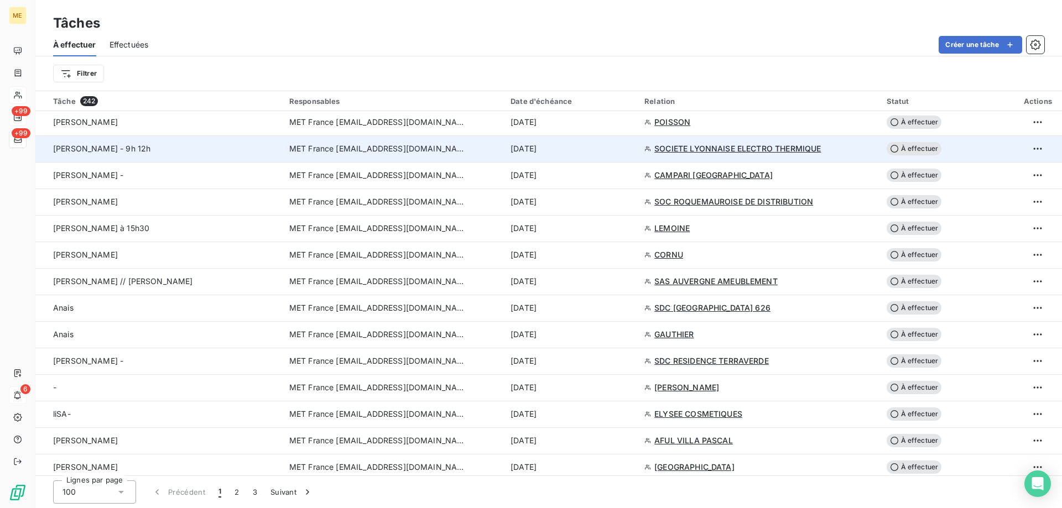
click at [604, 150] on div "[DATE]" at bounding box center [571, 148] width 121 height 11
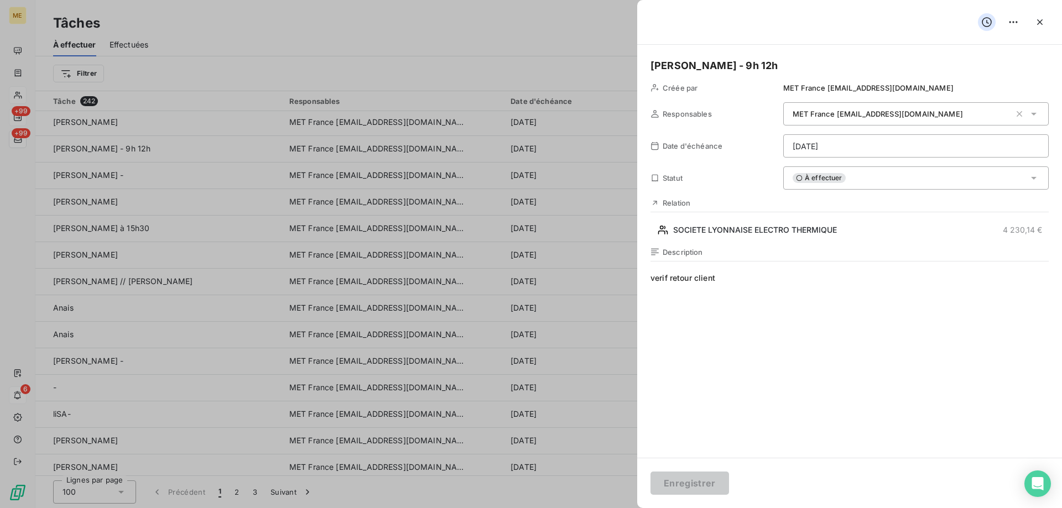
click at [758, 280] on span "verif retour client" at bounding box center [850, 379] width 398 height 212
drag, startPoint x: 758, startPoint y: 280, endPoint x: 695, endPoint y: 282, distance: 62.5
click at [695, 282] on span "verif retour client" at bounding box center [850, 379] width 398 height 212
click at [753, 281] on span "verif retour requête" at bounding box center [850, 379] width 398 height 212
click at [845, 144] on html "ME +99 +99 6 Tâches À effectuer Effectuées Créer une tâche Filtrer Tâche 242 Re…" at bounding box center [531, 309] width 1062 height 619
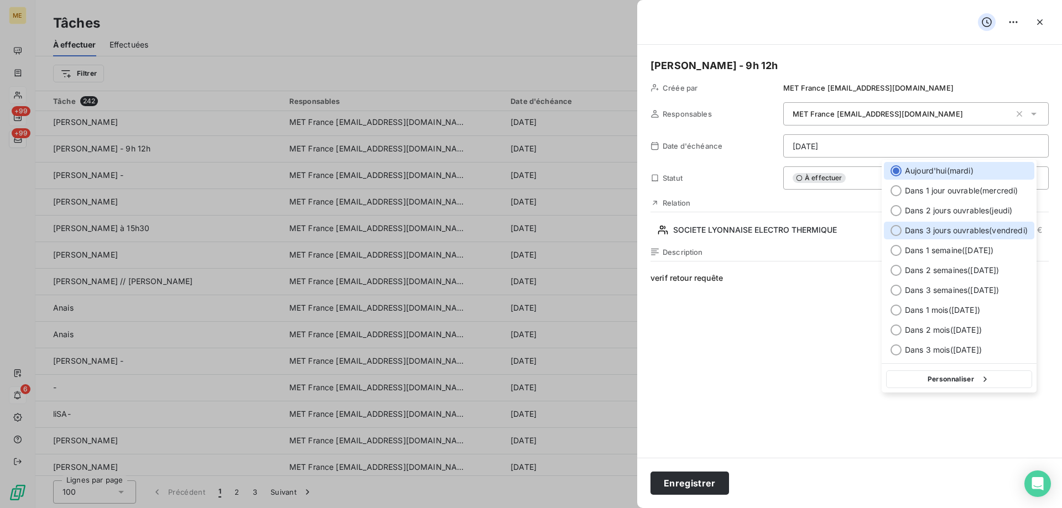
click at [997, 228] on span "Dans 3 jours ouvrables ( [DATE] )" at bounding box center [966, 230] width 123 height 11
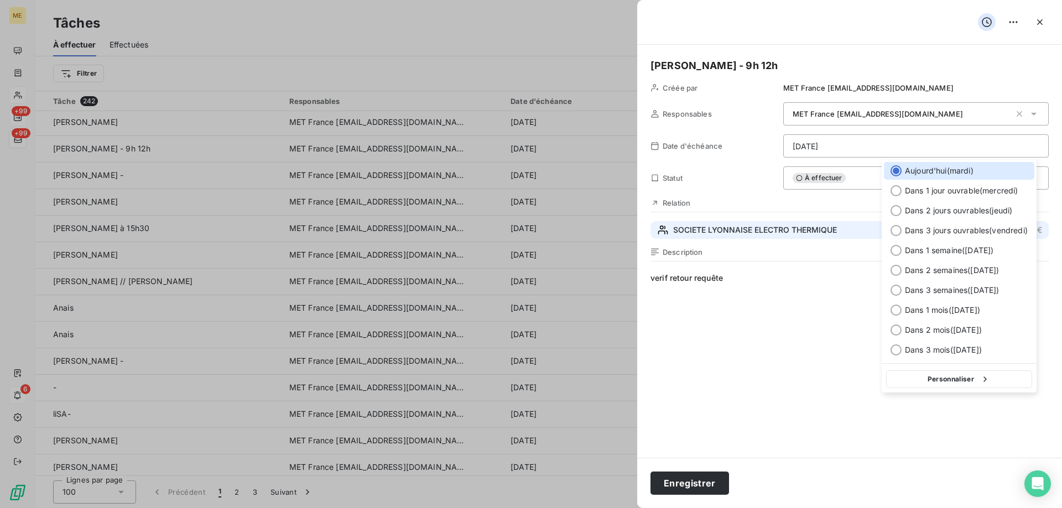
type input "[DATE]"
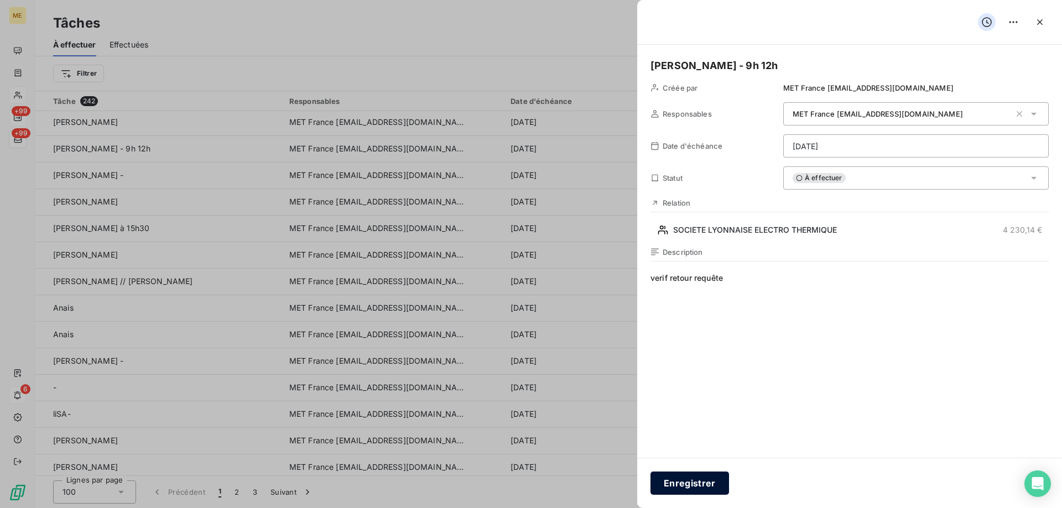
click at [686, 484] on button "Enregistrer" at bounding box center [690, 483] width 79 height 23
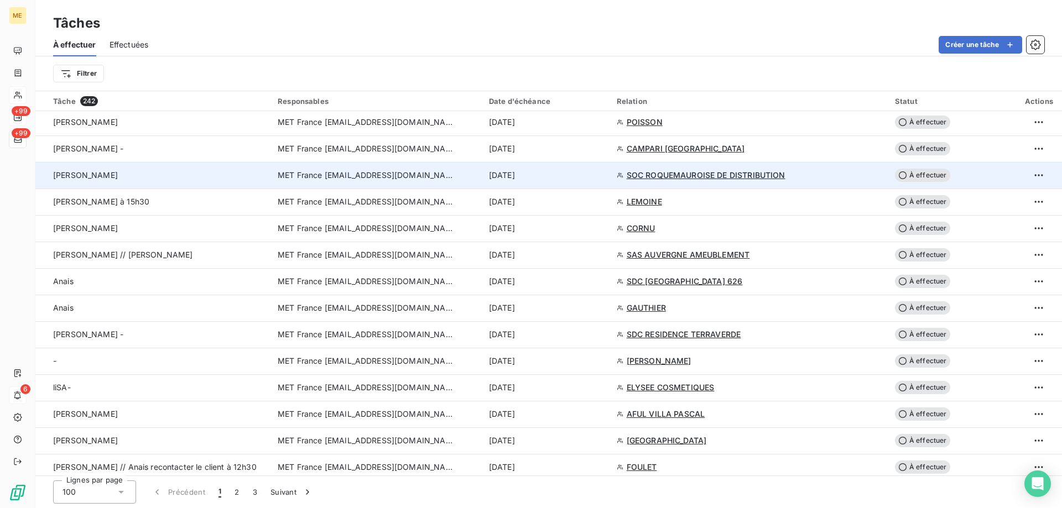
click at [587, 172] on div "[DATE]" at bounding box center [546, 175] width 115 height 11
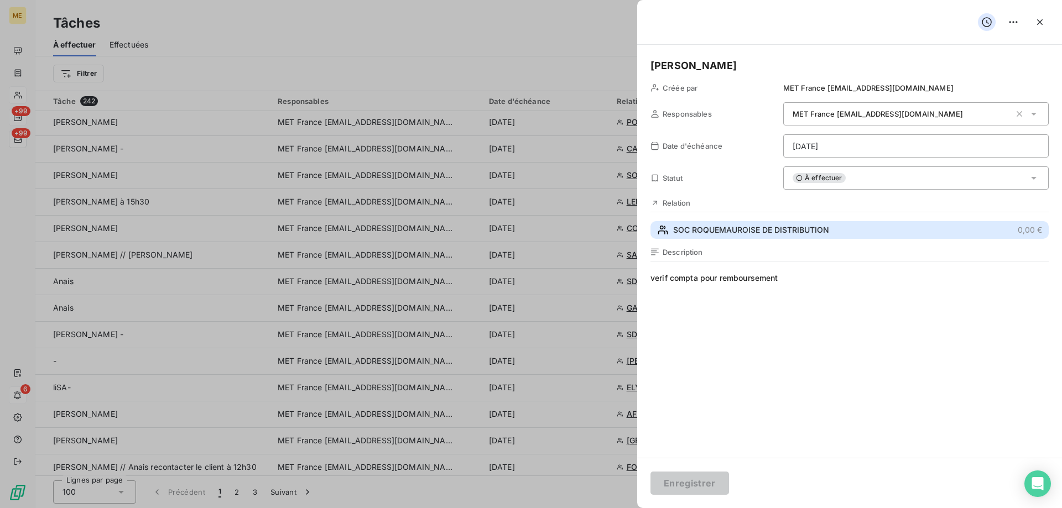
click at [826, 231] on span "SOC ROQUEMAUROISE DE DISTRIBUTION" at bounding box center [751, 230] width 156 height 11
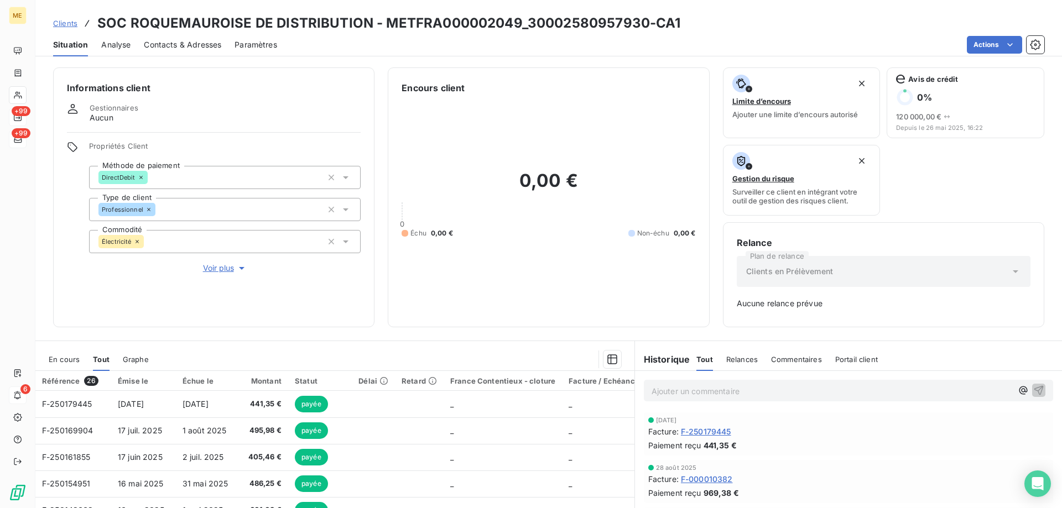
click at [69, 358] on span "En cours" at bounding box center [64, 359] width 31 height 9
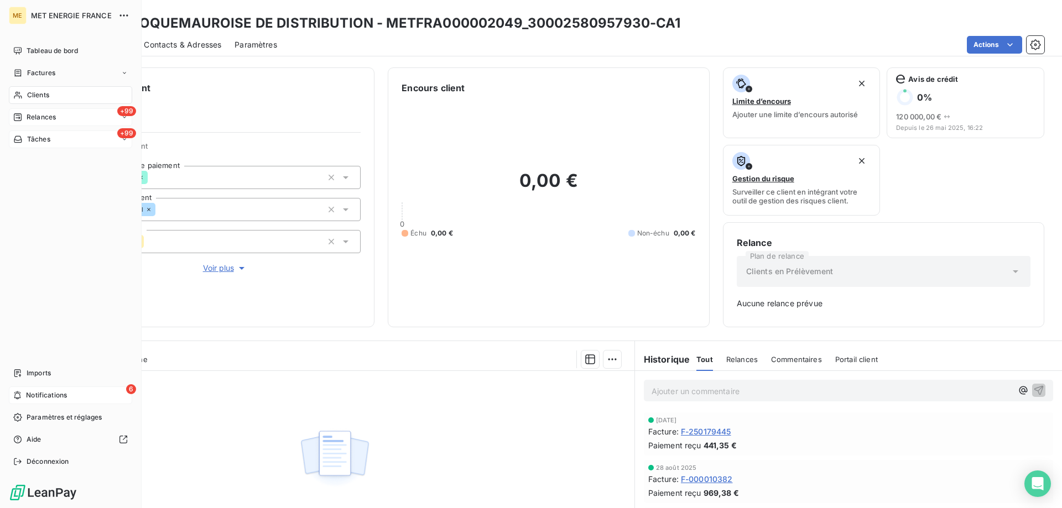
click at [33, 140] on span "Tâches" at bounding box center [38, 139] width 23 height 10
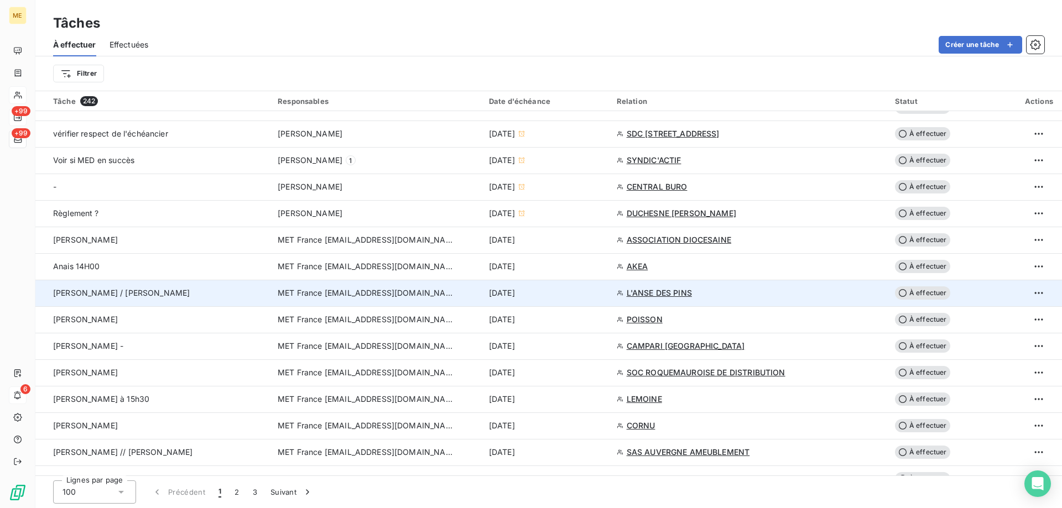
scroll to position [553, 0]
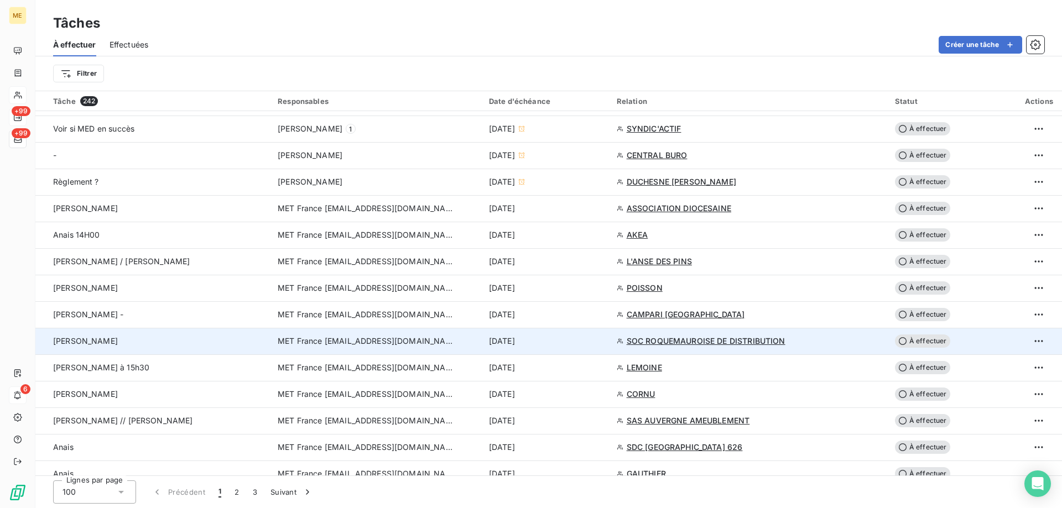
click at [573, 344] on div "[DATE]" at bounding box center [546, 341] width 115 height 11
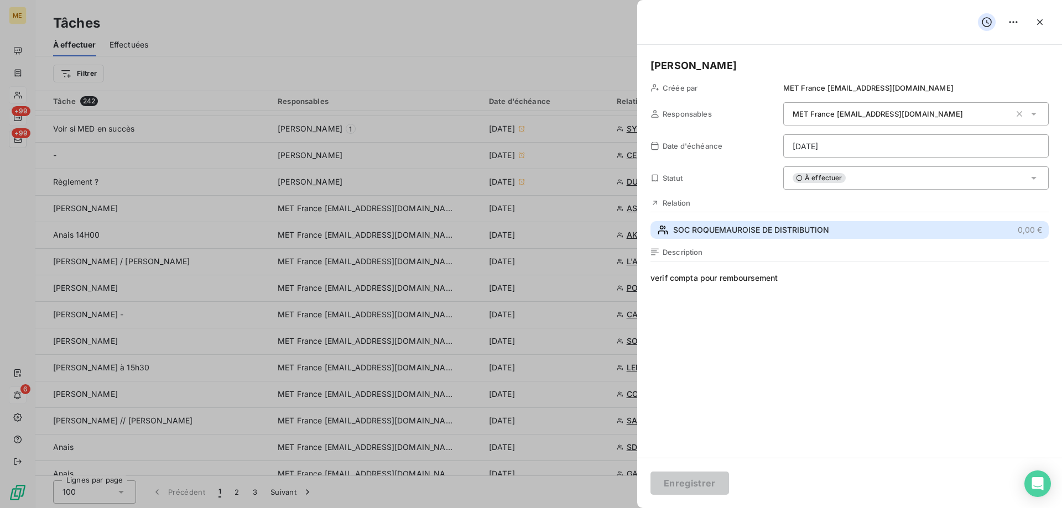
click at [782, 231] on span "SOC ROQUEMAUROISE DE DISTRIBUTION" at bounding box center [751, 230] width 156 height 11
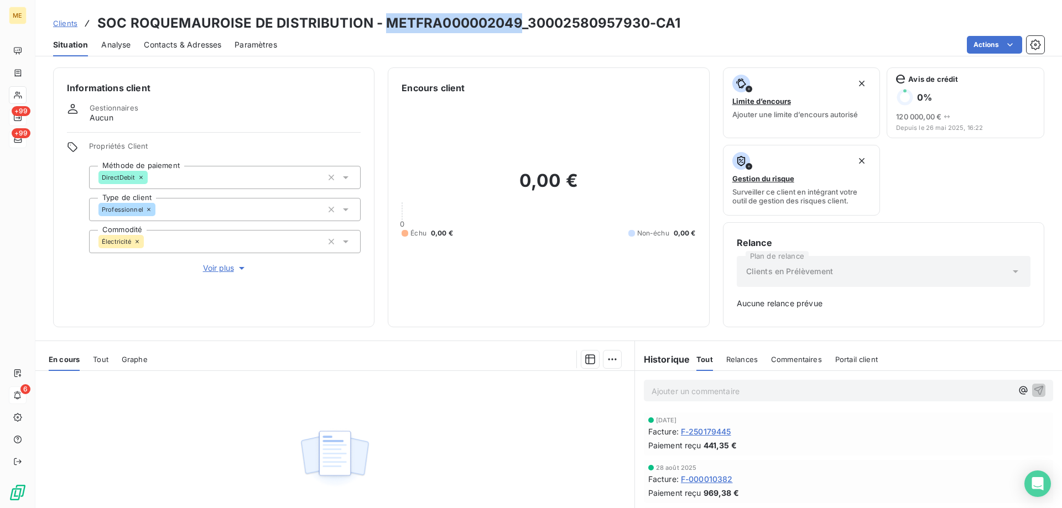
drag, startPoint x: 519, startPoint y: 24, endPoint x: 384, endPoint y: 25, distance: 135.5
click at [384, 25] on h3 "SOC ROQUEMAUROISE DE DISTRIBUTION - METFRA000002049_30002580957930-CA1" at bounding box center [389, 23] width 584 height 20
click at [541, 24] on h3 "SOC ROQUEMAUROISE DE DISTRIBUTION - METFRA000002049_30002580957930-CA1" at bounding box center [389, 23] width 584 height 20
drag, startPoint x: 518, startPoint y: 20, endPoint x: 386, endPoint y: 27, distance: 132.9
click at [386, 27] on h3 "SOC ROQUEMAUROISE DE DISTRIBUTION - METFRA000002049_30002580957930-CA1" at bounding box center [389, 23] width 584 height 20
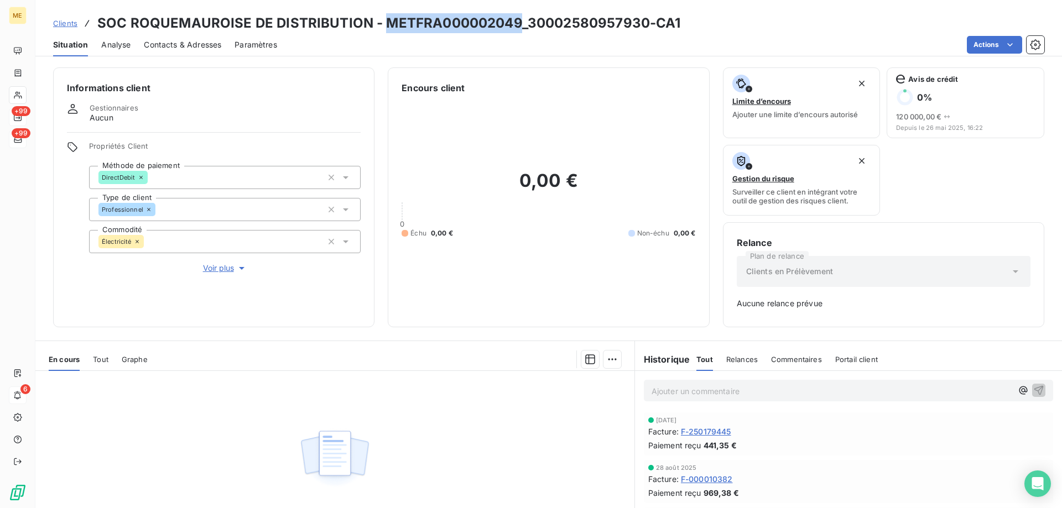
click at [59, 20] on span "Clients" at bounding box center [65, 23] width 24 height 9
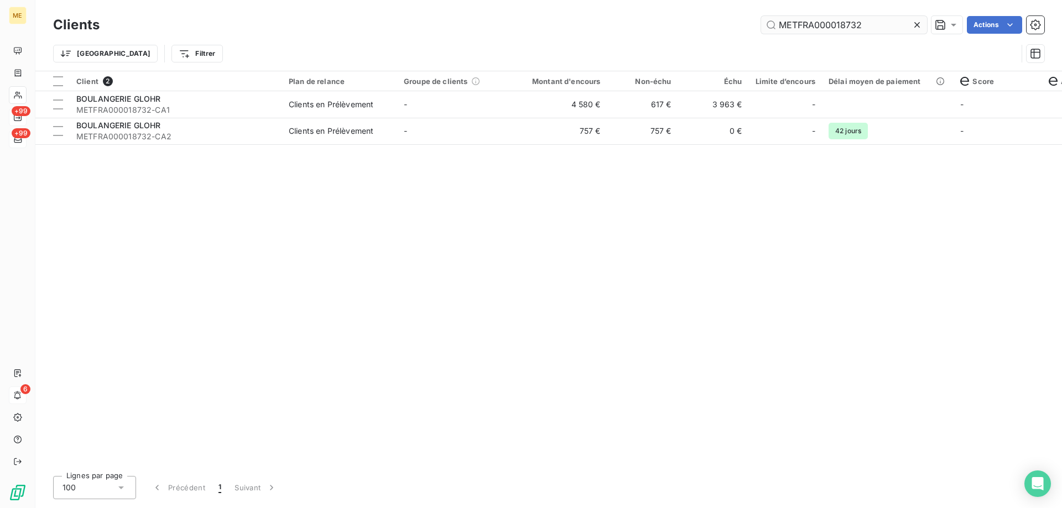
click at [819, 23] on input "METFRA000018732" at bounding box center [844, 25] width 166 height 18
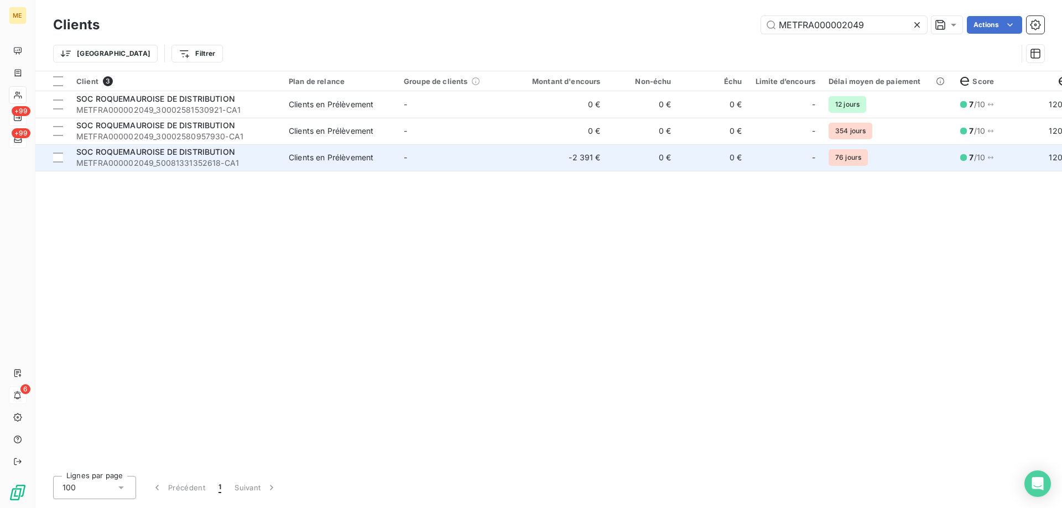
type input "METFRA000002049"
click at [523, 160] on td "-2 391 €" at bounding box center [559, 157] width 95 height 27
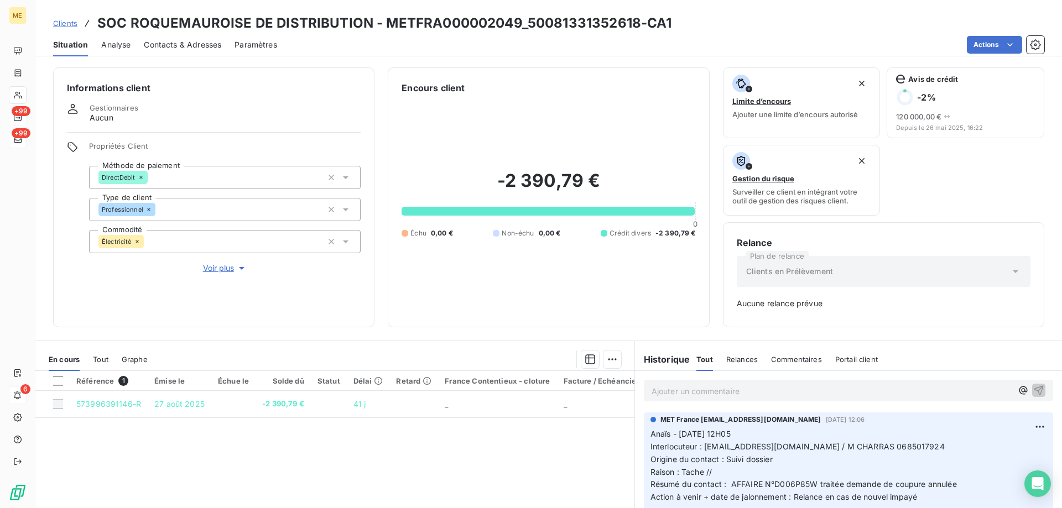
click at [64, 25] on span "Clients" at bounding box center [65, 23] width 24 height 9
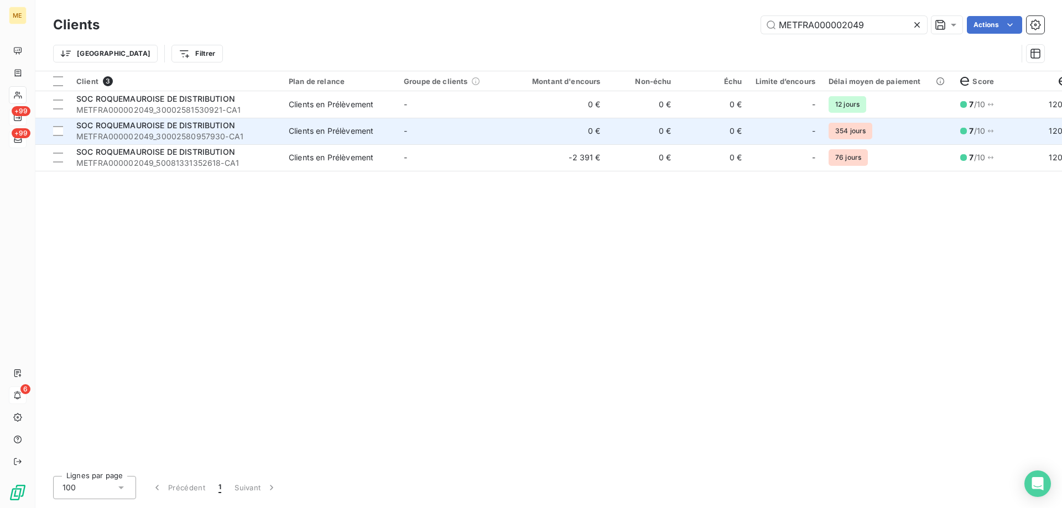
click at [544, 132] on td "0 €" at bounding box center [559, 131] width 95 height 27
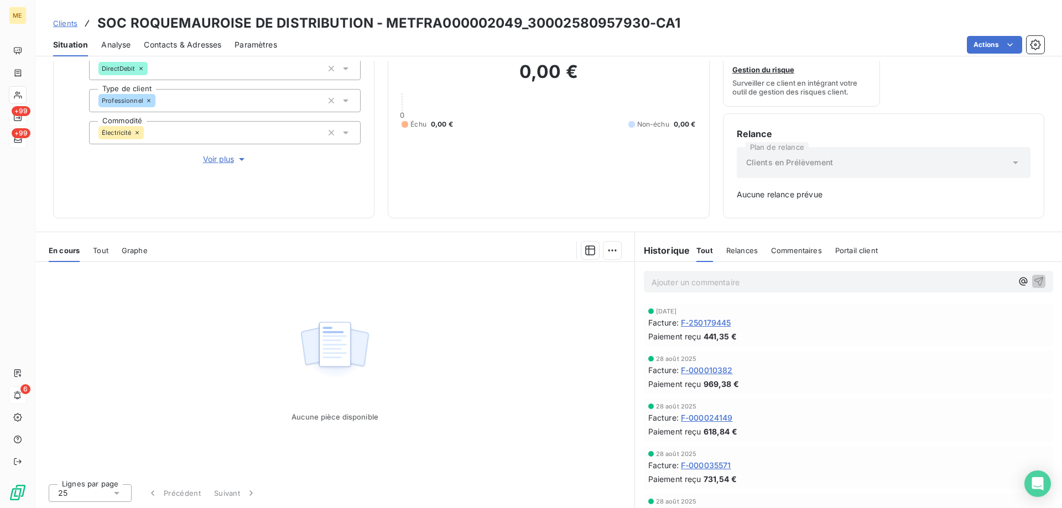
click at [58, 30] on div "Clients SOC ROQUEMAUROISE DE DISTRIBUTION - METFRA000002049_30002580957930-CA1" at bounding box center [367, 23] width 628 height 20
click at [64, 23] on span "Clients" at bounding box center [65, 23] width 24 height 9
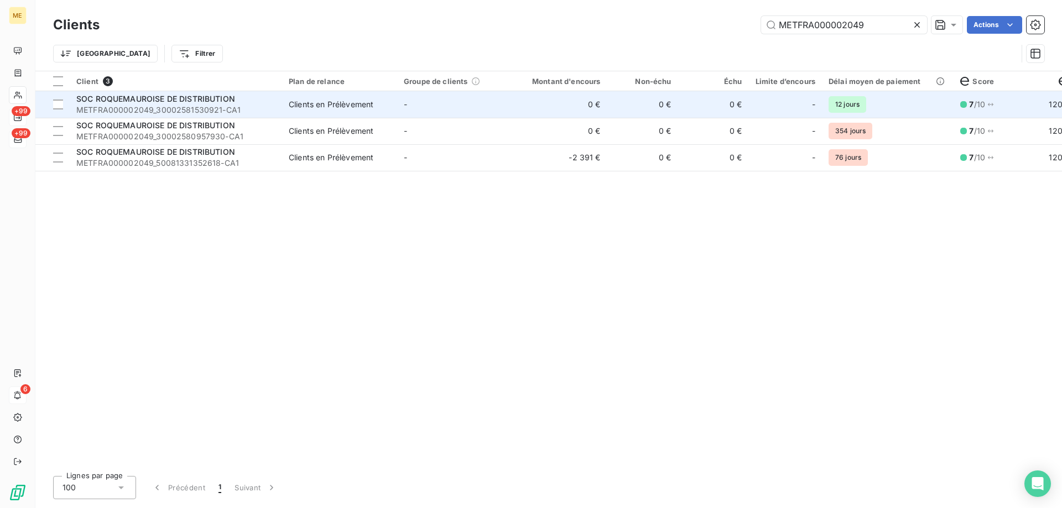
click at [597, 110] on td "0 €" at bounding box center [559, 104] width 95 height 27
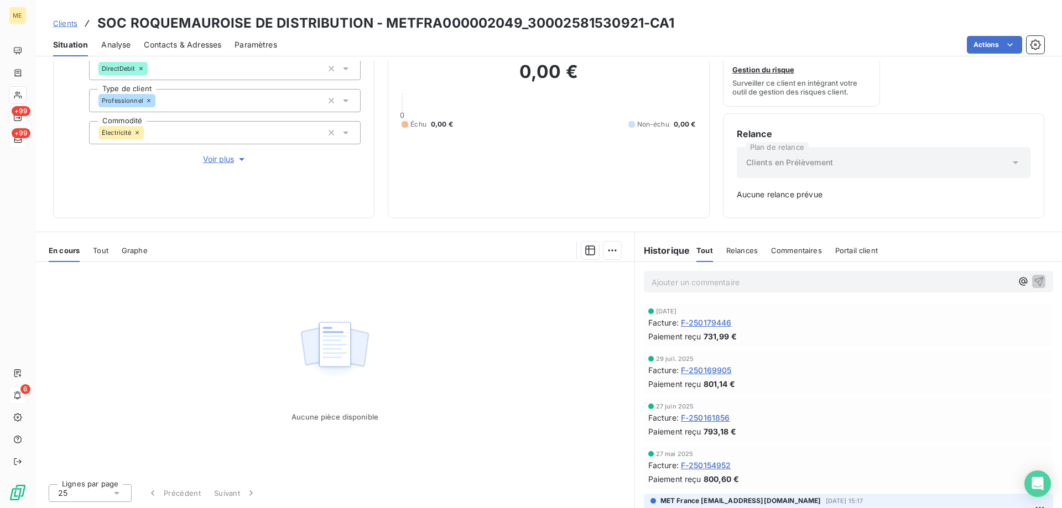
click at [66, 20] on span "Clients" at bounding box center [65, 23] width 24 height 9
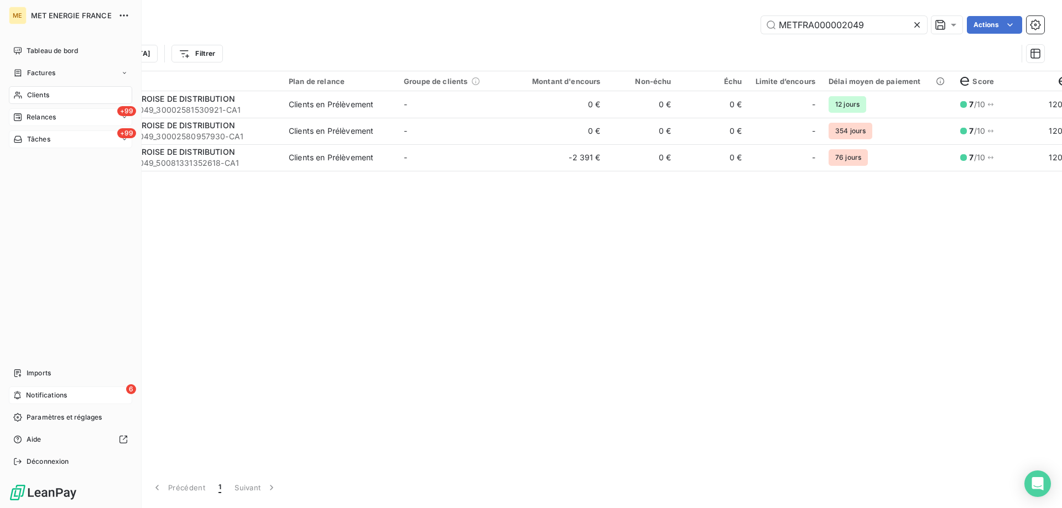
click at [30, 141] on span "Tâches" at bounding box center [38, 139] width 23 height 10
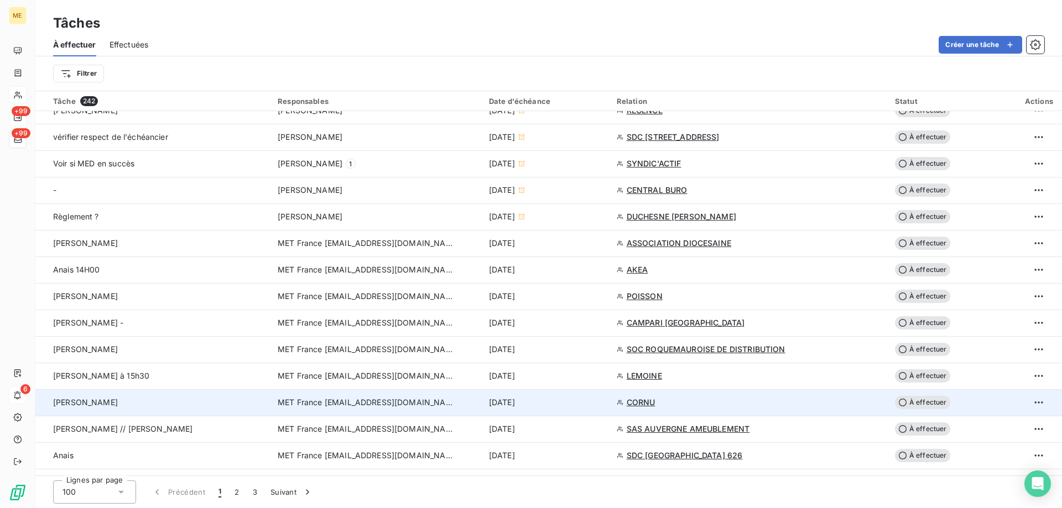
scroll to position [609, 0]
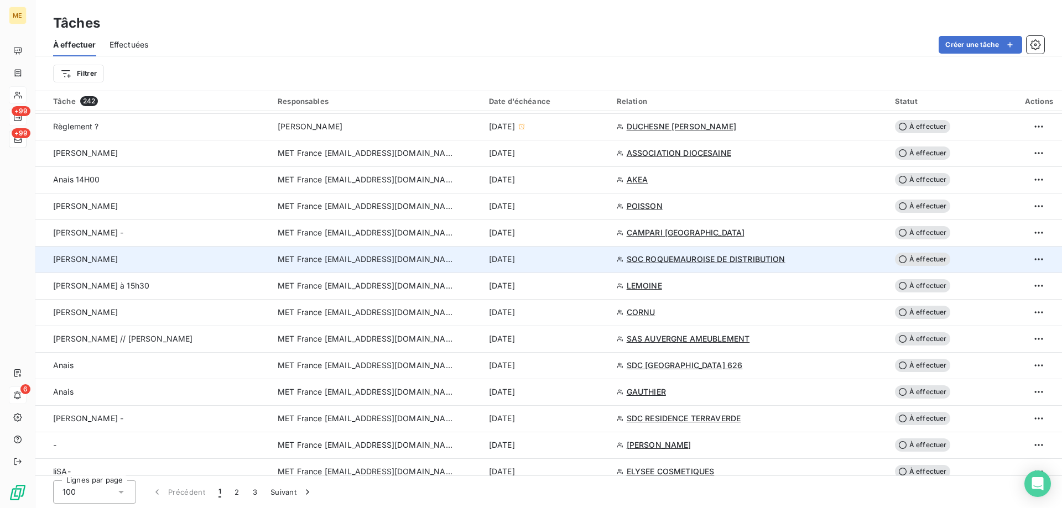
click at [553, 268] on td "[DATE]" at bounding box center [546, 259] width 128 height 27
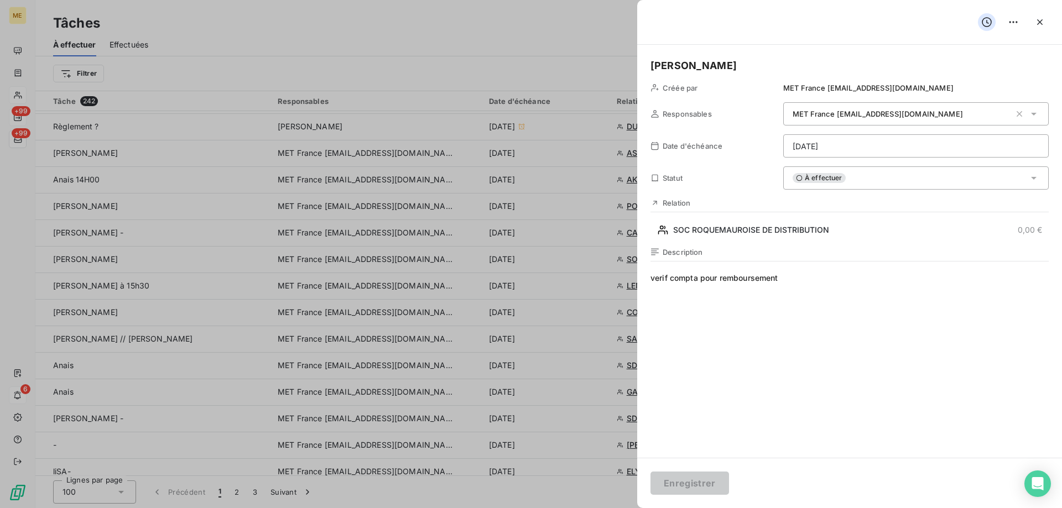
click at [873, 178] on div "À effectuer" at bounding box center [916, 178] width 266 height 23
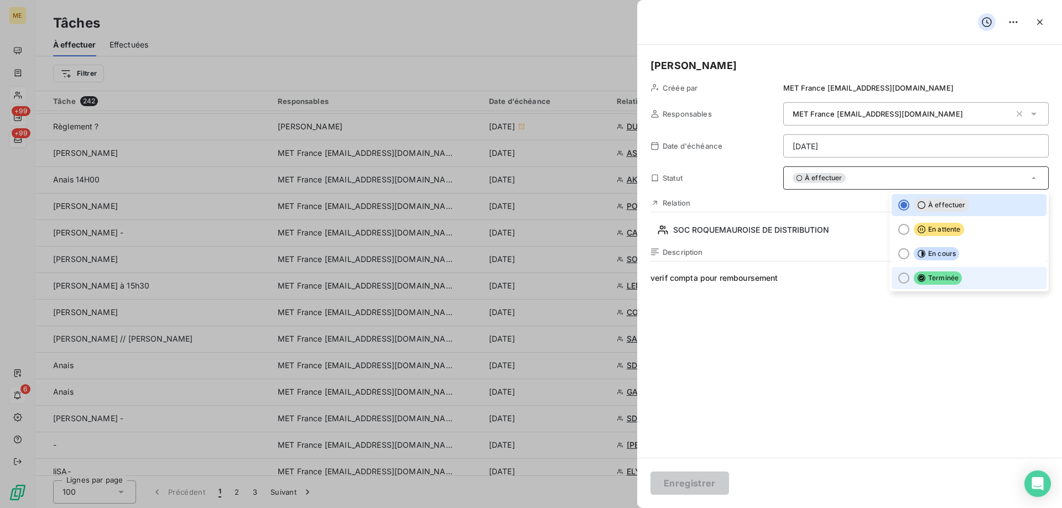
click at [984, 277] on li "Terminée" at bounding box center [969, 278] width 155 height 22
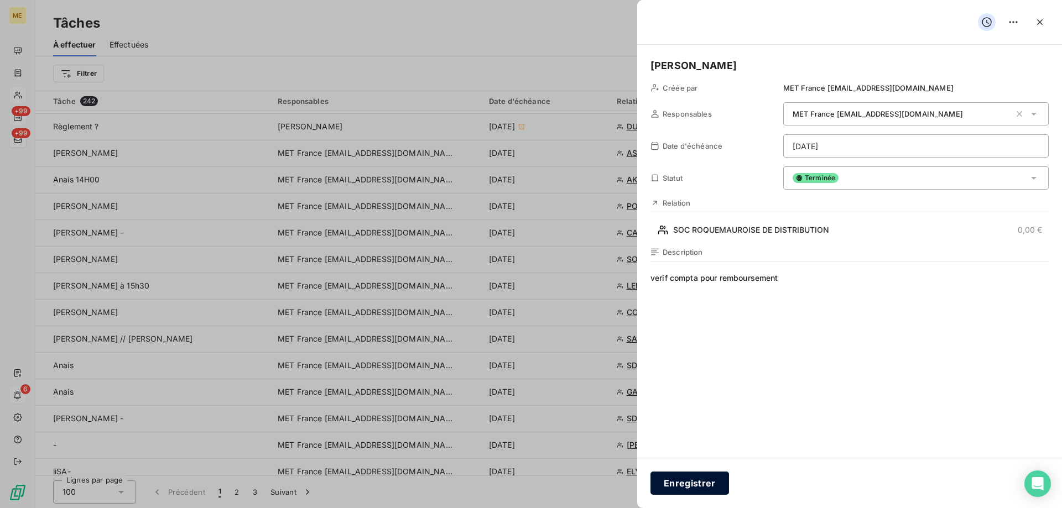
click at [672, 485] on button "Enregistrer" at bounding box center [690, 483] width 79 height 23
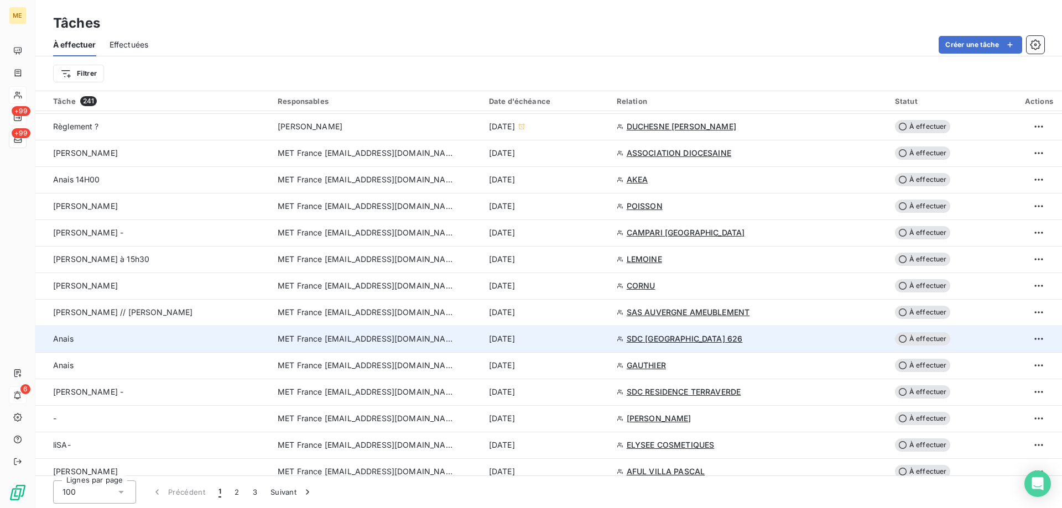
click at [581, 334] on div "[DATE]" at bounding box center [546, 339] width 115 height 11
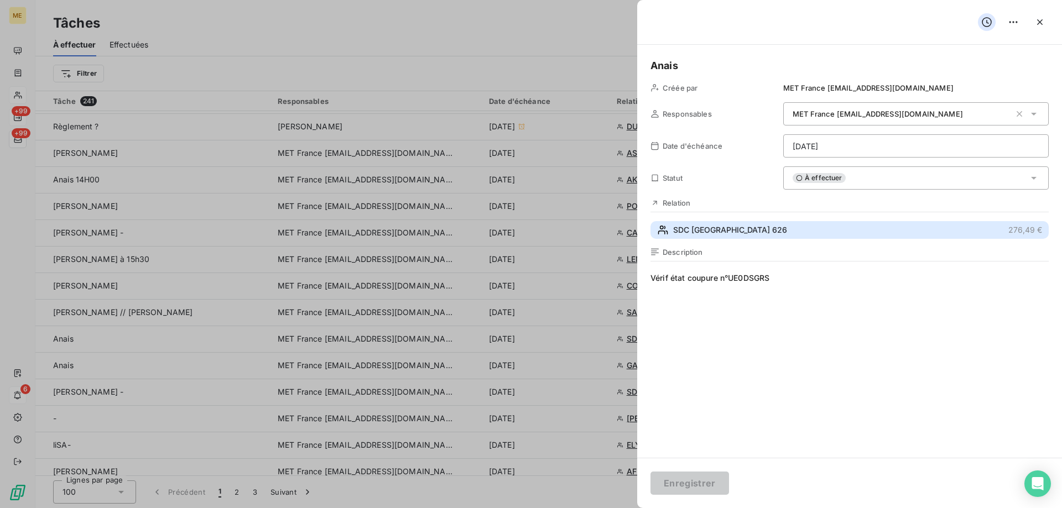
click at [774, 227] on button "SDC [GEOGRAPHIC_DATA] 626 276,49 €" at bounding box center [850, 230] width 398 height 18
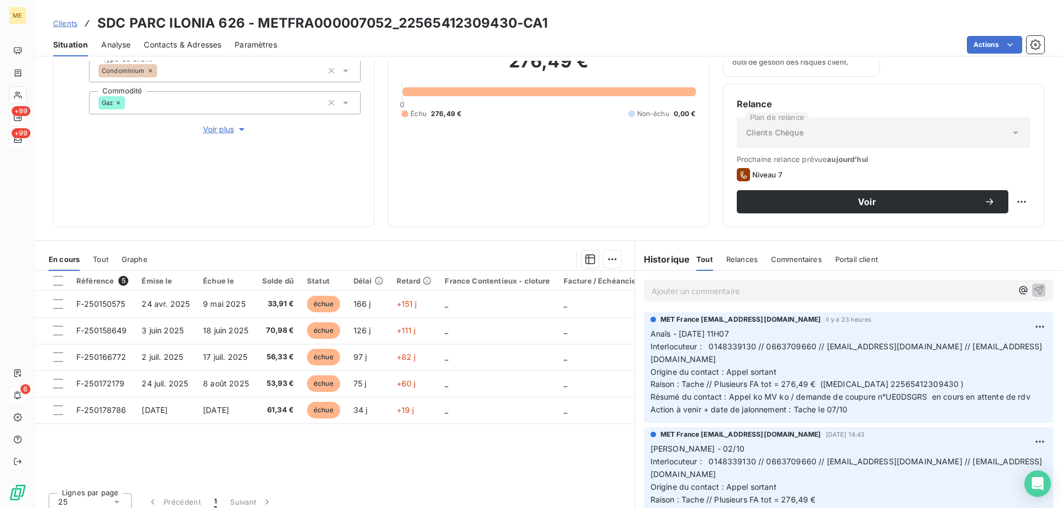
scroll to position [148, 0]
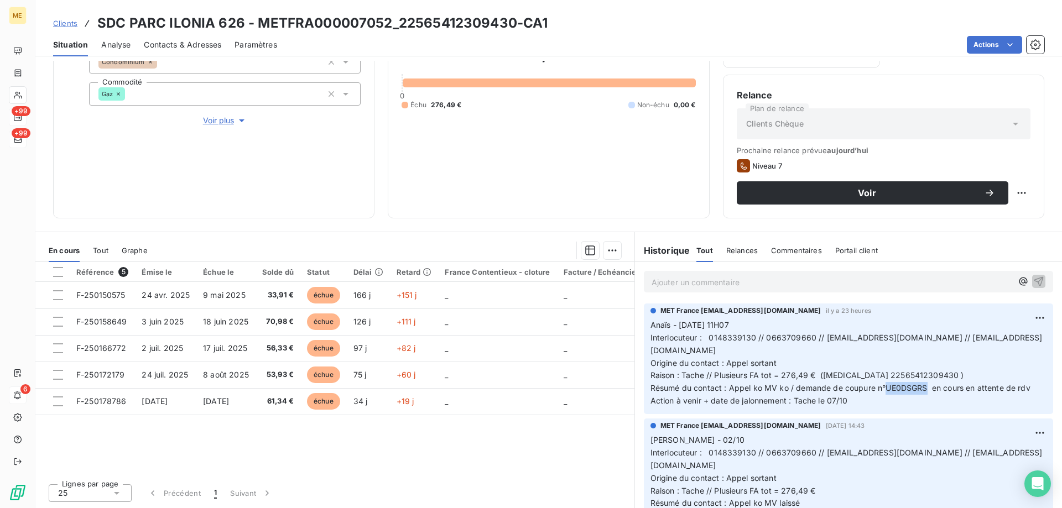
drag, startPoint x: 921, startPoint y: 387, endPoint x: 883, endPoint y: 390, distance: 37.8
click at [883, 390] on span "Résumé du contact : Appel ko MV ko / demande de coupure n°UE0DSGRS en cours en …" at bounding box center [841, 387] width 380 height 9
click at [888, 349] on p "Anaïs - [DATE] 11H07 Interlocuteur : 0148339130 // 0663709660 // [EMAIL_ADDRESS…" at bounding box center [849, 363] width 396 height 89
drag, startPoint x: 921, startPoint y: 339, endPoint x: 950, endPoint y: 336, distance: 29.5
click at [950, 336] on span "Interlocuteur : 0148339130 // 0663709660 // [EMAIL_ADDRESS][DOMAIN_NAME] // [EM…" at bounding box center [847, 344] width 392 height 22
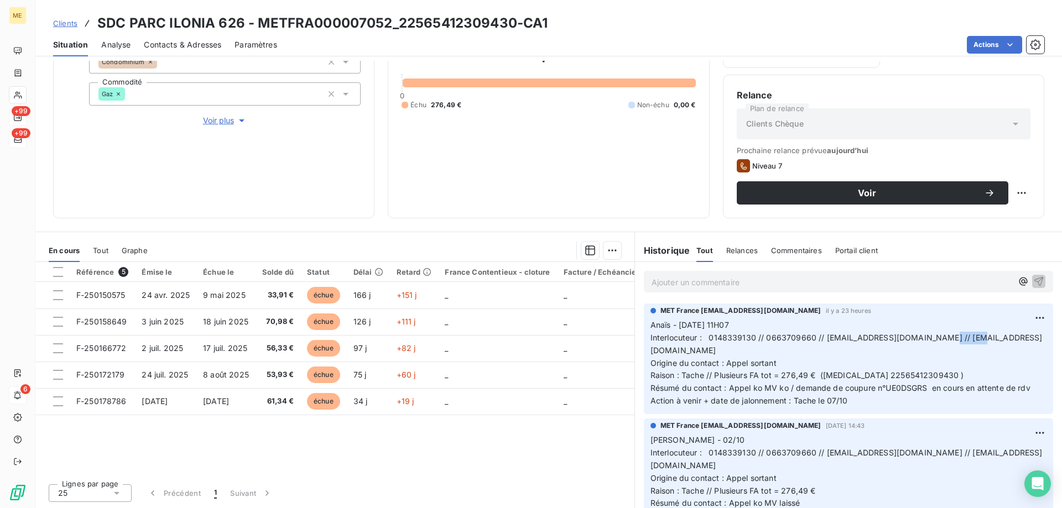
click at [950, 336] on span "Interlocuteur : 0148339130 // 0663709660 // [EMAIL_ADDRESS][DOMAIN_NAME] // [EM…" at bounding box center [847, 344] width 392 height 22
drag, startPoint x: 923, startPoint y: 337, endPoint x: 763, endPoint y: 353, distance: 160.1
click at [763, 353] on p "Anaïs - [DATE] 11H07 Interlocuteur : 0148339130 // 0663709660 // [EMAIL_ADDRESS…" at bounding box center [849, 363] width 396 height 89
click at [902, 335] on span "Interlocuteur : 0148339130 // 0663709660 // [EMAIL_ADDRESS][DOMAIN_NAME] // [EM…" at bounding box center [847, 344] width 392 height 22
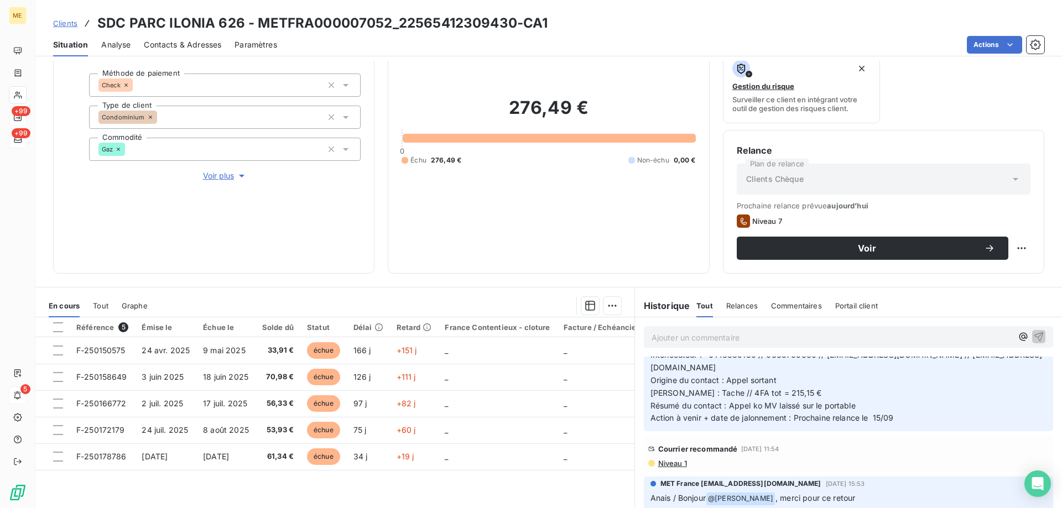
scroll to position [774, 0]
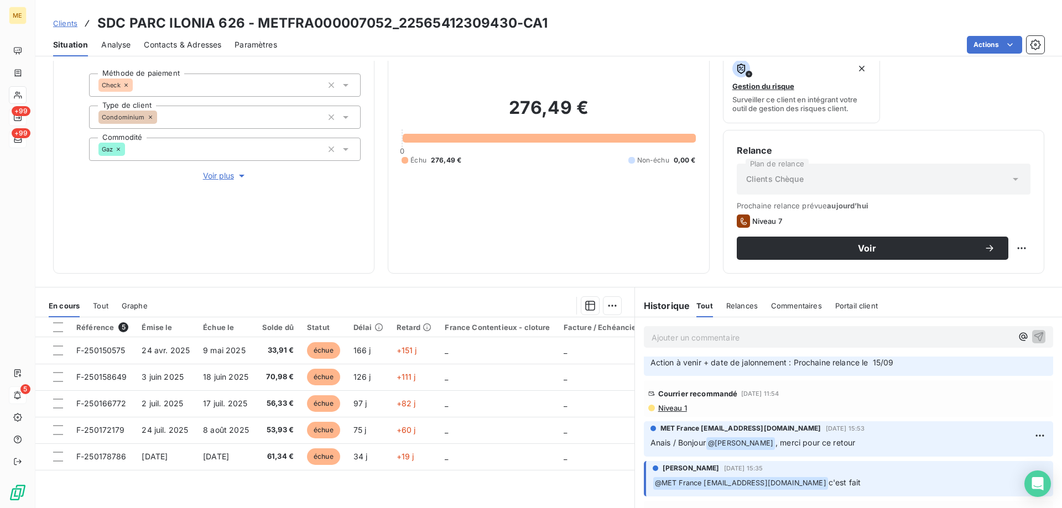
click at [672, 405] on span "Niveau 1" at bounding box center [672, 408] width 30 height 9
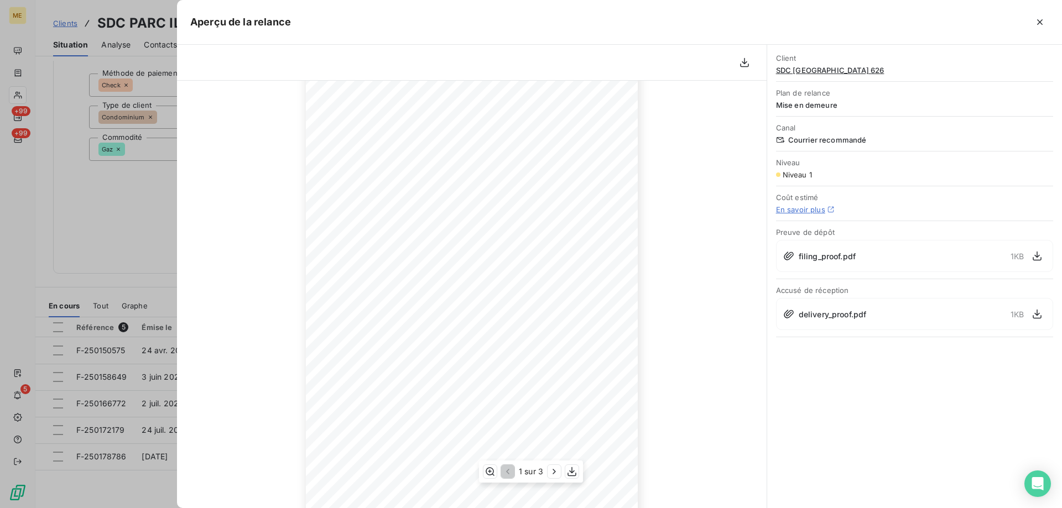
scroll to position [107, 0]
click at [1041, 22] on icon "button" at bounding box center [1040, 22] width 6 height 6
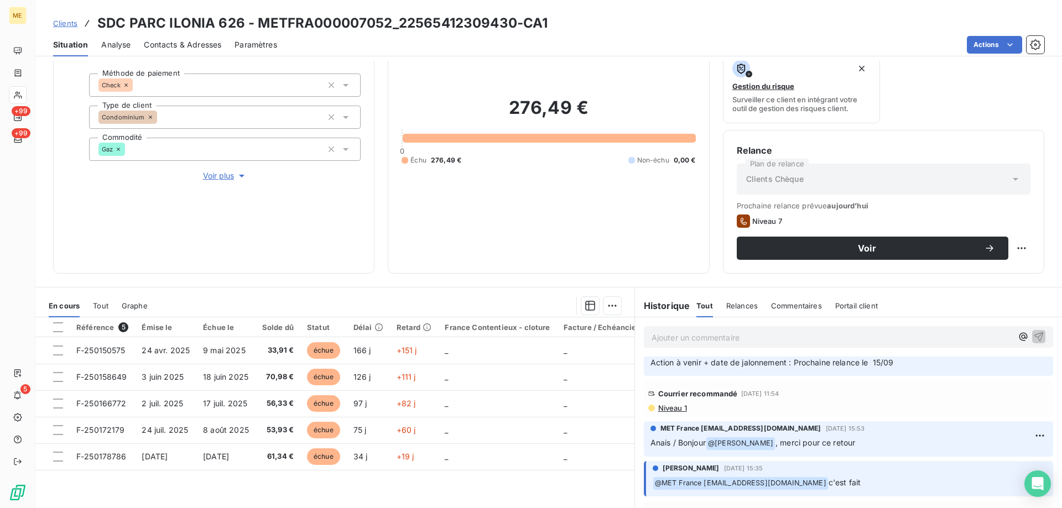
scroll to position [0, 0]
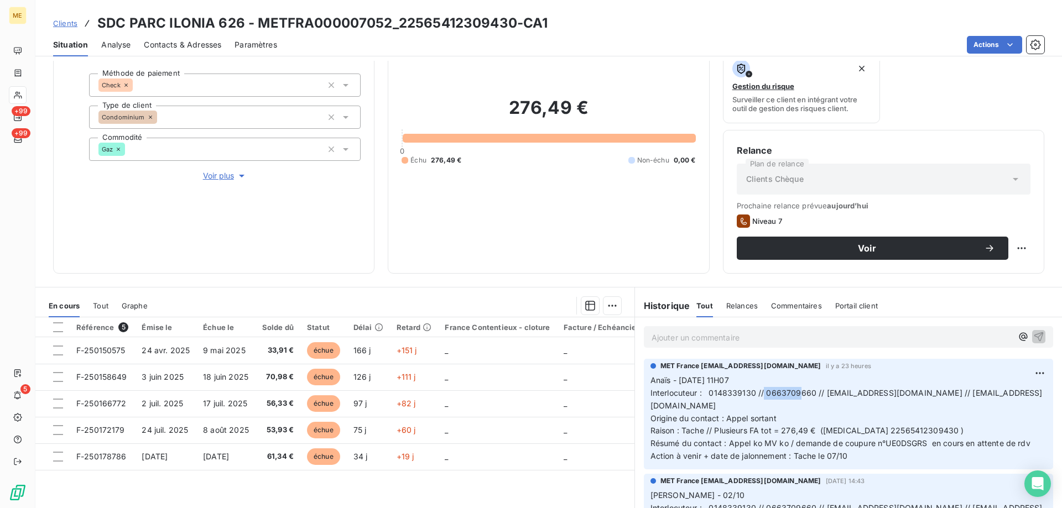
drag, startPoint x: 759, startPoint y: 393, endPoint x: 797, endPoint y: 393, distance: 37.6
click at [797, 393] on span "Interlocuteur : 0148339130 // 0663709660 // [EMAIL_ADDRESS][DOMAIN_NAME] // [EM…" at bounding box center [847, 399] width 392 height 22
click at [799, 393] on span "Interlocuteur : 0148339130 // 0663709660 // [EMAIL_ADDRESS][DOMAIN_NAME] // [EM…" at bounding box center [847, 399] width 392 height 22
click at [762, 404] on p "Anaïs - [DATE] 11H07 Interlocuteur : 0148339130 // 0663709660 // [EMAIL_ADDRESS…" at bounding box center [849, 419] width 396 height 89
drag, startPoint x: 760, startPoint y: 393, endPoint x: 809, endPoint y: 394, distance: 49.2
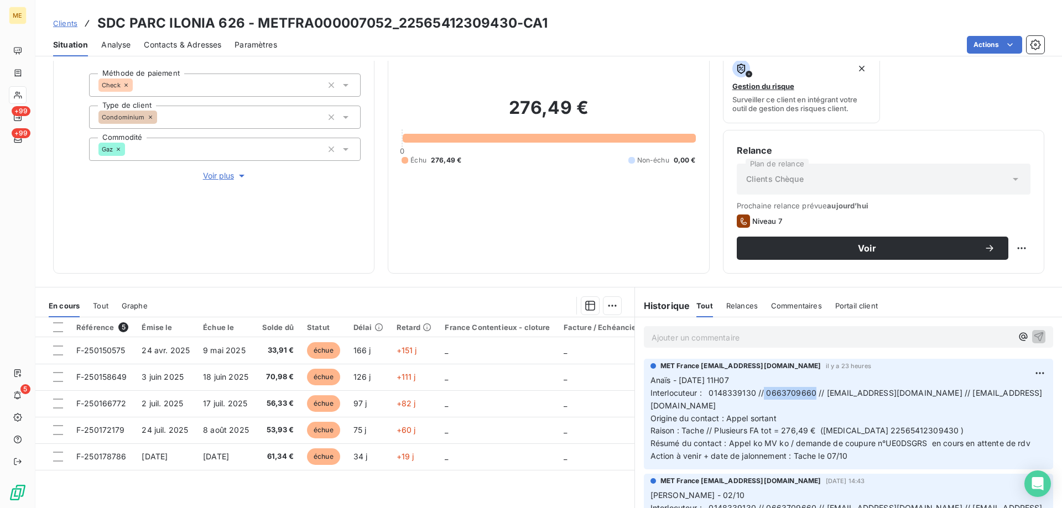
click at [809, 394] on span "Interlocuteur : 0148339130 // 0663709660 // [EMAIL_ADDRESS][DOMAIN_NAME] // [EM…" at bounding box center [847, 399] width 392 height 22
click at [754, 407] on span "Interlocuteur : 0148339130 // 0663709660 // [EMAIL_ADDRESS][DOMAIN_NAME] // [EM…" at bounding box center [847, 399] width 392 height 22
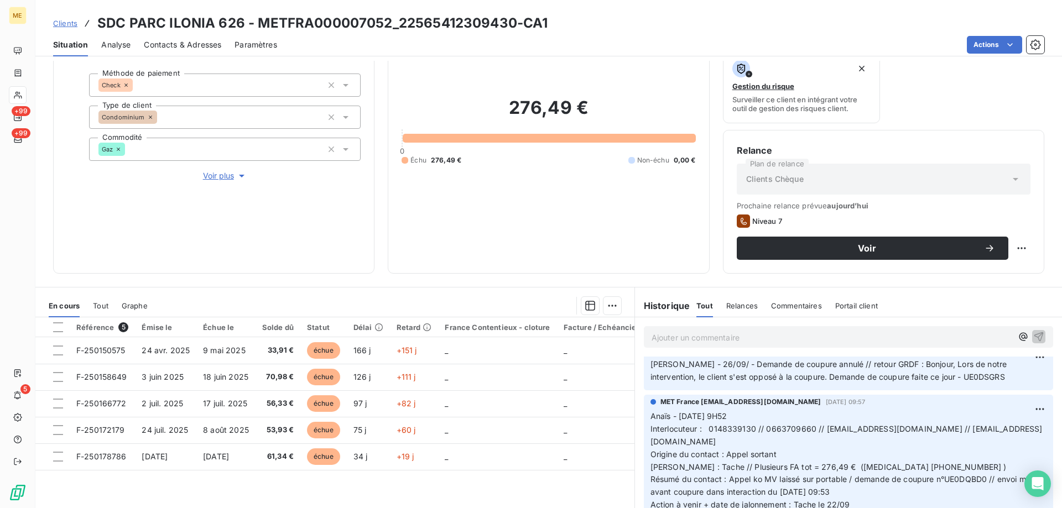
scroll to position [332, 0]
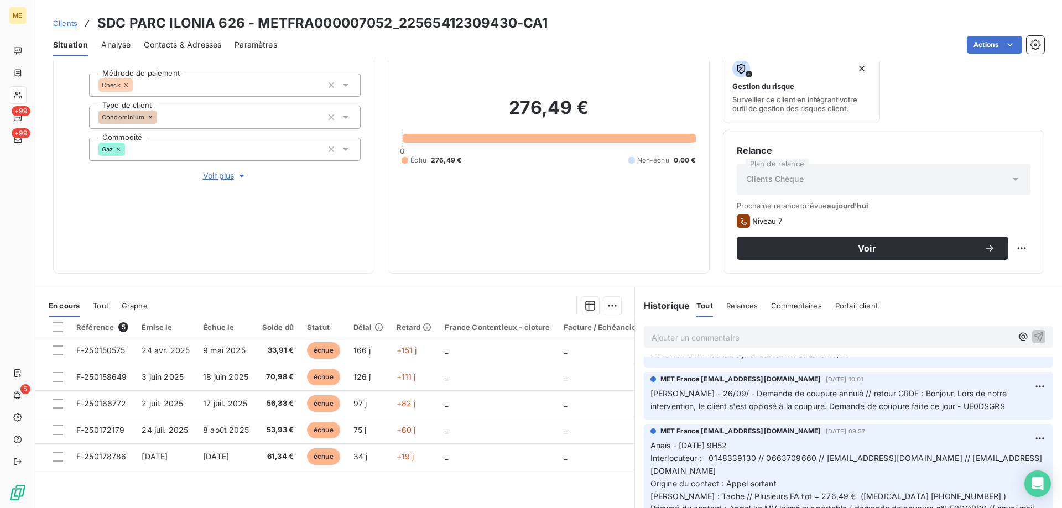
click at [784, 340] on p "Ajouter un commentaire ﻿" at bounding box center [832, 338] width 361 height 14
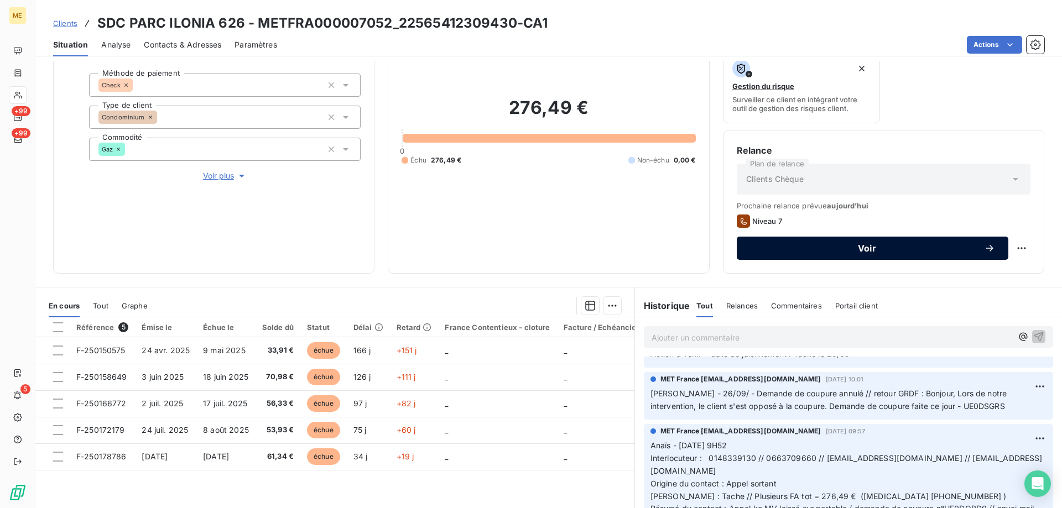
click at [923, 251] on span "Voir" at bounding box center [867, 248] width 234 height 9
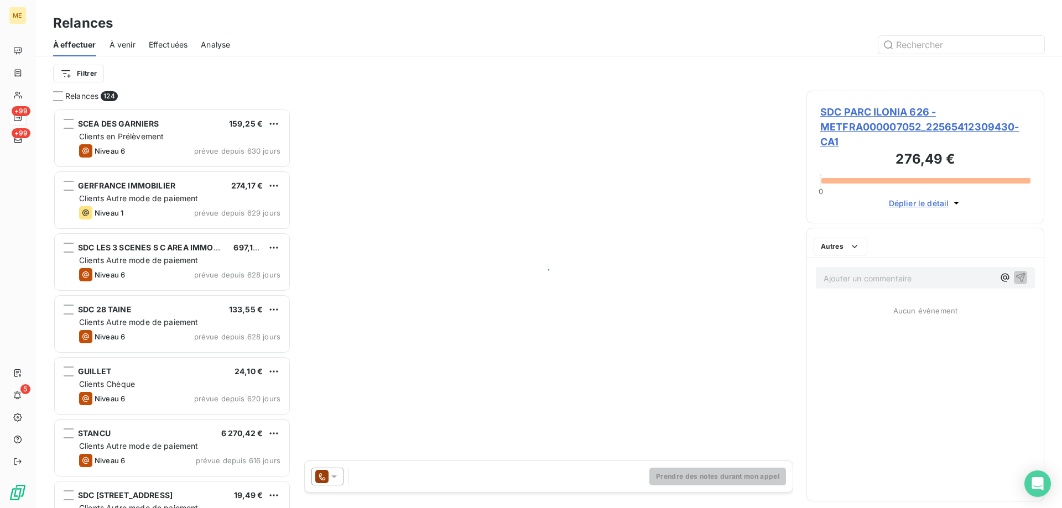
scroll to position [392, 230]
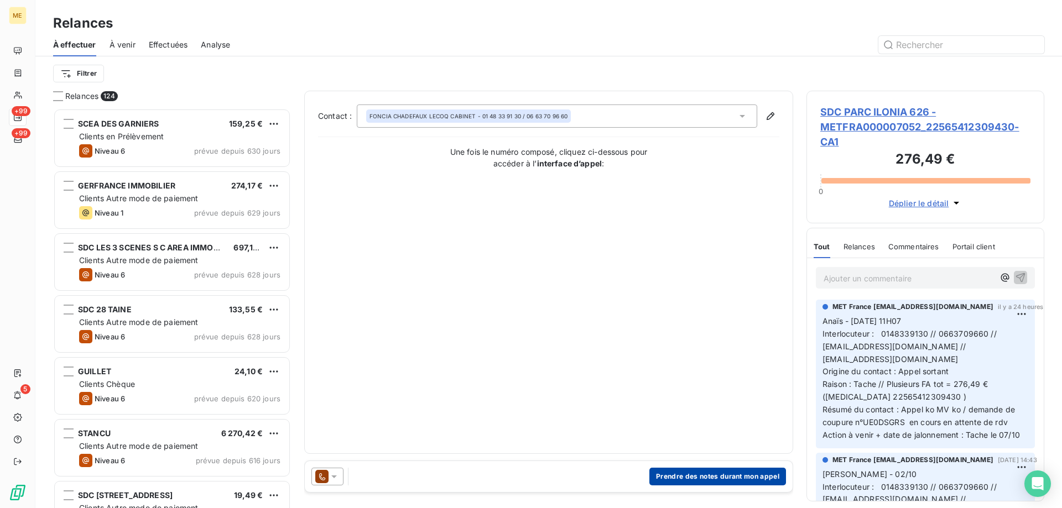
click at [717, 482] on button "Prendre des notes durant mon appel" at bounding box center [717, 477] width 137 height 18
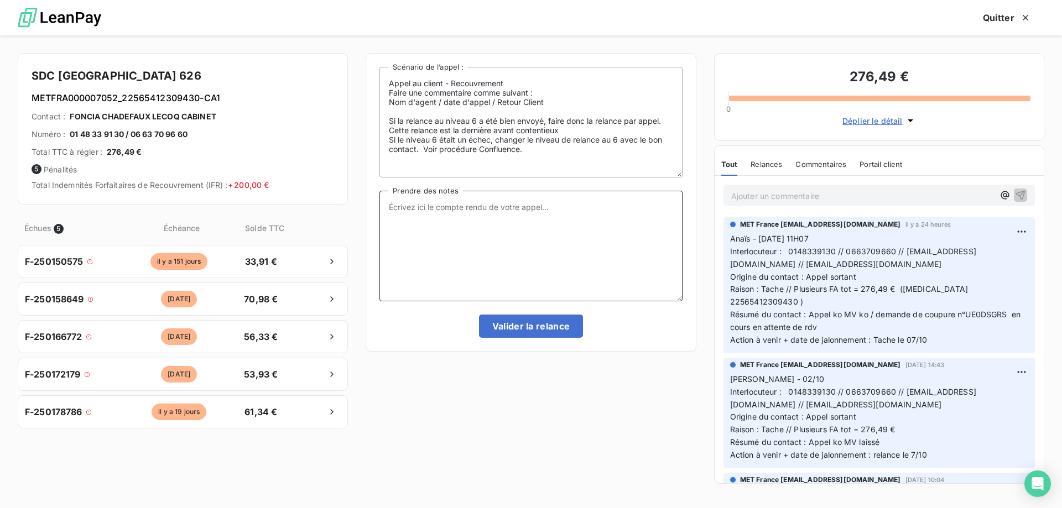
click at [596, 264] on textarea "Prendre des notes" at bounding box center [530, 246] width 303 height 111
paste textarea "Anaïs - 07/10/2025 - 10H42 Interlocuteur : 0148339130 // // ilhame.elghazi@fonc…"
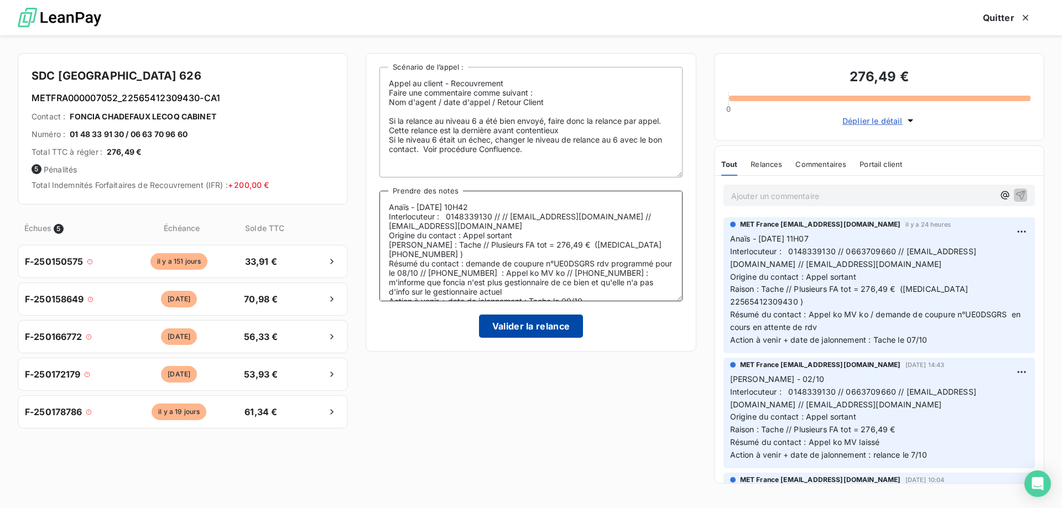
type textarea "Anaïs - 07/10/2025 - 10H42 Interlocuteur : 0148339130 // // ilhame.elghazi@fonc…"
click at [532, 325] on button "Valider la relance" at bounding box center [531, 326] width 105 height 23
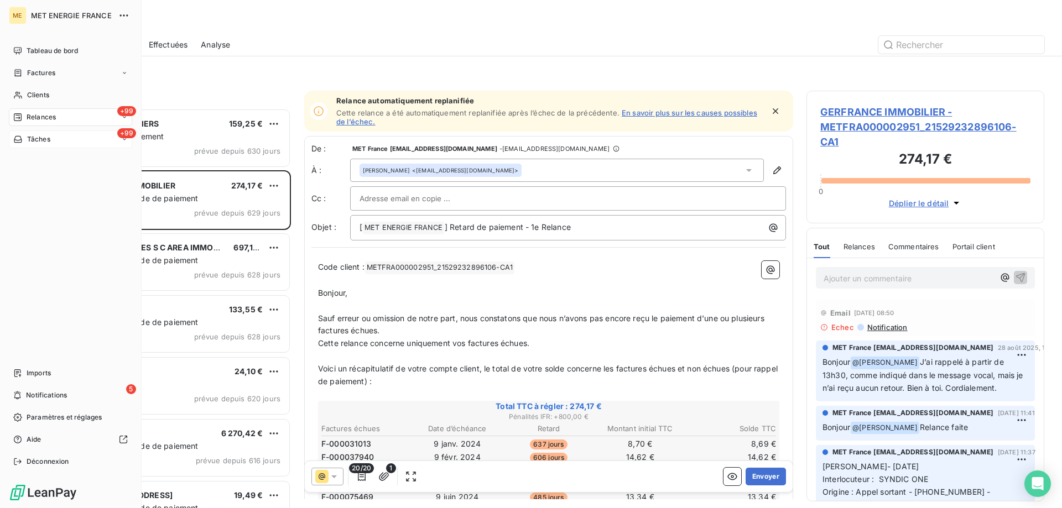
click at [20, 137] on icon at bounding box center [18, 139] width 8 height 7
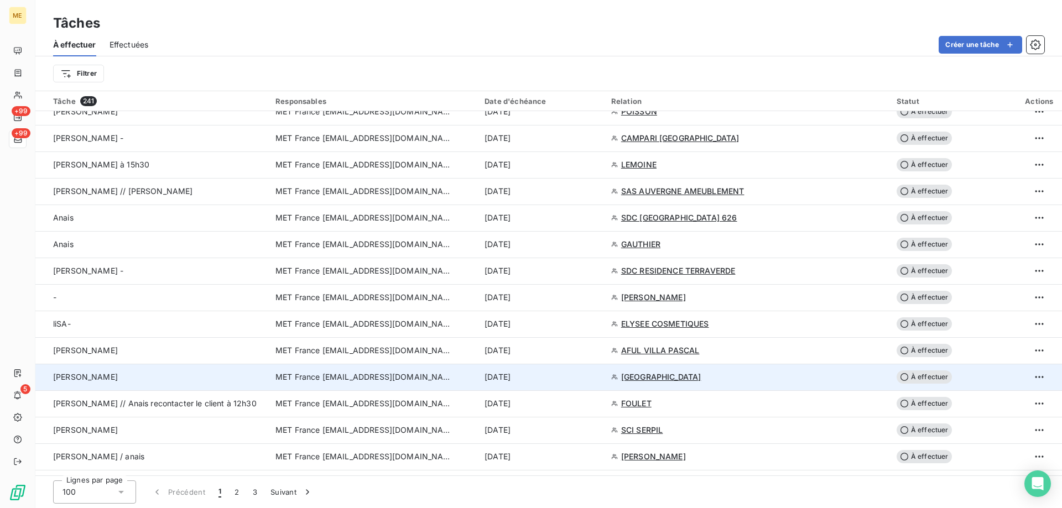
scroll to position [719, 0]
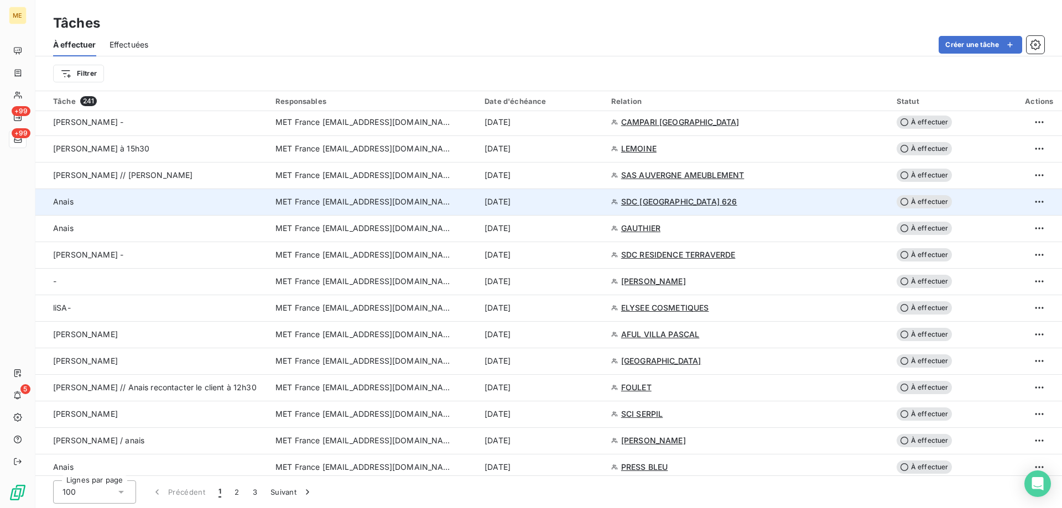
click at [573, 196] on td "[DATE]" at bounding box center [541, 202] width 127 height 27
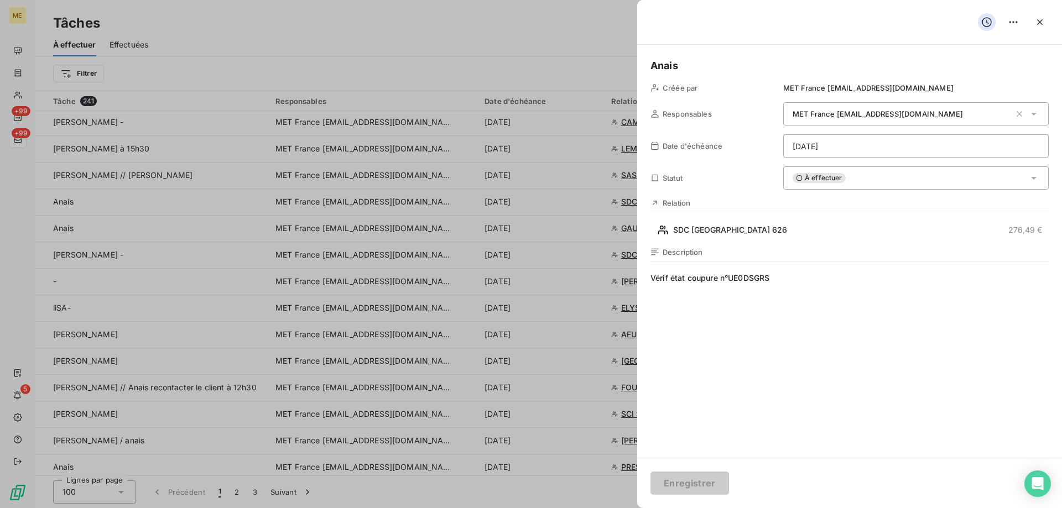
click at [908, 148] on html "ME +99 +99 5 Tâches À effectuer Effectuées Créer une tâche Filtrer Tâche 241 Re…" at bounding box center [531, 309] width 1062 height 619
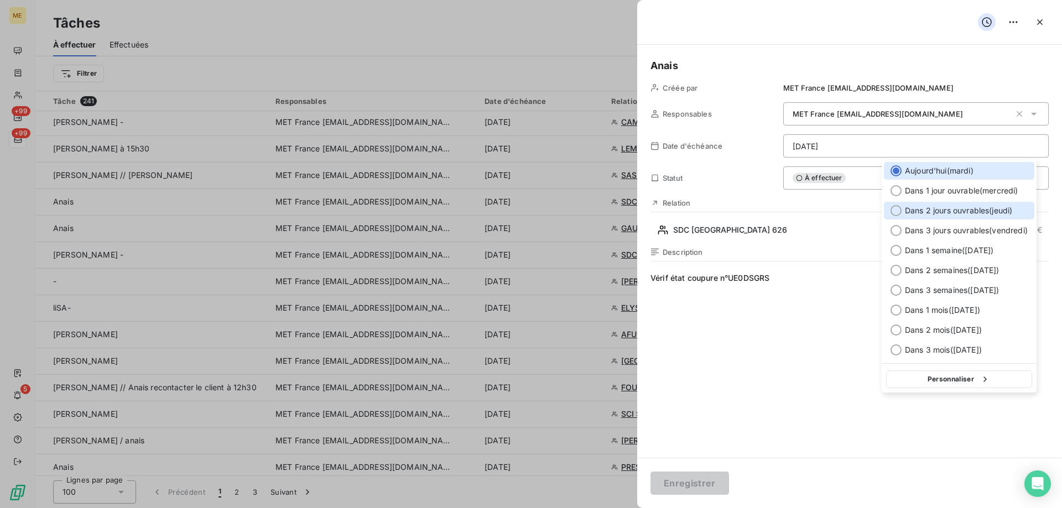
click at [943, 209] on span "Dans 2 jours ouvrables ( [DATE] )" at bounding box center [958, 210] width 107 height 11
type input "[DATE]"
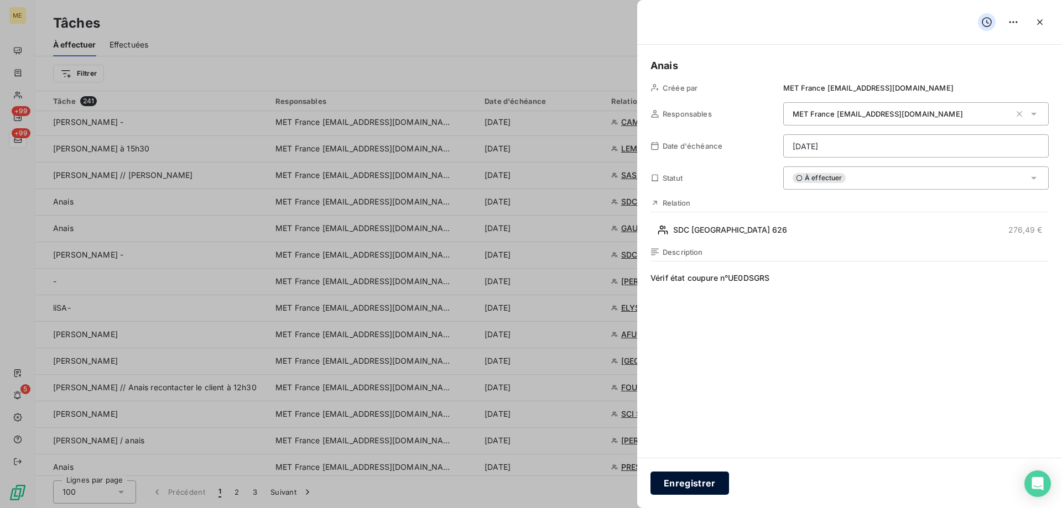
click at [694, 482] on button "Enregistrer" at bounding box center [690, 483] width 79 height 23
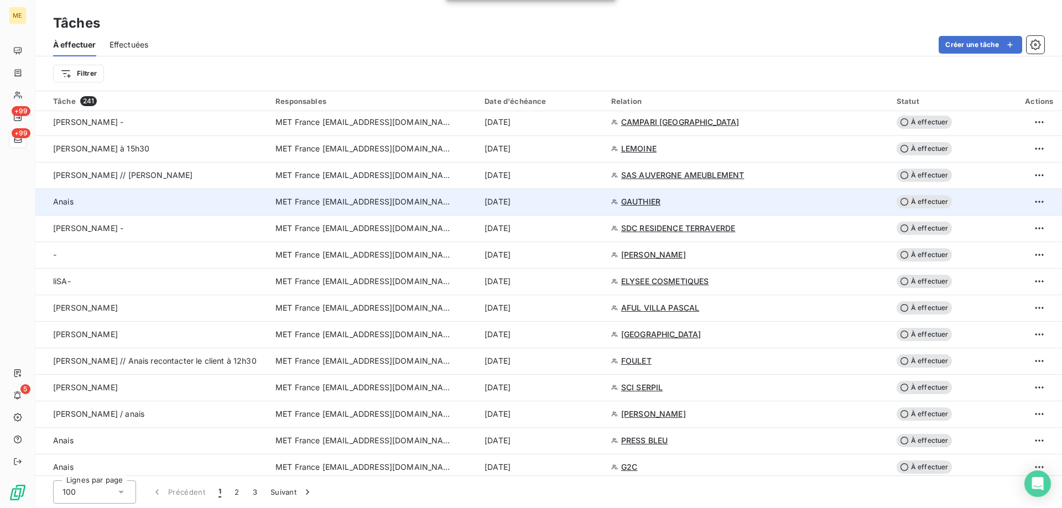
click at [575, 206] on div "[DATE]" at bounding box center [541, 201] width 113 height 11
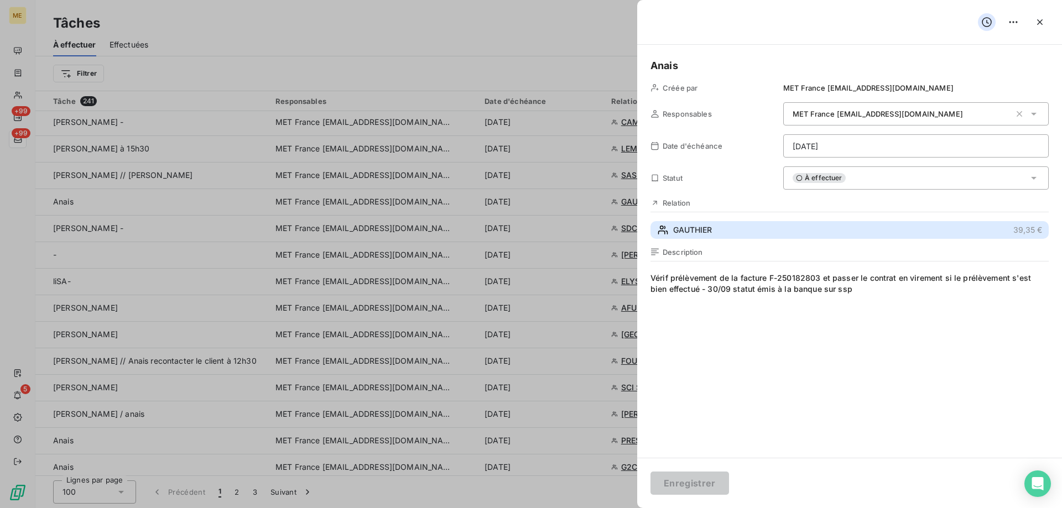
click at [831, 233] on button "GAUTHIER 39,35 €" at bounding box center [850, 230] width 398 height 18
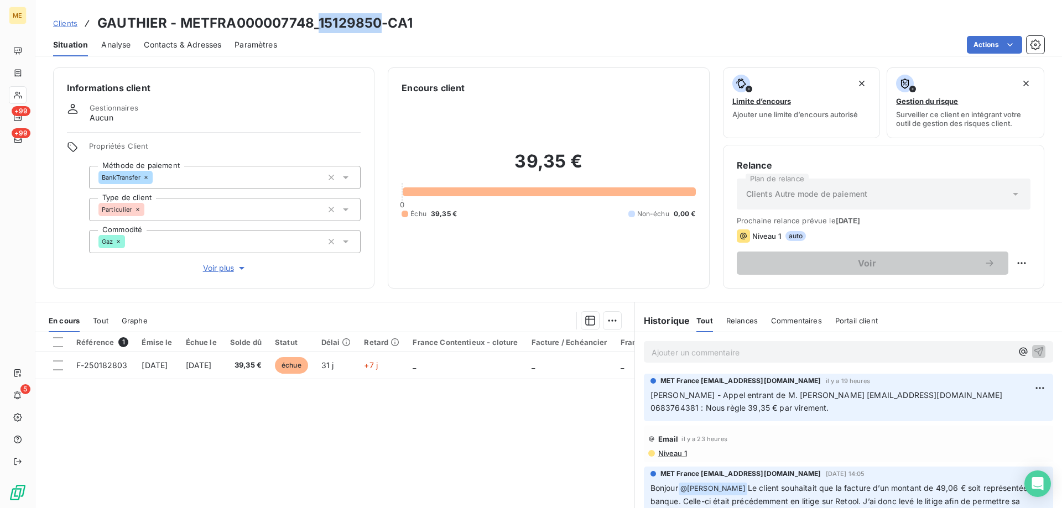
drag, startPoint x: 379, startPoint y: 23, endPoint x: 319, endPoint y: 29, distance: 60.1
click at [319, 29] on h3 "GAUTHIER - METFRA000007748_15129850-CA1" at bounding box center [254, 23] width 315 height 20
copy h3 "15129850"
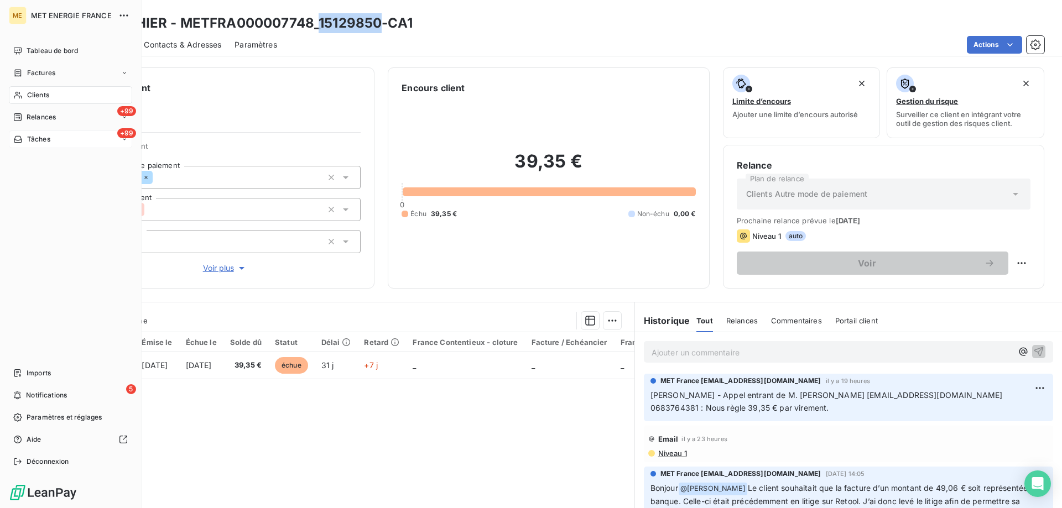
click at [22, 140] on icon at bounding box center [18, 139] width 8 height 7
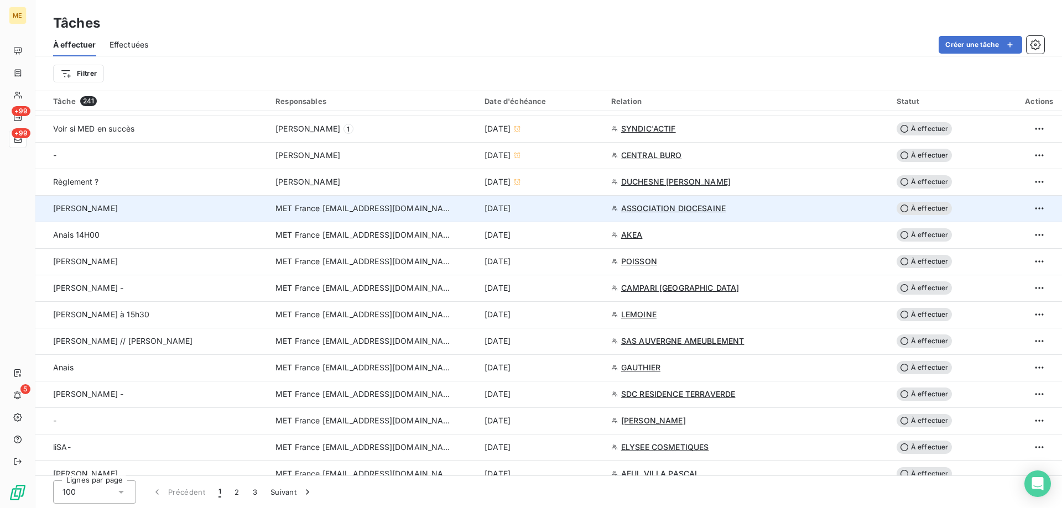
scroll to position [609, 0]
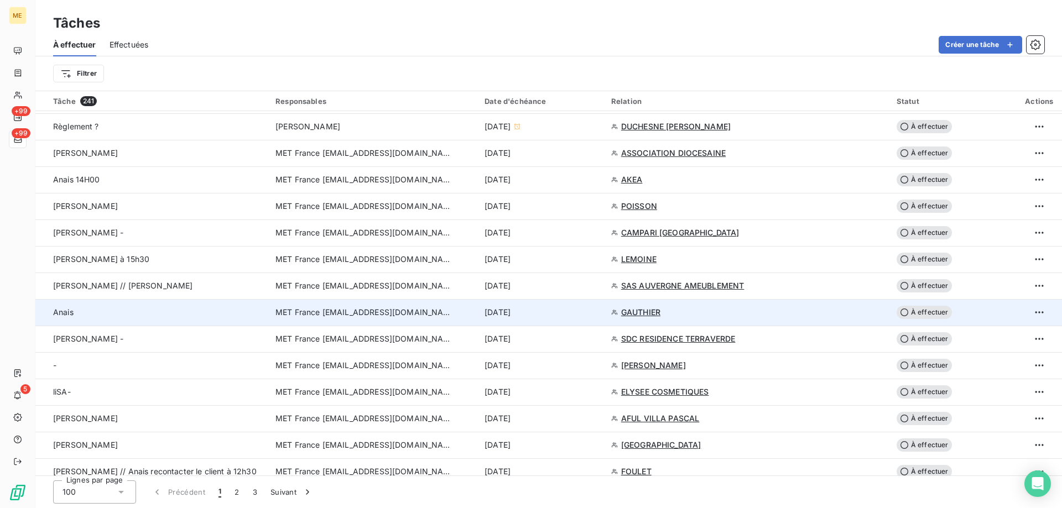
click at [558, 311] on div "[DATE]" at bounding box center [541, 312] width 113 height 11
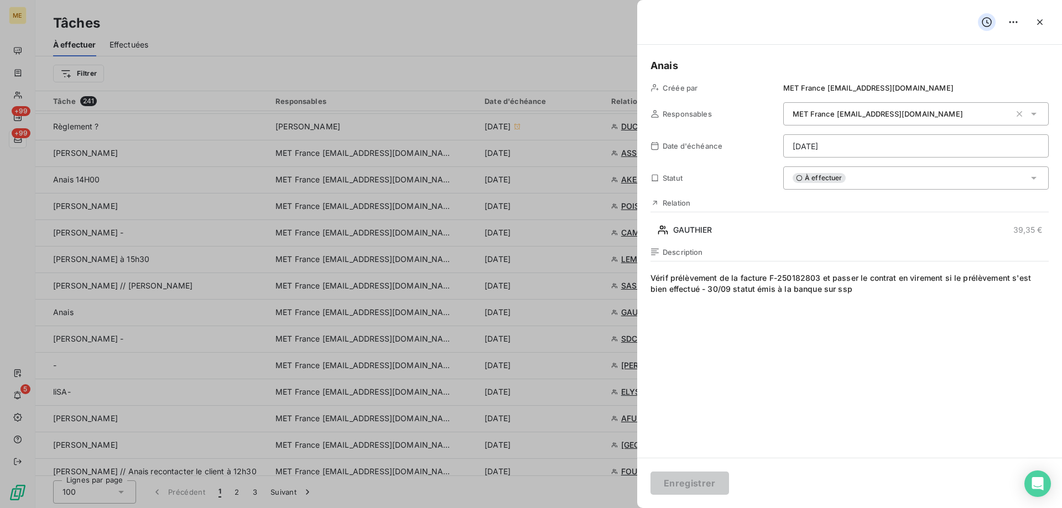
click at [880, 181] on div "À effectuer" at bounding box center [916, 178] width 266 height 23
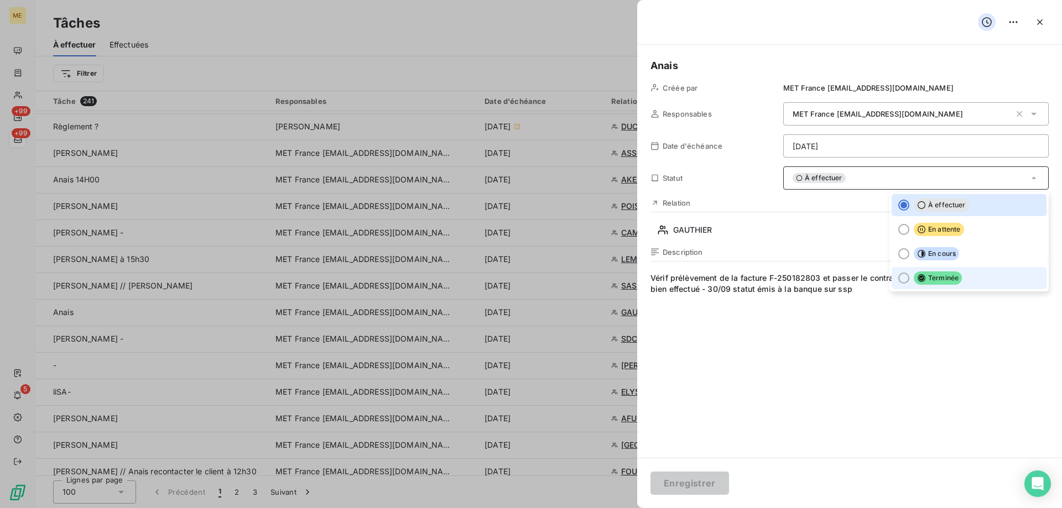
click at [918, 277] on icon at bounding box center [922, 278] width 8 height 8
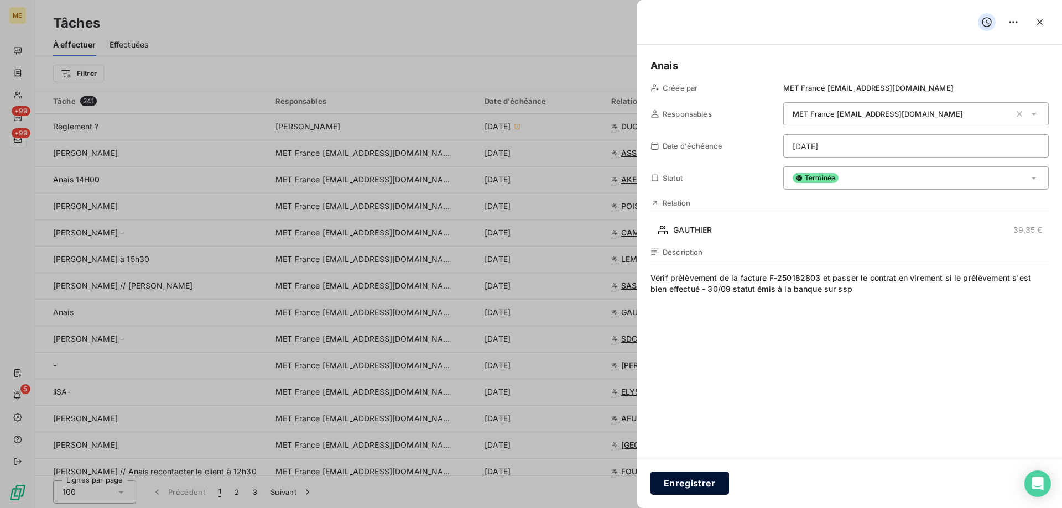
click at [702, 485] on button "Enregistrer" at bounding box center [690, 483] width 79 height 23
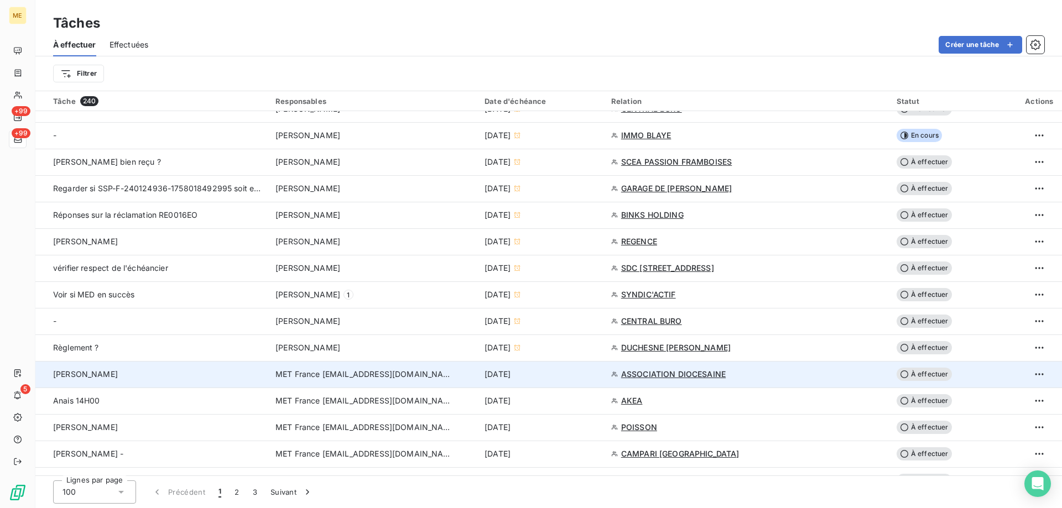
scroll to position [443, 0]
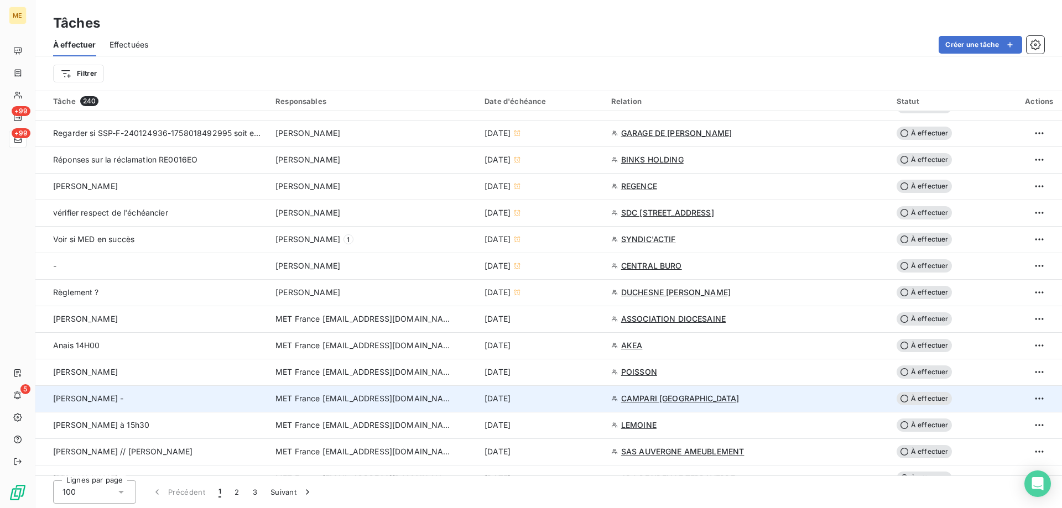
click at [581, 406] on td "[DATE]" at bounding box center [541, 399] width 127 height 27
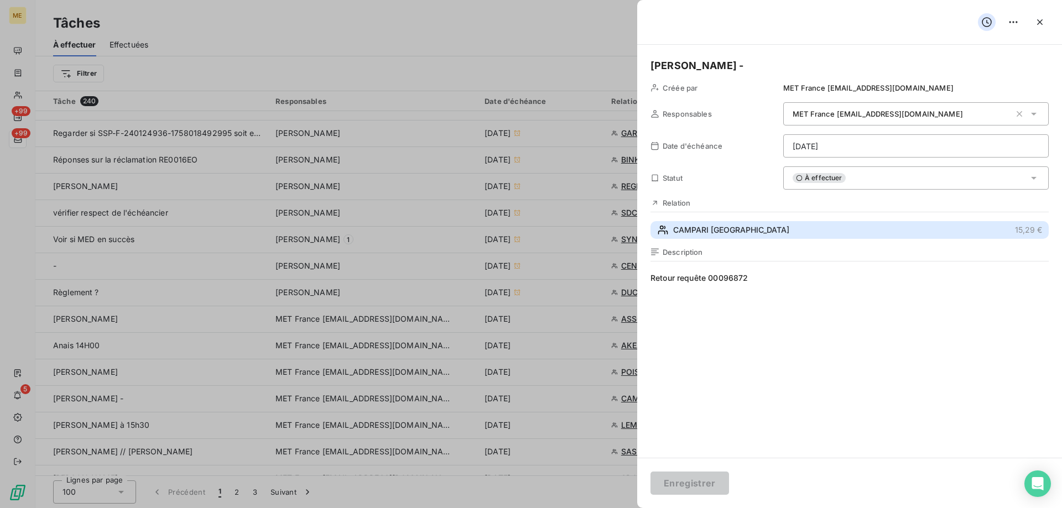
click at [686, 235] on span "CAMPARI [GEOGRAPHIC_DATA]" at bounding box center [731, 230] width 116 height 11
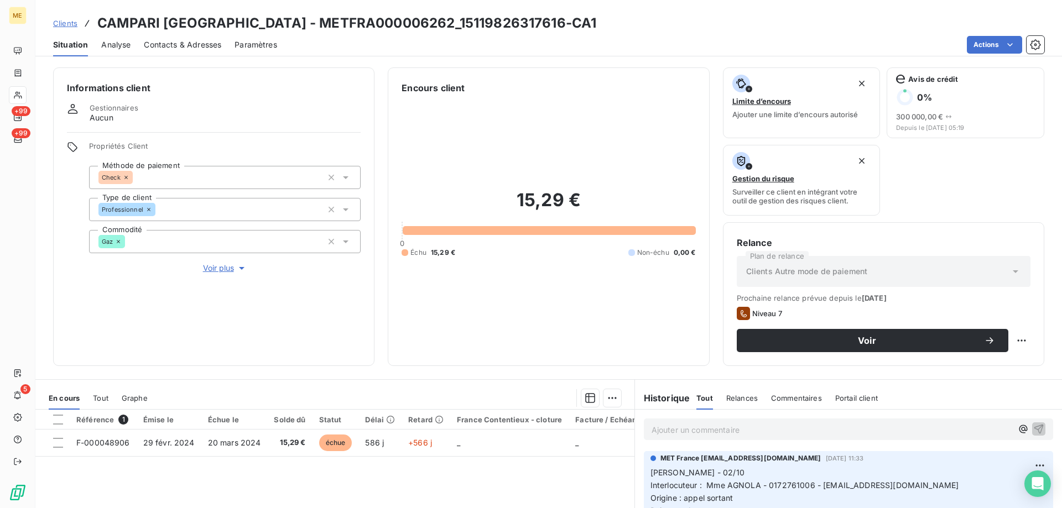
click at [220, 263] on span "Voir plus" at bounding box center [225, 268] width 44 height 11
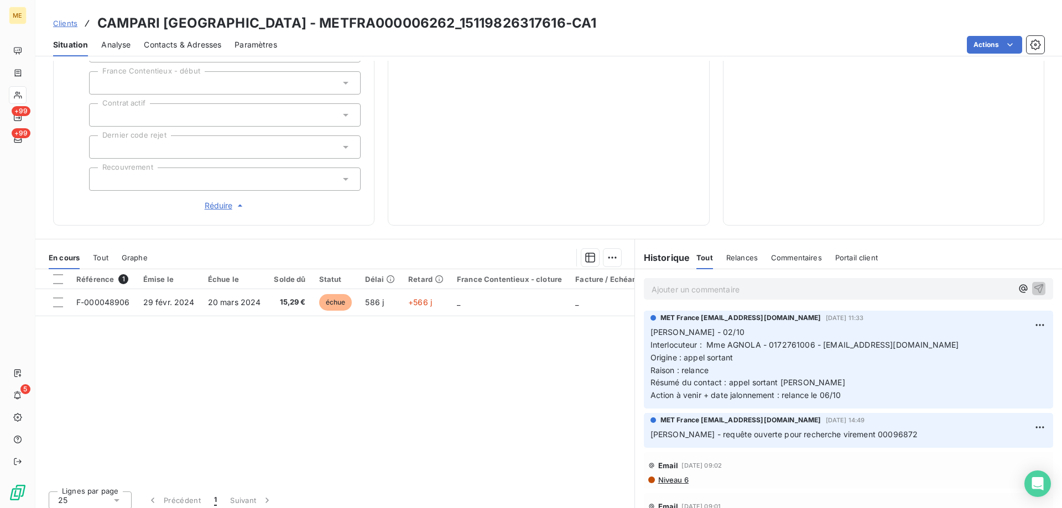
scroll to position [352, 0]
drag, startPoint x: 864, startPoint y: 428, endPoint x: 826, endPoint y: 425, distance: 37.7
click at [826, 429] on span "Lisa - requête ouverte pour recherche virement 00096872" at bounding box center [785, 433] width 268 height 9
copy span "00096872"
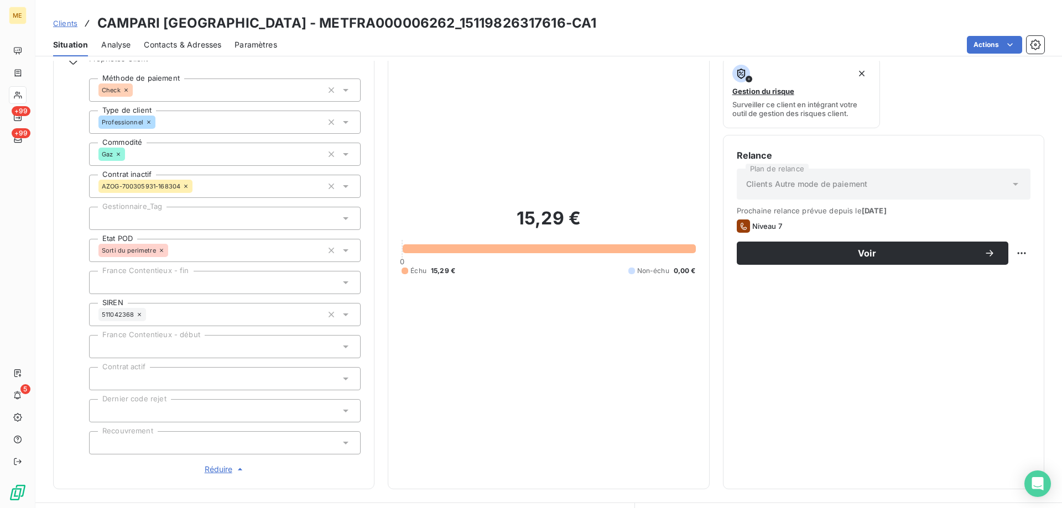
scroll to position [75, 0]
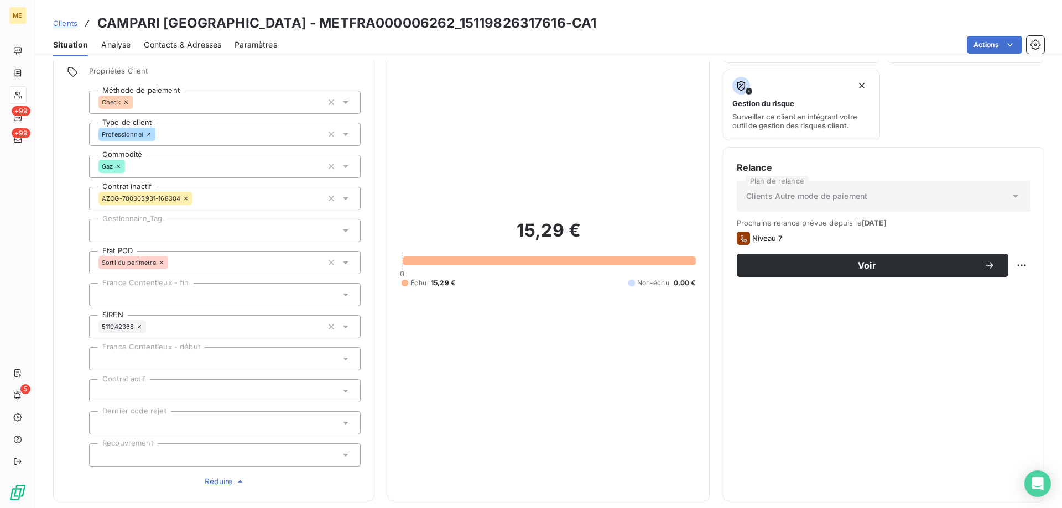
click at [137, 227] on div at bounding box center [225, 230] width 272 height 23
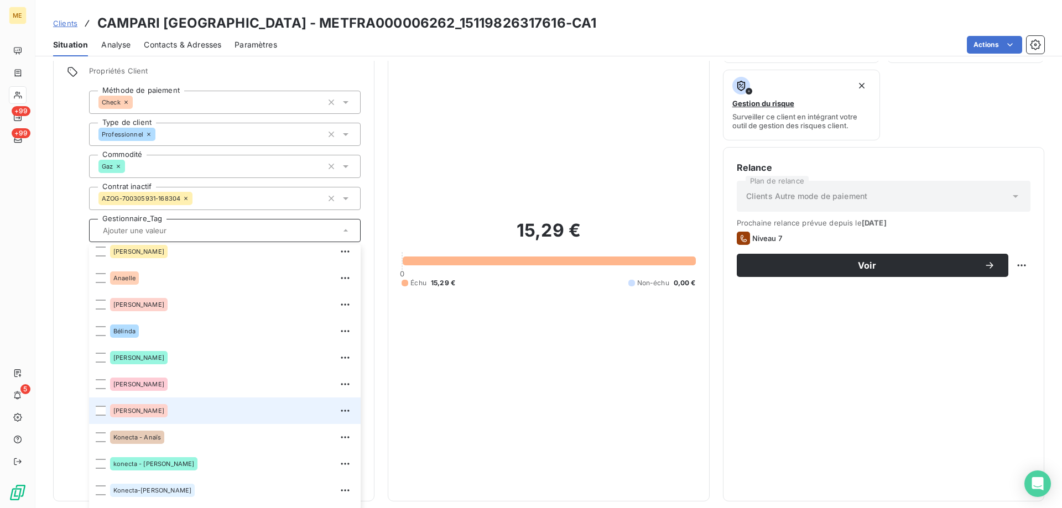
scroll to position [55, 0]
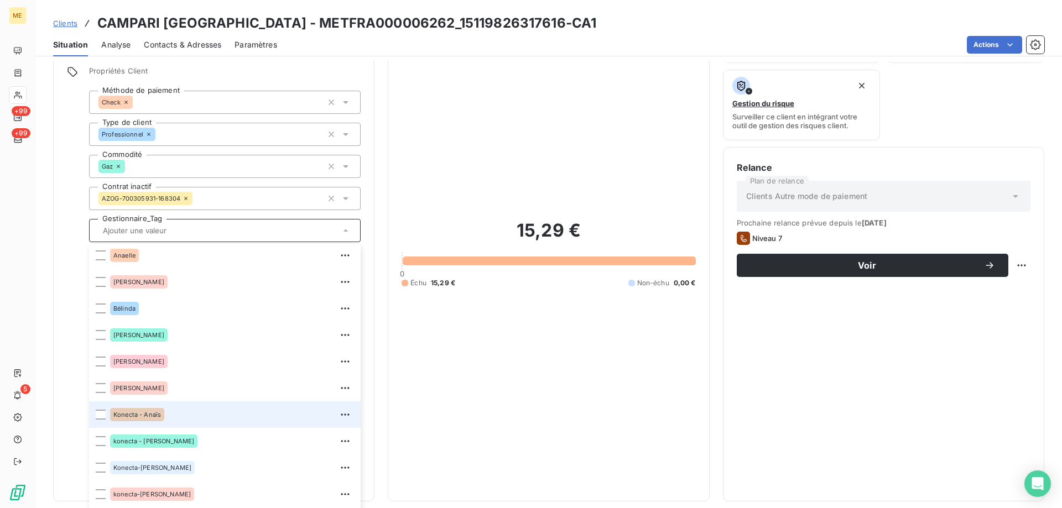
click at [160, 408] on div "Konecta - Anaïs" at bounding box center [137, 414] width 54 height 13
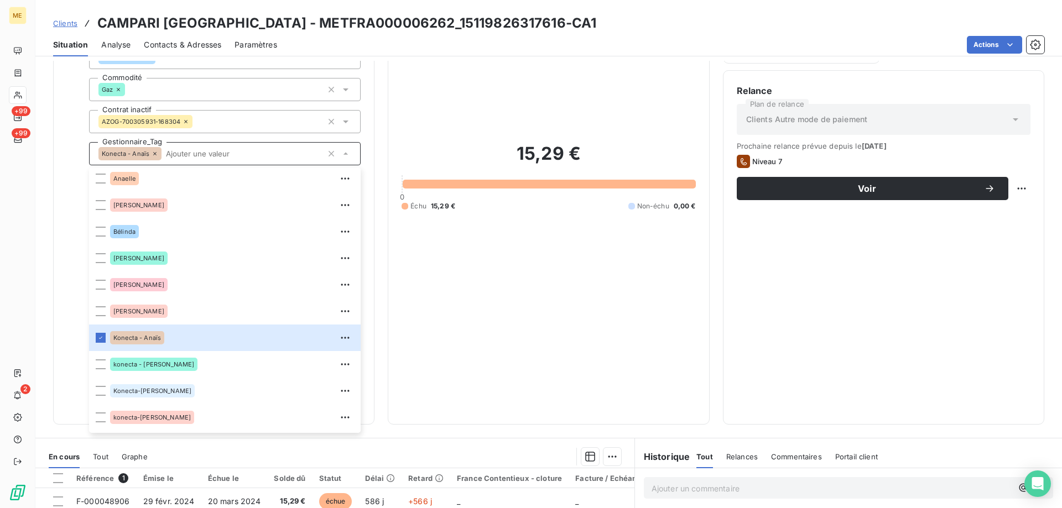
scroll to position [131, 0]
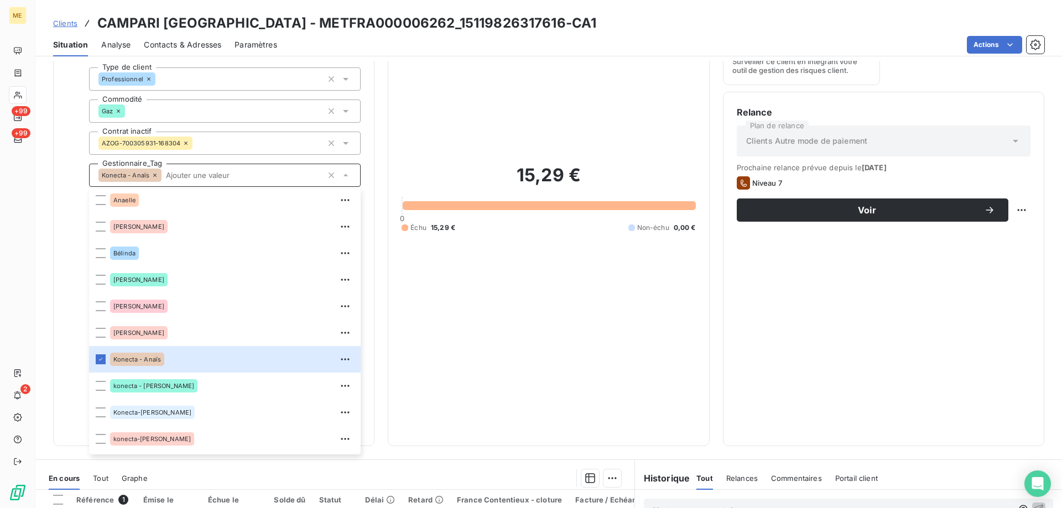
click at [191, 170] on input "text" at bounding box center [242, 175] width 161 height 10
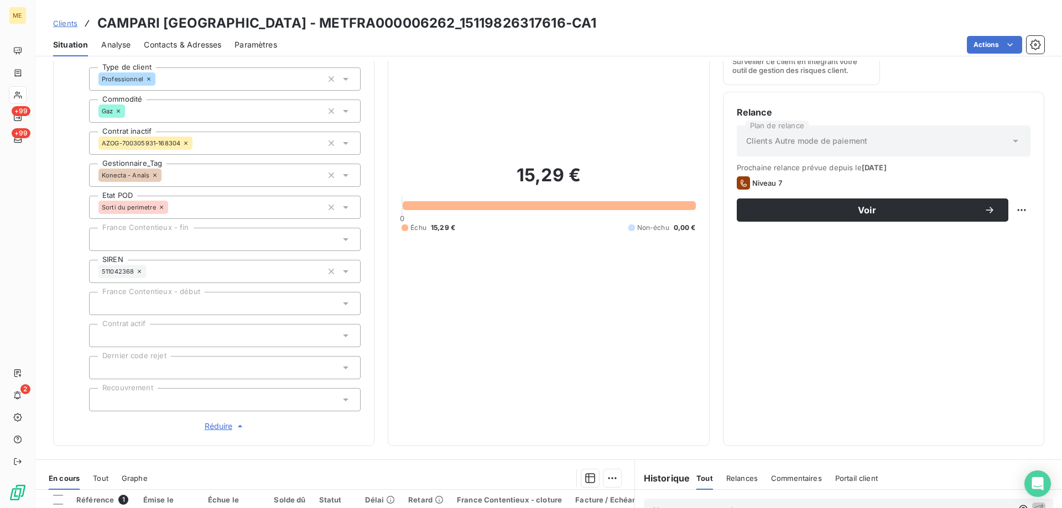
click at [527, 205] on div "15,29 € 0 Échu 15,29 € Non-échu 0,00 €" at bounding box center [549, 198] width 294 height 469
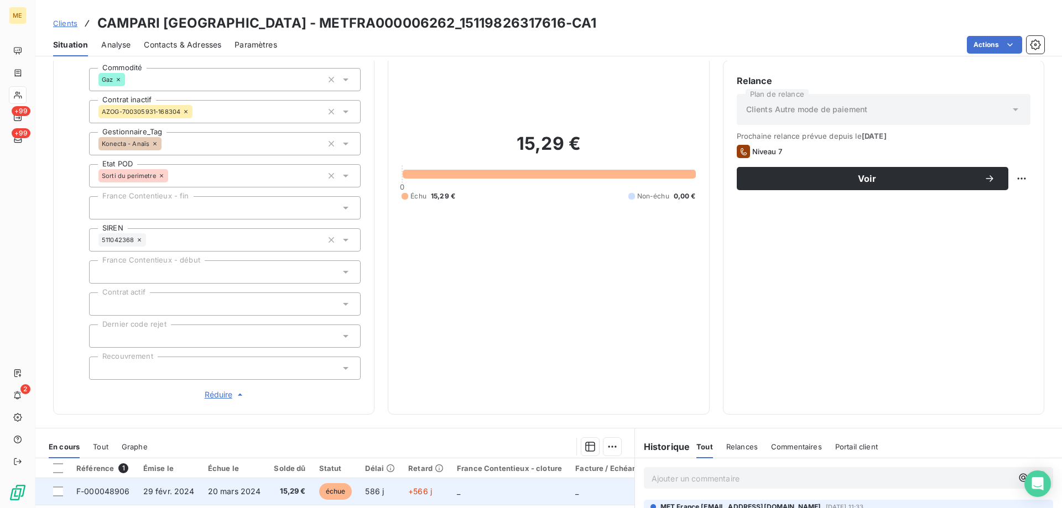
scroll to position [352, 0]
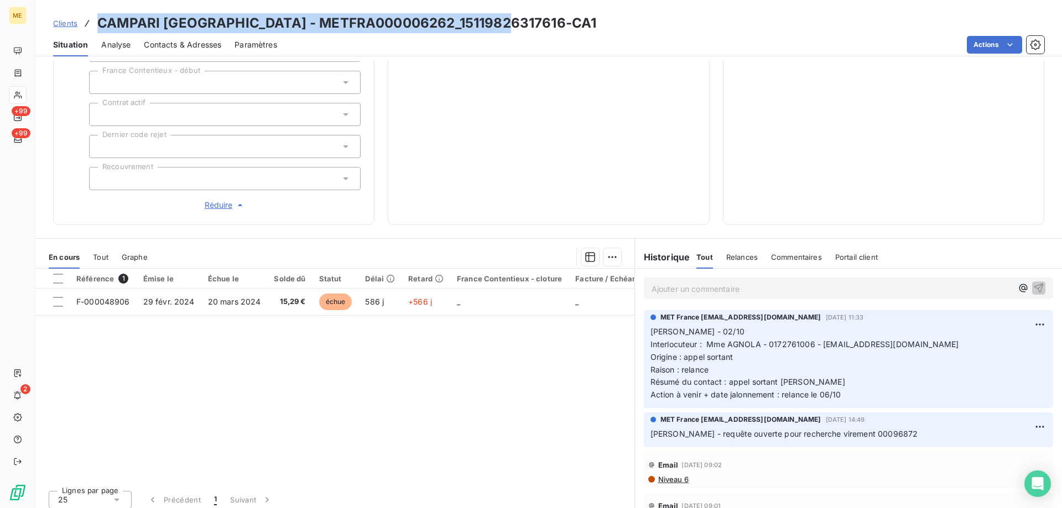
drag, startPoint x: 514, startPoint y: 20, endPoint x: 100, endPoint y: 25, distance: 414.9
click at [100, 25] on div "Clients CAMPARI FRANCE - METFRA000006262_15119826317616-CA1" at bounding box center [548, 23] width 1027 height 20
copy h3 "CAMPARI FRANCE - METFRA000006262_15119826317616-CA1"
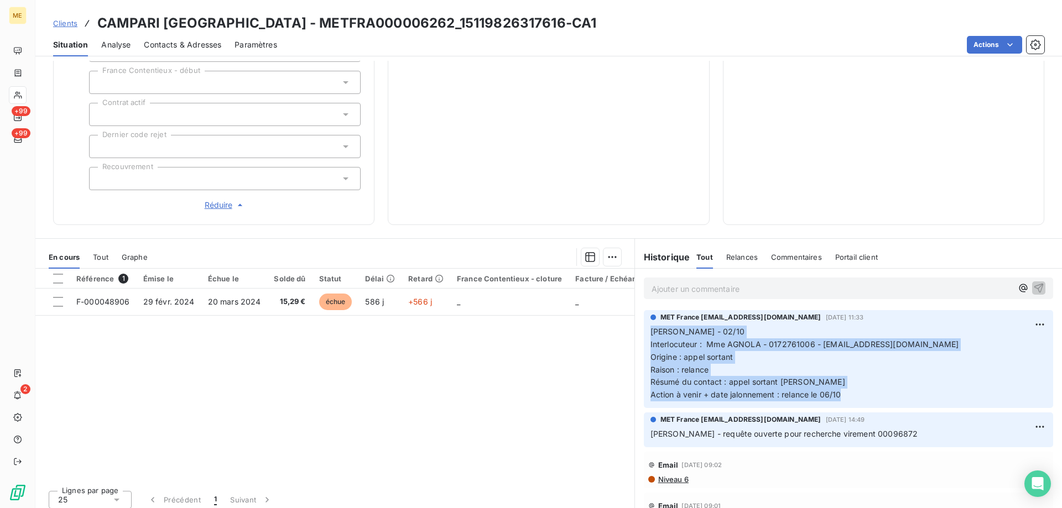
drag, startPoint x: 843, startPoint y: 389, endPoint x: 641, endPoint y: 325, distance: 211.7
click at [644, 325] on div "MET France met-france@recouvrement.met.com 2 oct. 2025, 11:33 Lisa - 02/10 Inte…" at bounding box center [848, 359] width 409 height 98
copy p "Lisa - 02/10 Interlocuteur : Mme AGNOLA - 0172761006 - fournisseurcomptabilite@…"
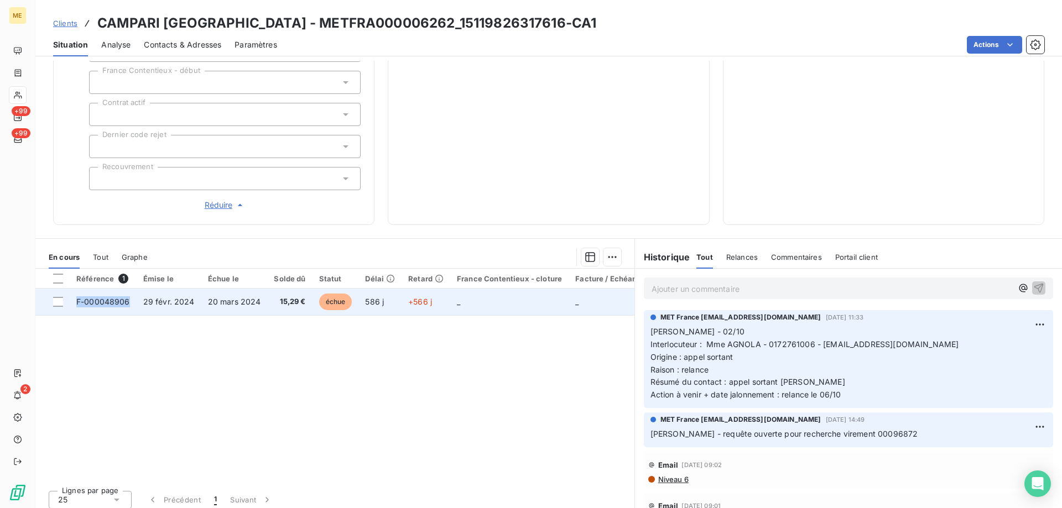
copy span "F-000048906"
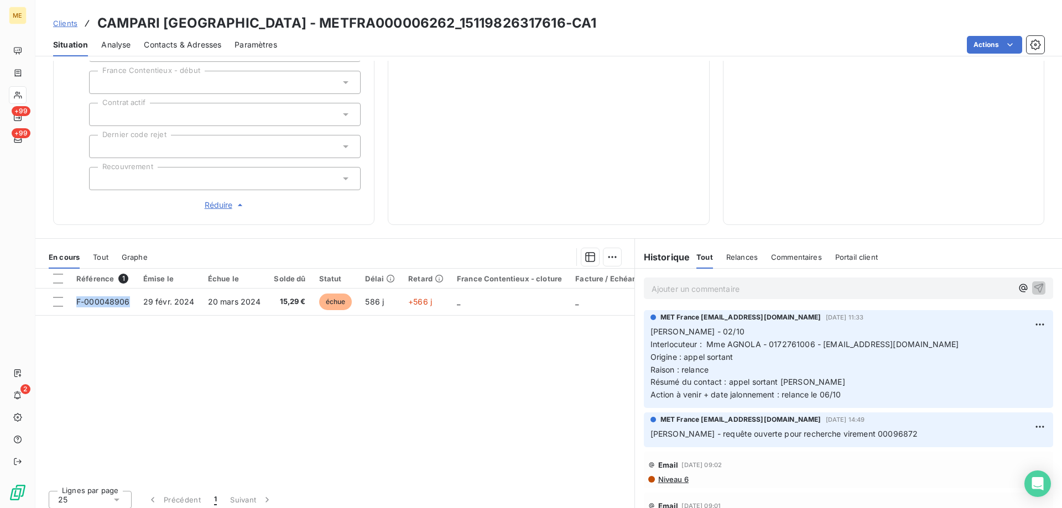
drag, startPoint x: 131, startPoint y: 295, endPoint x: 129, endPoint y: 346, distance: 50.4
click at [97, 345] on div "Référence 1 Émise le Échue le Solde dû Statut Délai Retard France Contentieux -…" at bounding box center [334, 375] width 599 height 213
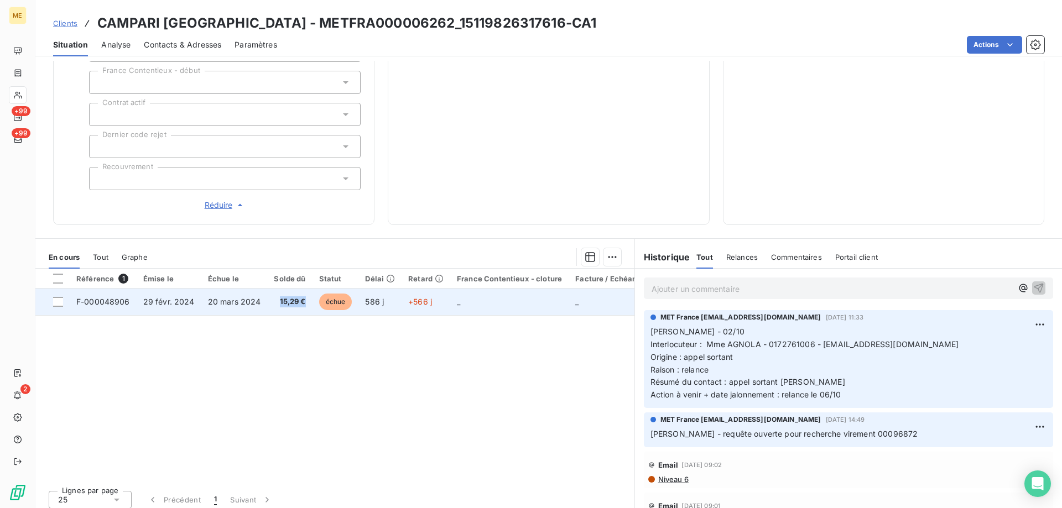
copy span "15,29 €"
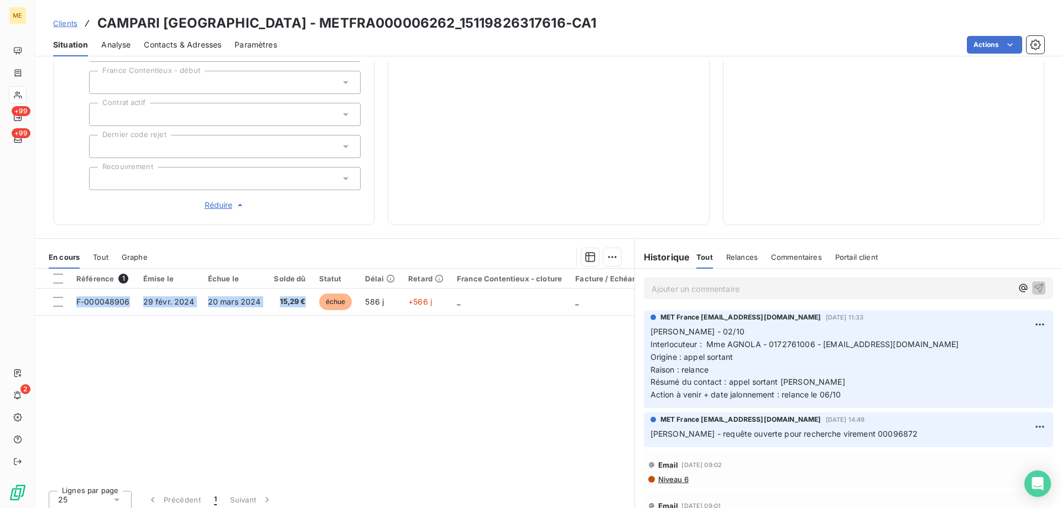
drag, startPoint x: 308, startPoint y: 295, endPoint x: 295, endPoint y: 359, distance: 65.4
click at [289, 356] on div "Référence 1 Émise le Échue le Solde dû Statut Délai Retard France Contentieux -…" at bounding box center [334, 375] width 599 height 213
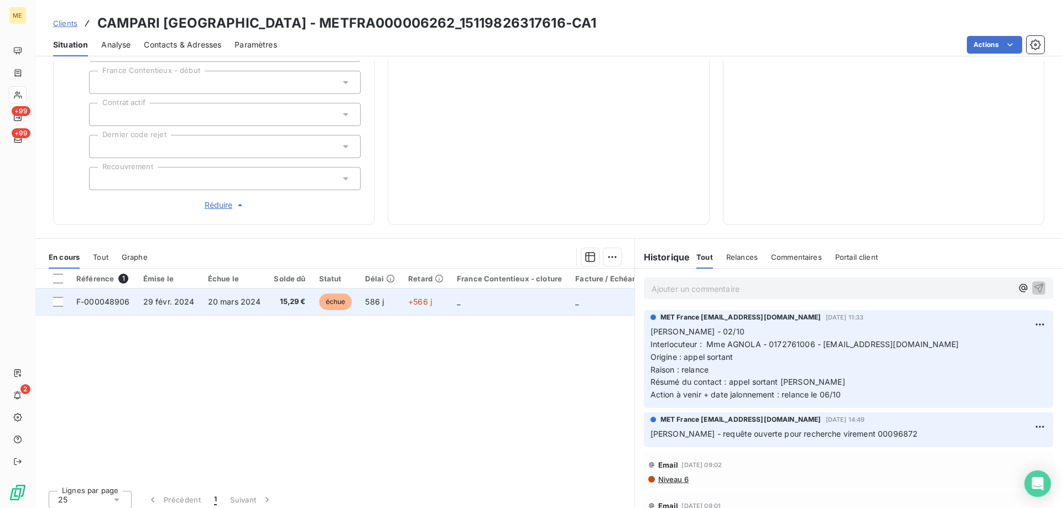
click at [496, 292] on td "_" at bounding box center [509, 302] width 118 height 27
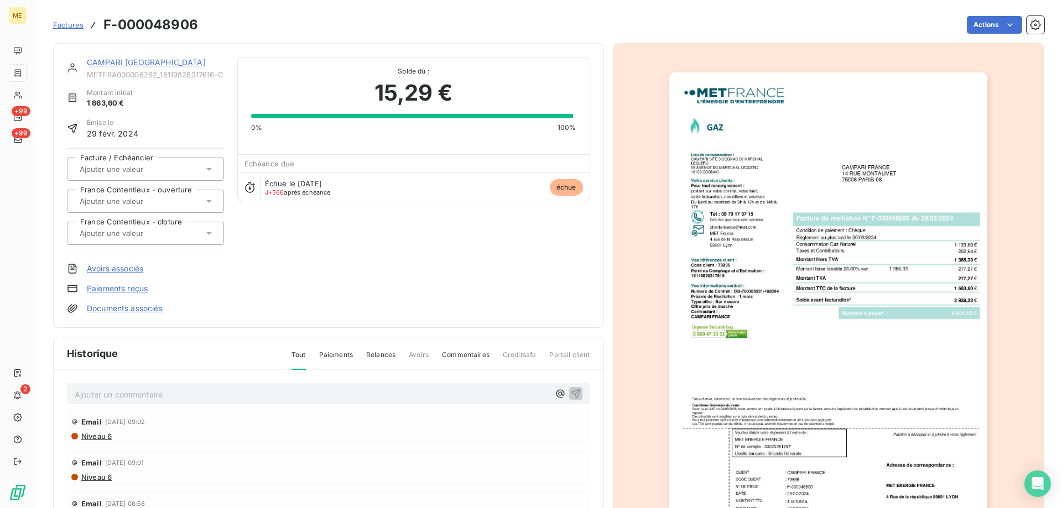
click at [786, 234] on img "button" at bounding box center [828, 297] width 318 height 450
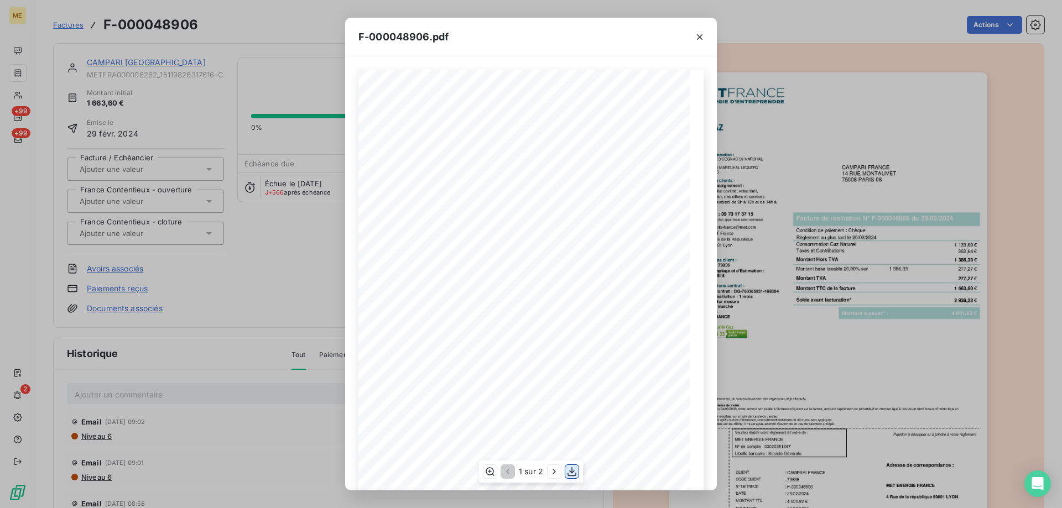
click at [573, 473] on icon "button" at bounding box center [571, 471] width 11 height 11
drag, startPoint x: 698, startPoint y: 37, endPoint x: 650, endPoint y: 50, distance: 49.9
click at [699, 37] on icon "button" at bounding box center [699, 37] width 11 height 11
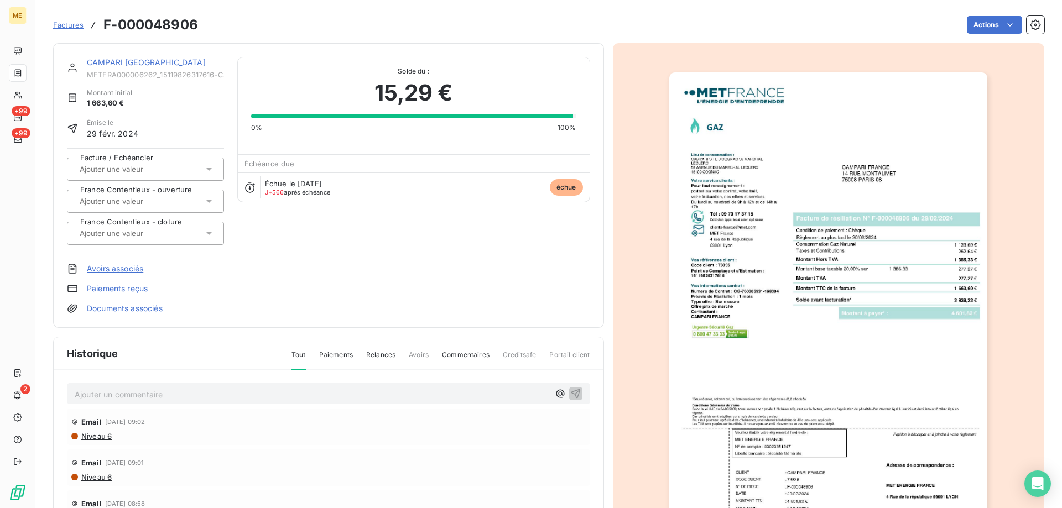
click at [103, 60] on link "CAMPARI [GEOGRAPHIC_DATA]" at bounding box center [146, 62] width 119 height 9
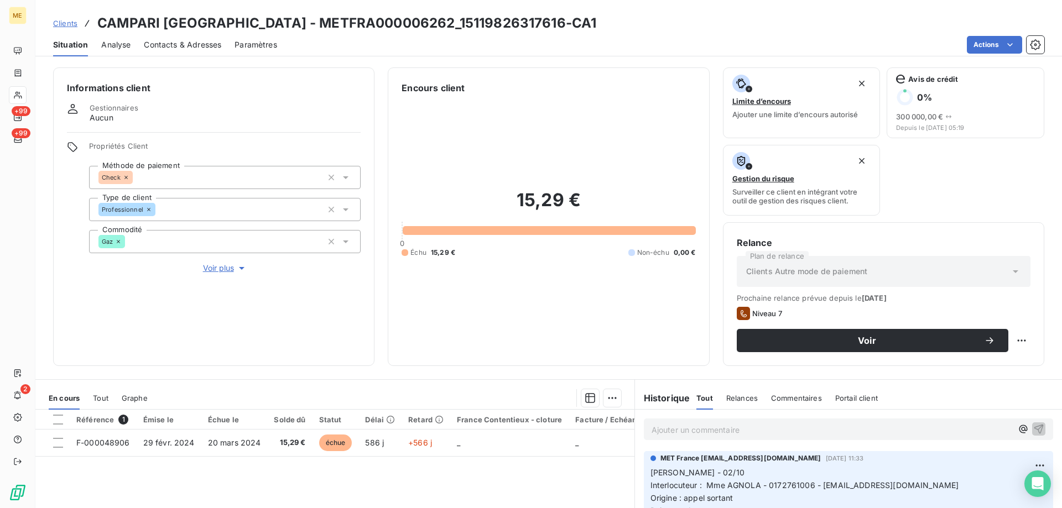
click at [205, 263] on span "Voir plus" at bounding box center [225, 268] width 44 height 11
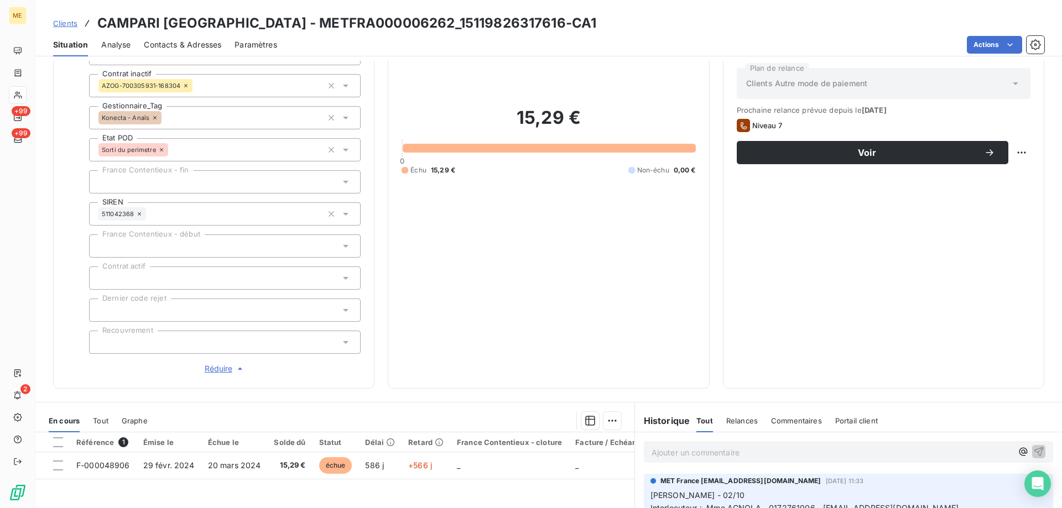
scroll to position [221, 0]
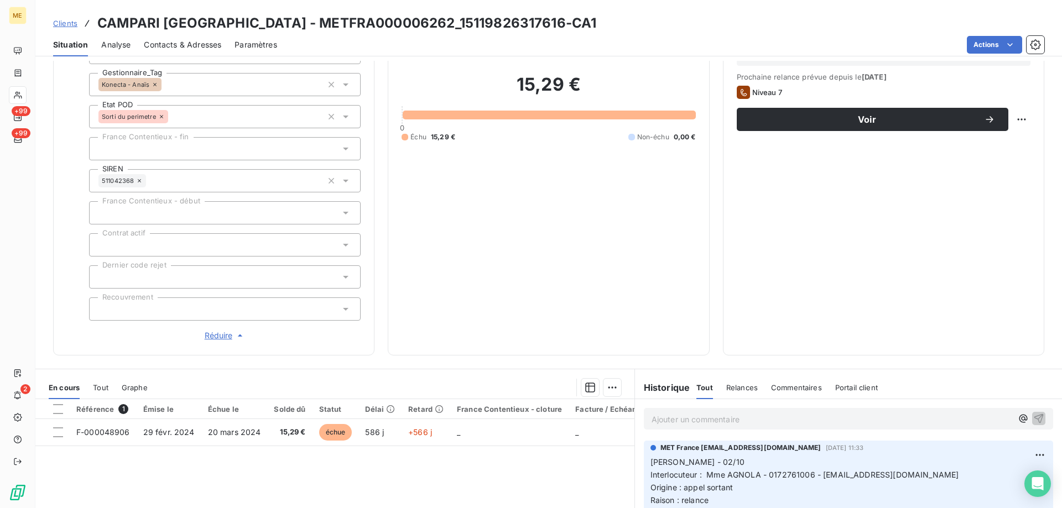
click at [486, 431] on td "_" at bounding box center [509, 432] width 118 height 27
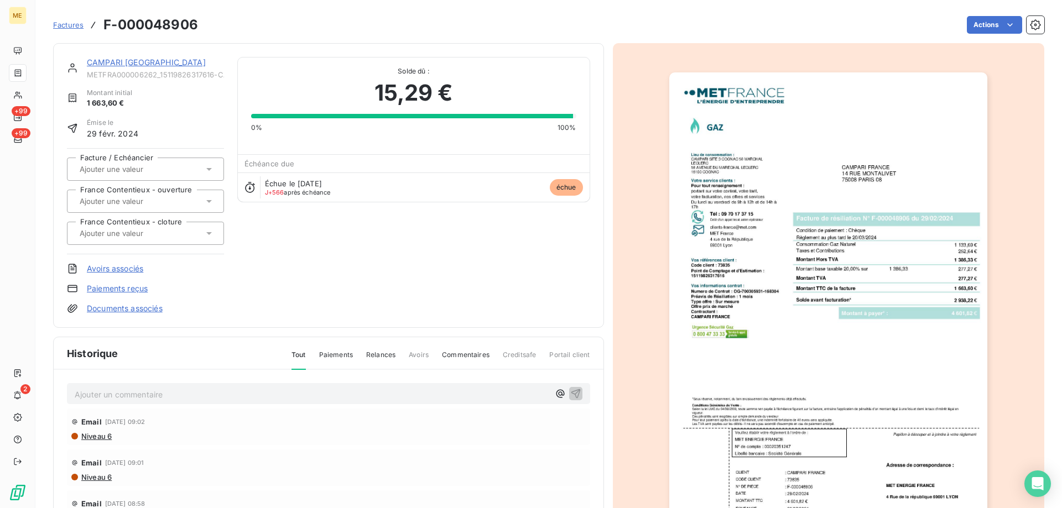
click at [128, 62] on link "CAMPARI [GEOGRAPHIC_DATA]" at bounding box center [146, 62] width 119 height 9
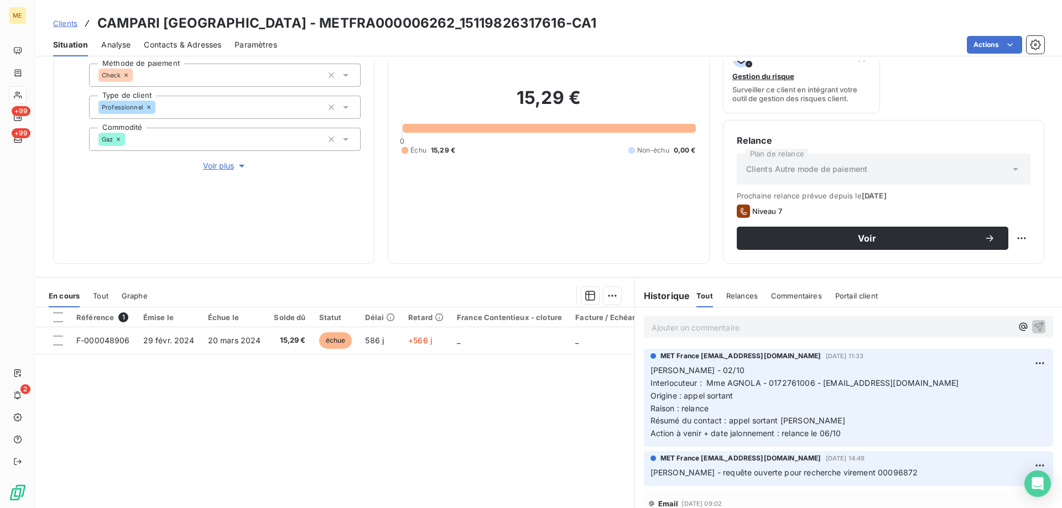
scroll to position [111, 0]
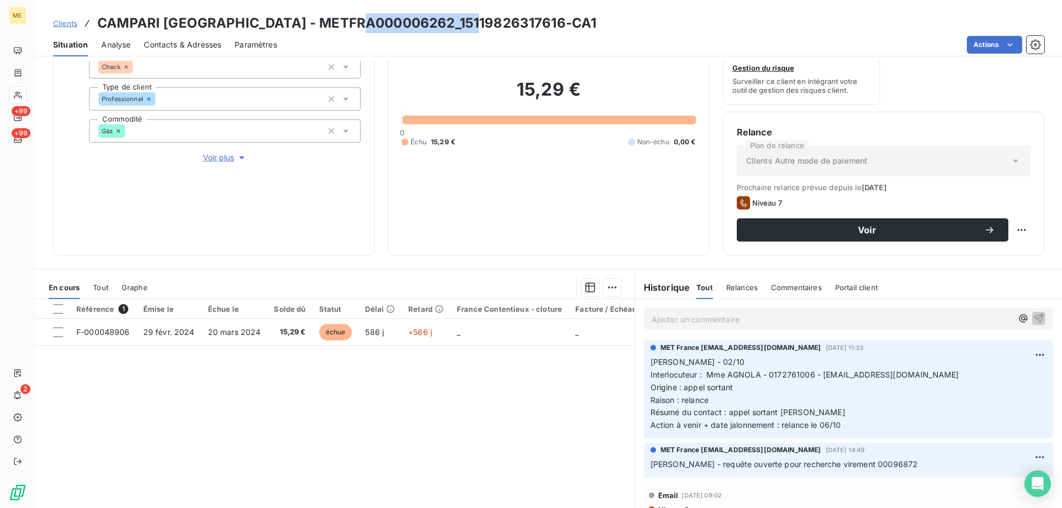
drag, startPoint x: 475, startPoint y: 24, endPoint x: 371, endPoint y: 27, distance: 104.0
click at [371, 27] on h3 "CAMPARI FRANCE - METFRA000006262_15119826317616-CA1" at bounding box center [346, 23] width 499 height 20
copy h3 "15119826317616"
drag, startPoint x: 367, startPoint y: 31, endPoint x: 230, endPoint y: 32, distance: 137.2
click at [230, 32] on h3 "CAMPARI FRANCE - METFRA000006262_15119826317616-CA1" at bounding box center [346, 23] width 499 height 20
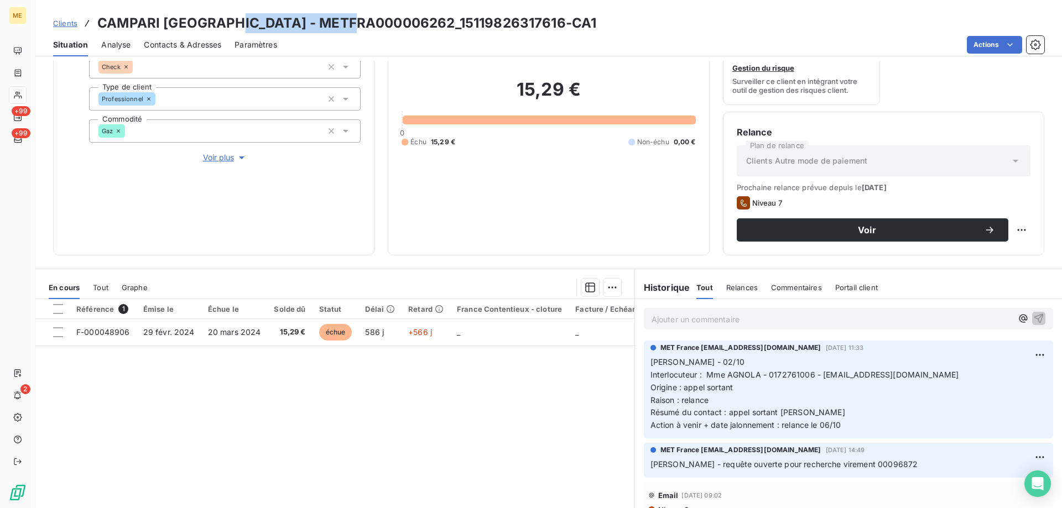
copy h3 "METFRA000006262"
drag, startPoint x: 817, startPoint y: 377, endPoint x: 883, endPoint y: 377, distance: 66.4
click at [883, 377] on span "Interlocuteur : Mme AGNOLA - 0172761006 - fournisseurcomptabilite@campari.com" at bounding box center [805, 374] width 309 height 9
click at [884, 377] on span "Interlocuteur : Mme AGNOLA - 0172761006 - fournisseurcomptabilite@campari.com" at bounding box center [805, 374] width 309 height 9
click at [898, 375] on span "Interlocuteur : Mme AGNOLA - 0172761006 - fournisseurcomptabilite@campari.com" at bounding box center [805, 374] width 309 height 9
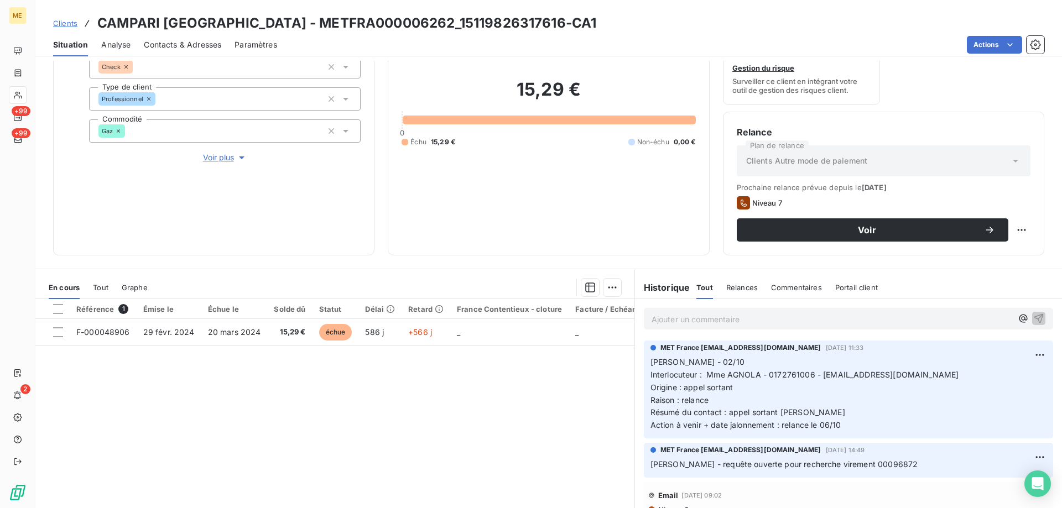
click at [904, 375] on span "Interlocuteur : Mme AGNOLA - 0172761006 - fournisseurcomptabilite@campari.com" at bounding box center [805, 374] width 309 height 9
drag, startPoint x: 808, startPoint y: 373, endPoint x: 766, endPoint y: 378, distance: 42.3
click at [766, 378] on span "Interlocuteur : Mme AGNOLA - 0172761006 - fournisseurcomptabilite@campari.com" at bounding box center [805, 374] width 309 height 9
click at [836, 374] on span "Interlocuteur : Mme AGNOLA - 0172761006 - fournisseurcomptabilite@campari.com" at bounding box center [805, 374] width 309 height 9
click at [571, 191] on div "15,29 € 0 Échu 15,29 € Non-échu 0,00 €" at bounding box center [549, 113] width 294 height 258
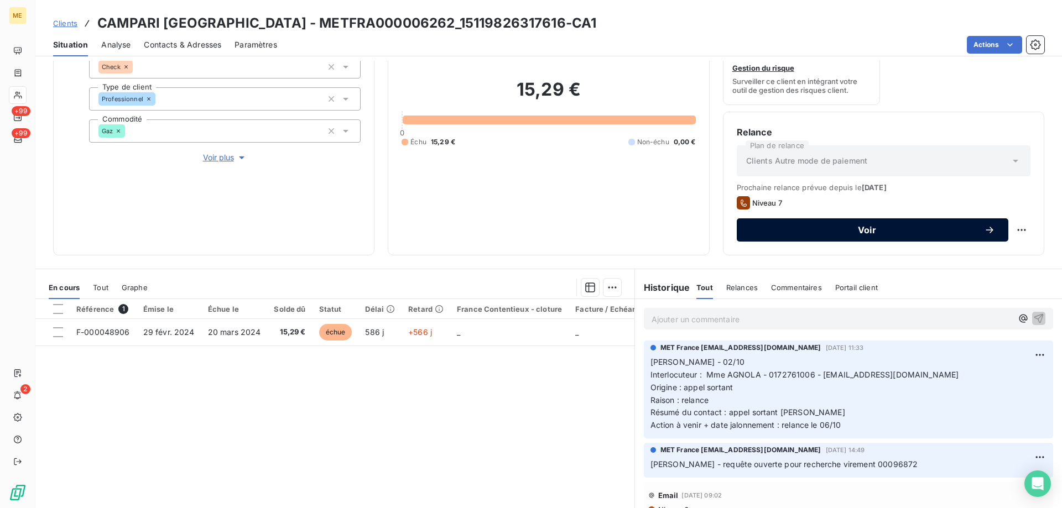
click at [898, 235] on div "Voir" at bounding box center [872, 230] width 245 height 11
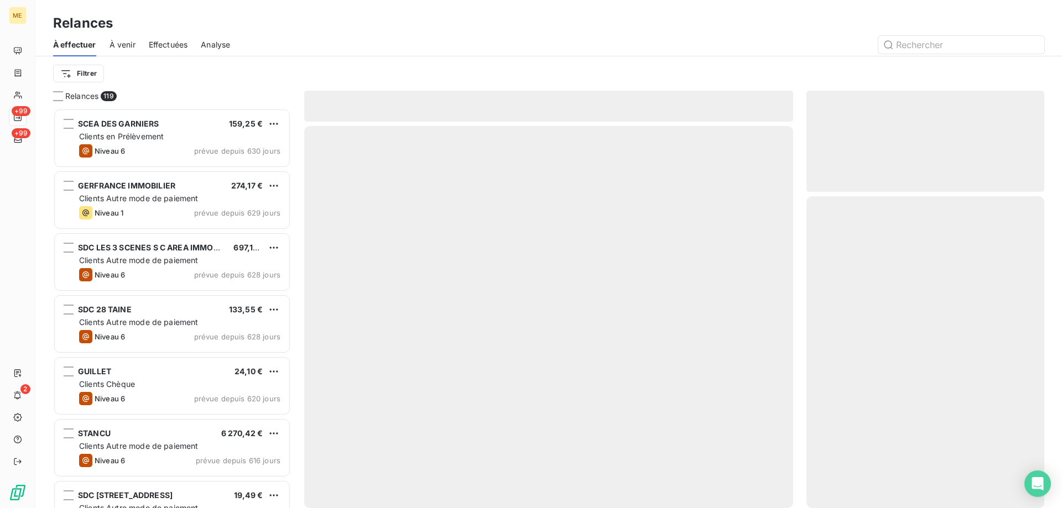
scroll to position [392, 230]
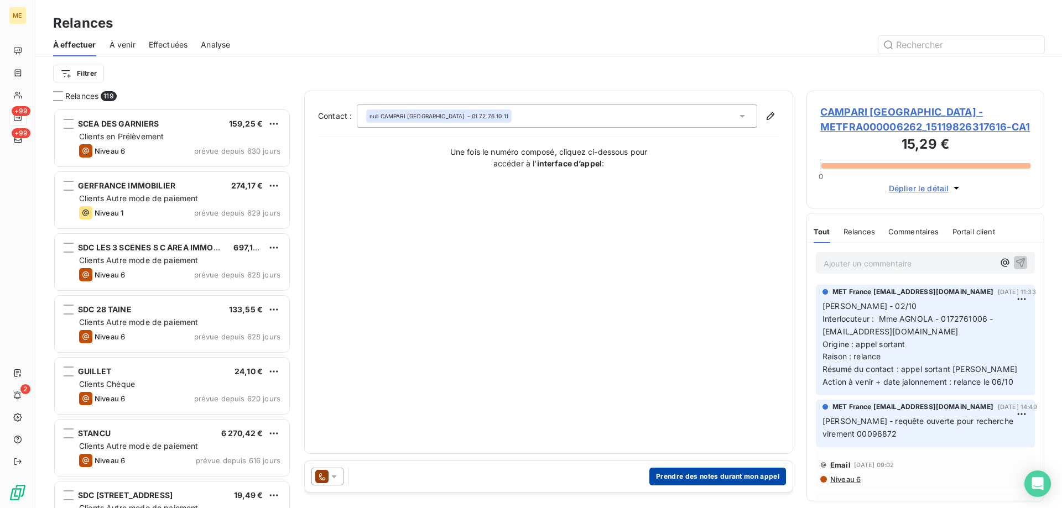
click at [684, 475] on button "Prendre des notes durant mon appel" at bounding box center [717, 477] width 137 height 18
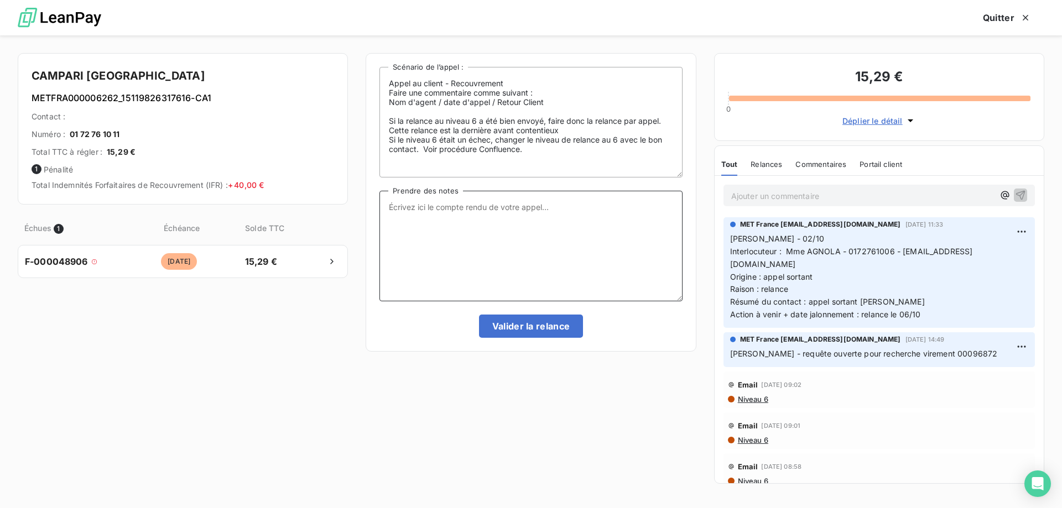
click at [573, 254] on textarea "Prendre des notes" at bounding box center [530, 246] width 303 height 111
paste textarea "Anais - 07/10/2025 - 11H07 Interlocuteur : Mr BAYOL // 0631602162 - fournisseur…"
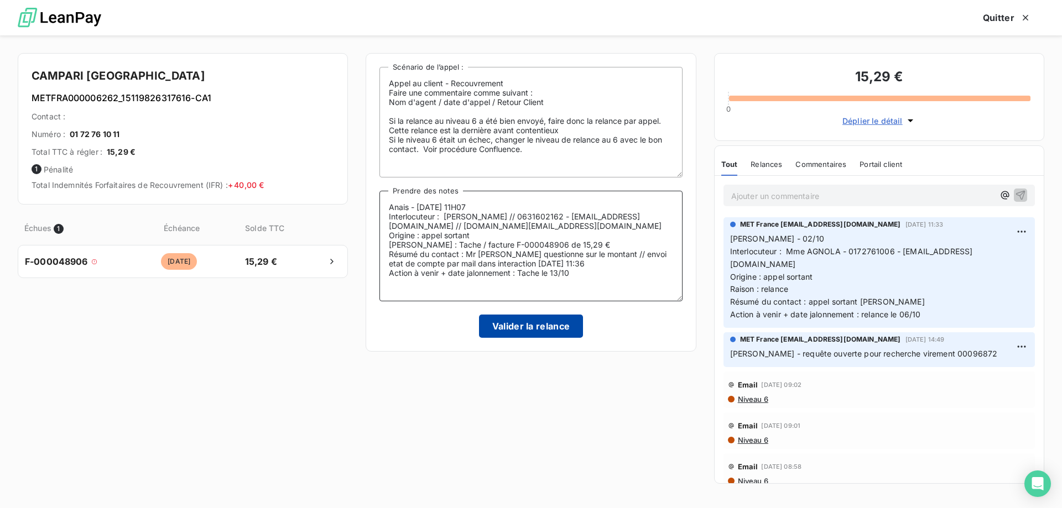
type textarea "Anais - 07/10/2025 - 11H07 Interlocuteur : Mr BAYOL // 0631602162 - fournisseur…"
click at [561, 330] on button "Valider la relance" at bounding box center [531, 326] width 105 height 23
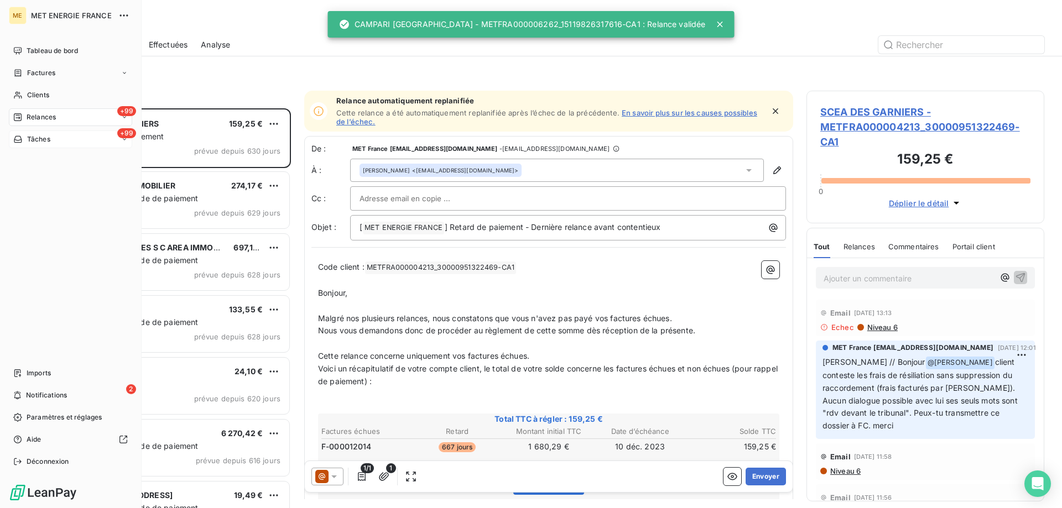
click at [18, 137] on icon at bounding box center [18, 139] width 8 height 7
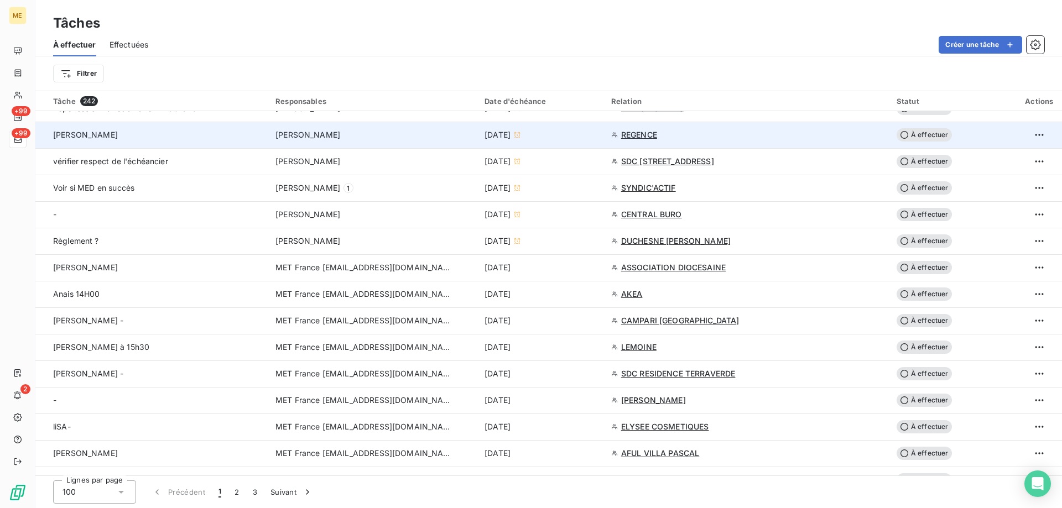
scroll to position [498, 0]
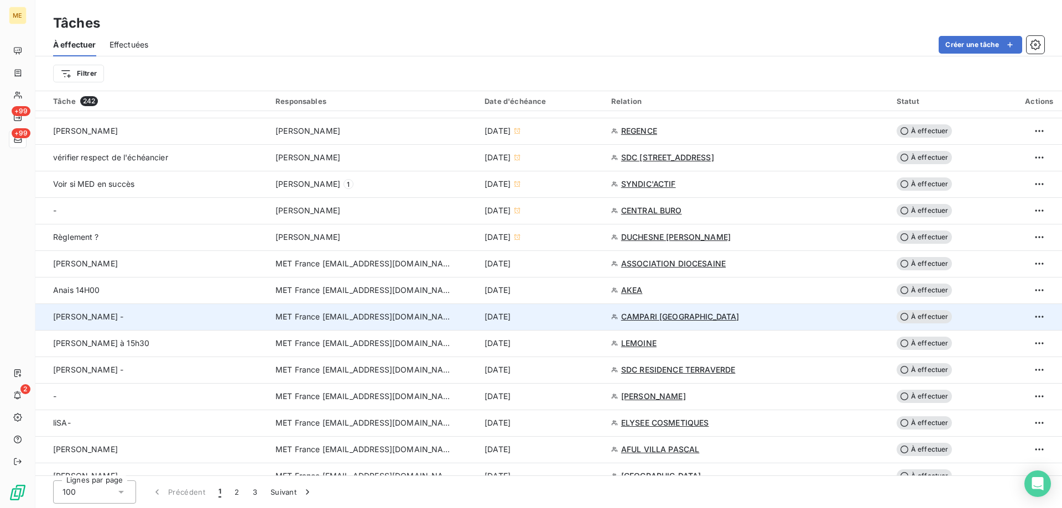
click at [578, 320] on div "[DATE]" at bounding box center [541, 316] width 113 height 11
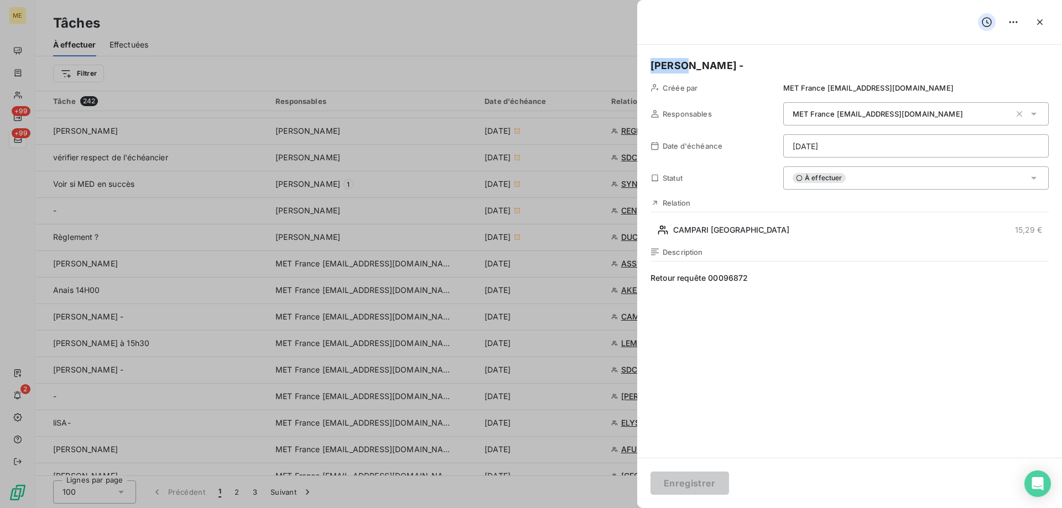
drag, startPoint x: 679, startPoint y: 70, endPoint x: 615, endPoint y: 75, distance: 64.4
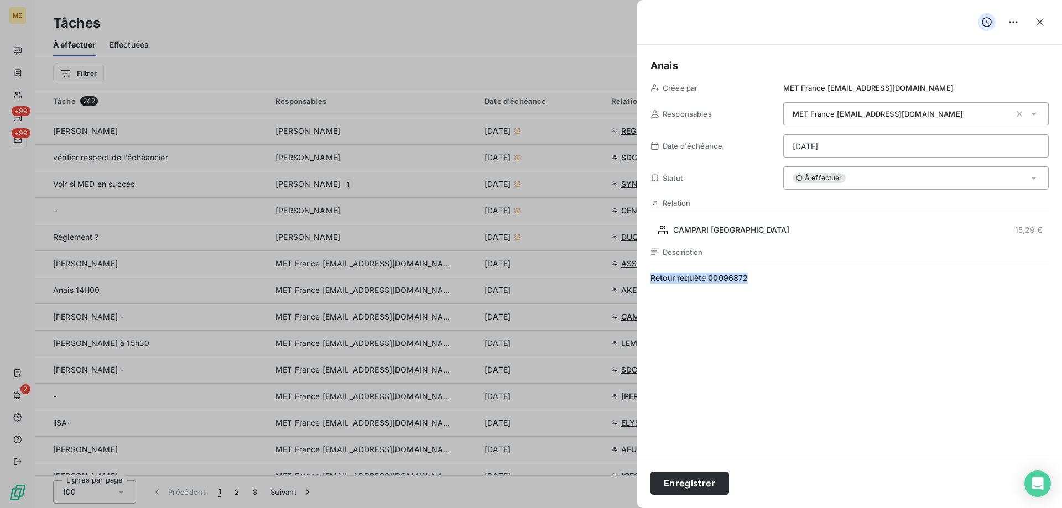
drag, startPoint x: 756, startPoint y: 271, endPoint x: 646, endPoint y: 281, distance: 110.5
click at [646, 281] on div "Anais Créée par MET France met-france@recouvrement.met.com Responsables MET Fra…" at bounding box center [849, 251] width 425 height 413
click at [831, 150] on html "ME +99 +99 2 Tâches À effectuer Effectuées Créer une tâche Filtrer Tâche 242 Re…" at bounding box center [531, 309] width 1062 height 619
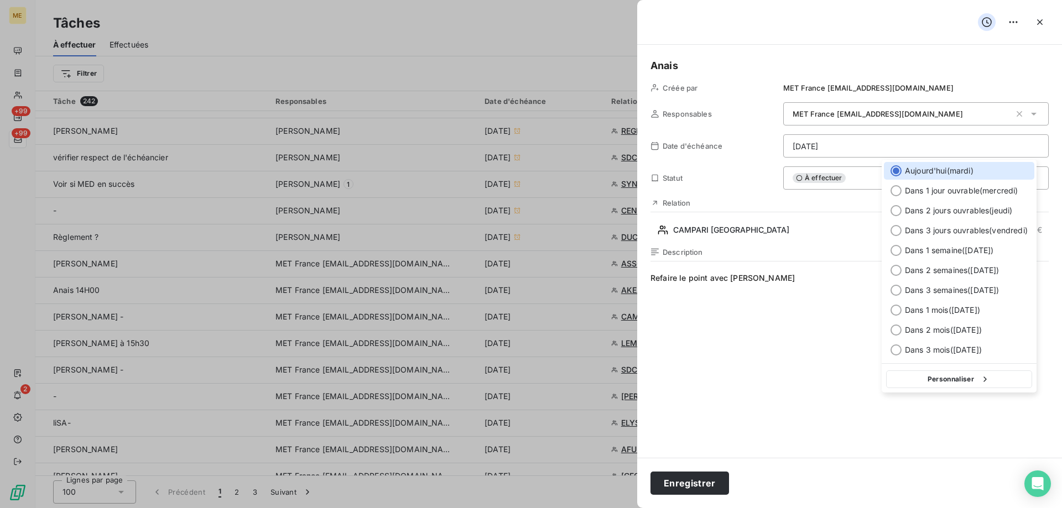
click at [933, 377] on button "Personnaliser" at bounding box center [959, 380] width 146 height 18
select select "9"
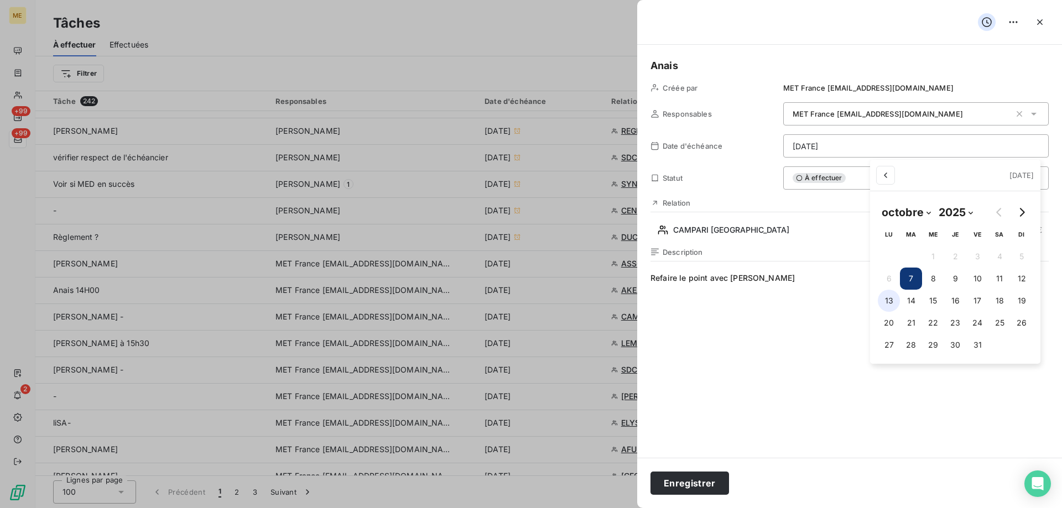
click at [886, 305] on button "13" at bounding box center [889, 301] width 22 height 22
type input "13/10/2025"
click at [761, 362] on html "ME +99 +99 2 Tâches À effectuer Effectuées Créer une tâche Filtrer Tâche 242 Re…" at bounding box center [531, 309] width 1062 height 619
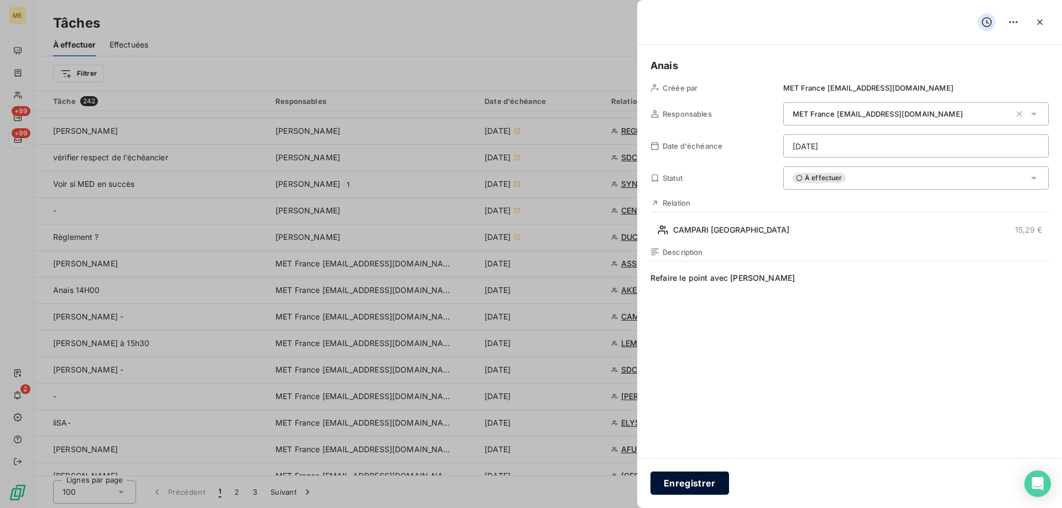
click at [684, 483] on button "Enregistrer" at bounding box center [690, 483] width 79 height 23
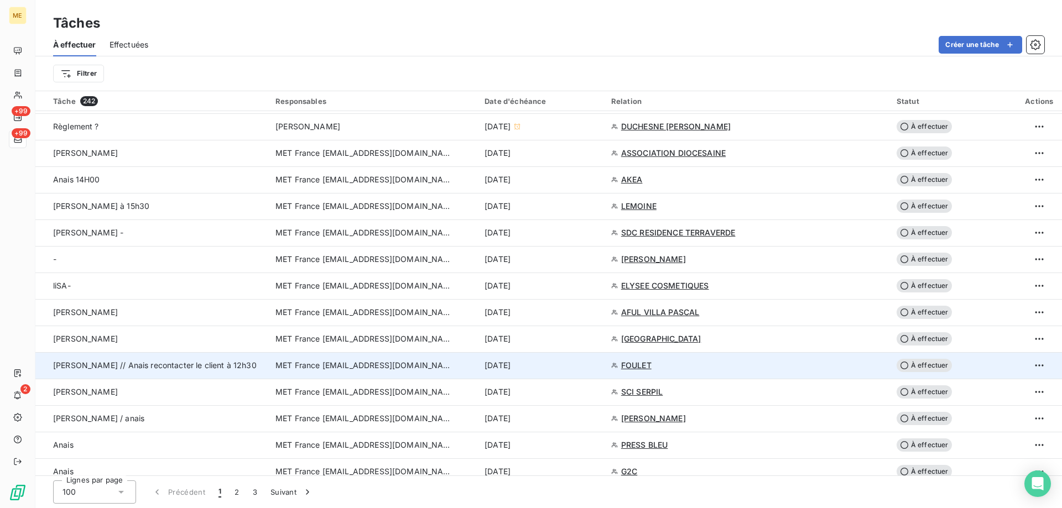
scroll to position [664, 0]
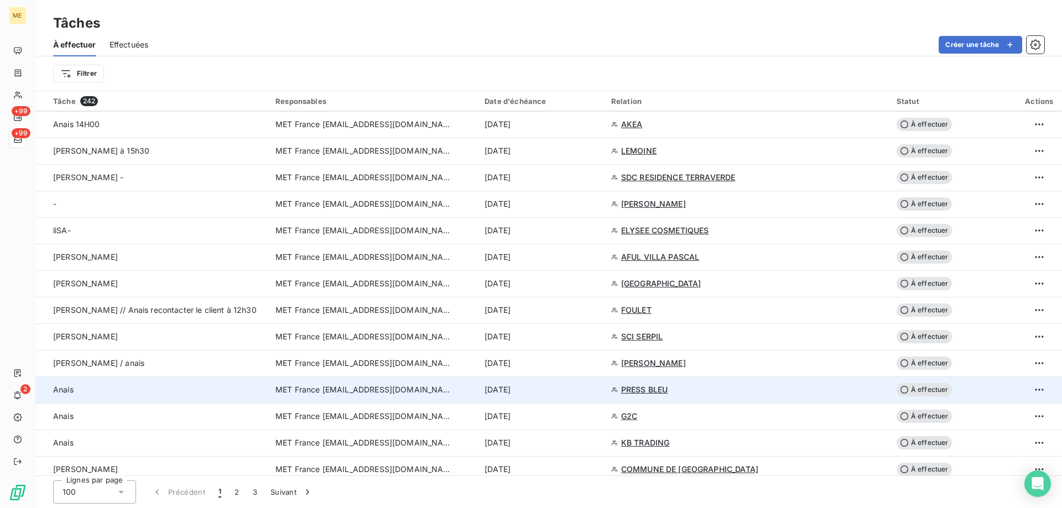
click at [564, 393] on div "[DATE]" at bounding box center [541, 389] width 113 height 11
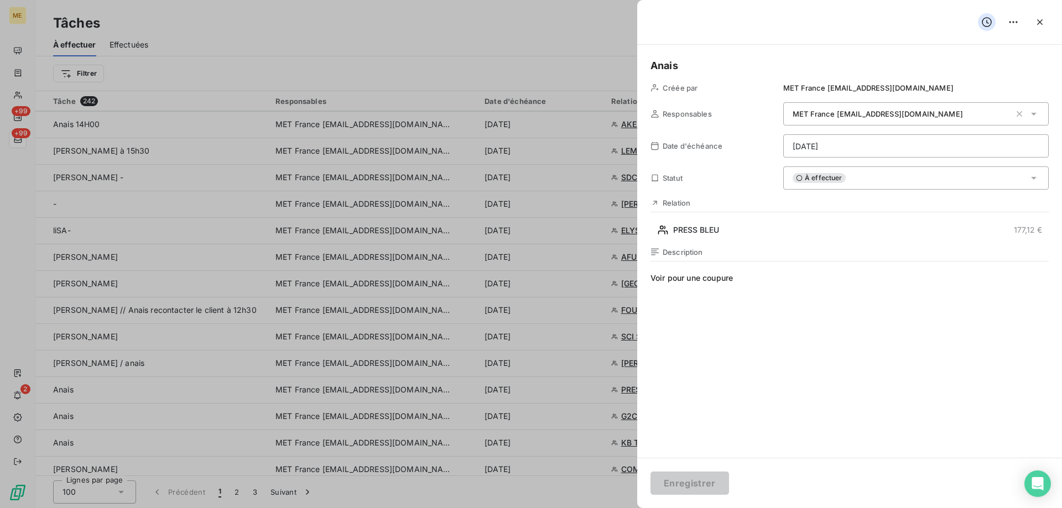
click at [727, 221] on div "Relation PRESS BLEU 177,12 €" at bounding box center [850, 219] width 398 height 40
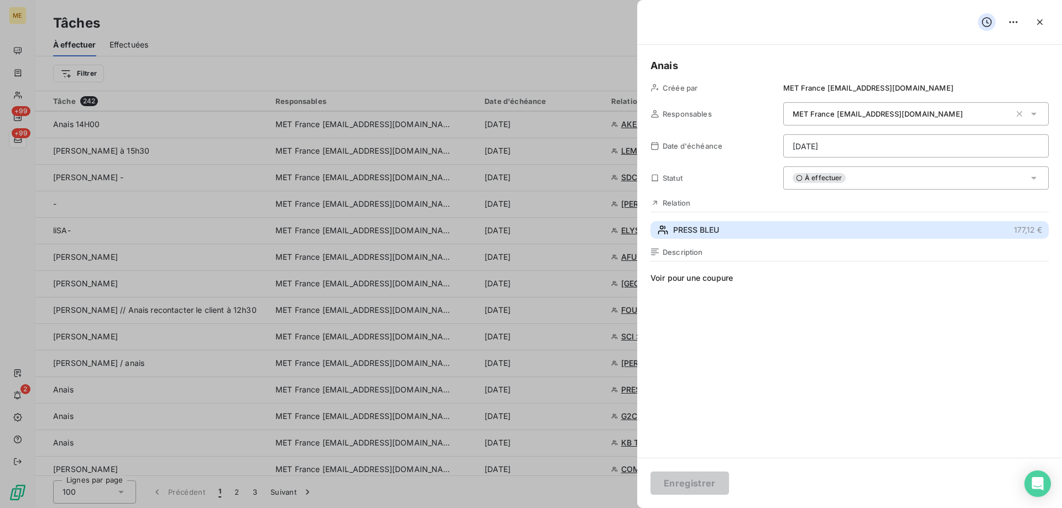
click at [724, 233] on button "PRESS BLEU 177,12 €" at bounding box center [850, 230] width 398 height 18
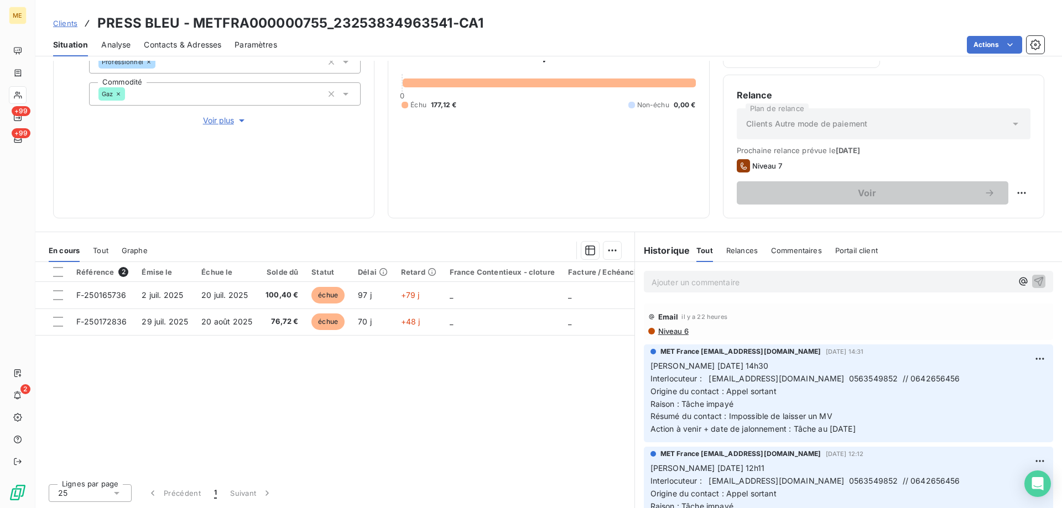
click at [334, 23] on h3 "PRESS BLEU - METFRA000000755_23253834963541-CA1" at bounding box center [290, 23] width 386 height 20
click at [449, 25] on h3 "PRESS BLEU - METFRA000000755_23253834963541-CA1" at bounding box center [290, 23] width 386 height 20
drag, startPoint x: 449, startPoint y: 25, endPoint x: 329, endPoint y: 23, distance: 120.1
click at [329, 23] on h3 "PRESS BLEU - METFRA000000755_23253834963541-CA1" at bounding box center [290, 23] width 386 height 20
copy h3 "23253834963541"
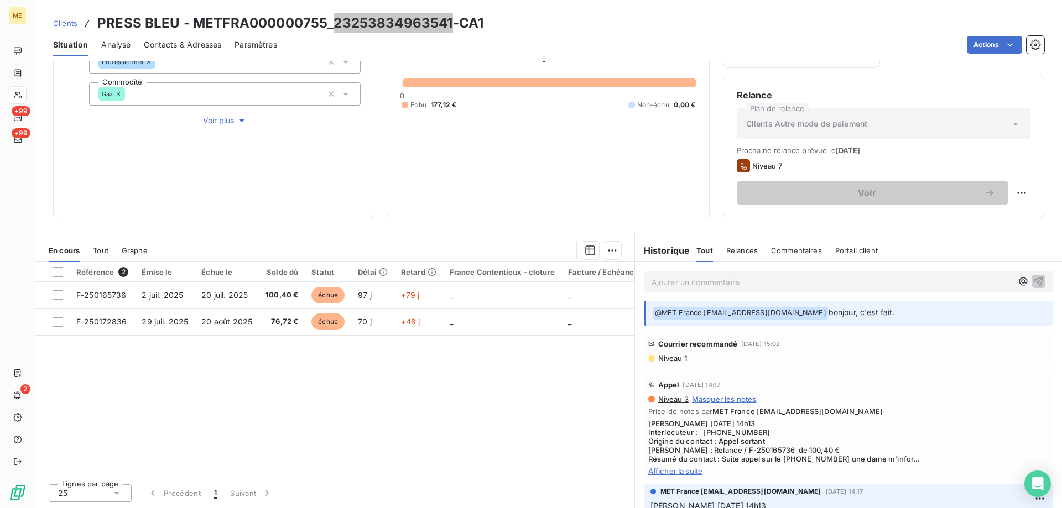
scroll to position [332, 0]
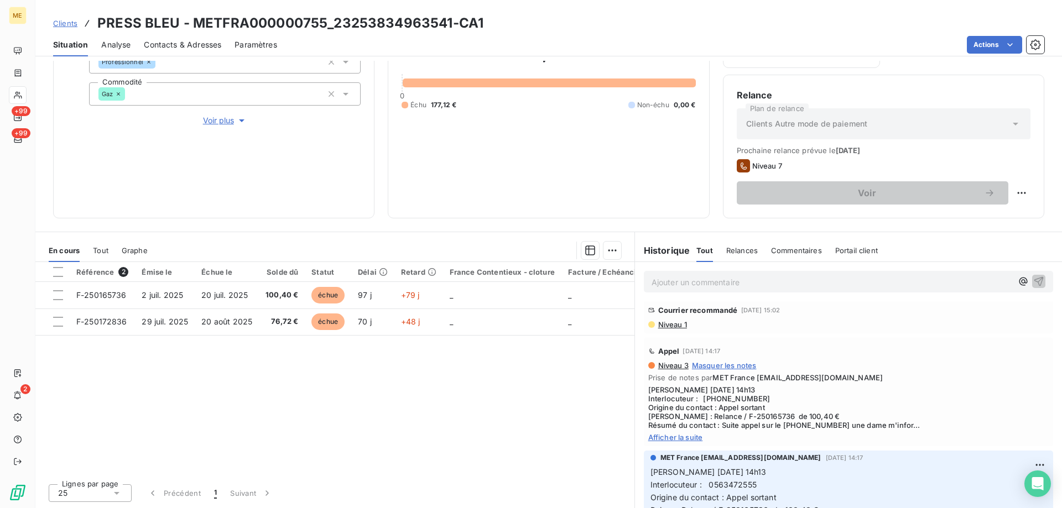
click at [674, 439] on span "Afficher la suite" at bounding box center [848, 437] width 401 height 9
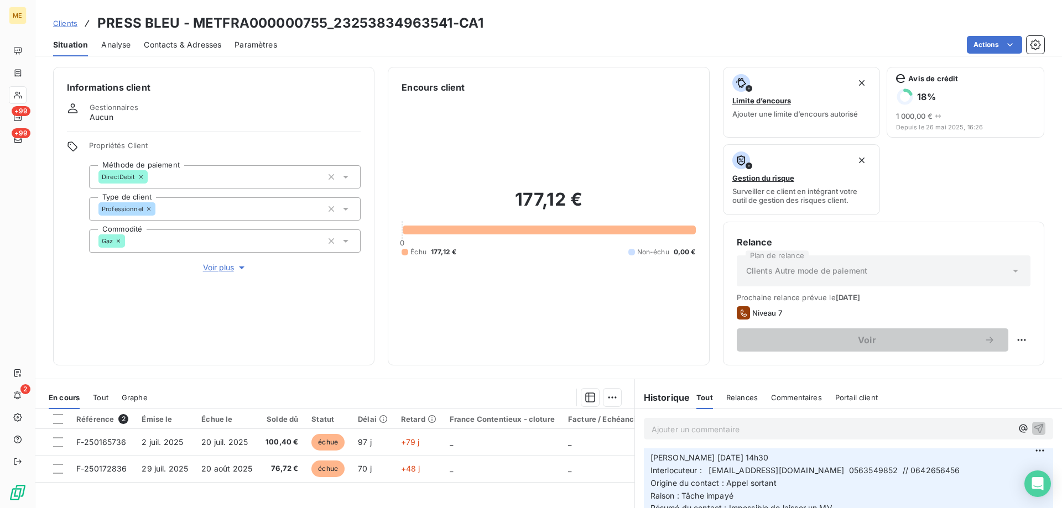
scroll to position [0, 0]
click at [216, 263] on span "Voir plus" at bounding box center [225, 268] width 44 height 11
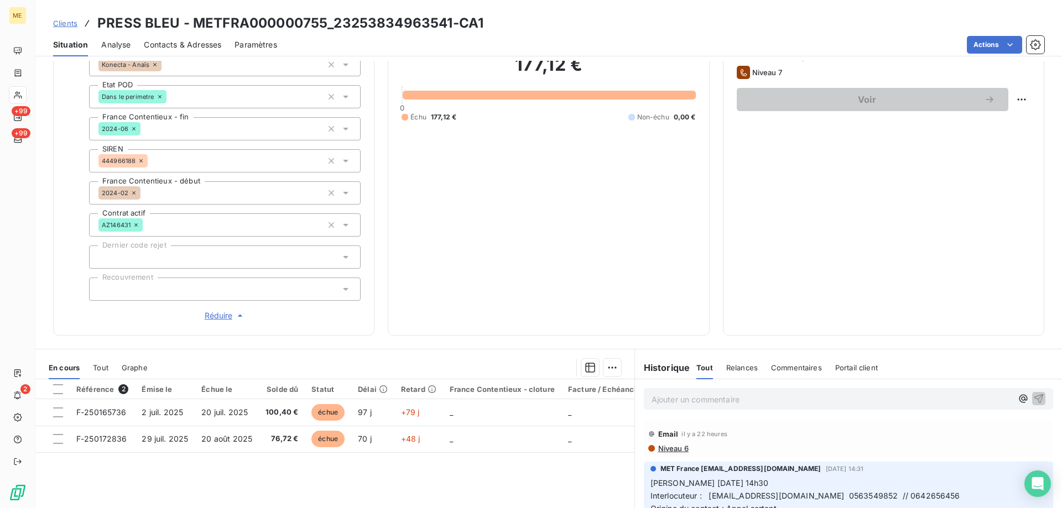
scroll to position [75, 0]
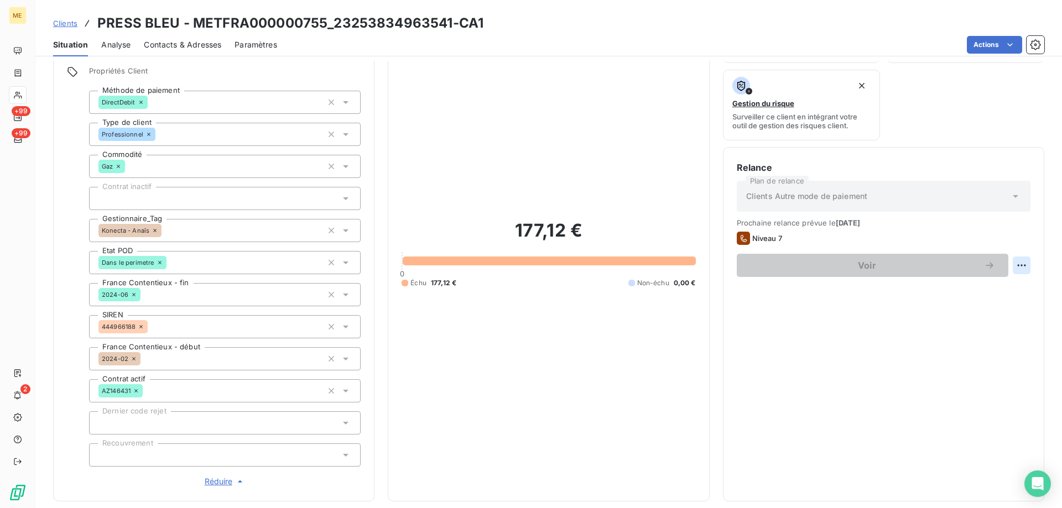
click at [1016, 264] on html "ME +99 +99 2 Clients PRESS BLEU - METFRA000000755_23253834963541-CA1 Situation …" at bounding box center [531, 309] width 1062 height 619
click at [1013, 292] on div "Replanifier cette action" at bounding box center [967, 290] width 99 height 18
select select "9"
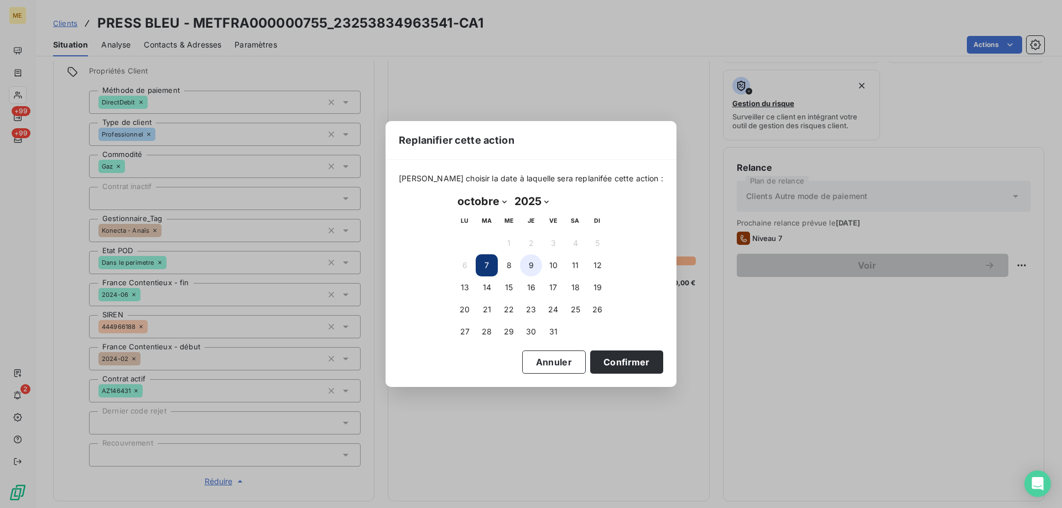
click at [532, 268] on button "9" at bounding box center [531, 265] width 22 height 22
click at [636, 365] on button "Confirmer" at bounding box center [626, 362] width 73 height 23
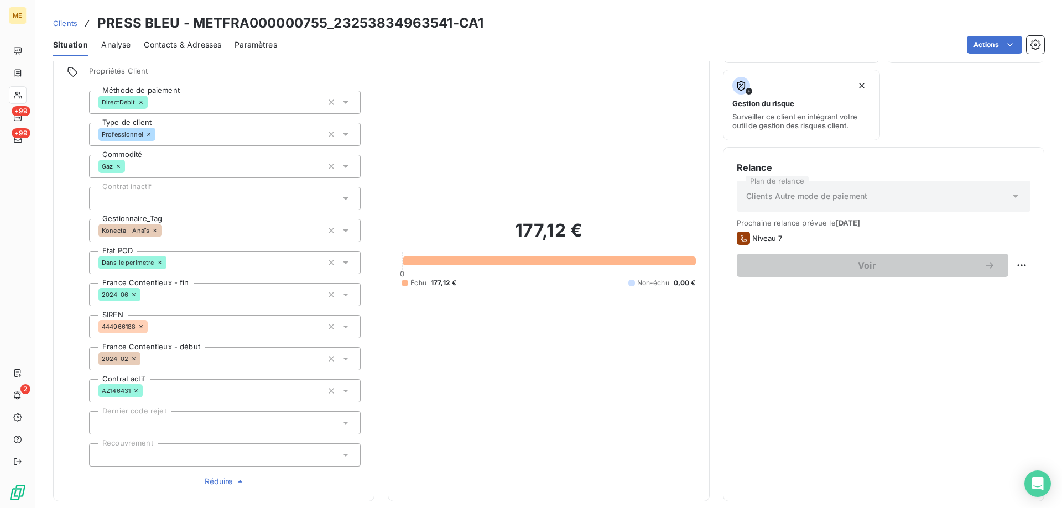
scroll to position [297, 0]
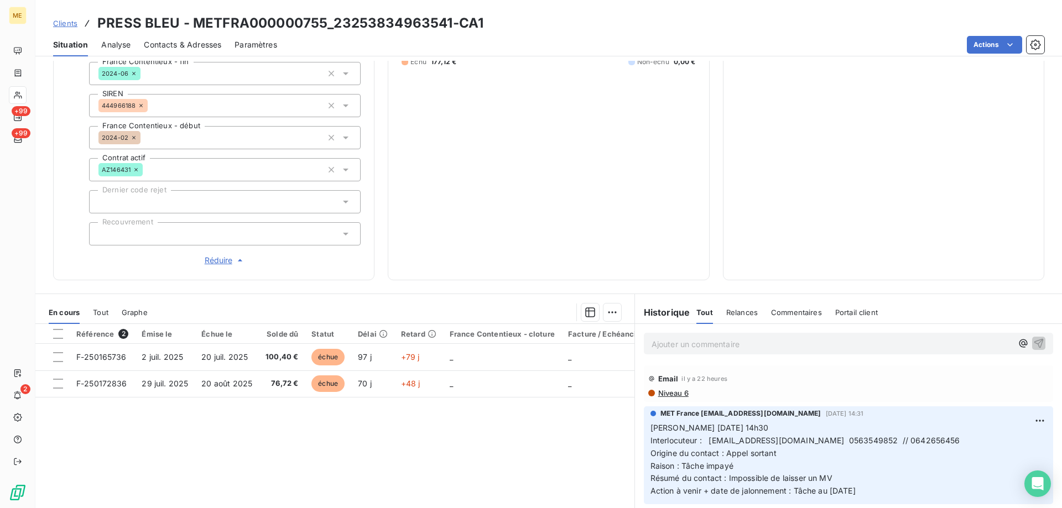
click at [815, 337] on p "Ajouter un commentaire ﻿" at bounding box center [832, 344] width 361 height 14
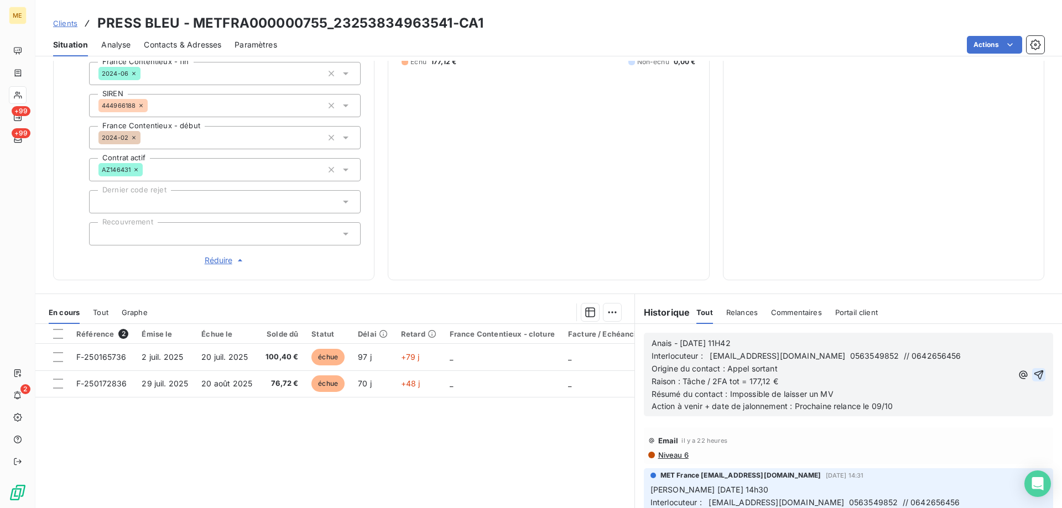
click at [1034, 370] on icon "button" at bounding box center [1038, 374] width 9 height 9
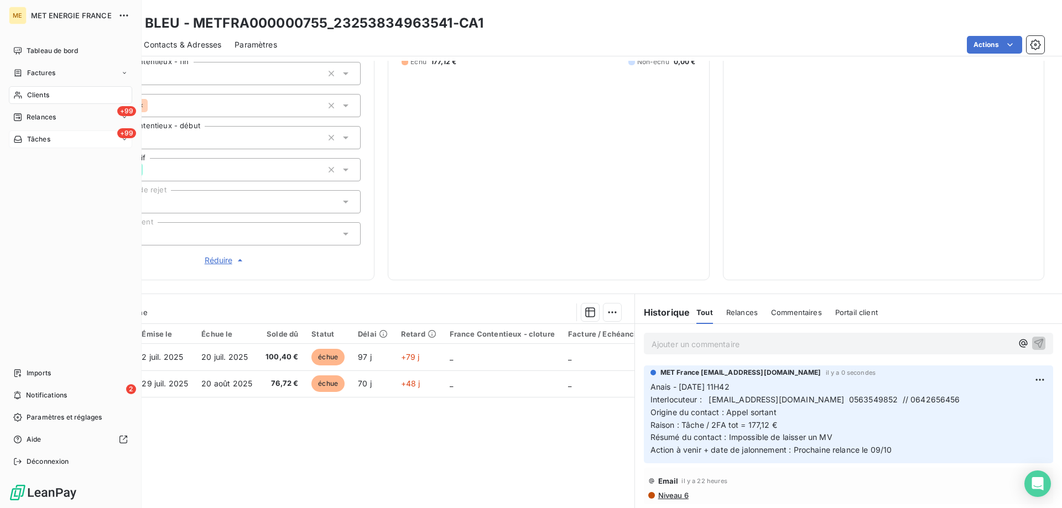
click at [38, 134] on div "+99 Tâches" at bounding box center [70, 140] width 123 height 18
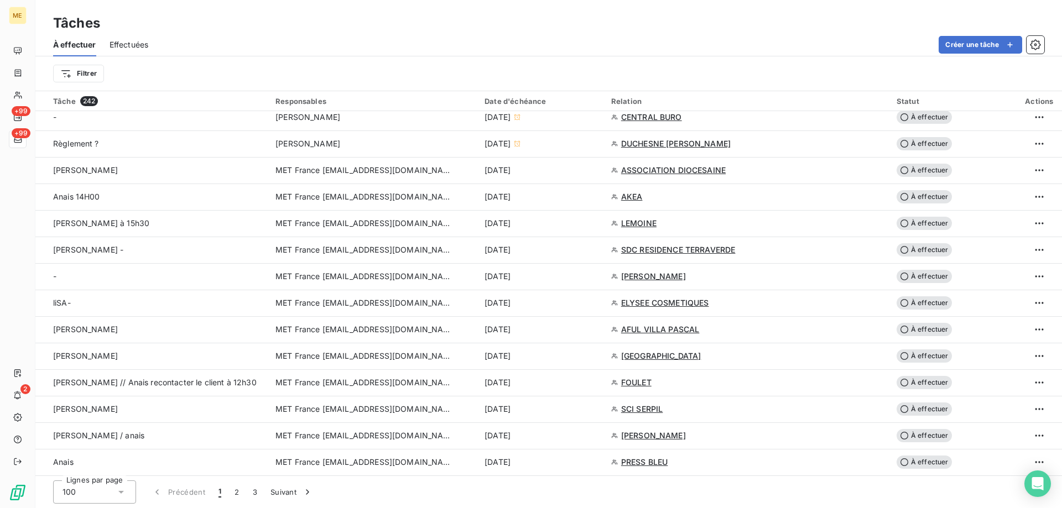
scroll to position [609, 0]
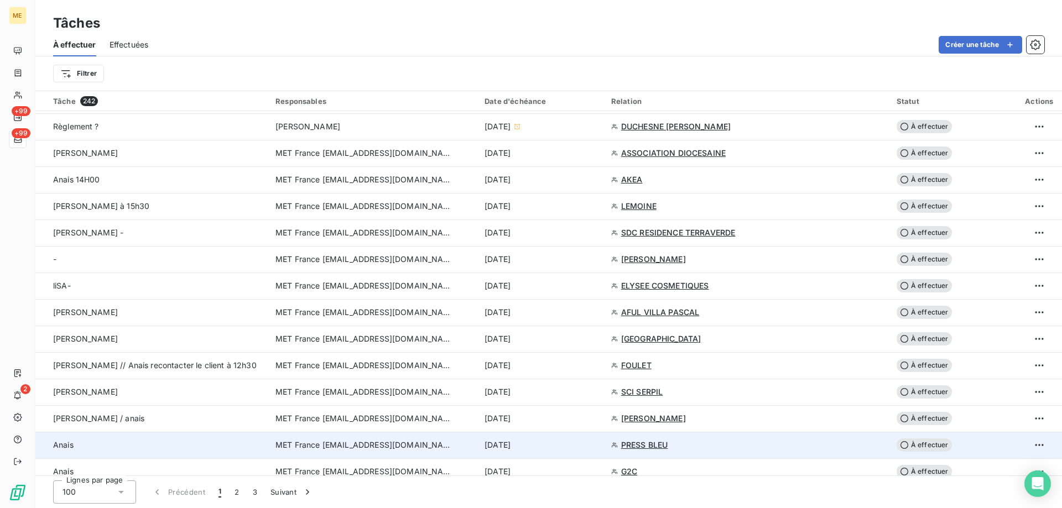
click at [567, 440] on div "[DATE]" at bounding box center [541, 445] width 113 height 11
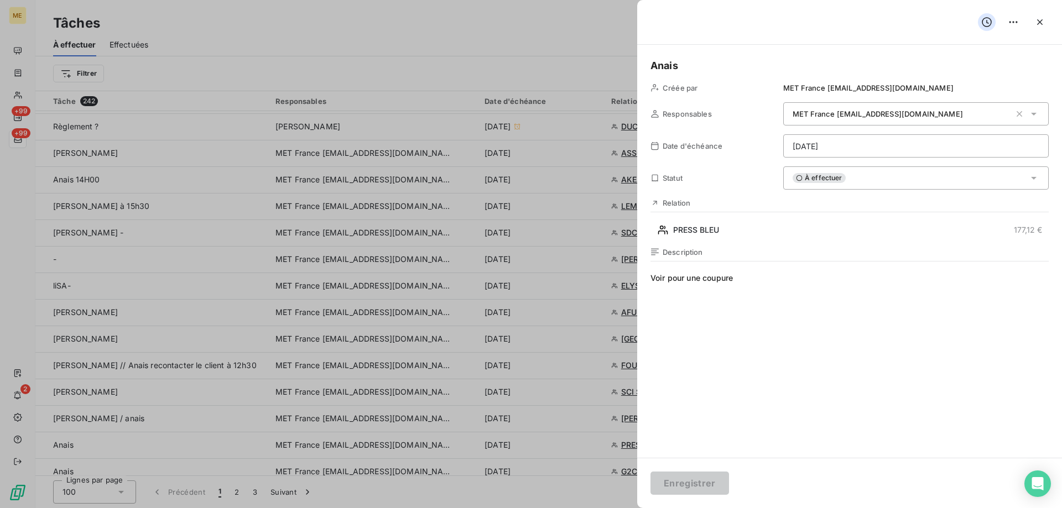
click at [856, 183] on div "À effectuer" at bounding box center [916, 178] width 266 height 23
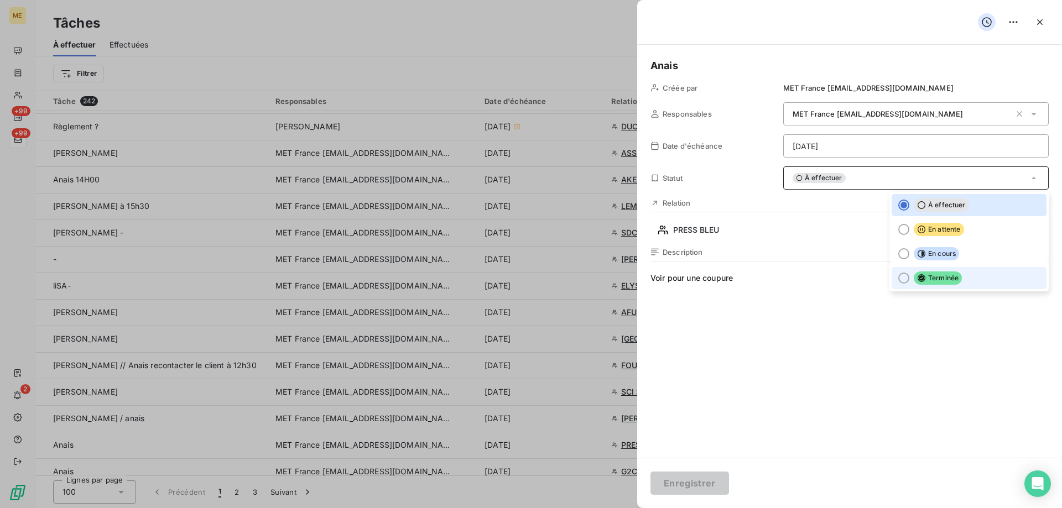
click at [953, 283] on li "Terminée" at bounding box center [969, 278] width 155 height 22
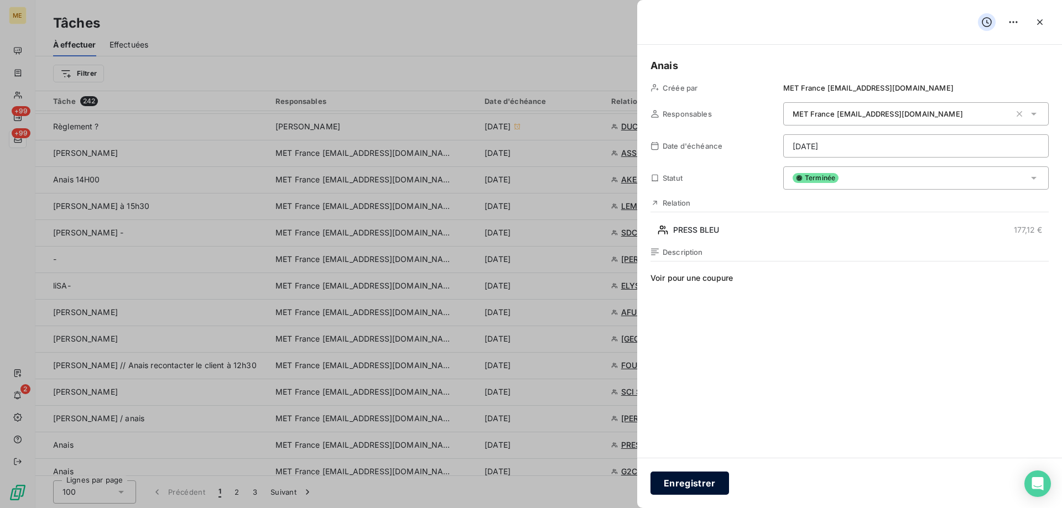
click at [703, 484] on button "Enregistrer" at bounding box center [690, 483] width 79 height 23
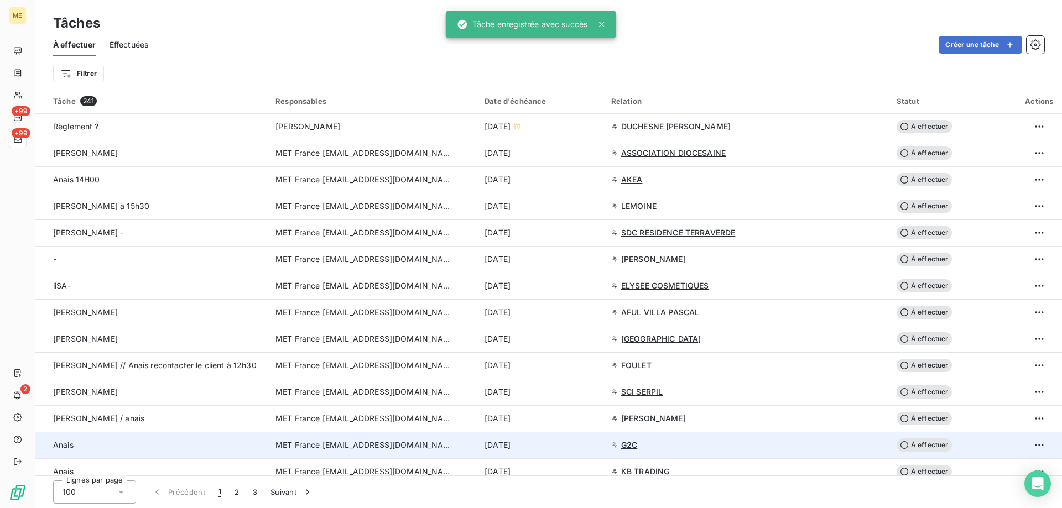
click at [568, 440] on div "[DATE]" at bounding box center [541, 445] width 113 height 11
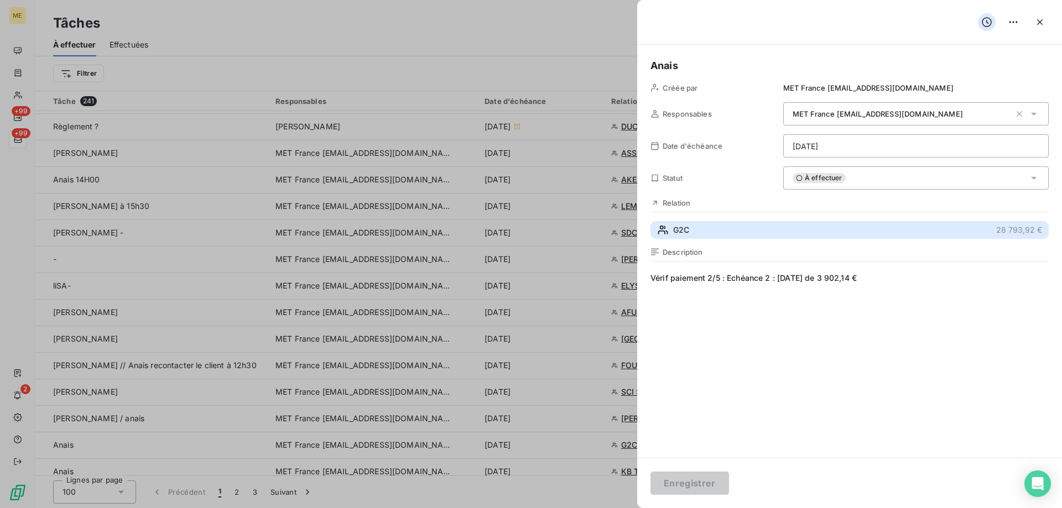
click at [824, 232] on button "G2C 28 793,92 €" at bounding box center [850, 230] width 398 height 18
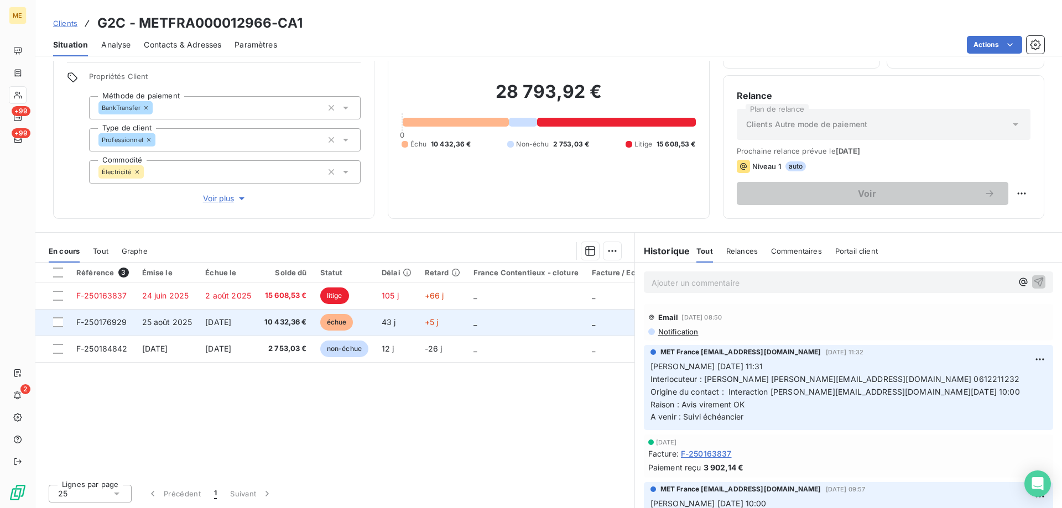
scroll to position [70, 0]
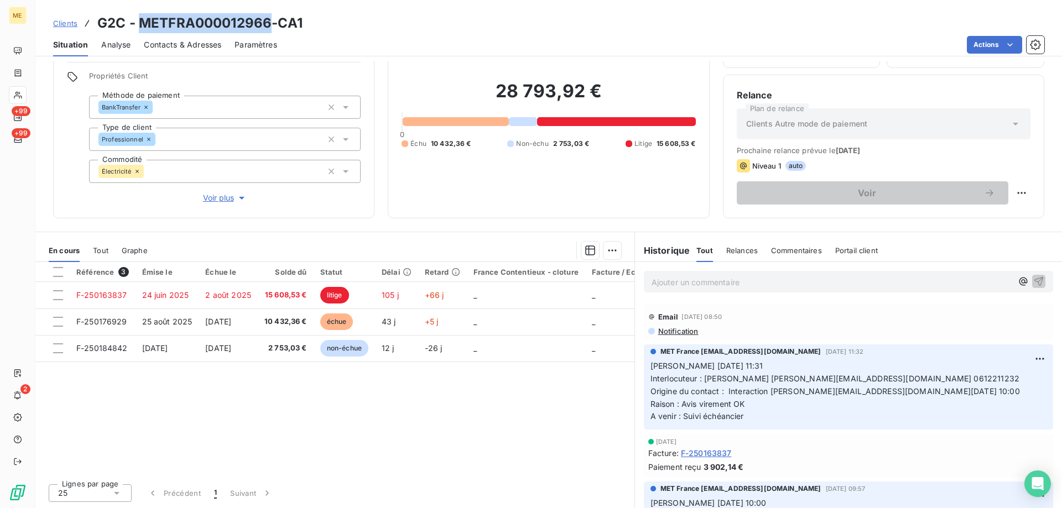
drag, startPoint x: 272, startPoint y: 21, endPoint x: 139, endPoint y: 25, distance: 132.8
click at [139, 25] on h3 "G2C - METFRA000012966-CA1" at bounding box center [199, 23] width 205 height 20
copy h3 "METFRA000012966"
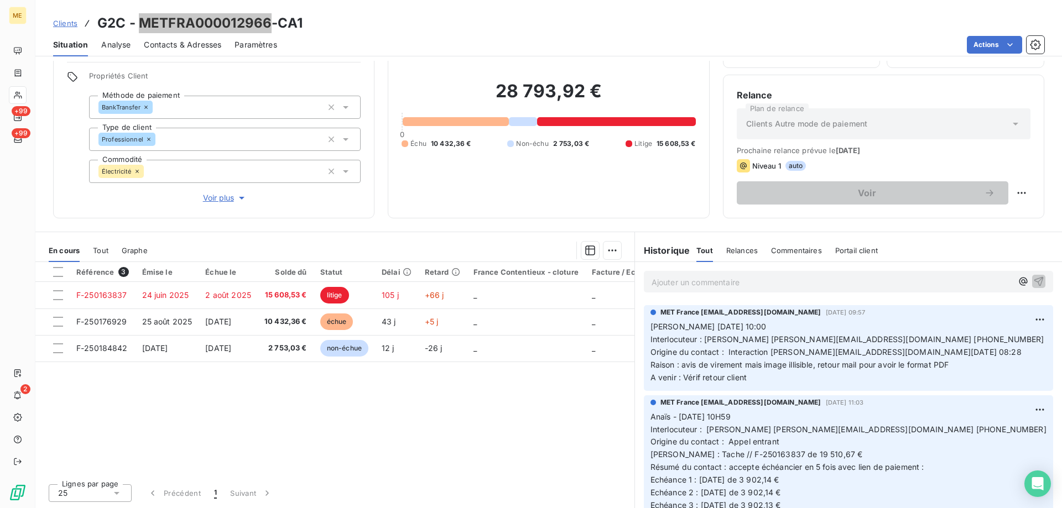
scroll to position [277, 0]
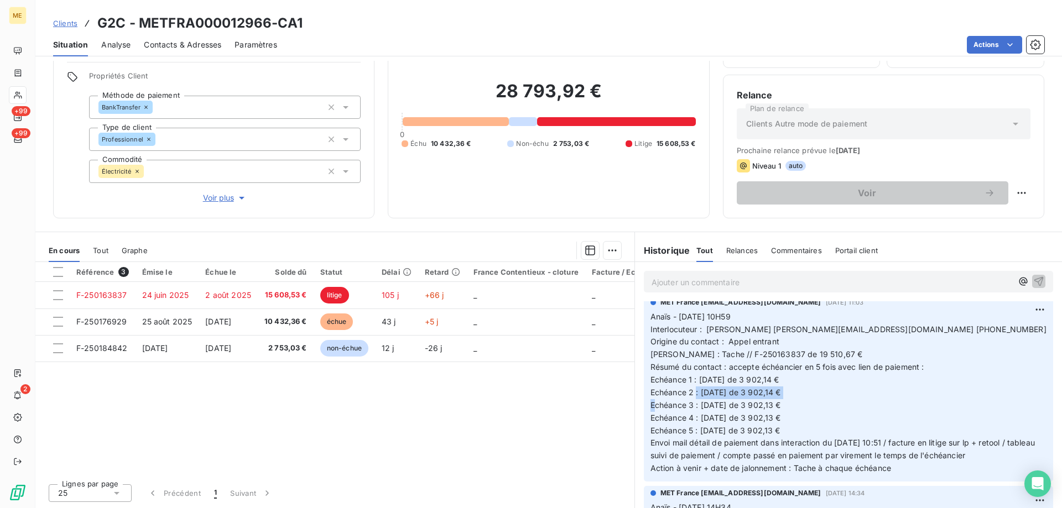
drag, startPoint x: 696, startPoint y: 407, endPoint x: 804, endPoint y: 401, distance: 108.0
click at [804, 401] on p "Anaïs - 02/09/2025 - 10H59 Interlocuteur : Mr Dominique Calle dominique-lunion@…" at bounding box center [849, 393] width 396 height 164
drag, startPoint x: 786, startPoint y: 343, endPoint x: 910, endPoint y: 342, distance: 123.9
click at [910, 342] on span "Anaïs - 02/09/2025 - 10H59 Interlocuteur : Mr Dominique Calle dominique-lunion@…" at bounding box center [849, 393] width 396 height 162
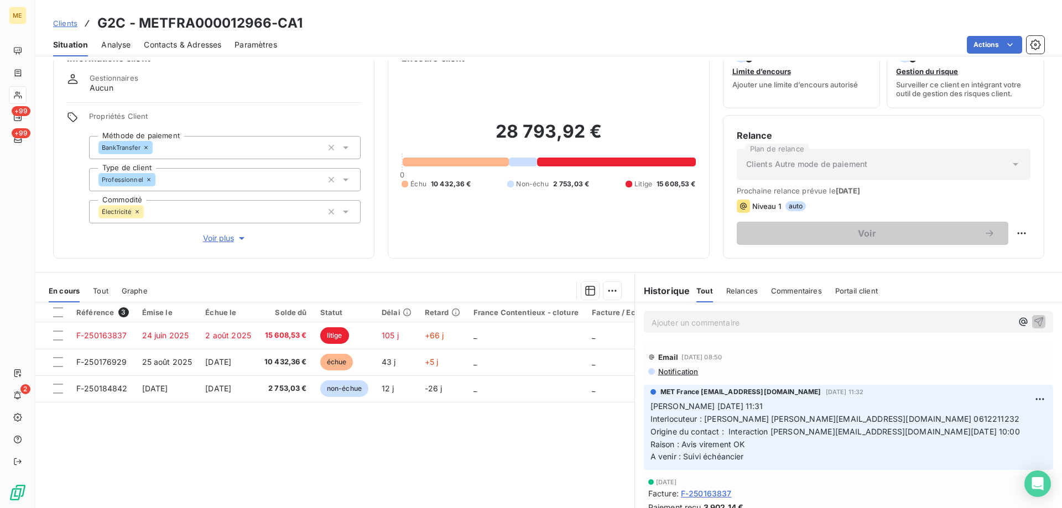
scroll to position [0, 0]
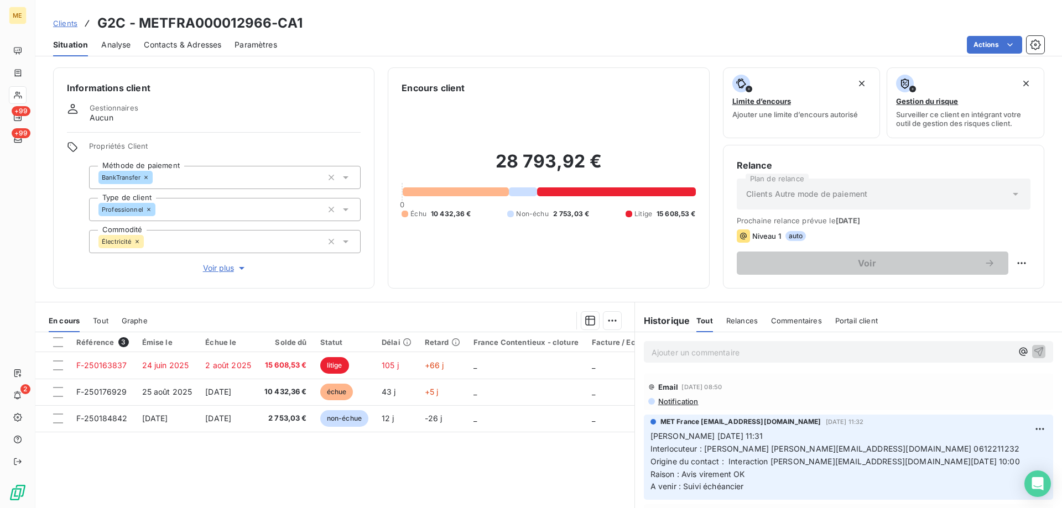
click at [762, 344] on div "Ajouter un commentaire ﻿" at bounding box center [848, 352] width 409 height 22
click at [762, 350] on p "Ajouter un commentaire ﻿" at bounding box center [832, 353] width 361 height 14
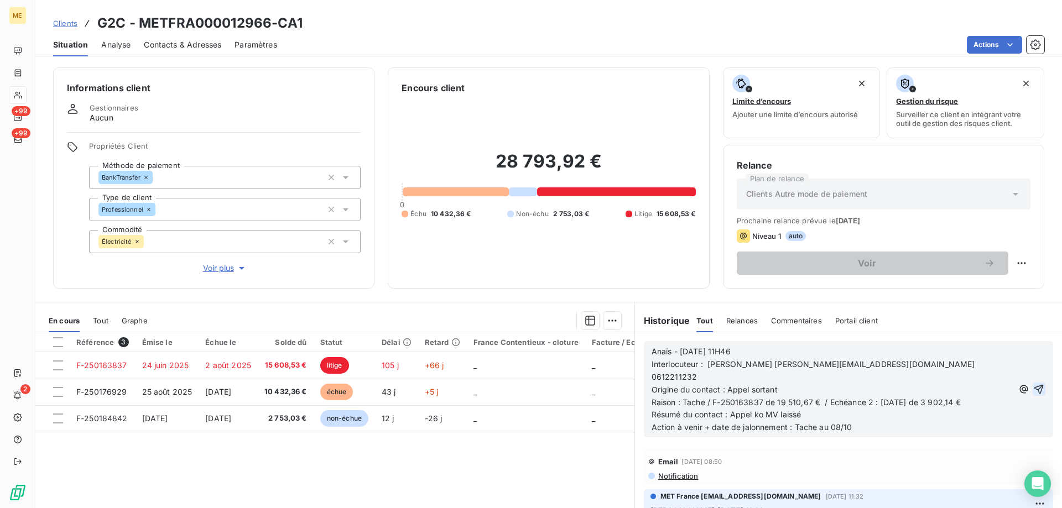
click at [1033, 384] on icon "button" at bounding box center [1038, 389] width 11 height 11
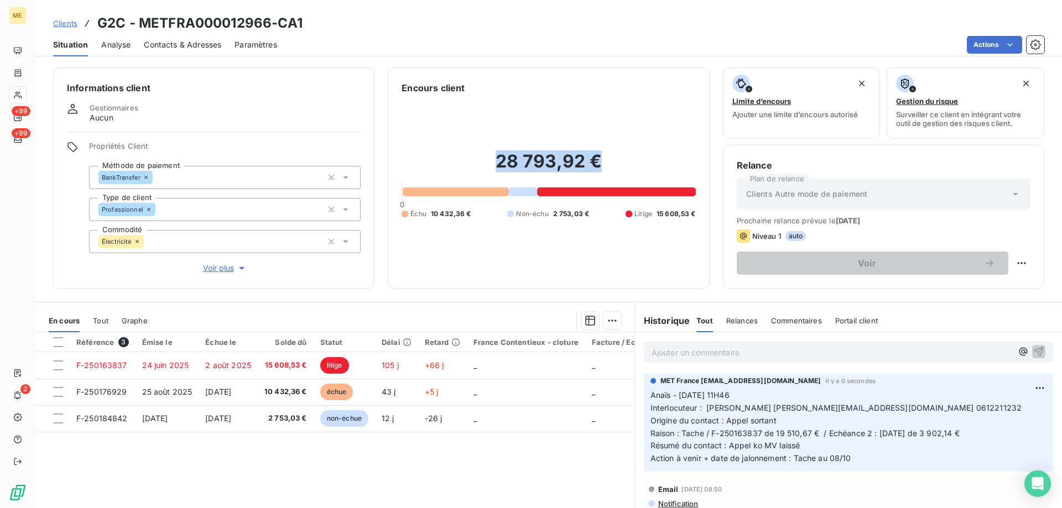
drag, startPoint x: 491, startPoint y: 167, endPoint x: 606, endPoint y: 169, distance: 114.5
click at [606, 169] on h2 "28 793,92 €" at bounding box center [549, 166] width 294 height 33
click at [613, 162] on h2 "28 793,92 €" at bounding box center [549, 166] width 294 height 33
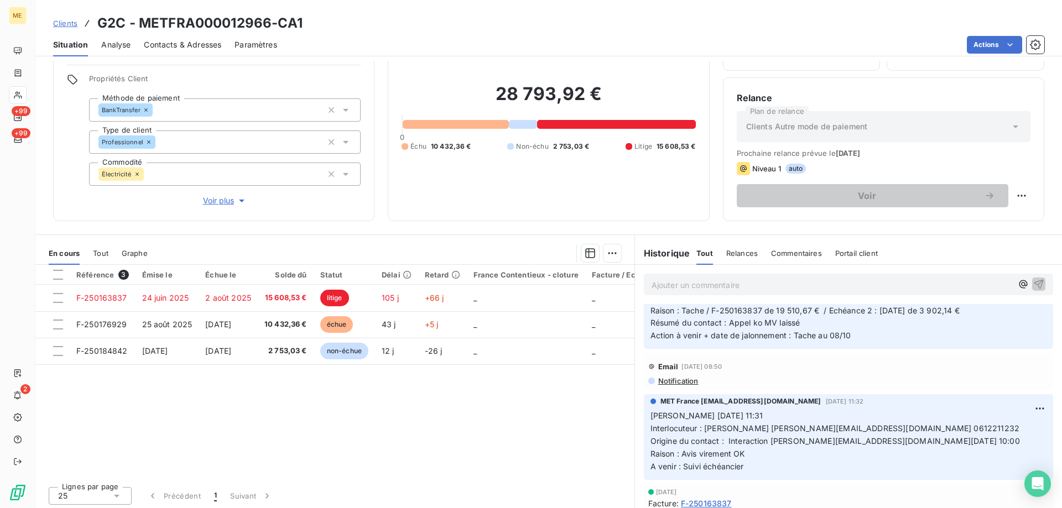
scroll to position [70, 0]
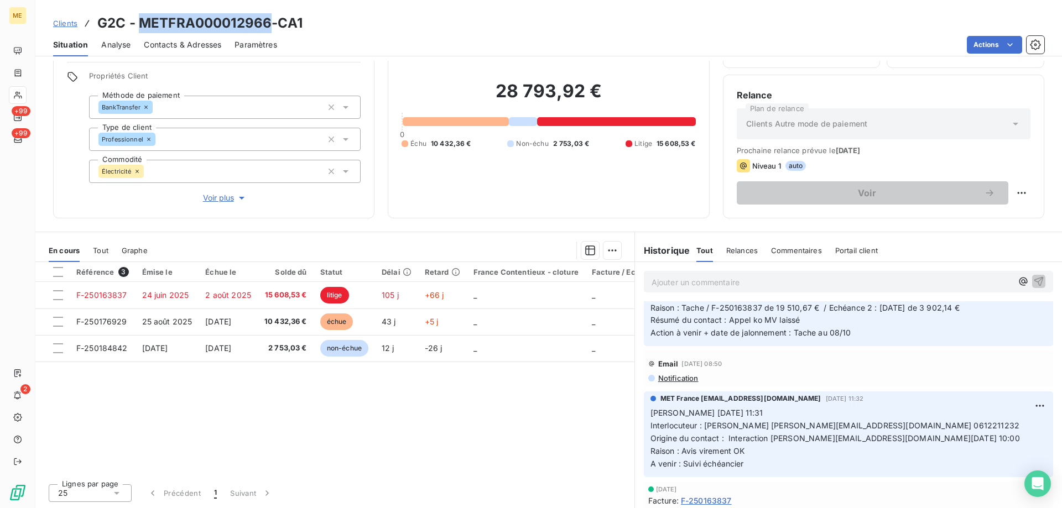
drag, startPoint x: 269, startPoint y: 24, endPoint x: 142, endPoint y: 25, distance: 127.8
click at [142, 25] on h3 "G2C - METFRA000012966-CA1" at bounding box center [199, 23] width 205 height 20
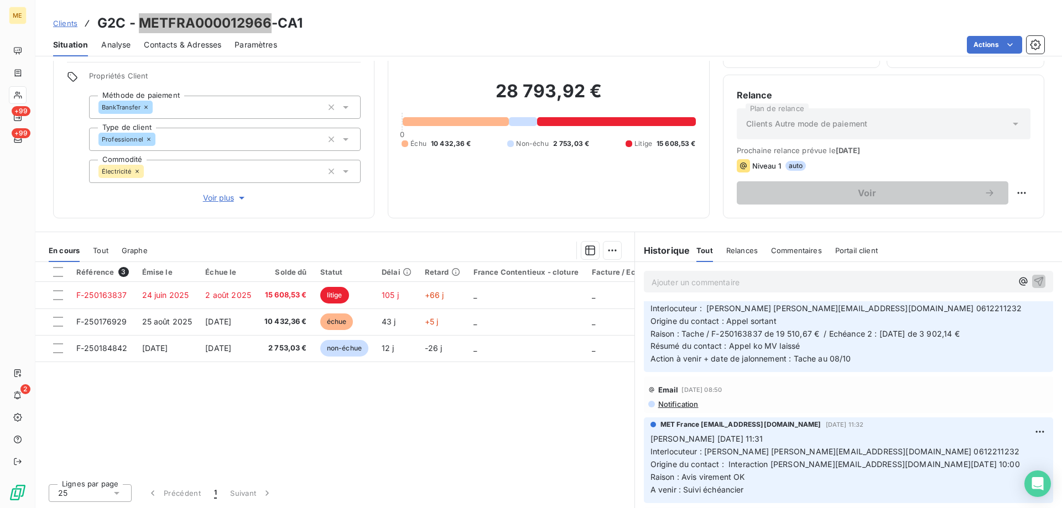
scroll to position [0, 0]
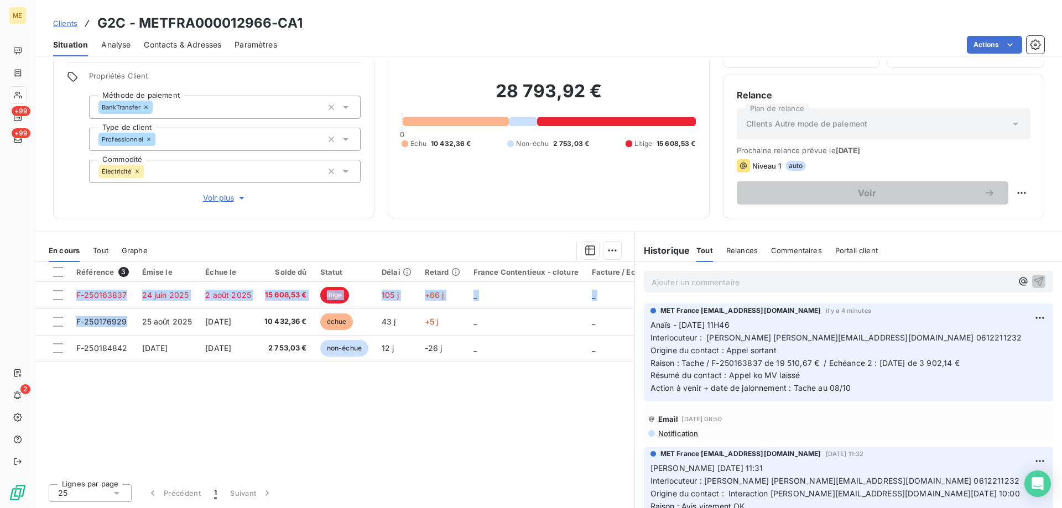
drag, startPoint x: 75, startPoint y: 323, endPoint x: 75, endPoint y: 157, distance: 166.0
click at [75, 157] on div "Informations client Gestionnaires Aucun Propriétés Client Méthode de paiement B…" at bounding box center [548, 285] width 1027 height 448
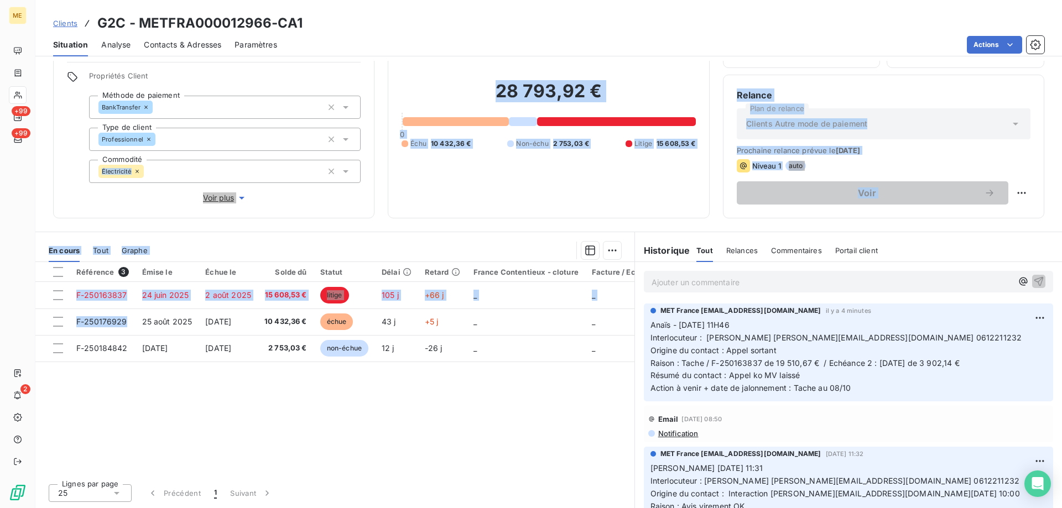
click at [503, 248] on div at bounding box center [391, 251] width 460 height 18
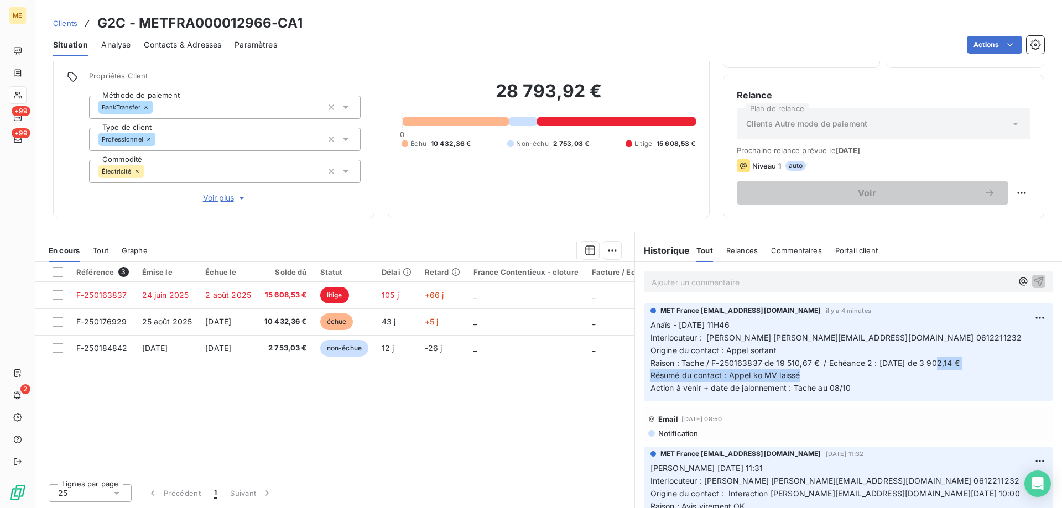
drag, startPoint x: 931, startPoint y: 363, endPoint x: 974, endPoint y: 370, distance: 43.7
click at [974, 370] on p "Anaïs - 07/10/2025 - 11H46 Interlocuteur : Mr Dominique Calle dominique-lunion@…" at bounding box center [849, 357] width 396 height 76
click at [659, 194] on div "28 793,92 € 0 Échu 10 432,36 € Non-échu 2 753,03 € Litige 15 608,53 €" at bounding box center [549, 114] width 294 height 180
click at [792, 279] on p "Ajouter un commentaire ﻿" at bounding box center [832, 282] width 361 height 14
click at [734, 279] on p "Ajouter un commentaire ﻿" at bounding box center [832, 282] width 361 height 14
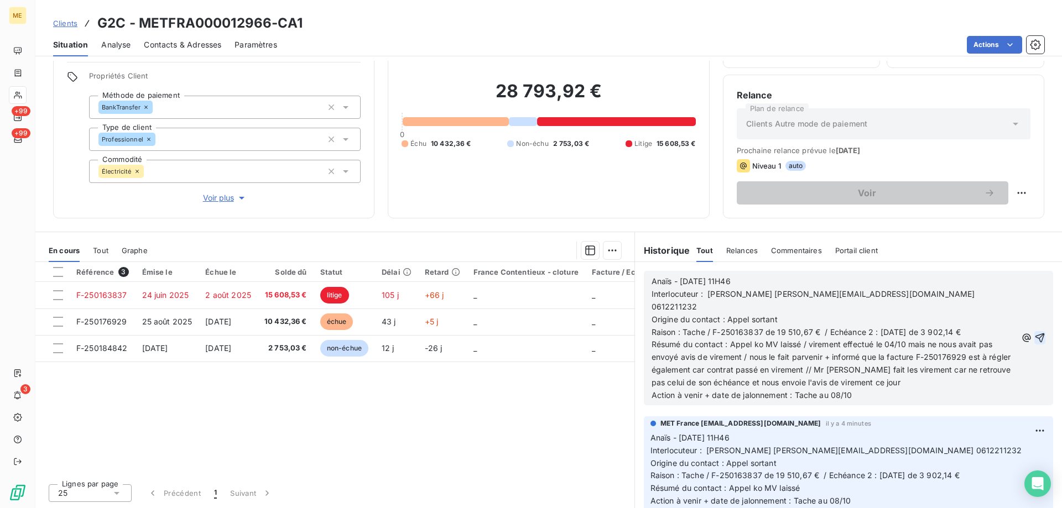
click at [1034, 332] on icon "button" at bounding box center [1039, 337] width 11 height 11
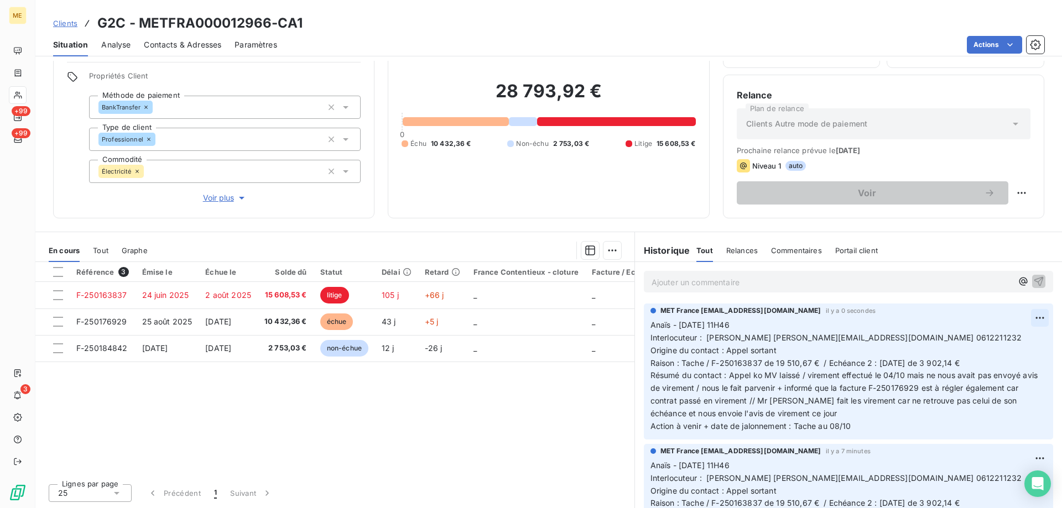
click at [1032, 316] on html "ME +99 +99 3 Clients G2C - METFRA000012966-CA1 Situation Analyse Contacts & Adr…" at bounding box center [531, 309] width 1062 height 619
click at [999, 341] on div "Editer" at bounding box center [997, 343] width 62 height 18
drag, startPoint x: 771, startPoint y: 350, endPoint x: 747, endPoint y: 352, distance: 23.8
click at [747, 352] on p "Anaïs - 07/10/2025 - 11H46 Interlocuteur : Mr Dominique Calle dominique-lunion@…" at bounding box center [842, 376] width 383 height 114
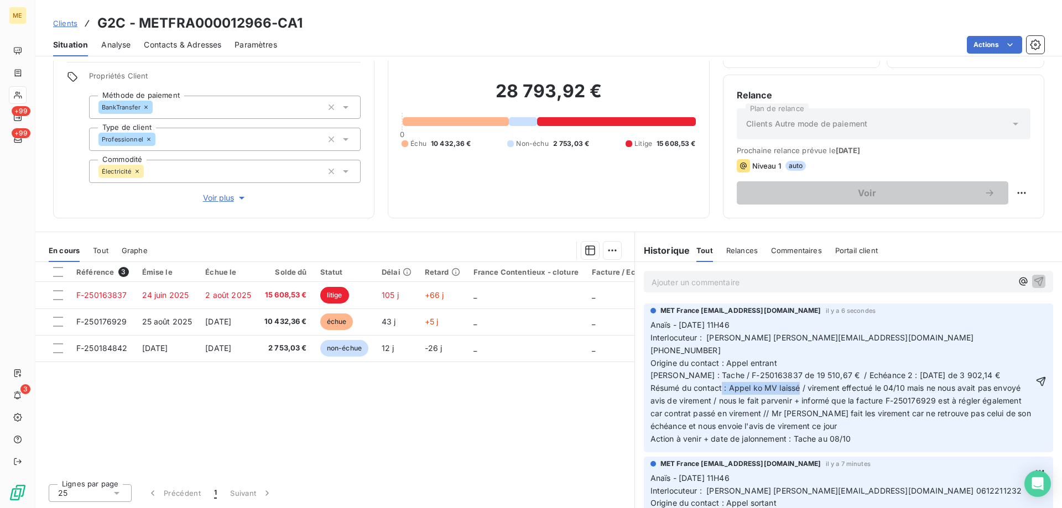
drag, startPoint x: 804, startPoint y: 376, endPoint x: 724, endPoint y: 378, distance: 79.7
click at [724, 378] on span "Anaïs - 07/10/2025 - 11H46 Interlocuteur : Mr Dominique Calle dominique-lunion@…" at bounding box center [842, 381] width 383 height 123
click at [1036, 376] on icon "button" at bounding box center [1041, 381] width 11 height 11
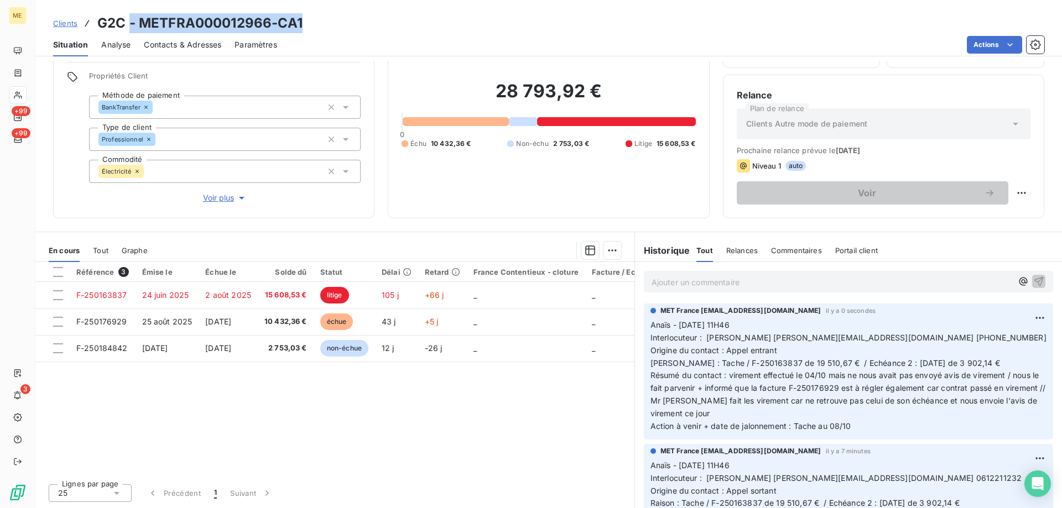
drag, startPoint x: 298, startPoint y: 23, endPoint x: 128, endPoint y: 32, distance: 170.0
click at [128, 32] on div "Clients G2C - METFRA000012966-CA1" at bounding box center [548, 23] width 1027 height 20
drag, startPoint x: 372, startPoint y: 22, endPoint x: 331, endPoint y: 29, distance: 42.2
click at [372, 22] on div "Clients G2C - METFRA000012966-CA1" at bounding box center [548, 23] width 1027 height 20
click at [301, 29] on h3 "G2C - METFRA000012966-CA1" at bounding box center [199, 23] width 205 height 20
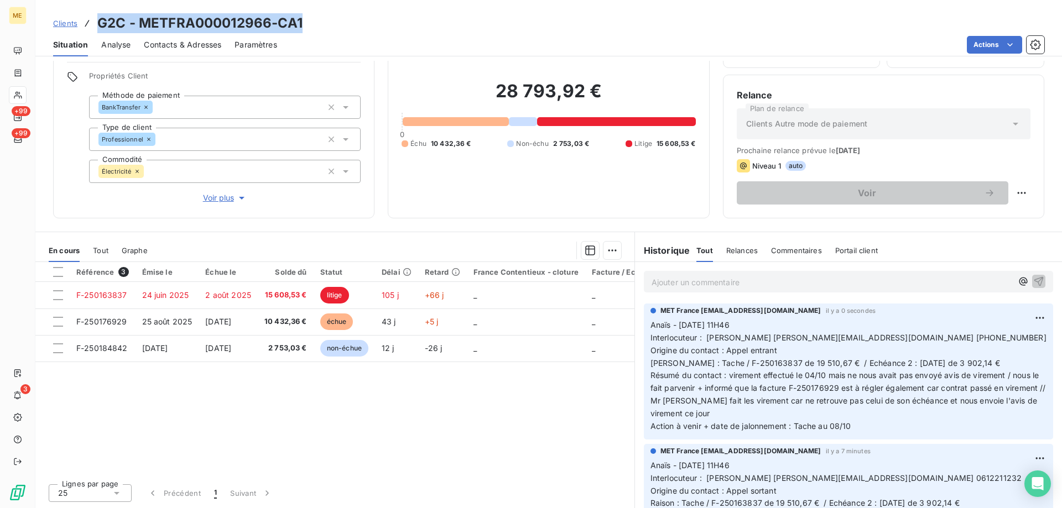
drag, startPoint x: 305, startPoint y: 24, endPoint x: 100, endPoint y: 27, distance: 205.8
click at [100, 27] on div "Clients G2C - METFRA000012966-CA1" at bounding box center [548, 23] width 1027 height 20
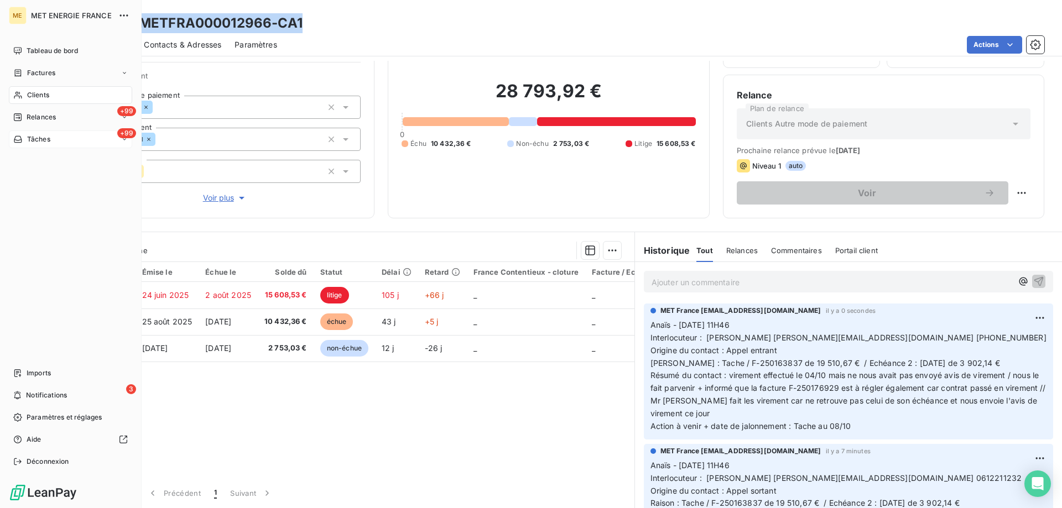
click at [49, 133] on div "+99 Tâches" at bounding box center [70, 140] width 123 height 18
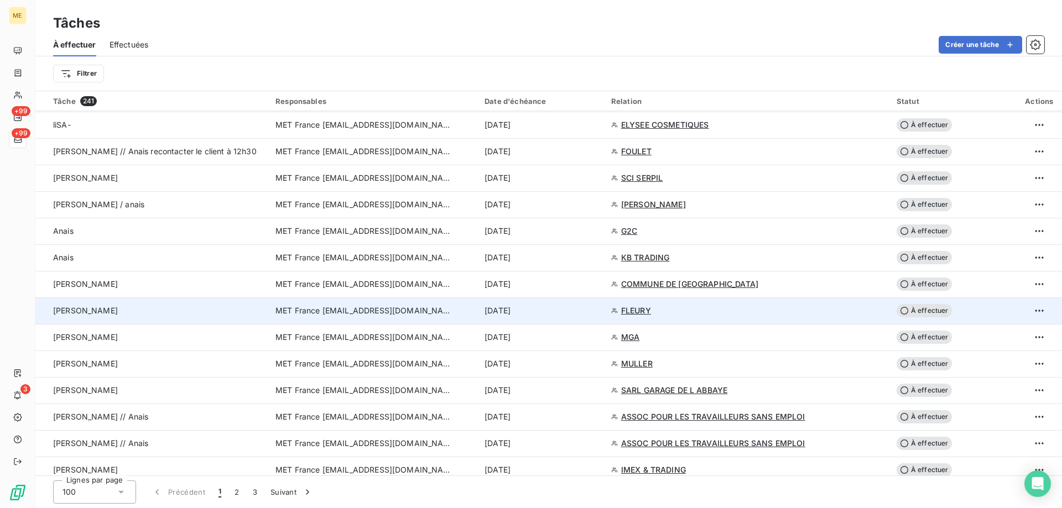
scroll to position [830, 0]
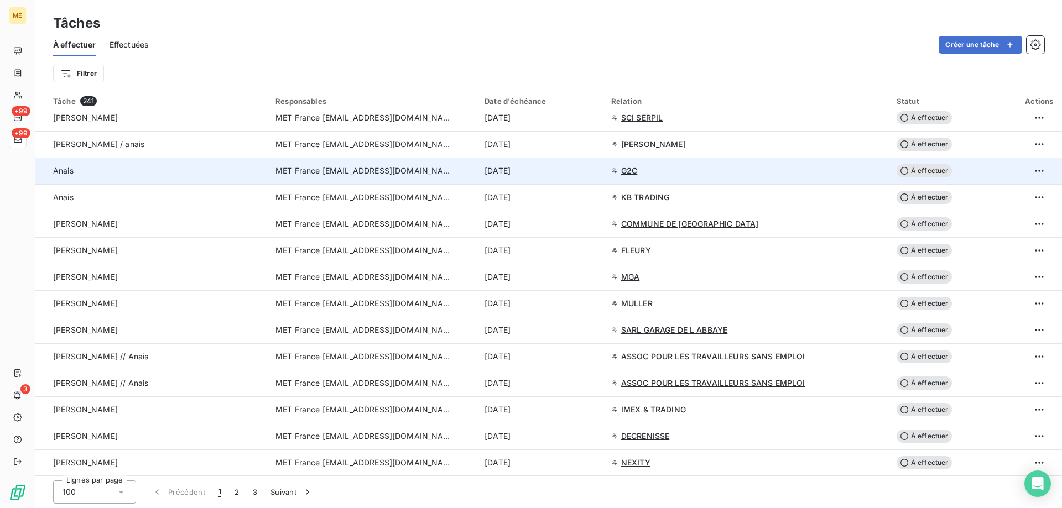
click at [573, 176] on div "[DATE]" at bounding box center [541, 170] width 113 height 11
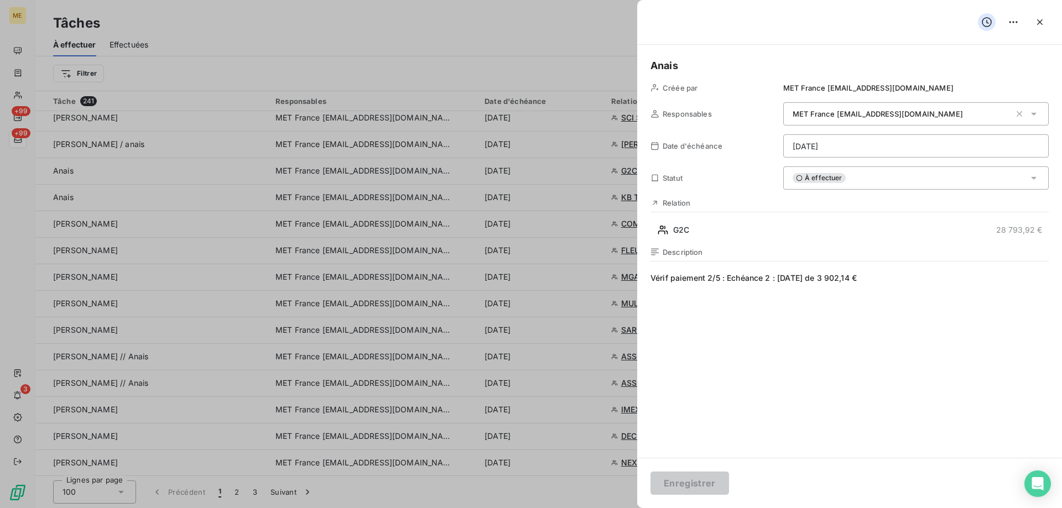
click at [899, 282] on span "Vérif paiement 2/5 : Echéance 2 : 04/10/2025 de 3 902,14 €" at bounding box center [850, 379] width 398 height 212
click at [840, 151] on html "ME +99 +99 3 Tâches À effectuer Effectuées Créer une tâche Filtrer Tâche 241 Re…" at bounding box center [531, 309] width 1062 height 619
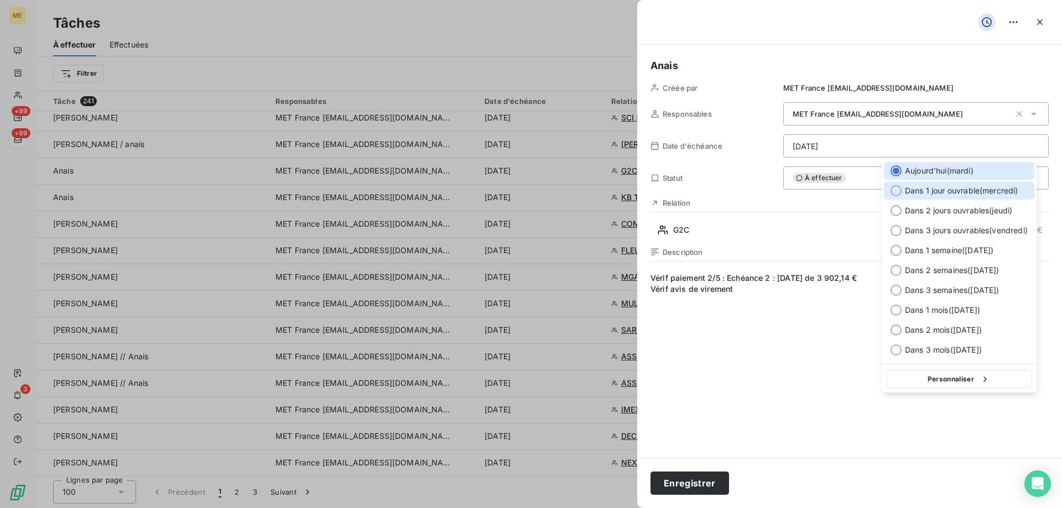
click at [942, 191] on span "Dans 1 jour ouvrable ( [DATE] )" at bounding box center [961, 190] width 113 height 11
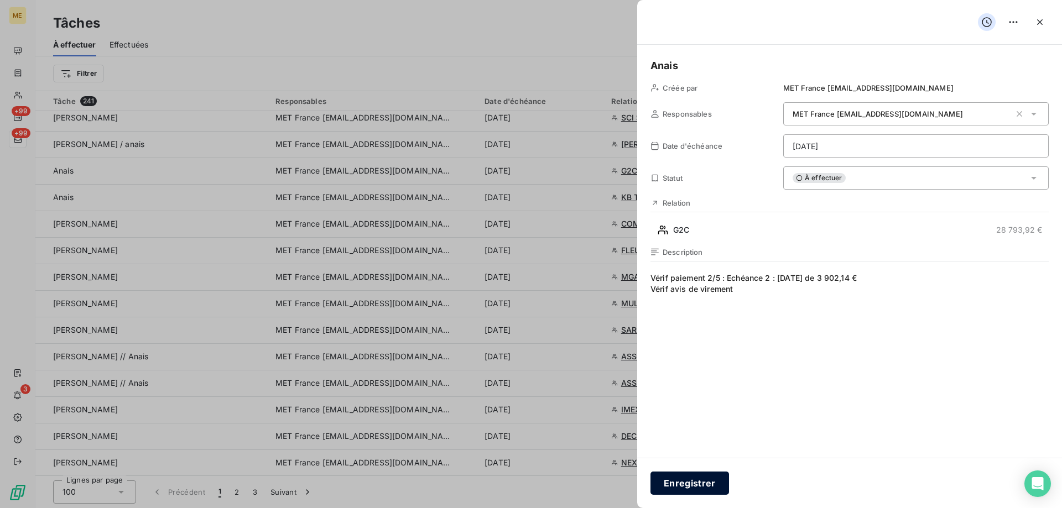
click at [690, 480] on button "Enregistrer" at bounding box center [690, 483] width 79 height 23
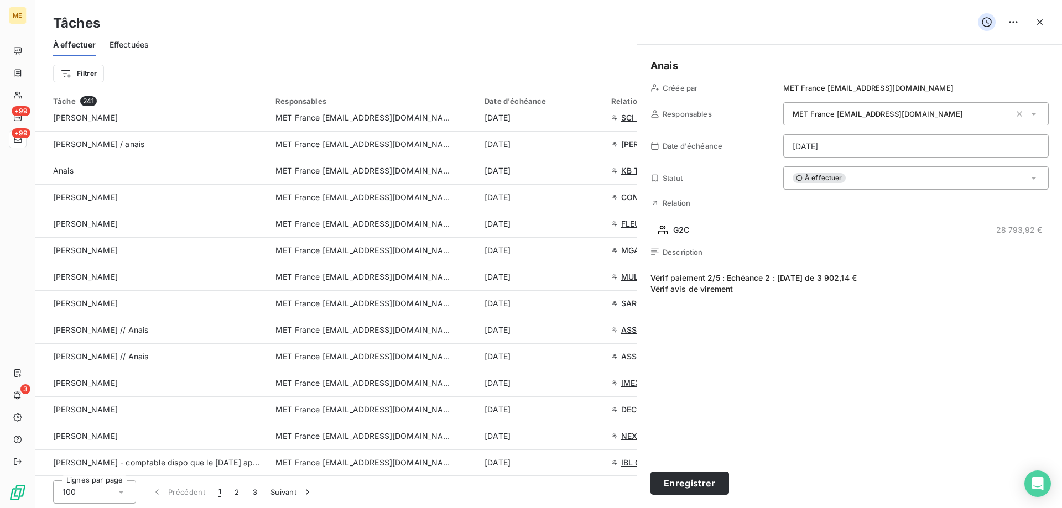
type input "[DATE]"
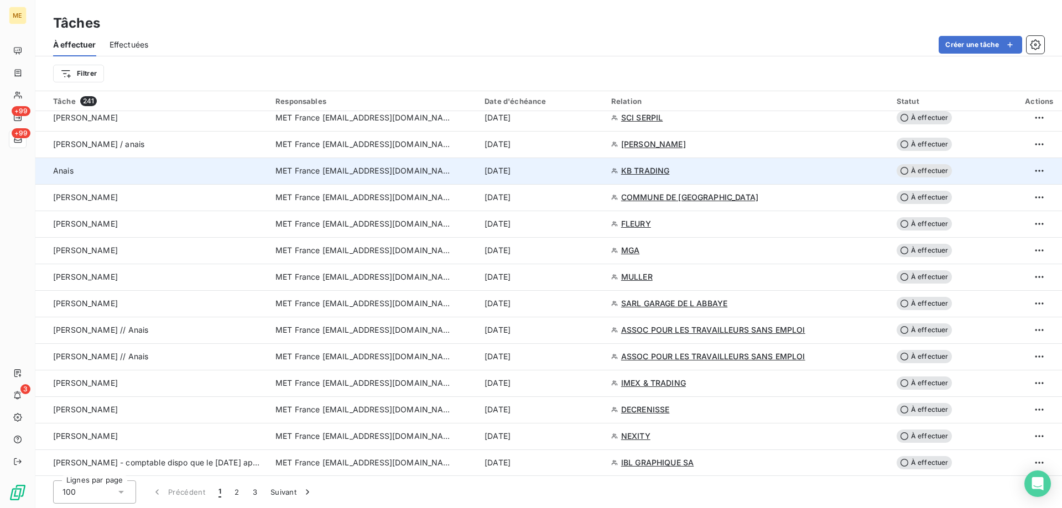
click at [580, 167] on div "[DATE]" at bounding box center [541, 170] width 113 height 11
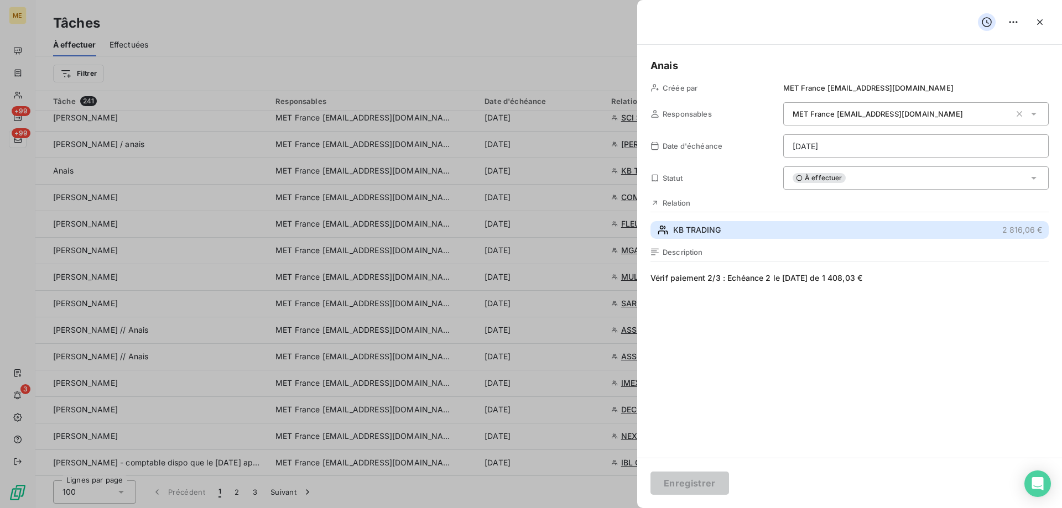
click at [734, 228] on button "KB TRADING 2 816,06 €" at bounding box center [850, 230] width 398 height 18
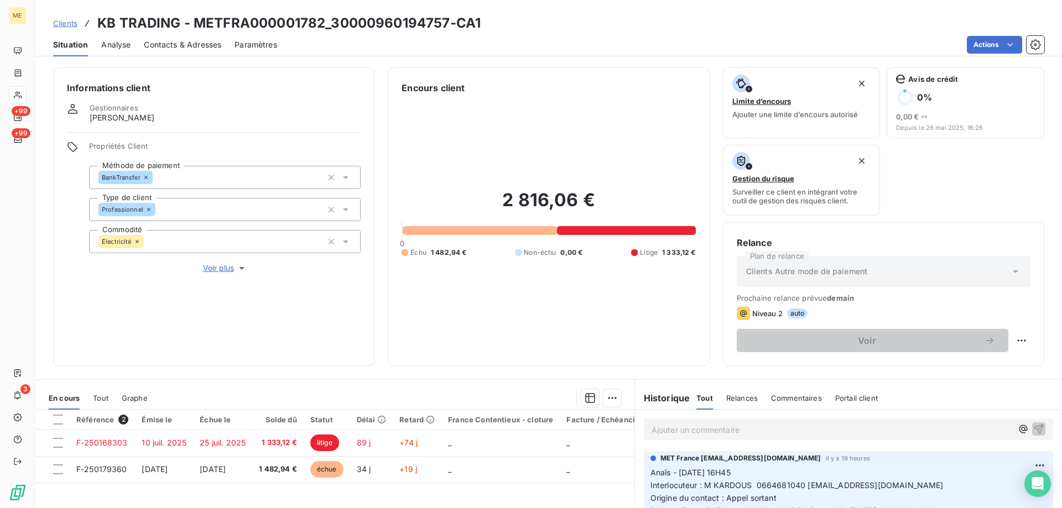
click at [212, 263] on span "Voir plus" at bounding box center [225, 268] width 44 height 11
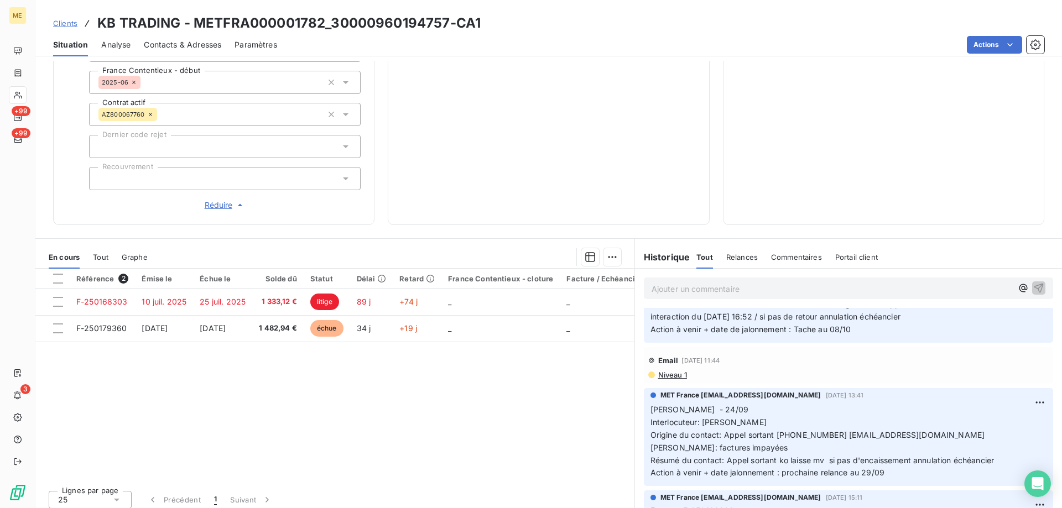
scroll to position [55, 0]
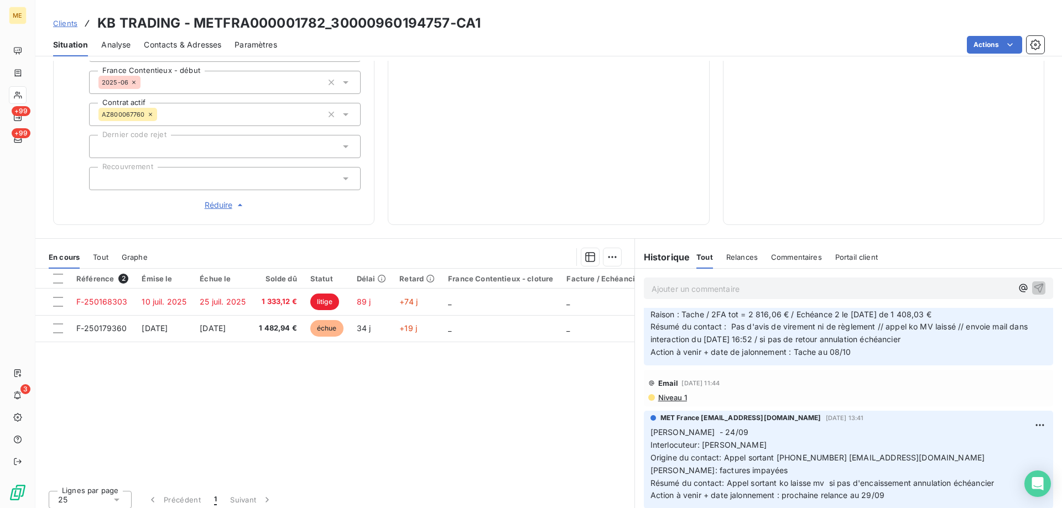
click at [99, 253] on span "Tout" at bounding box center [100, 257] width 15 height 9
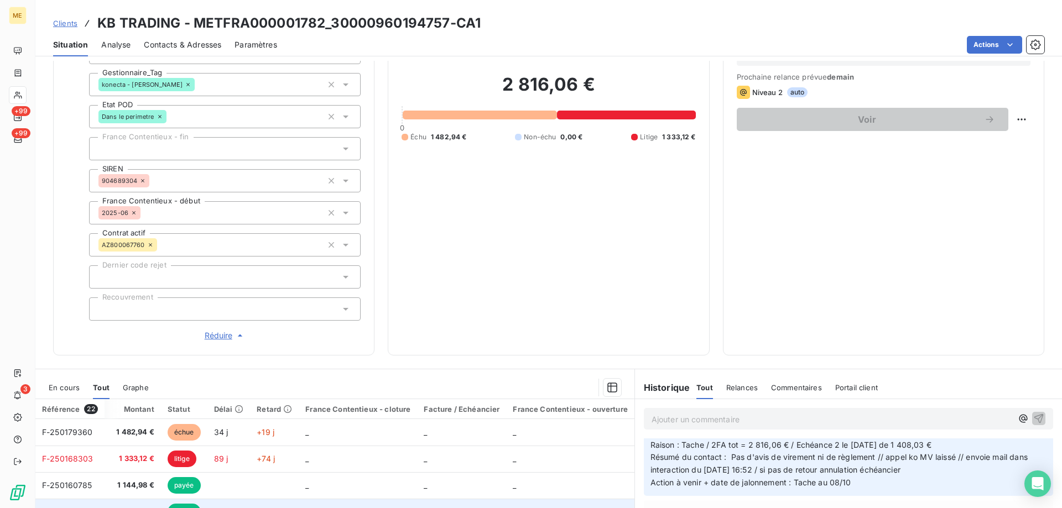
scroll to position [352, 0]
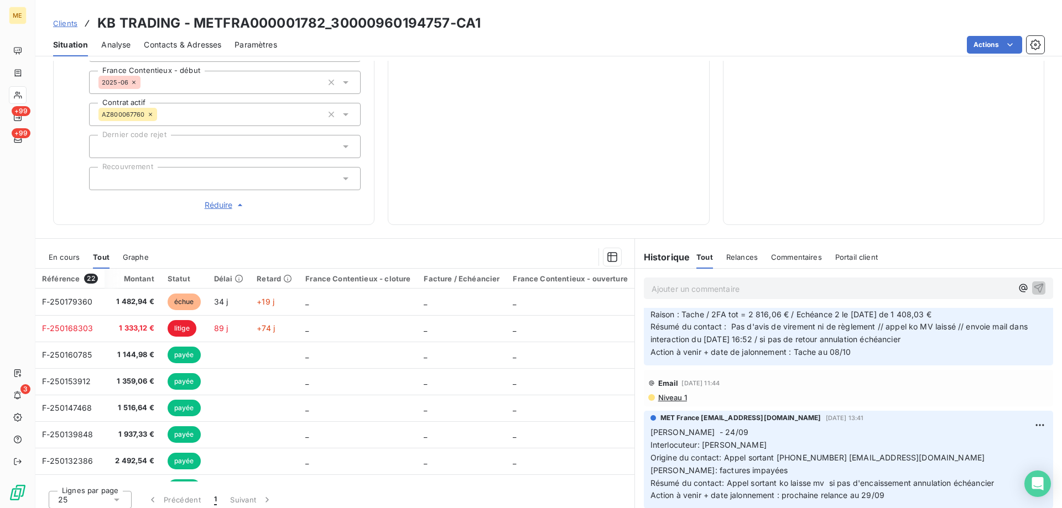
click at [57, 253] on span "En cours" at bounding box center [64, 257] width 31 height 9
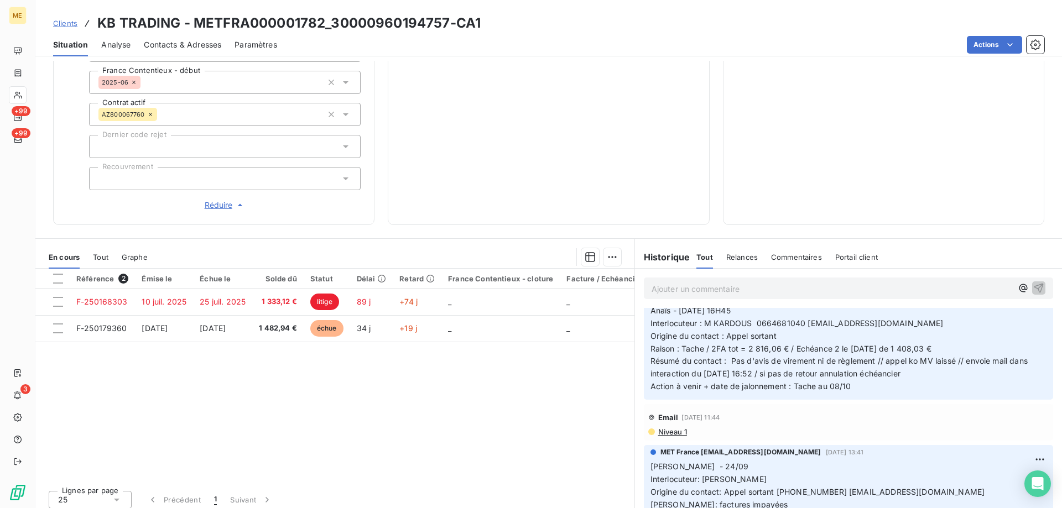
scroll to position [0, 0]
